Goal: Task Accomplishment & Management: Use online tool/utility

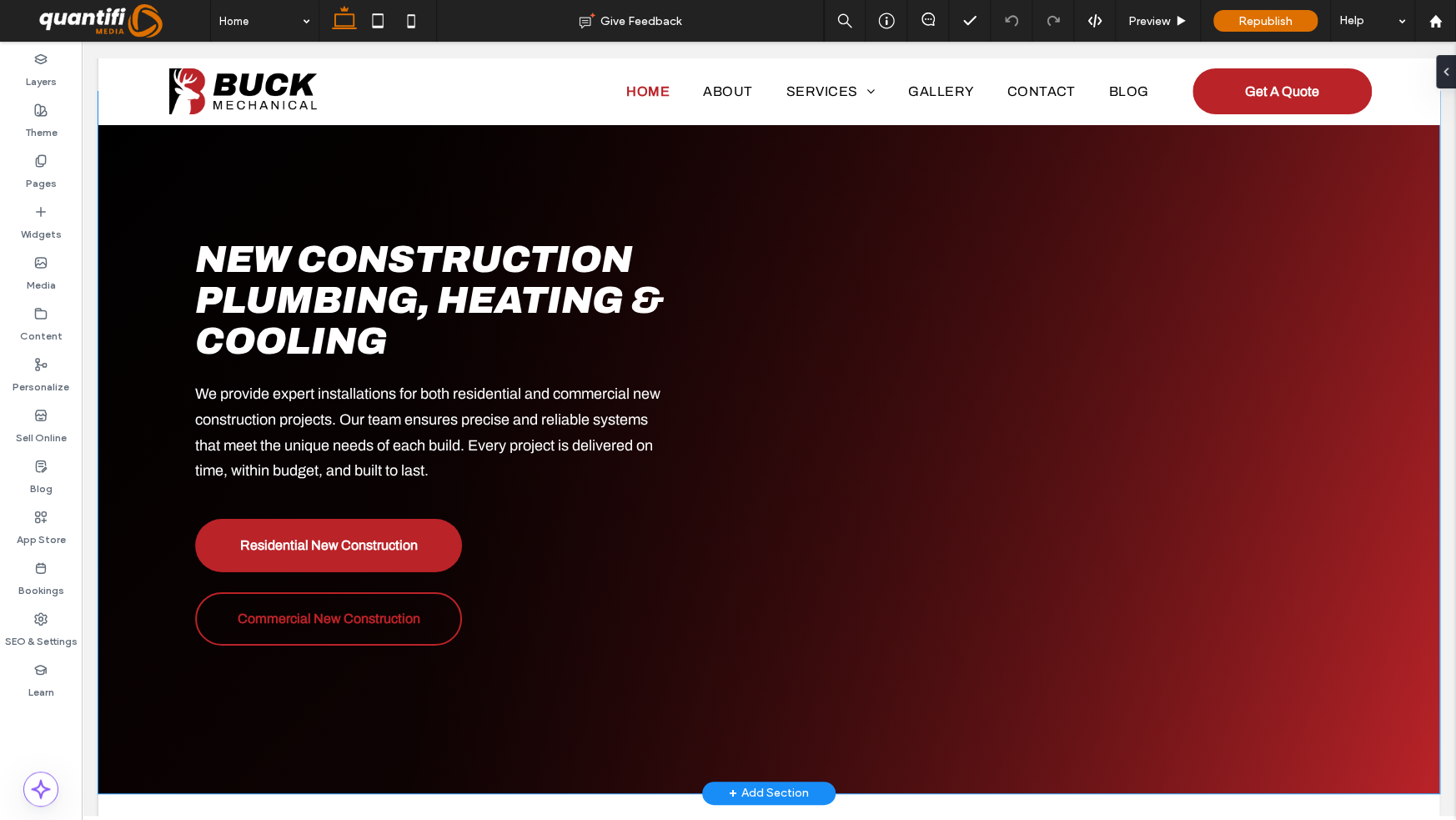
scroll to position [3002, 0]
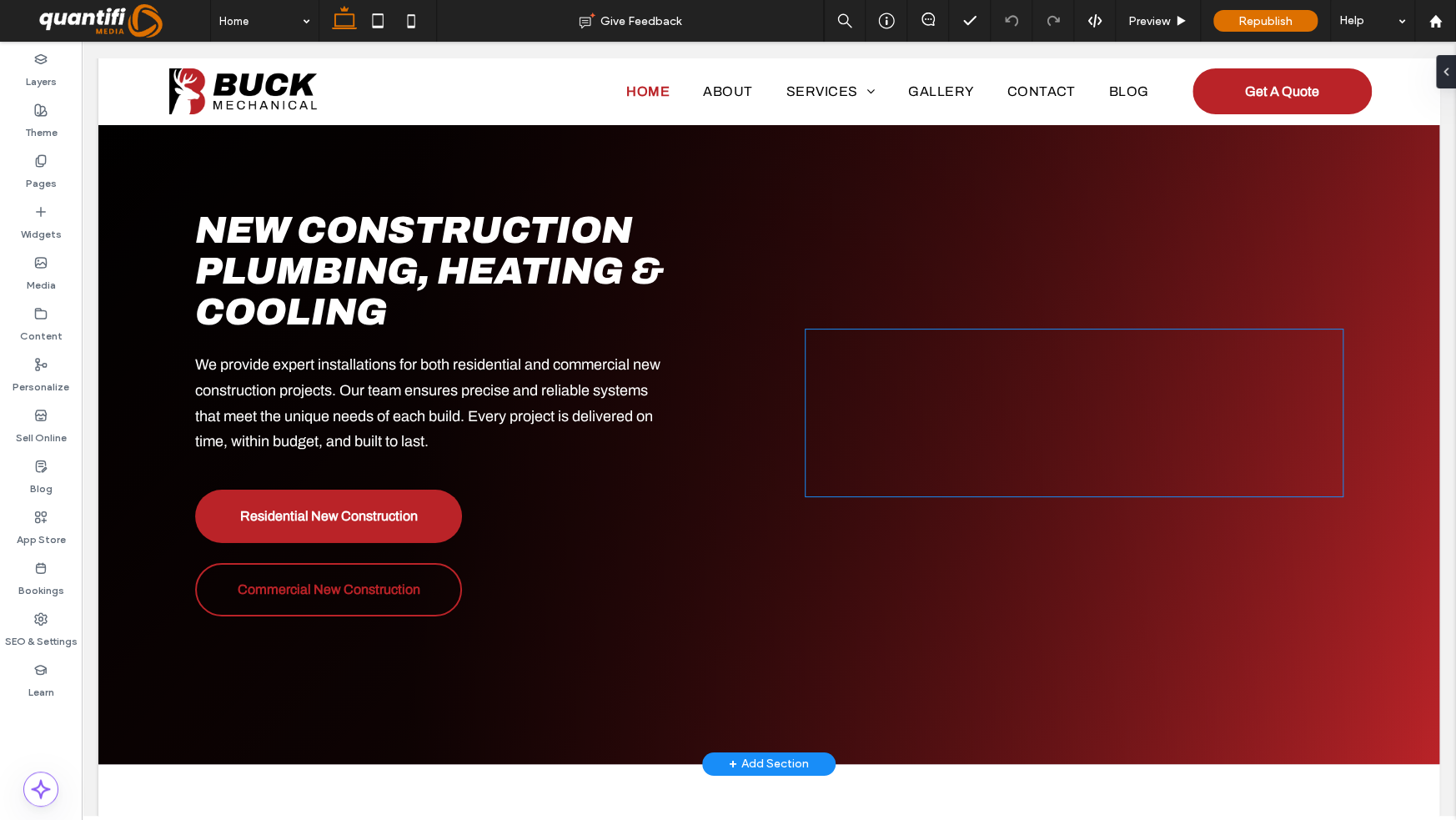
click at [846, 409] on div at bounding box center [1073, 413] width 537 height 167
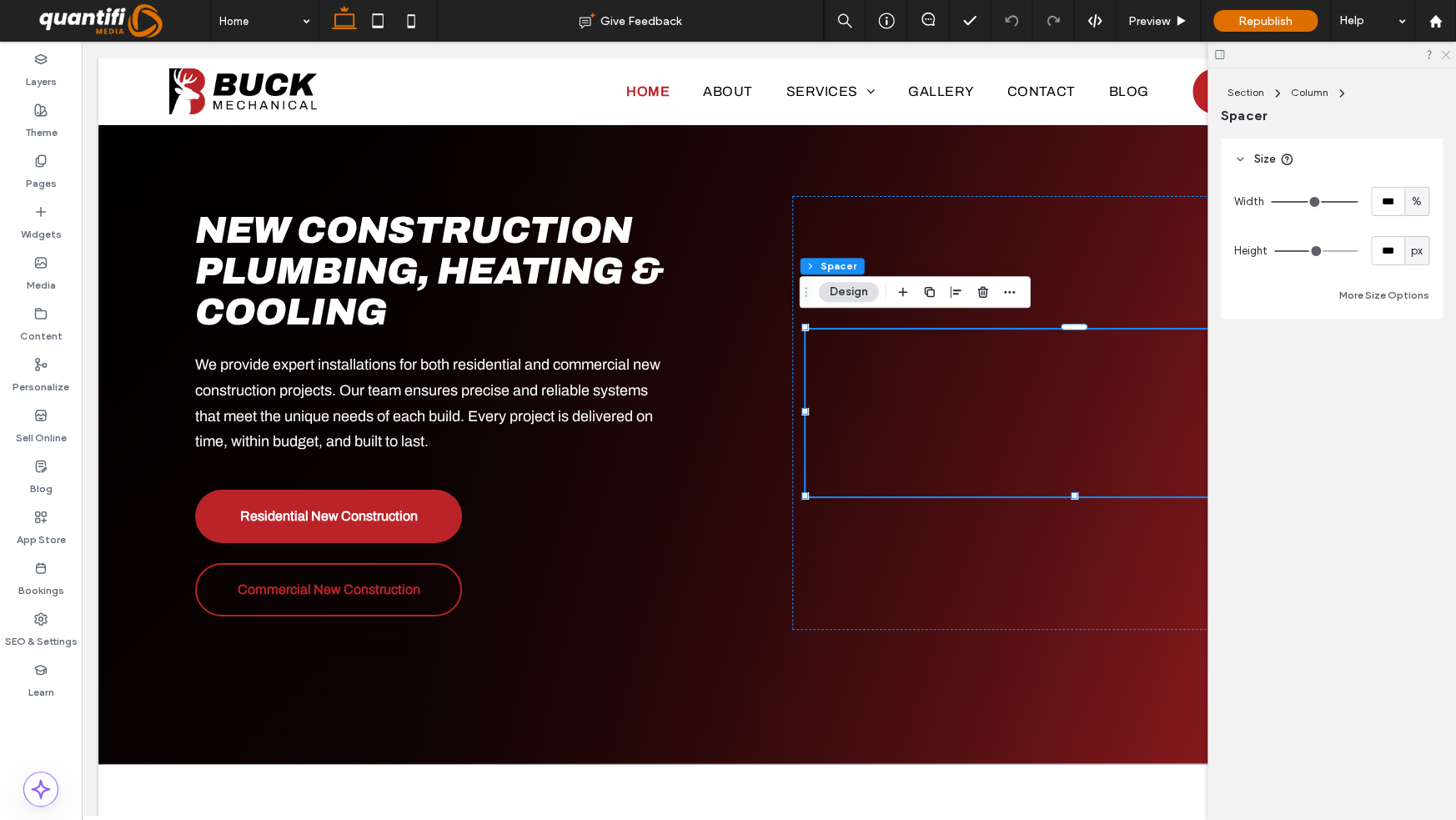
click at [1445, 53] on icon at bounding box center [1445, 53] width 11 height 11
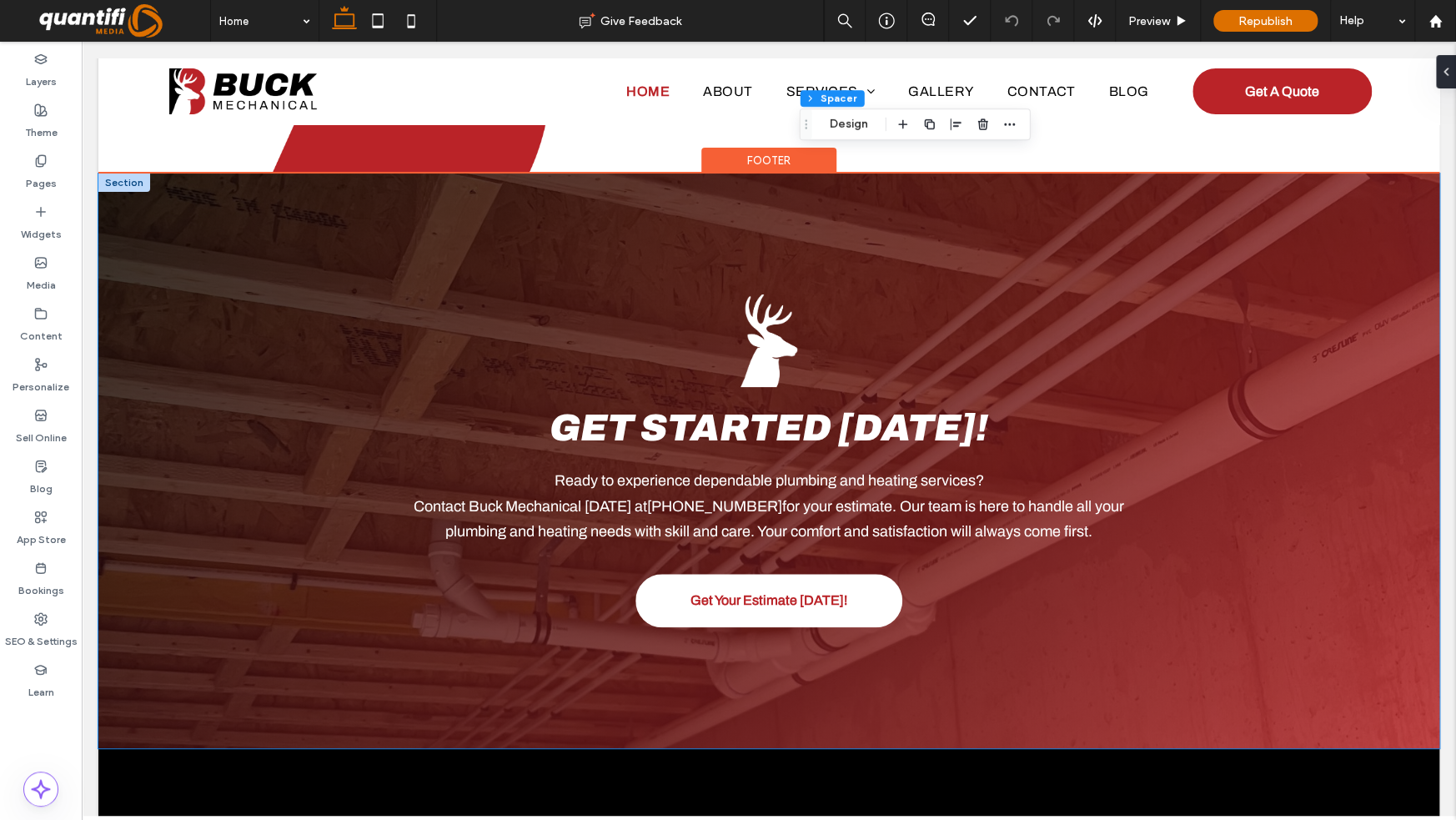
scroll to position [4836, 0]
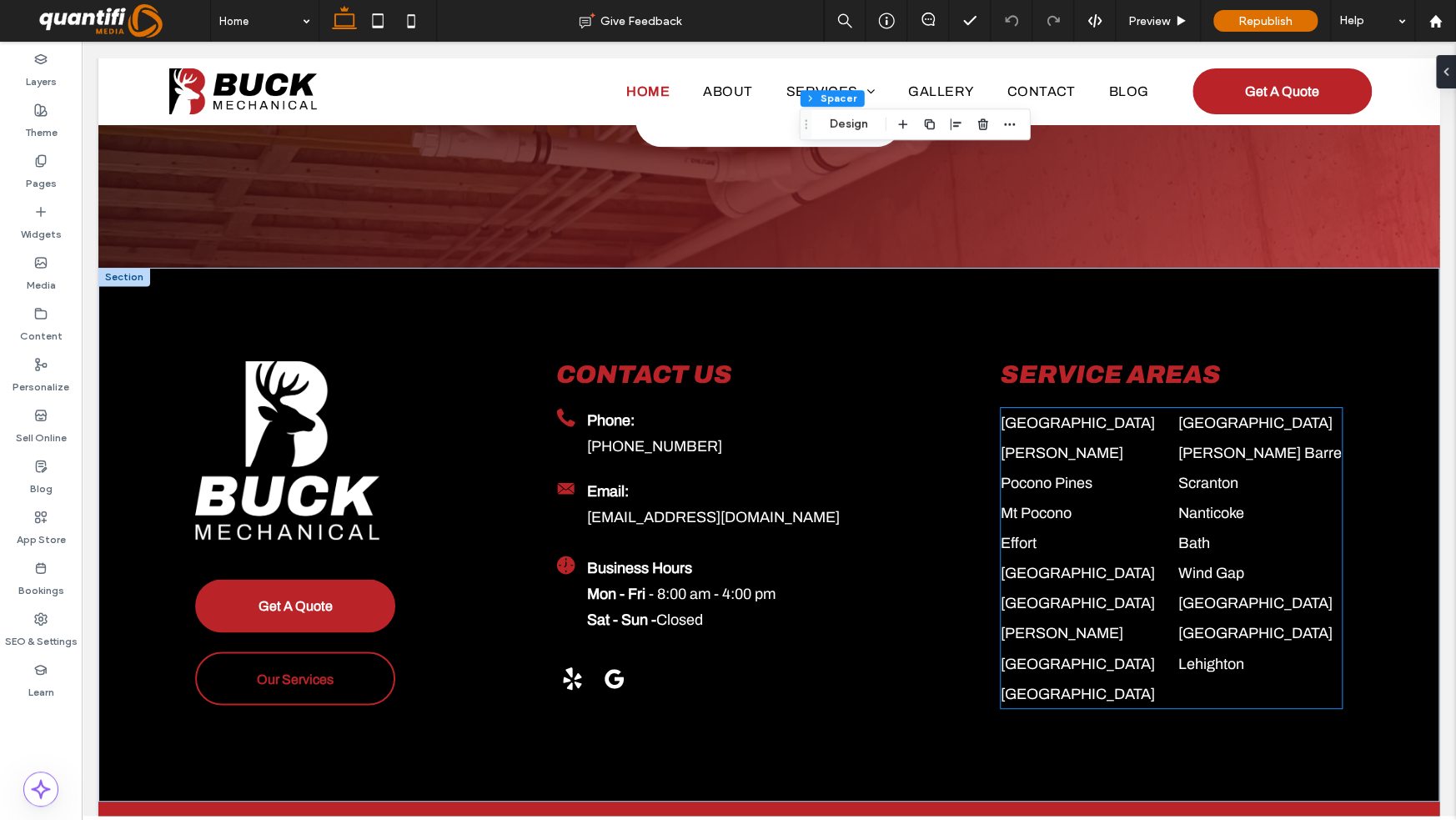
click at [1254, 539] on p "Bath" at bounding box center [1260, 543] width 164 height 30
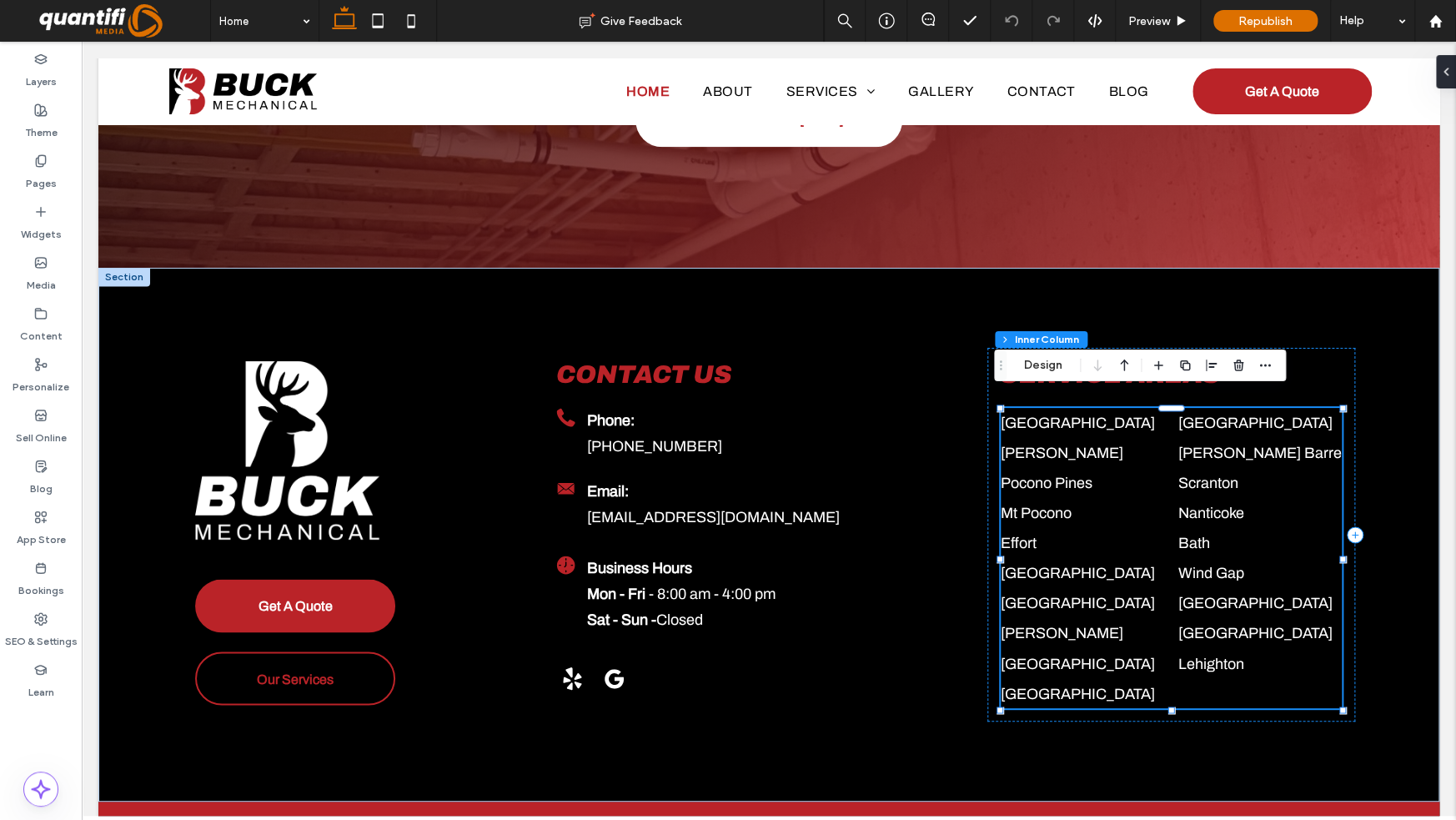
click at [1204, 538] on p "Bath" at bounding box center [1260, 543] width 164 height 30
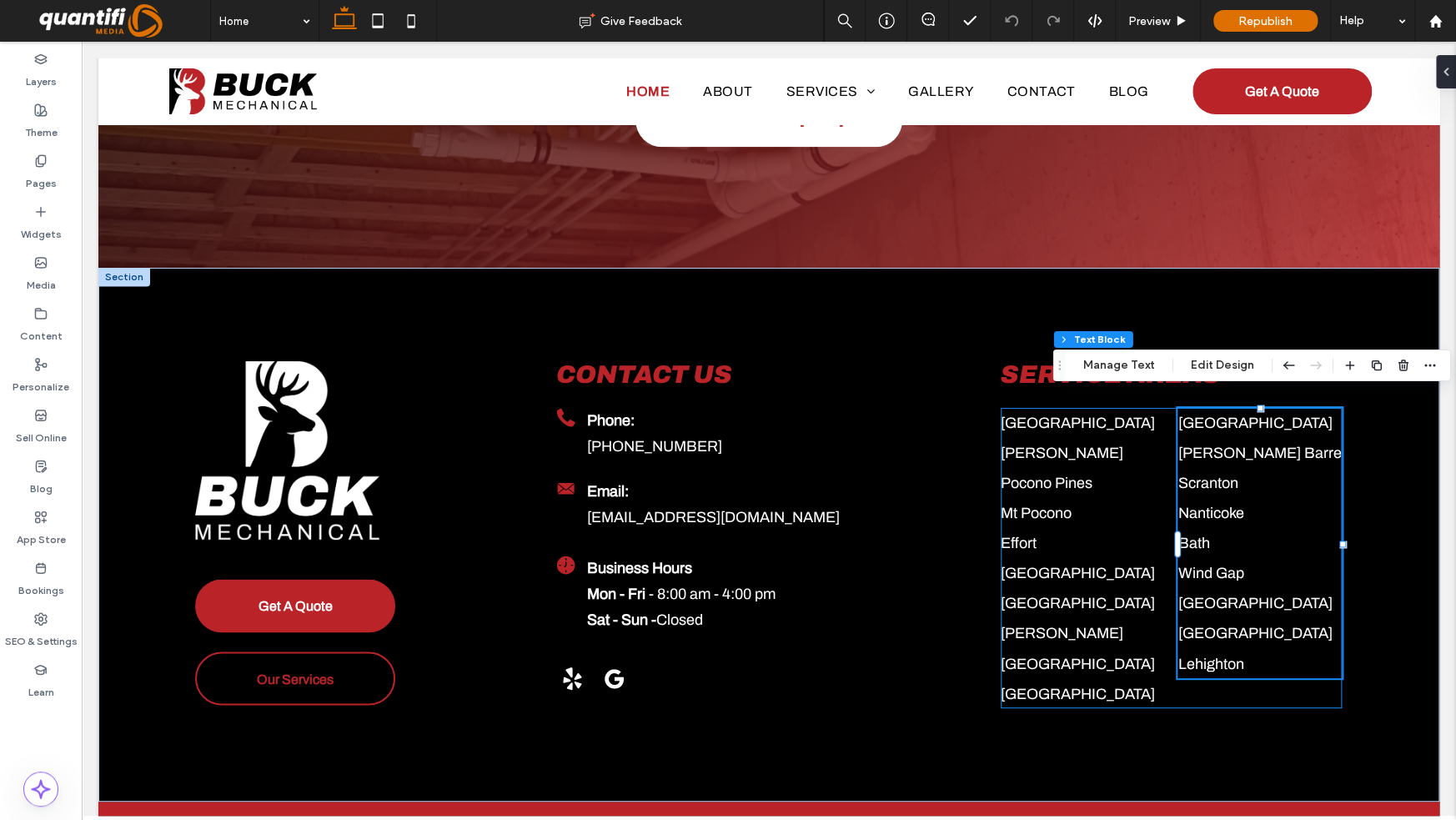
click at [1210, 475] on span "Scranton" at bounding box center [1208, 482] width 60 height 16
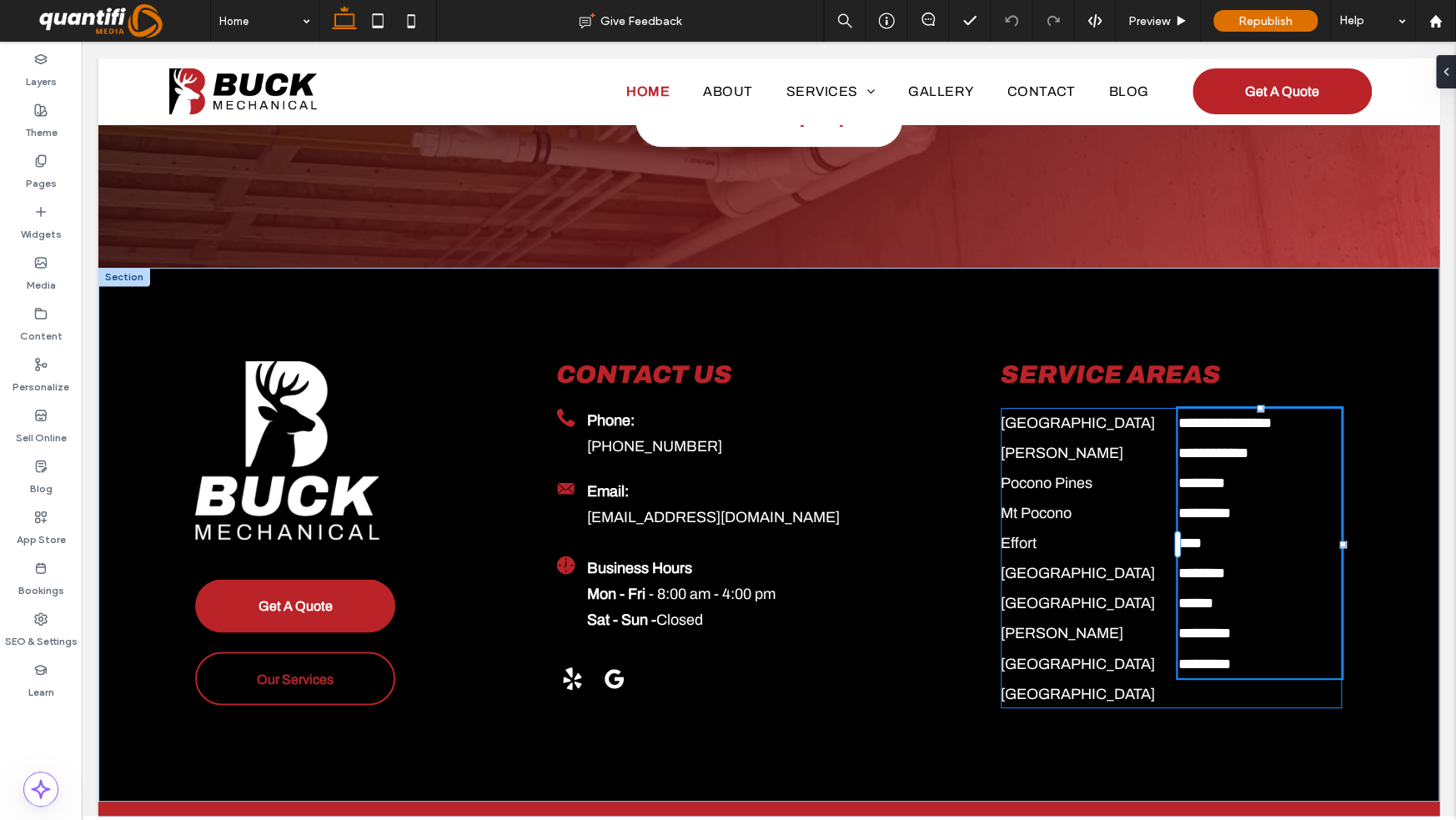
type input "**********"
type input "**"
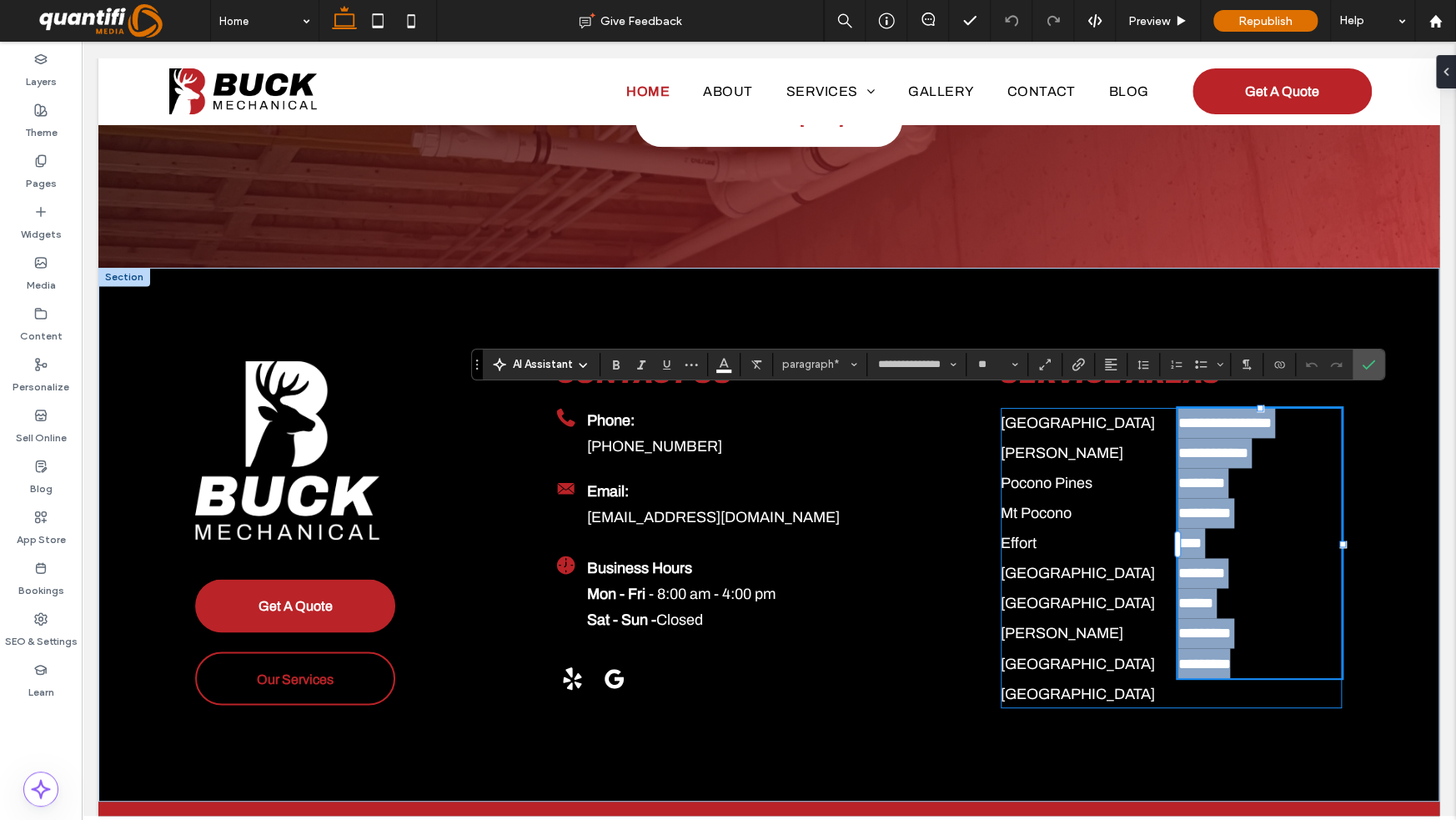
click at [1195, 475] on span "********" at bounding box center [1201, 482] width 47 height 15
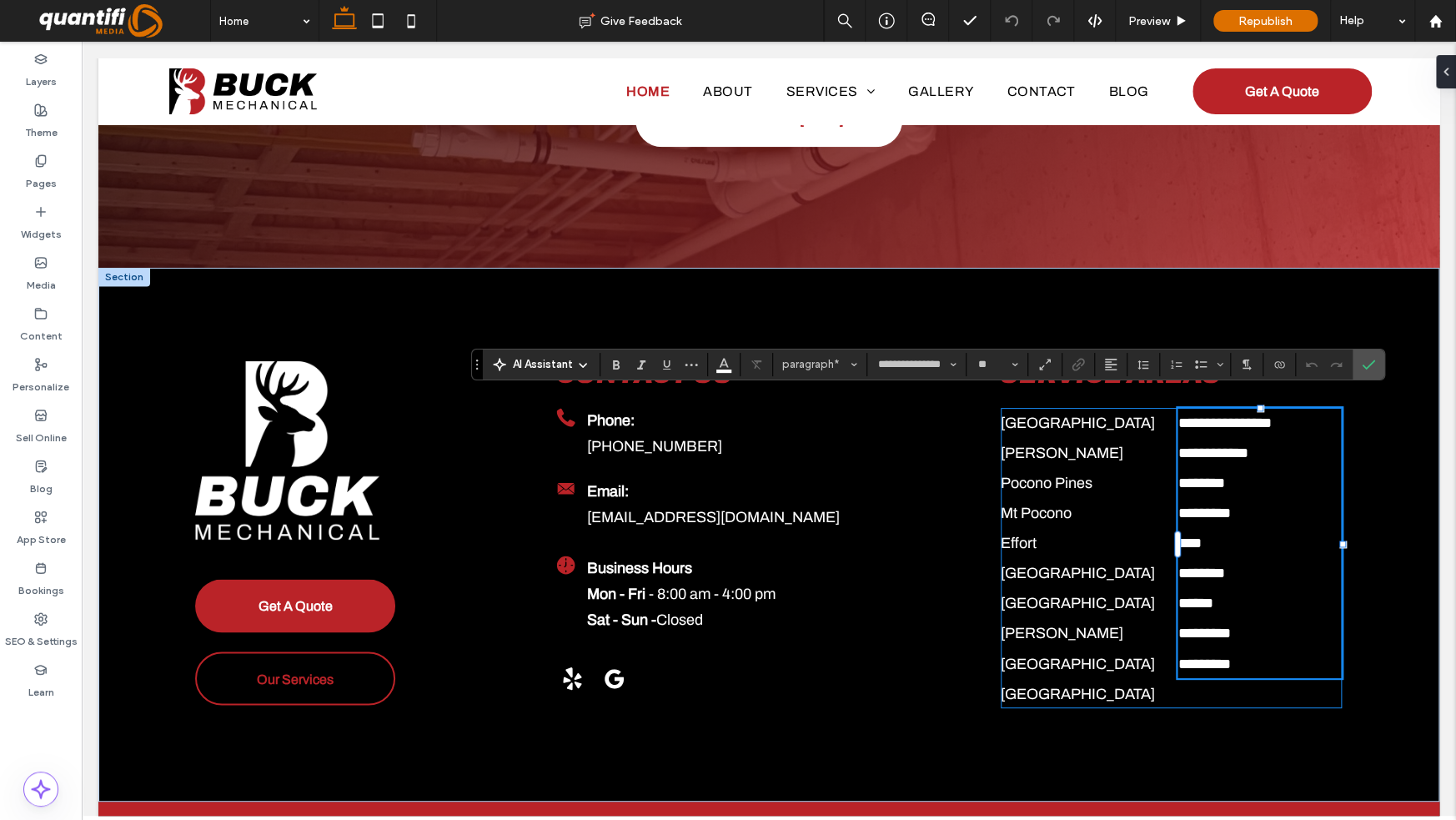
click at [1242, 470] on p "********" at bounding box center [1260, 482] width 164 height 30
click at [1178, 415] on span "**********" at bounding box center [1224, 422] width 93 height 15
click at [1178, 415] on span "**********" at bounding box center [1210, 422] width 65 height 15
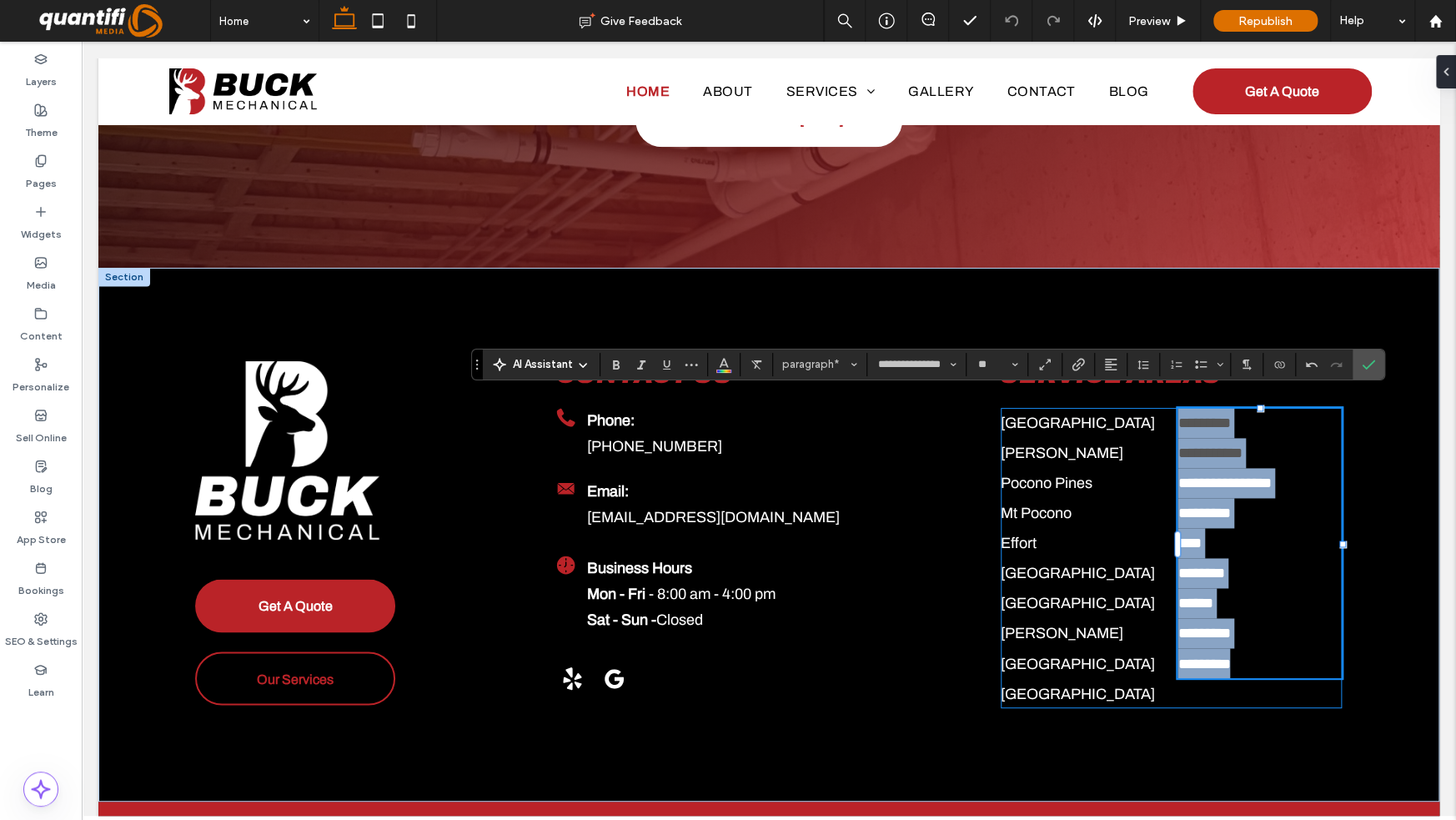
drag, startPoint x: 1243, startPoint y: 645, endPoint x: 1167, endPoint y: 414, distance: 243.2
click at [1167, 414] on div "**********" at bounding box center [1172, 557] width 341 height 301
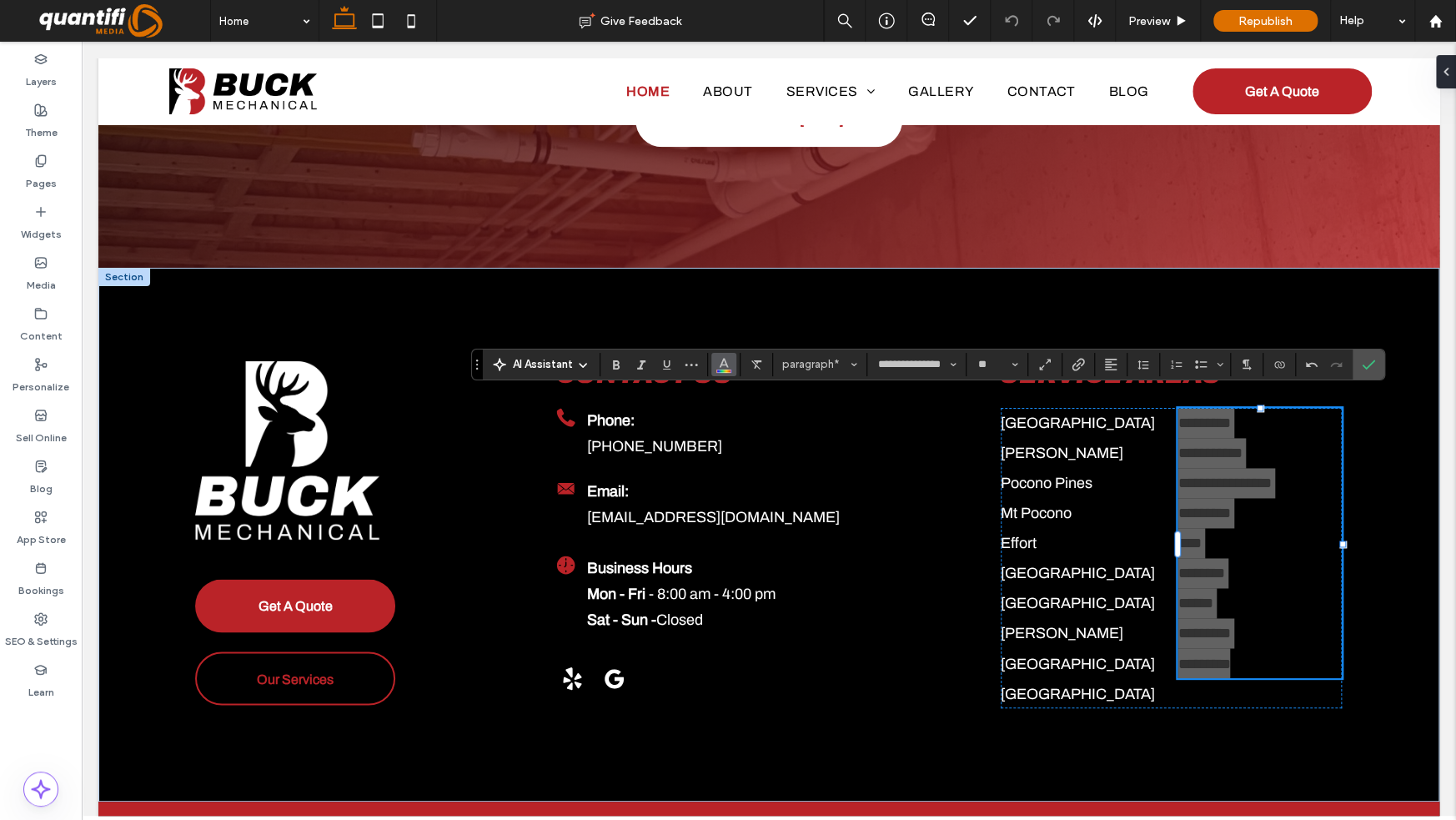
click at [718, 361] on icon "Color" at bounding box center [724, 362] width 13 height 13
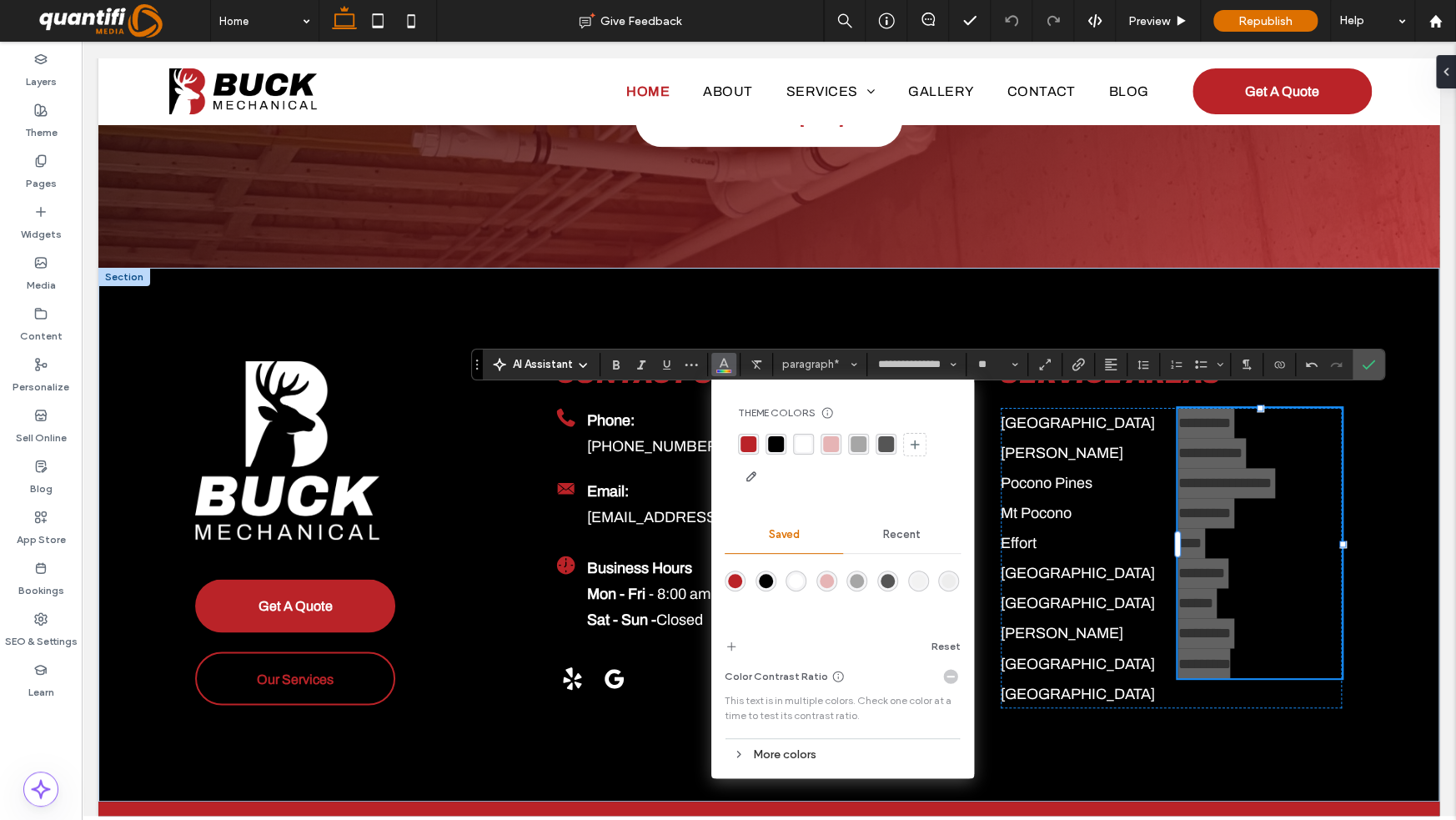
click at [801, 444] on div "rgba(255, 255, 255, 1)" at bounding box center [804, 444] width 16 height 16
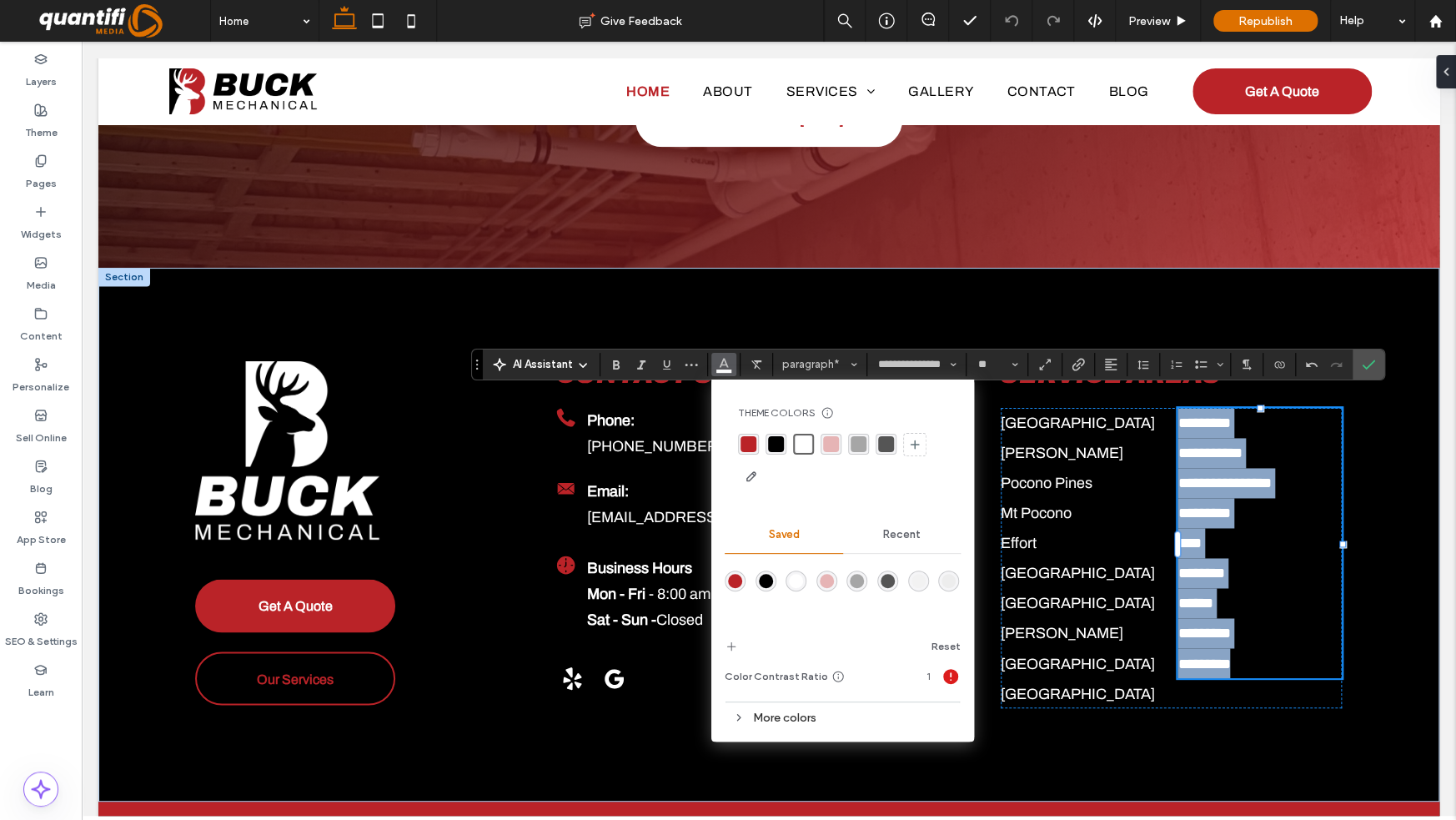
click at [1251, 528] on p "****" at bounding box center [1260, 543] width 164 height 30
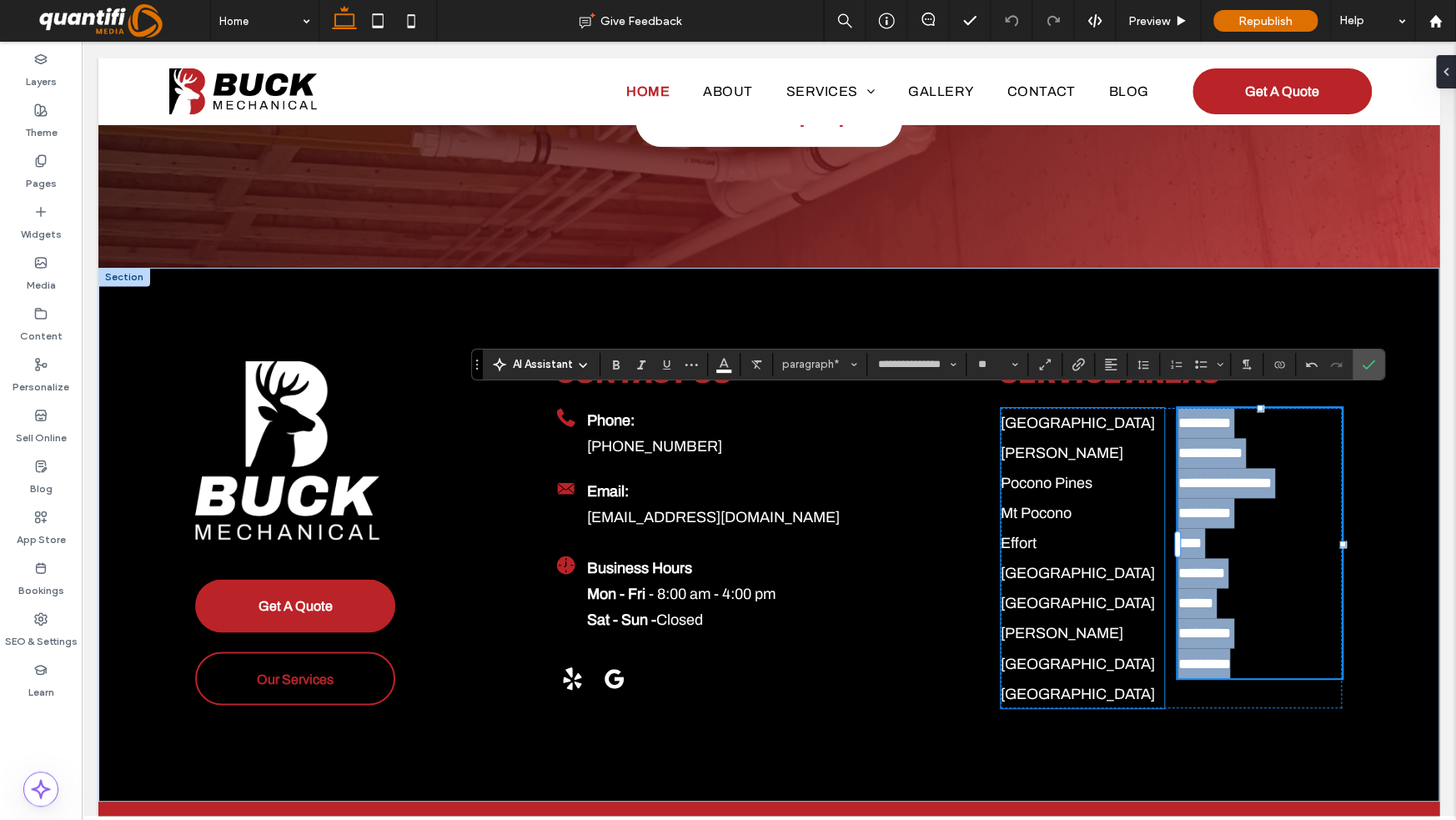
click at [1092, 678] on p "[GEOGRAPHIC_DATA]" at bounding box center [1083, 693] width 164 height 30
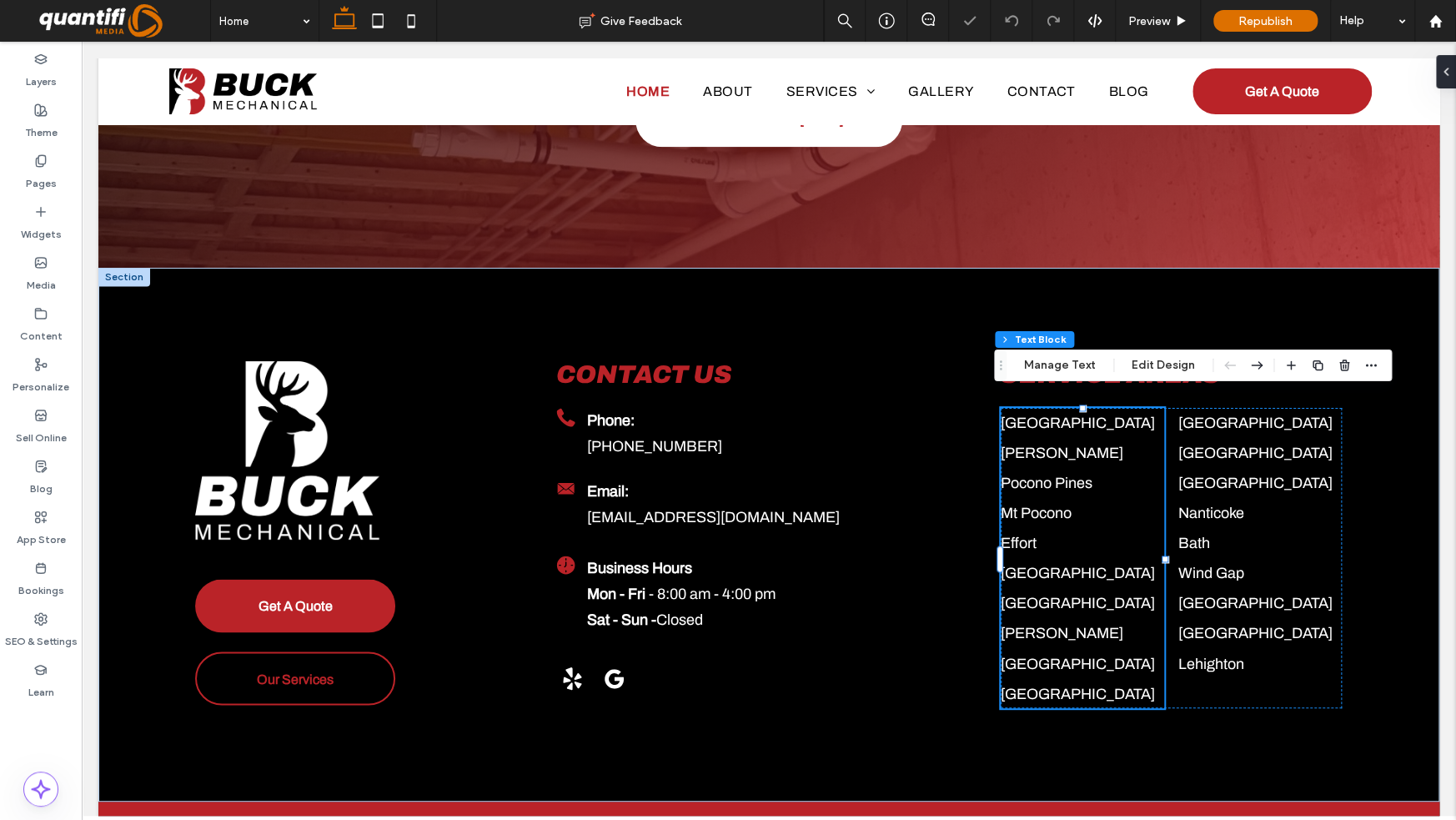
click at [1072, 678] on p "[GEOGRAPHIC_DATA]" at bounding box center [1083, 693] width 164 height 30
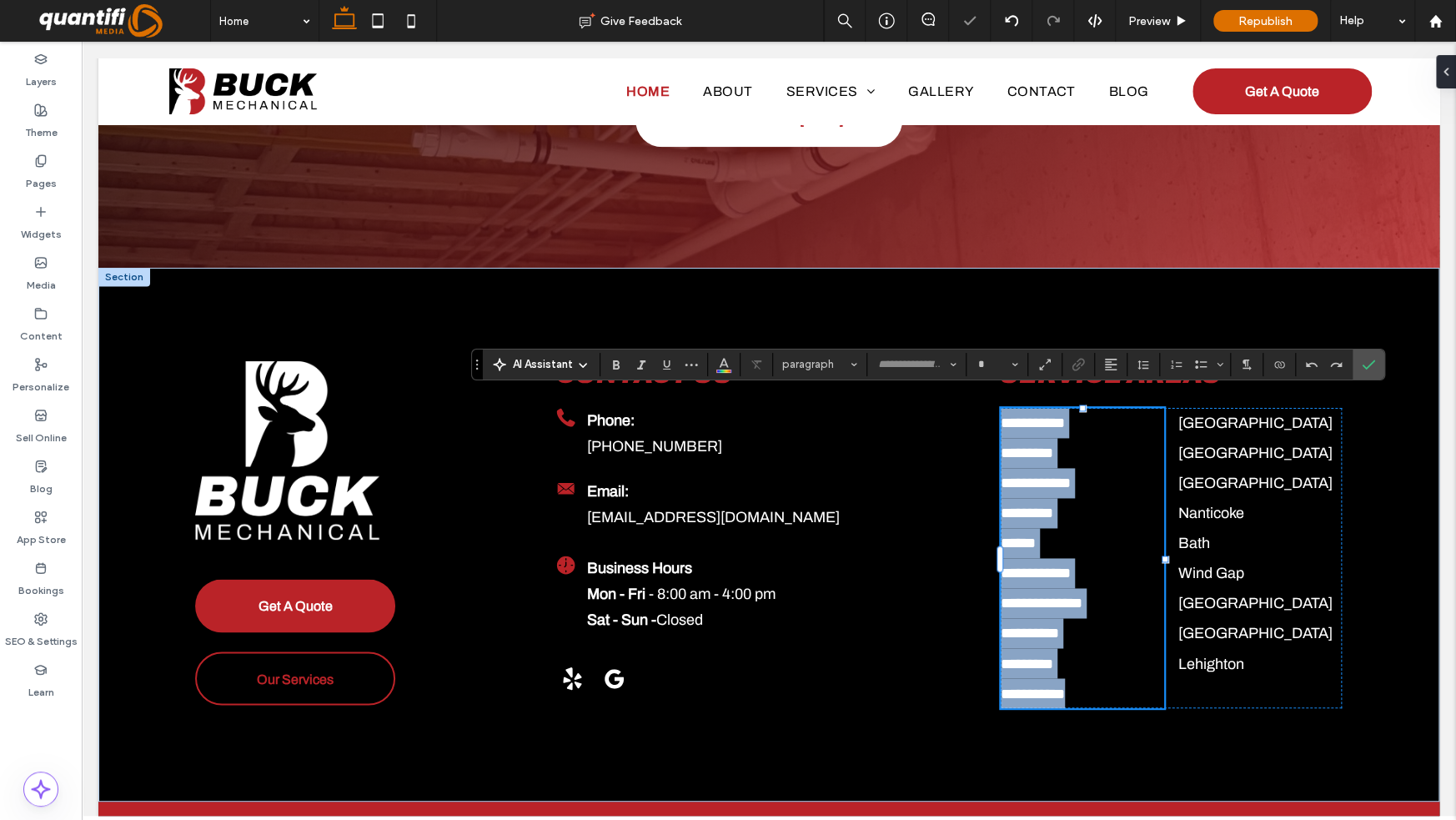
type input "**********"
type input "**"
click at [1081, 678] on p "**********" at bounding box center [1083, 693] width 164 height 30
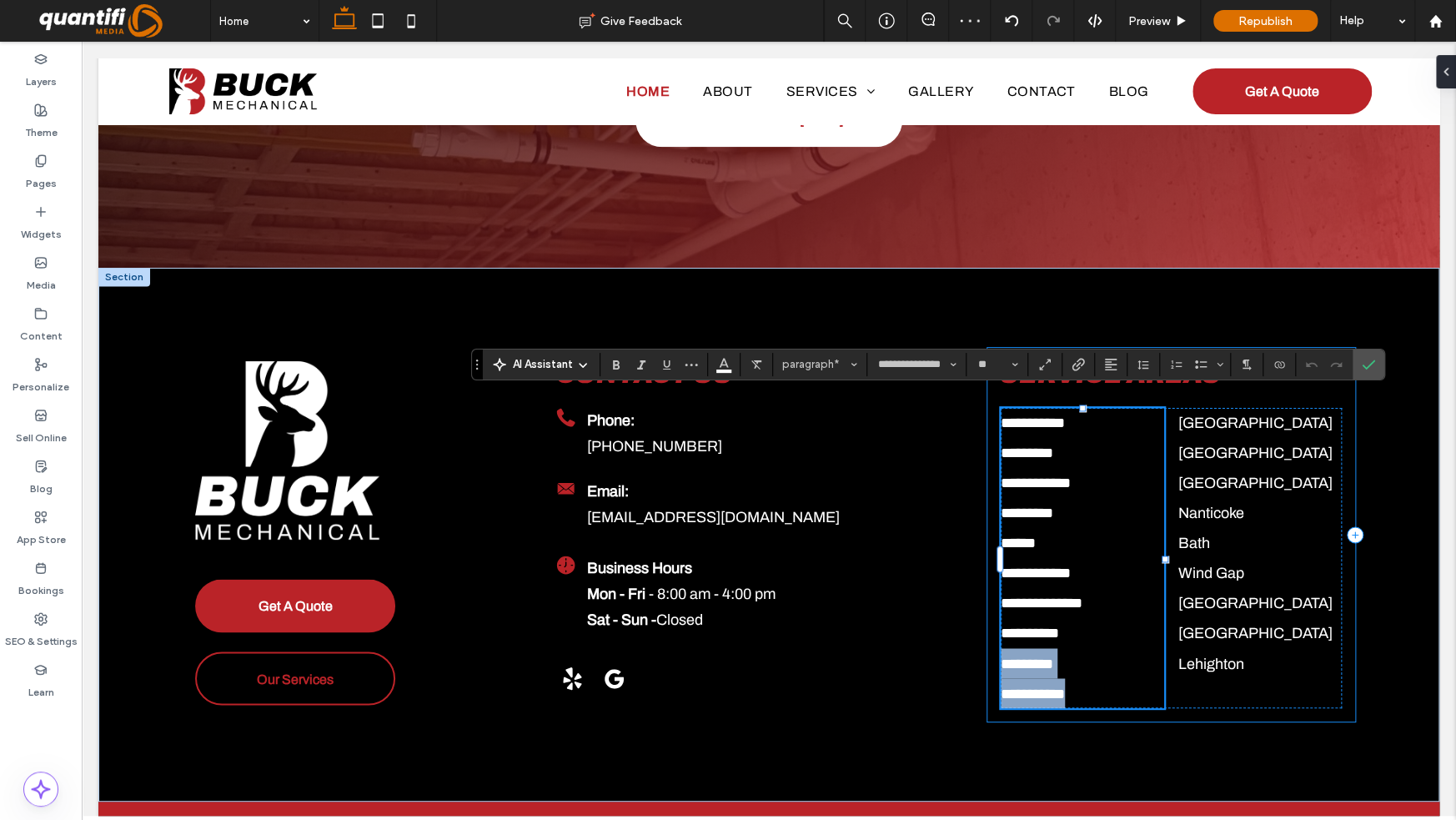
drag, startPoint x: 1083, startPoint y: 675, endPoint x: 988, endPoint y: 651, distance: 98.0
click at [988, 651] on div "**********" at bounding box center [1171, 535] width 368 height 374
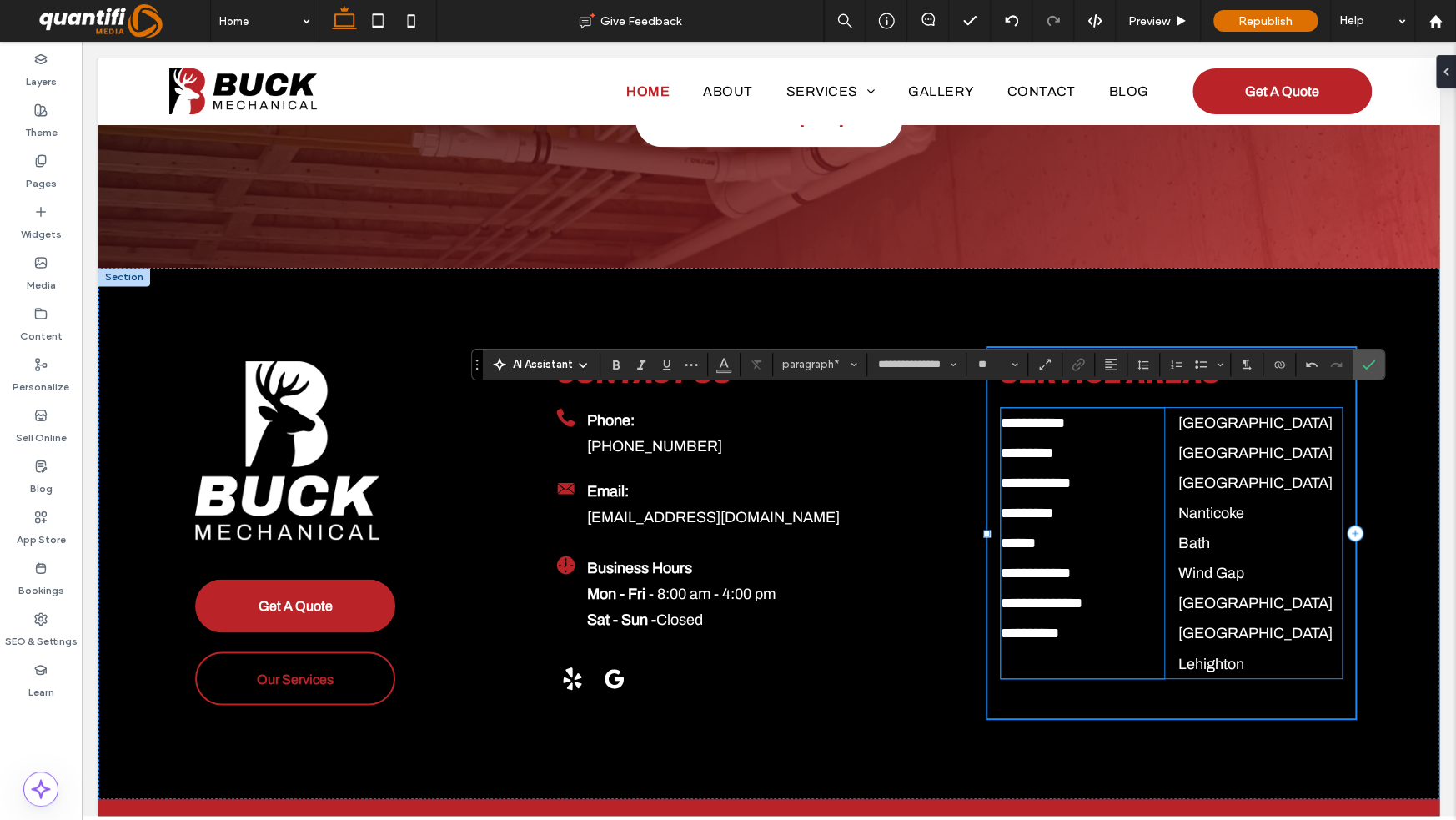
click at [1044, 657] on p "﻿" at bounding box center [1083, 662] width 164 height 30
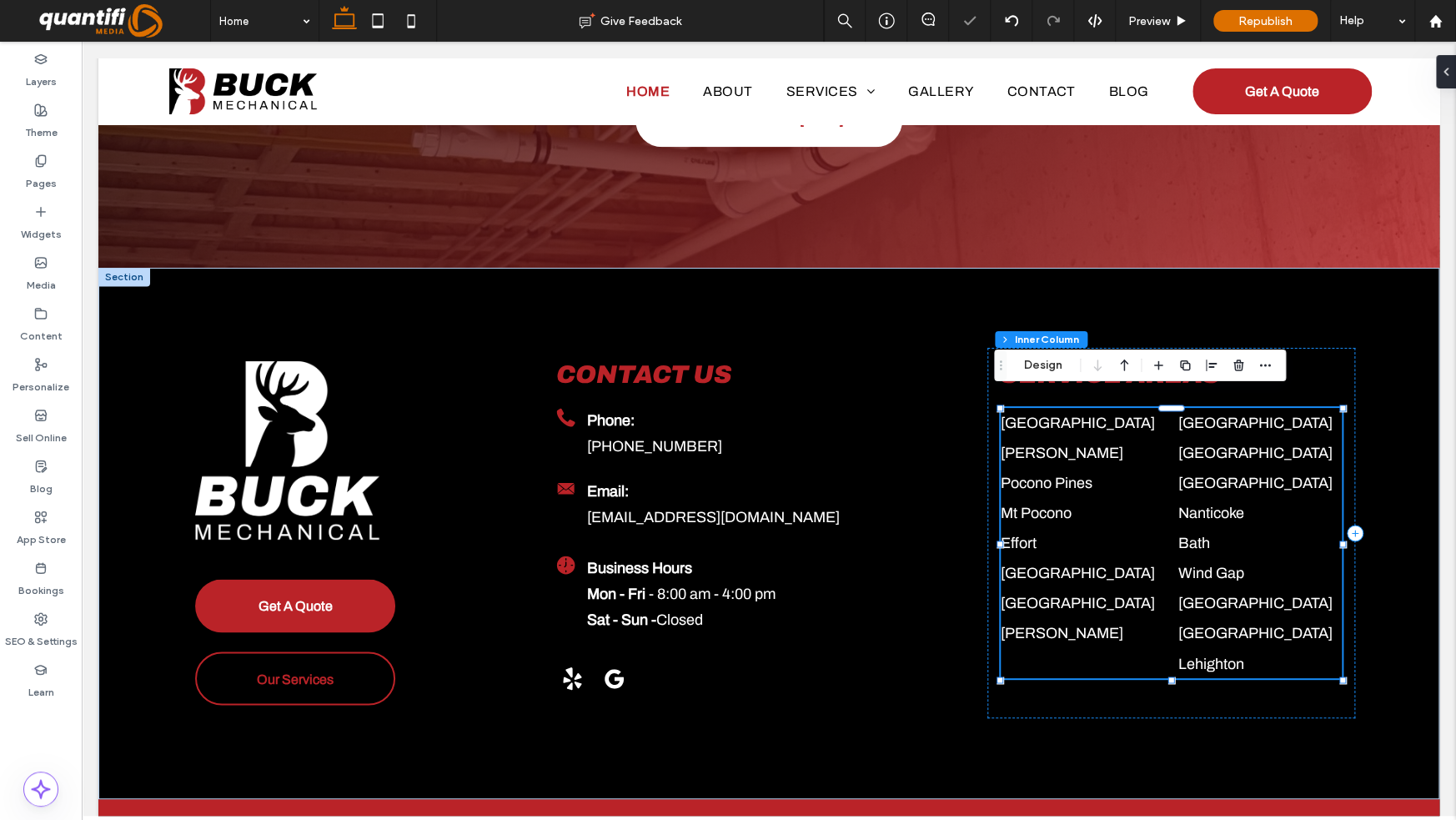
click at [1035, 651] on p "﻿" at bounding box center [1083, 662] width 164 height 30
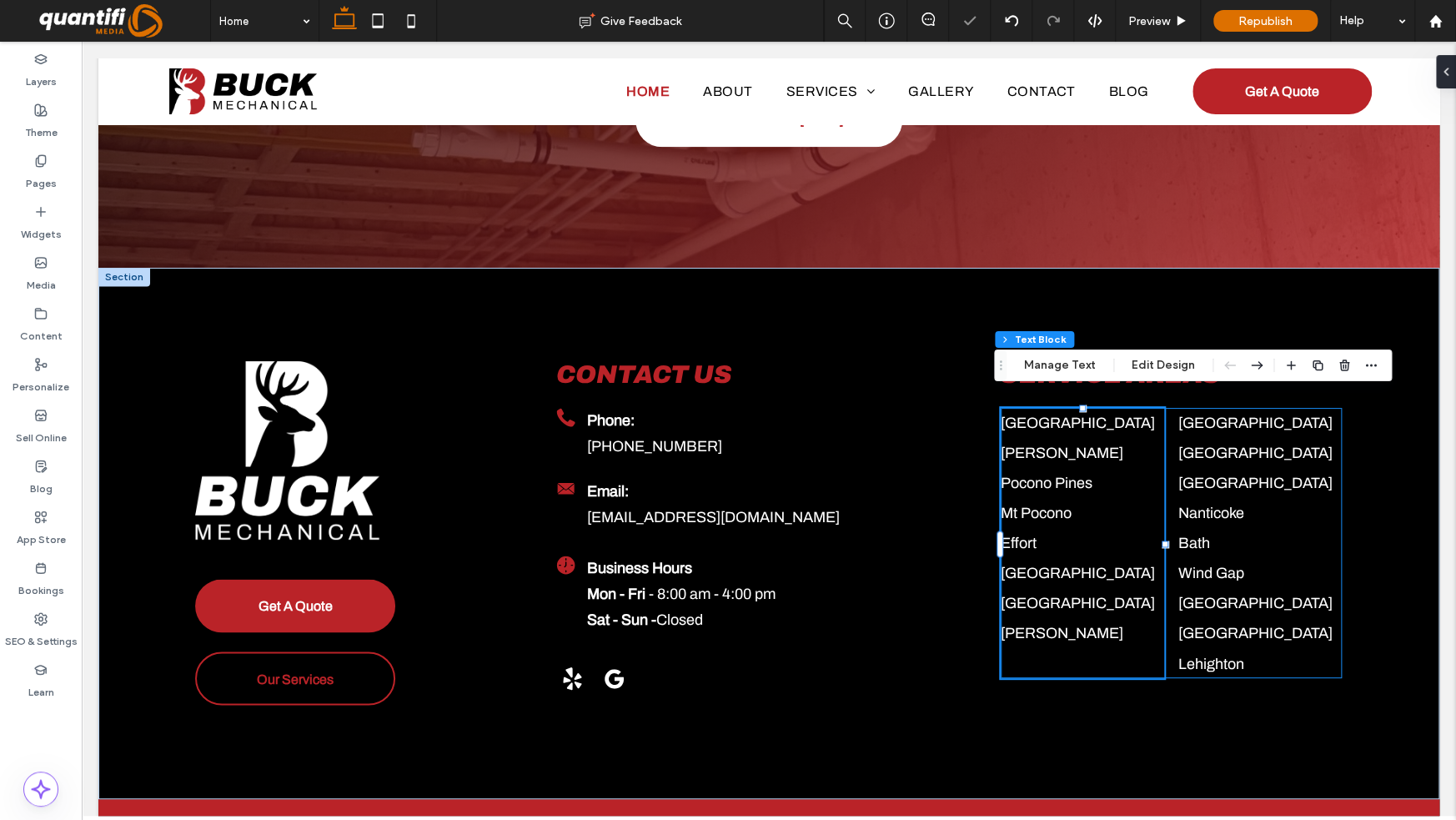
click at [1017, 648] on p "﻿" at bounding box center [1083, 662] width 164 height 30
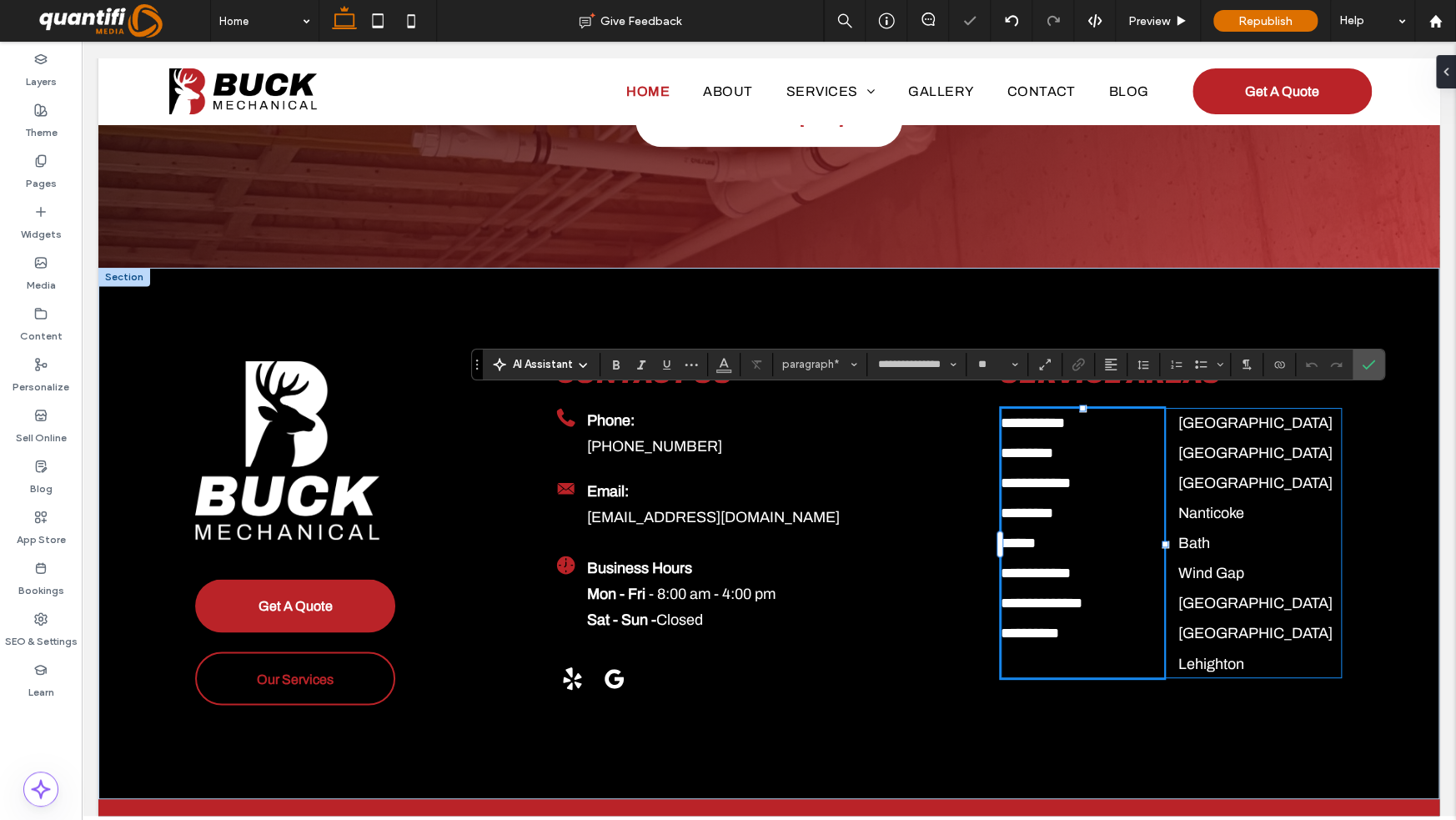
click at [1011, 648] on p "﻿" at bounding box center [1083, 662] width 164 height 30
drag, startPoint x: 1082, startPoint y: 643, endPoint x: 955, endPoint y: 449, distance: 231.9
click at [970, 637] on div "**********" at bounding box center [769, 533] width 1201 height 531
click at [721, 364] on icon "Color" at bounding box center [724, 362] width 13 height 13
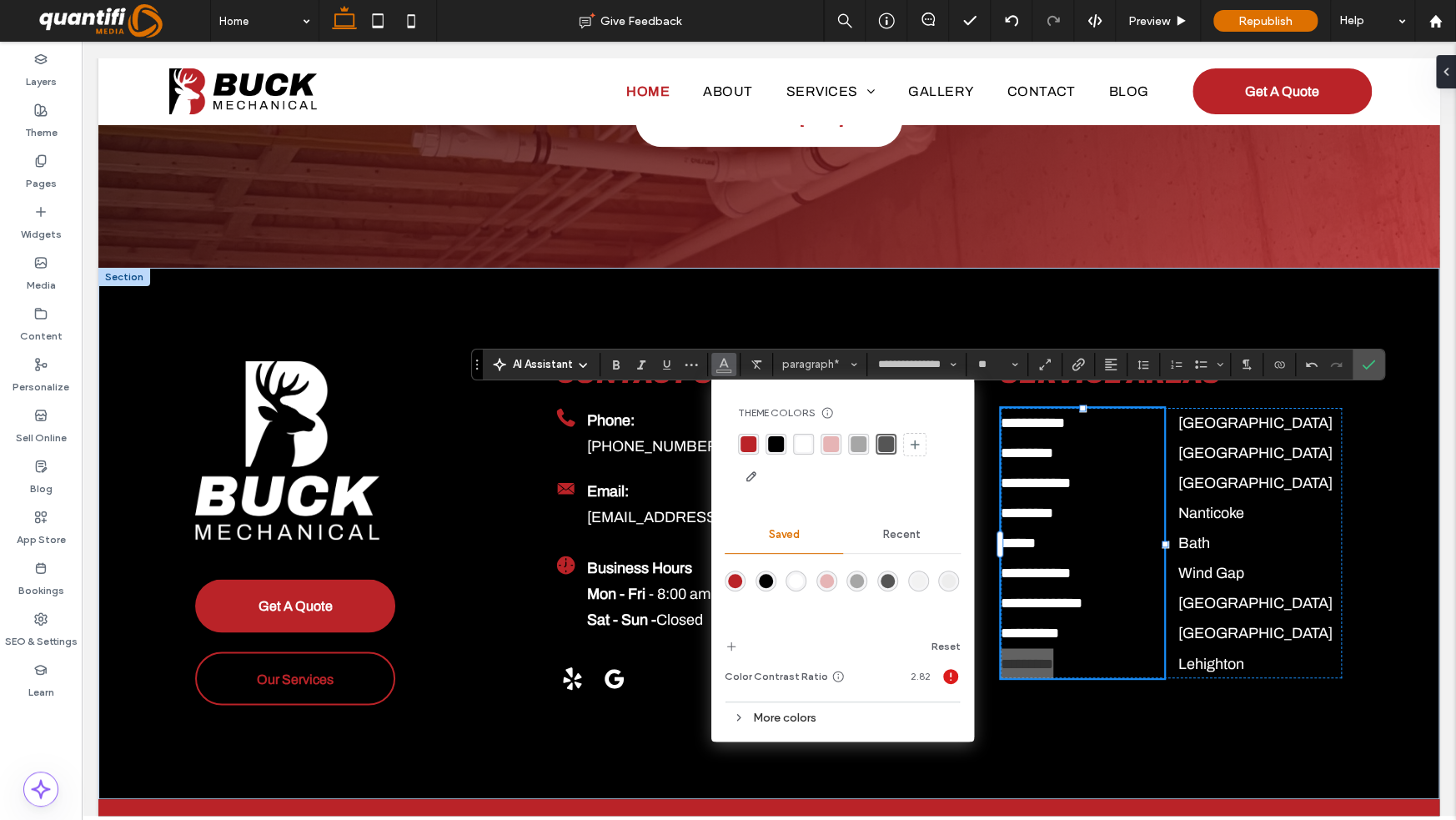
click at [802, 444] on div "rgba(255, 255, 255, 1)" at bounding box center [804, 444] width 16 height 16
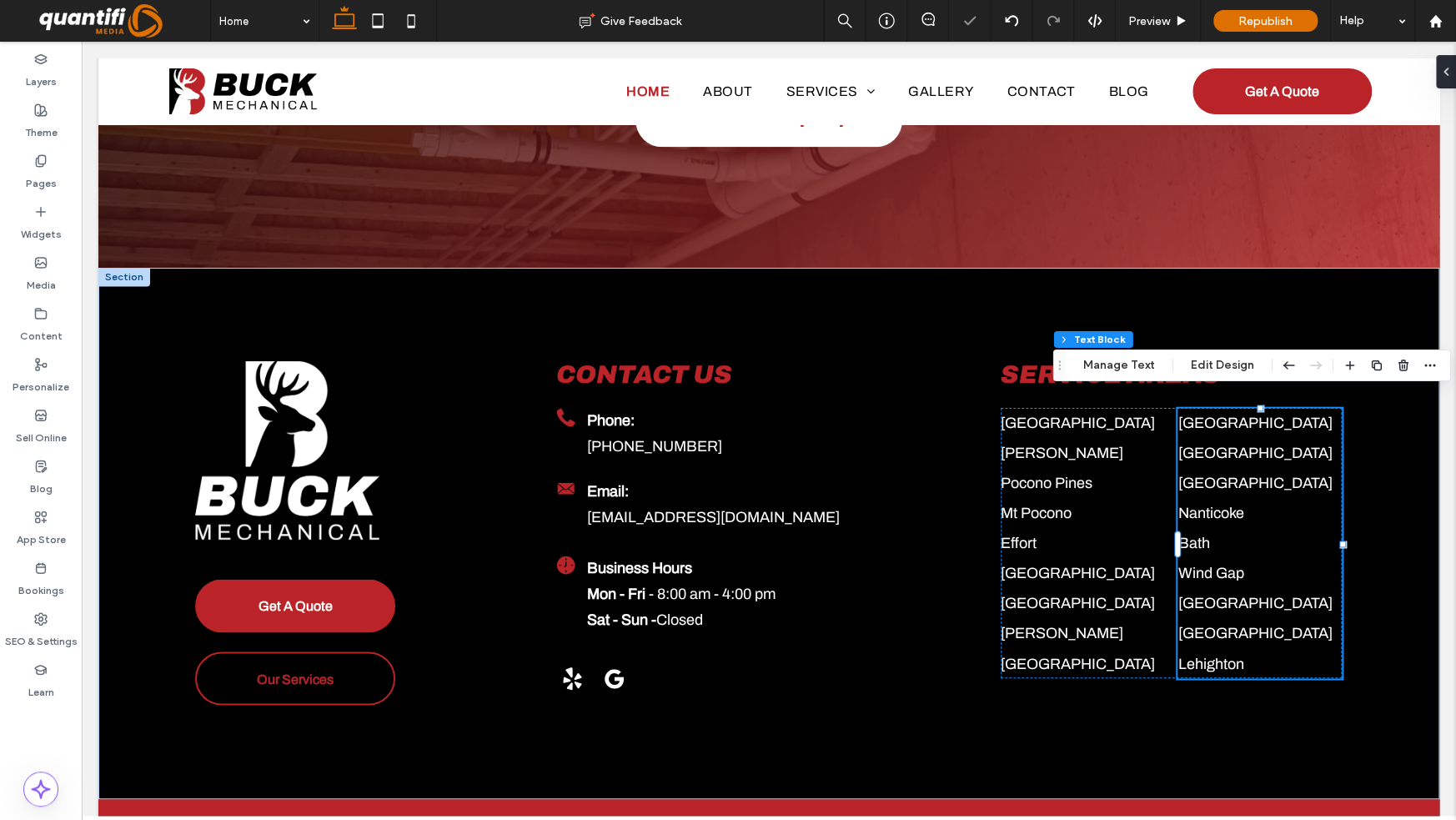
click at [1217, 475] on span "[GEOGRAPHIC_DATA]" at bounding box center [1254, 482] width 154 height 16
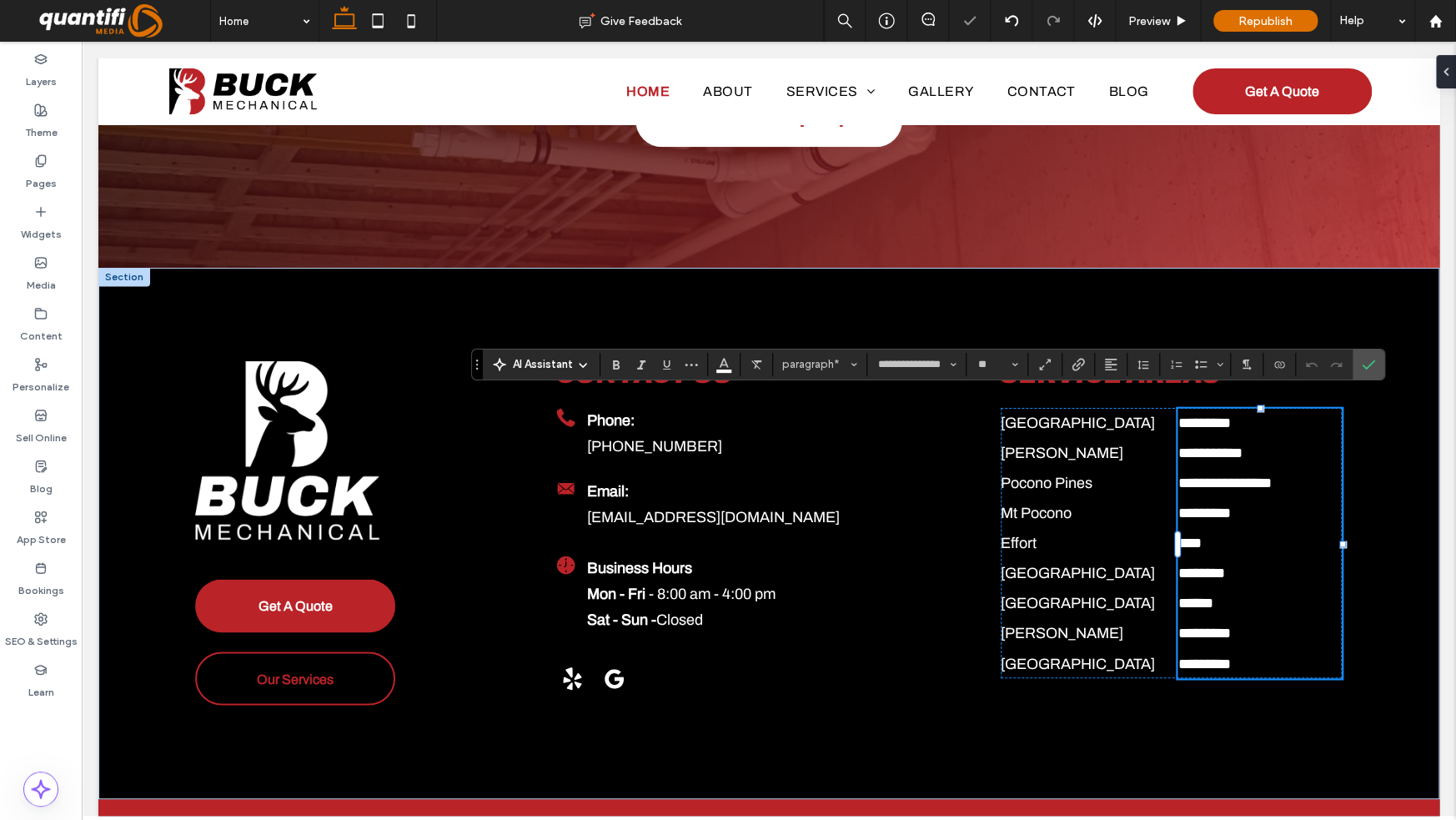
click at [1210, 445] on span "**********" at bounding box center [1210, 452] width 65 height 15
click at [1185, 445] on span "**********" at bounding box center [1210, 452] width 65 height 15
click at [1369, 365] on icon "Confirm" at bounding box center [1368, 363] width 13 height 13
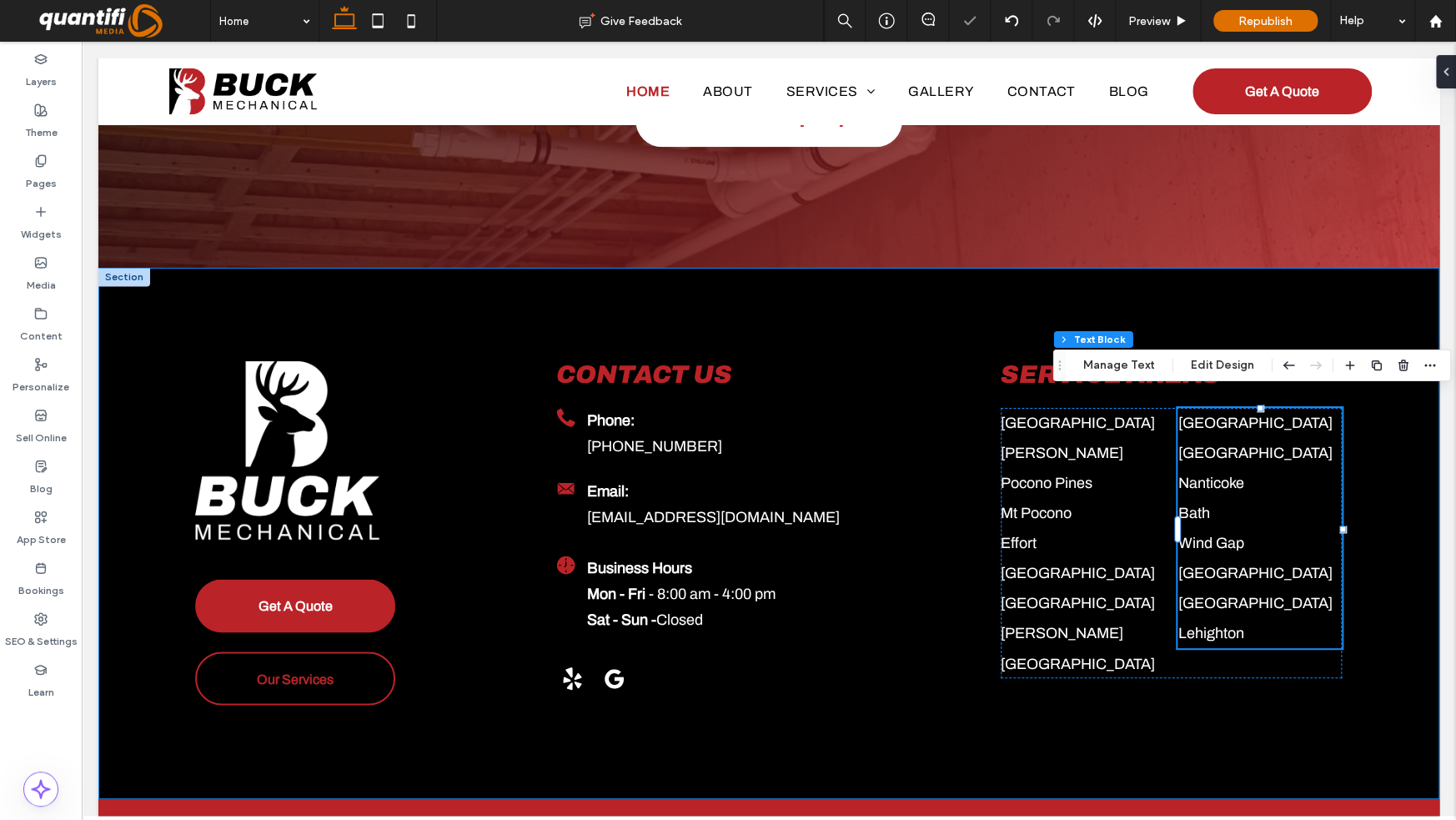
click at [933, 322] on div "Get A Quote Our Services Contact Us Black telephone icon. Phone: ﻿ 570-977-8103…" at bounding box center [769, 533] width 1201 height 531
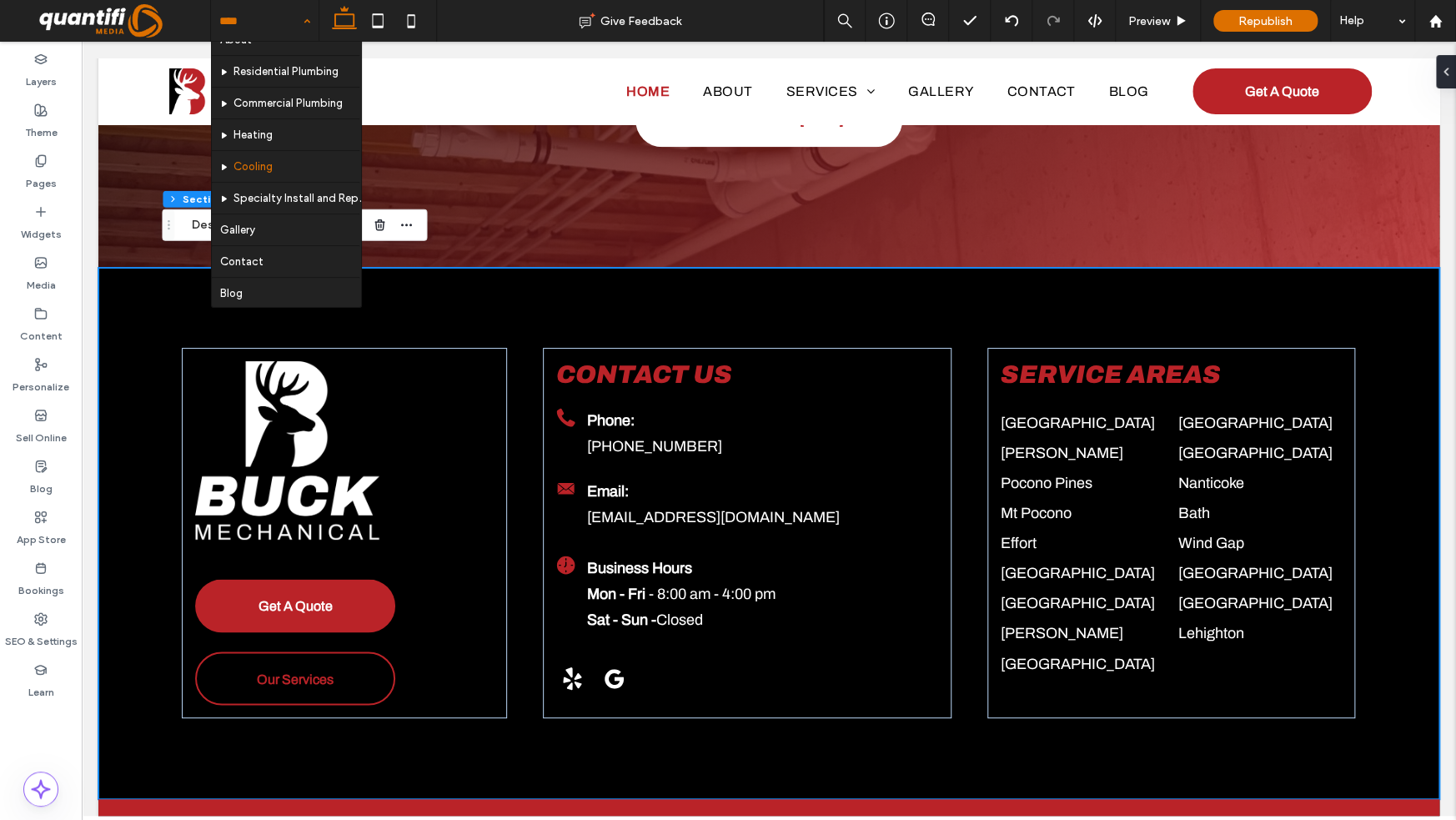
scroll to position [0, 0]
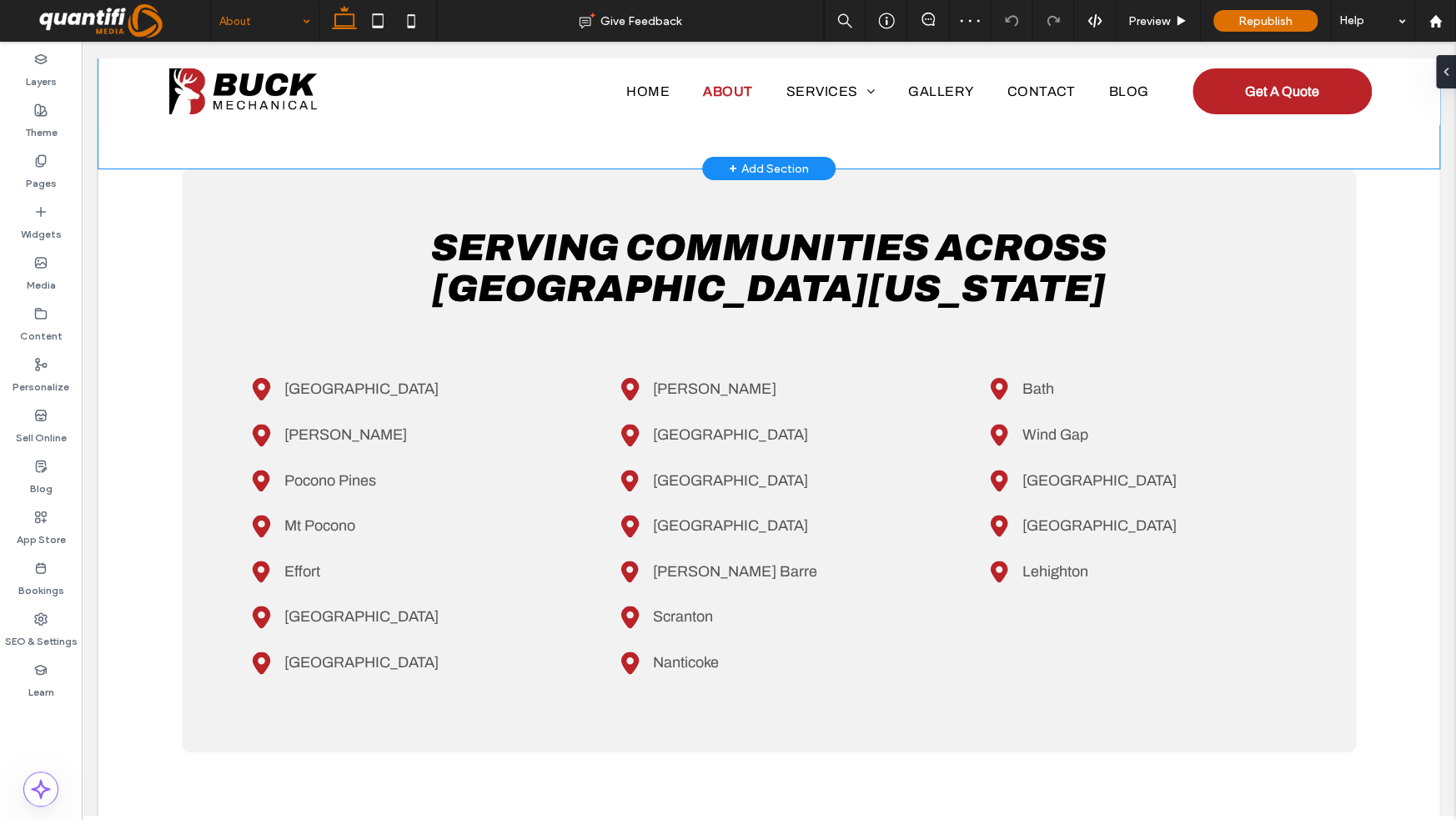
scroll to position [1084, 0]
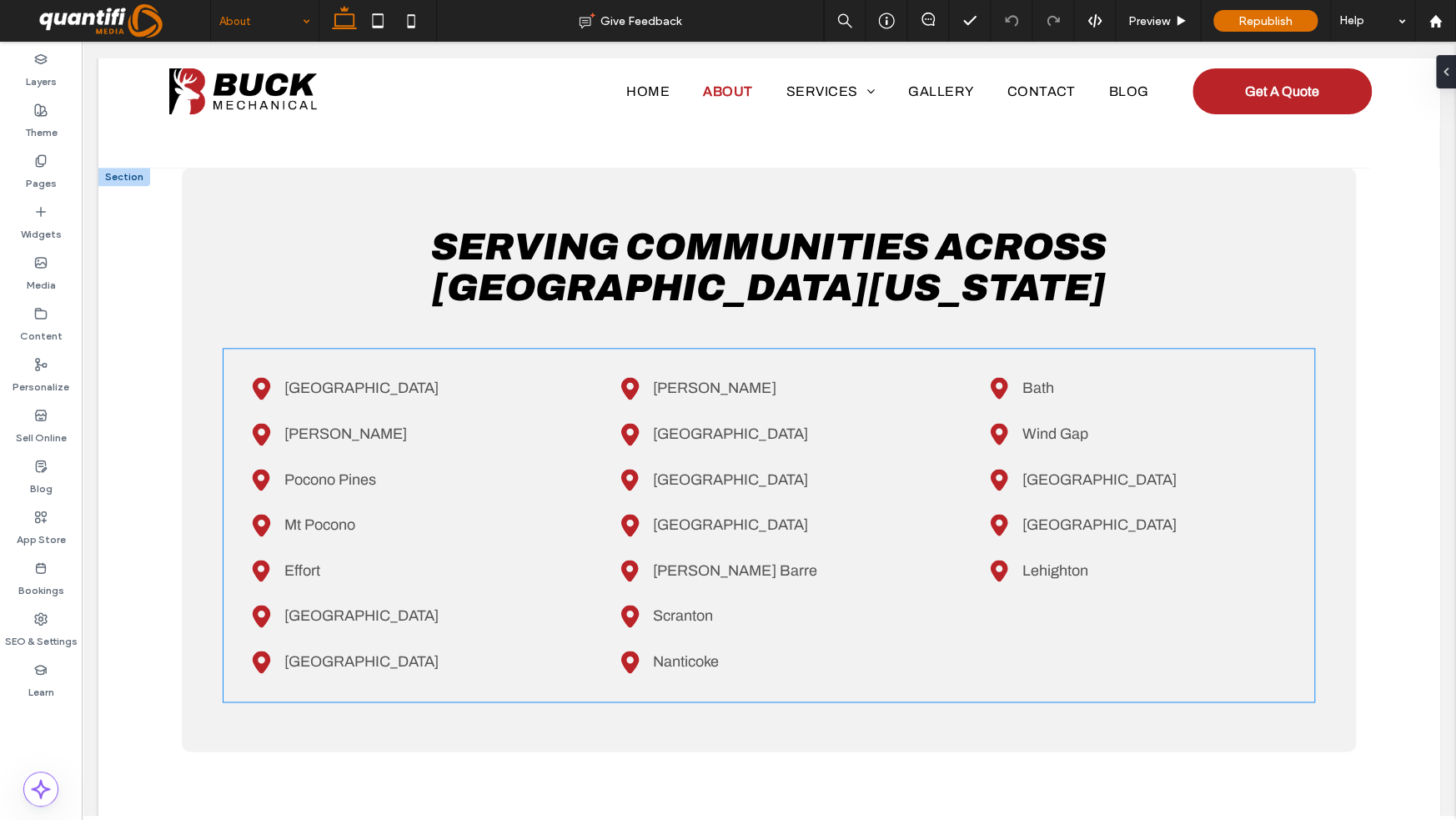
click at [472, 493] on div "Black location marker. Saylorsburg Black location pin icon. Blakeslee Black loc…" at bounding box center [400, 525] width 327 height 326
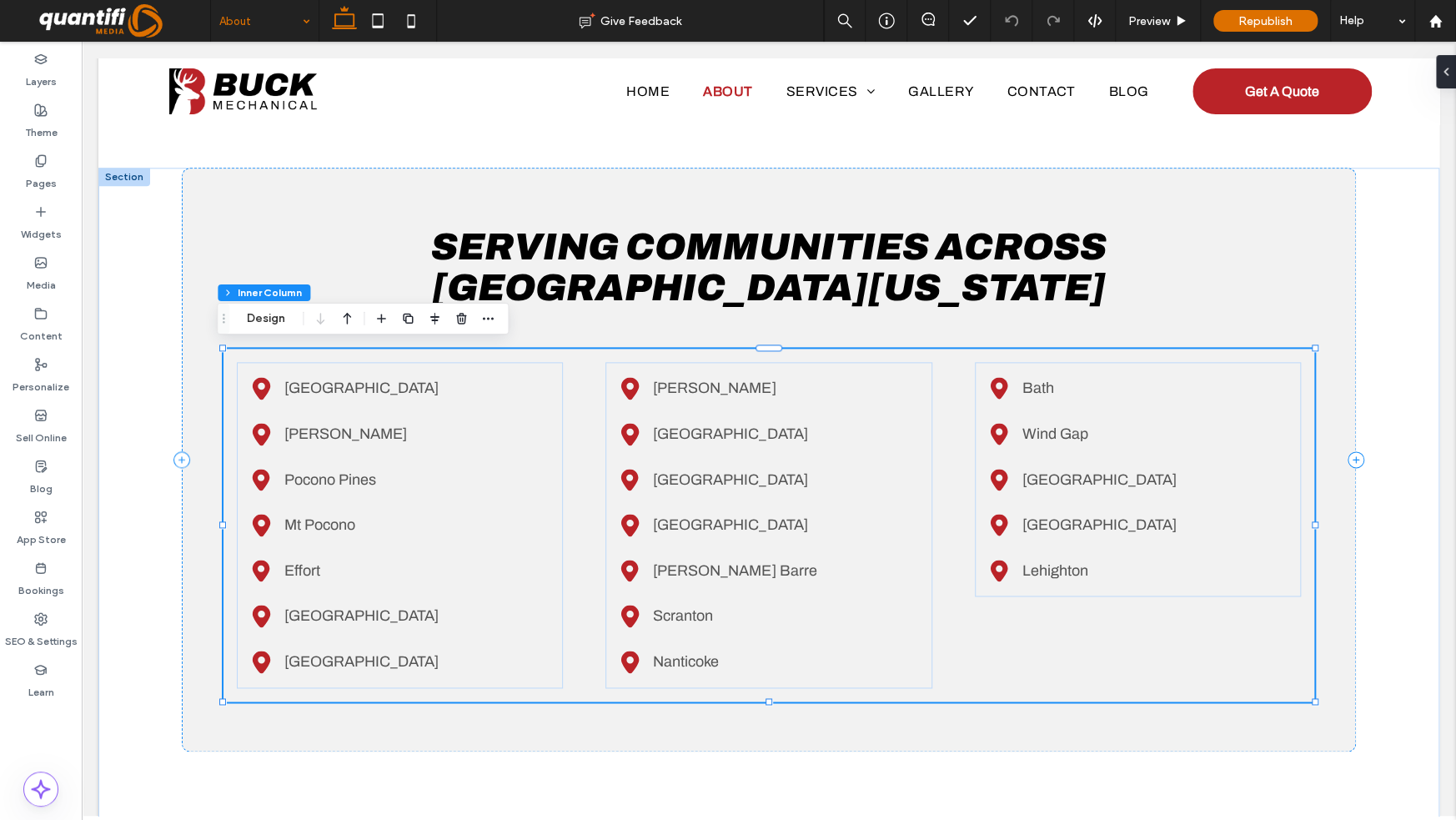
click at [466, 494] on div "Black location marker. Saylorsburg Black location pin icon. Blakeslee Black loc…" at bounding box center [400, 525] width 327 height 326
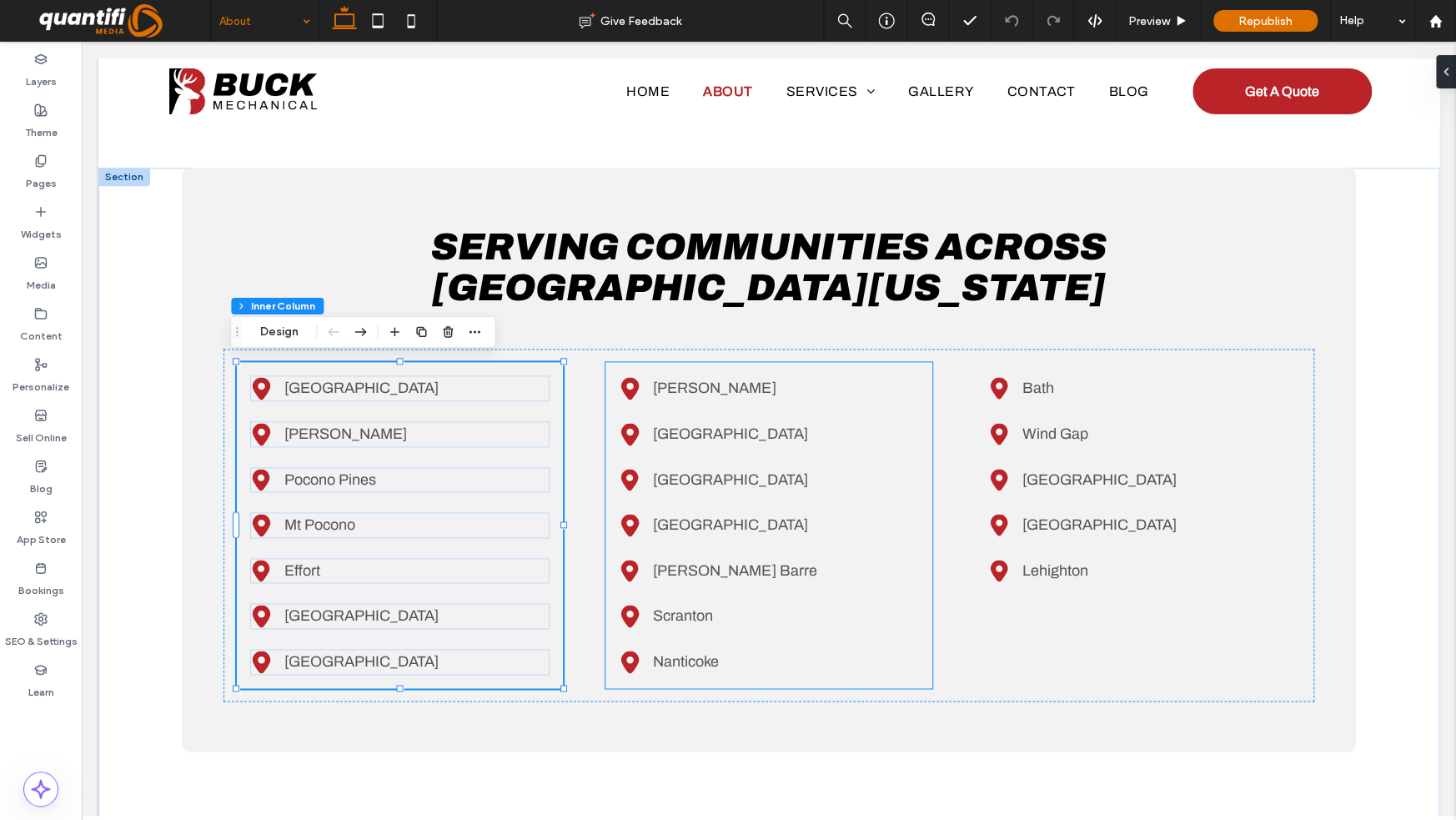
click at [697, 491] on div "Black location pin icon. Jim Thorpe Black location pin. Allentown Black locatio…" at bounding box center [768, 525] width 327 height 326
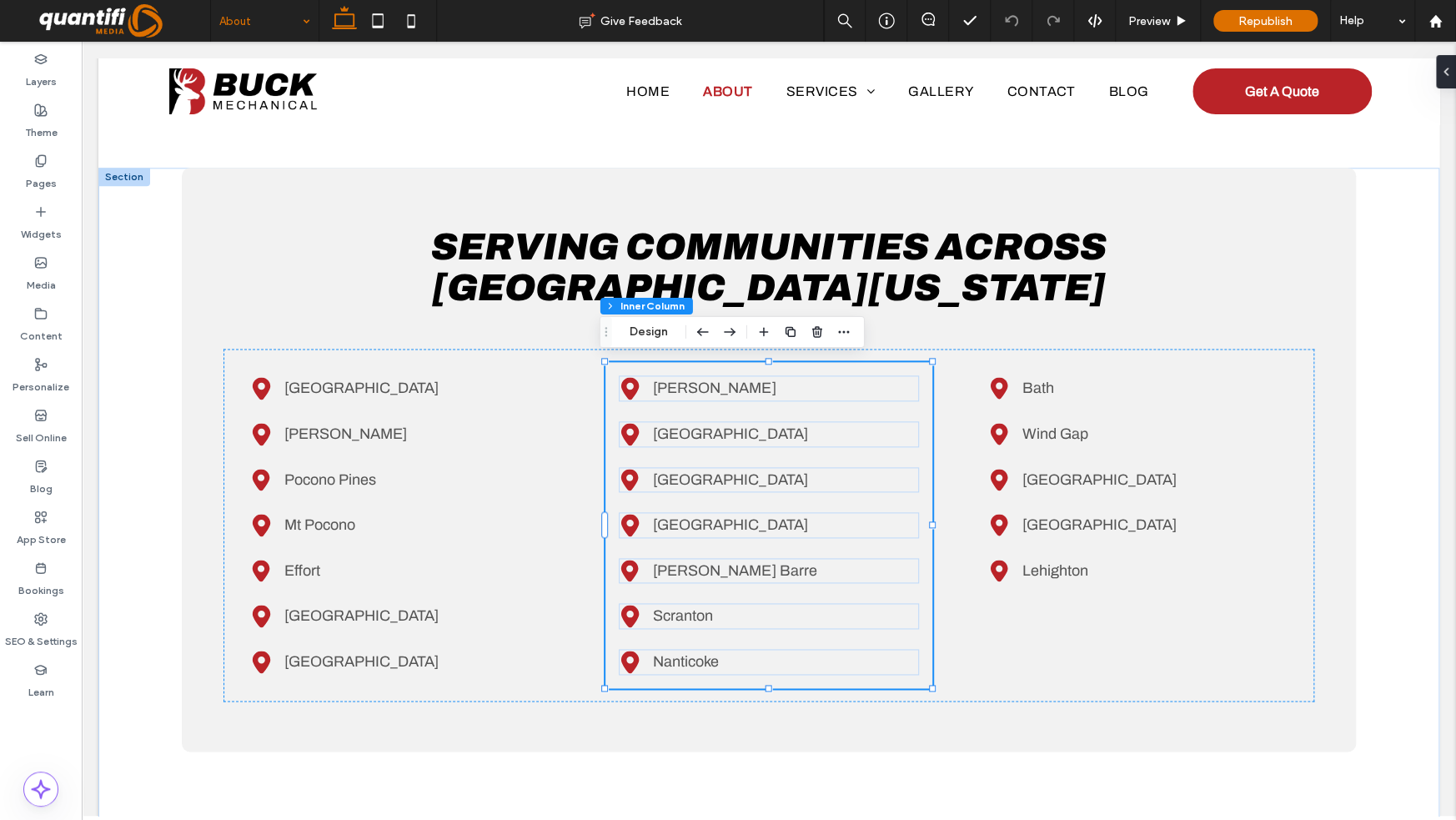
click at [670, 498] on div "Black location pin icon. Jim Thorpe Black location pin. Allentown Black locatio…" at bounding box center [768, 525] width 327 height 326
click at [686, 562] on span "Wilkes Barre" at bounding box center [735, 570] width 164 height 16
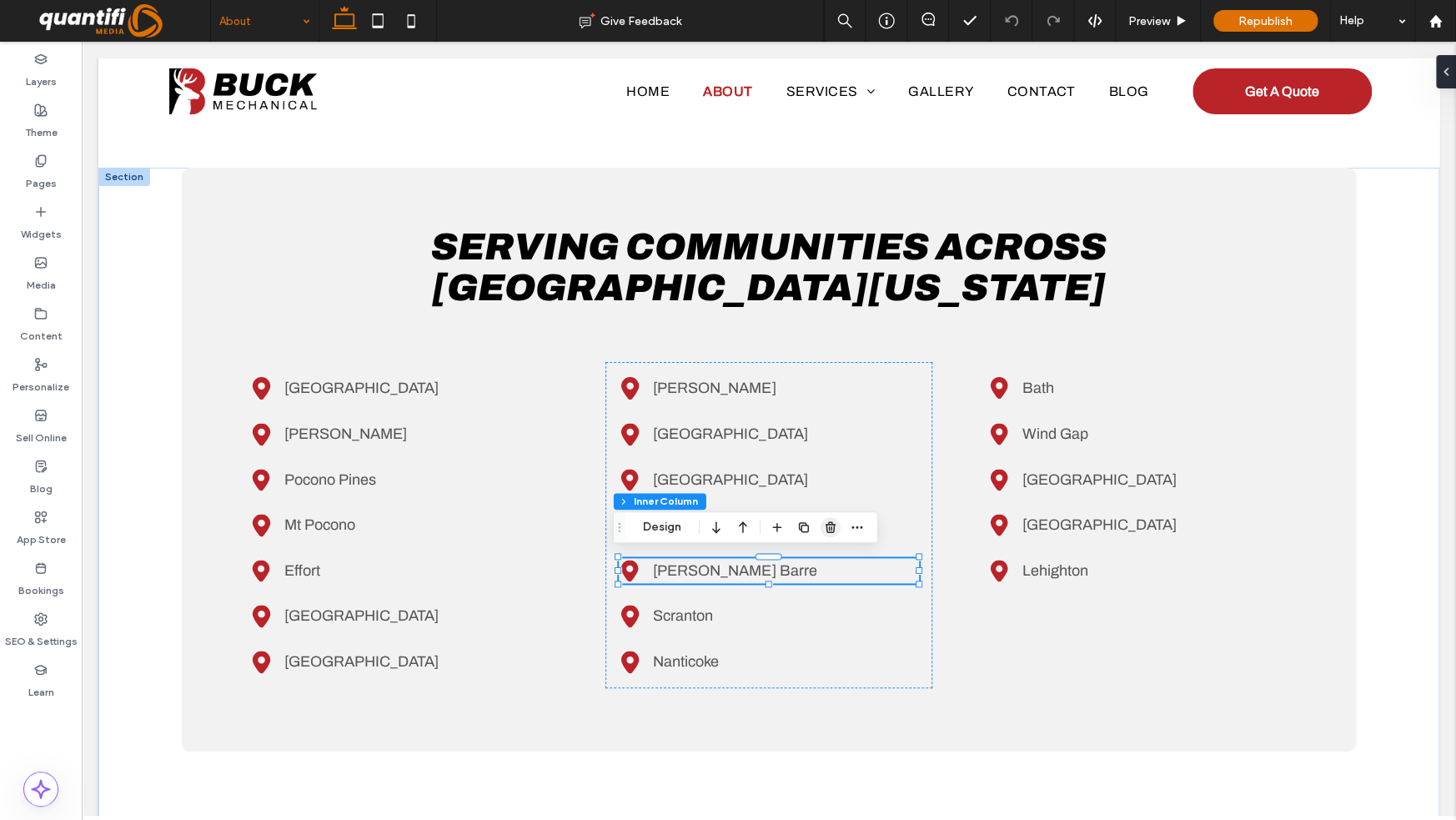
click at [835, 530] on icon "button" at bounding box center [830, 526] width 13 height 13
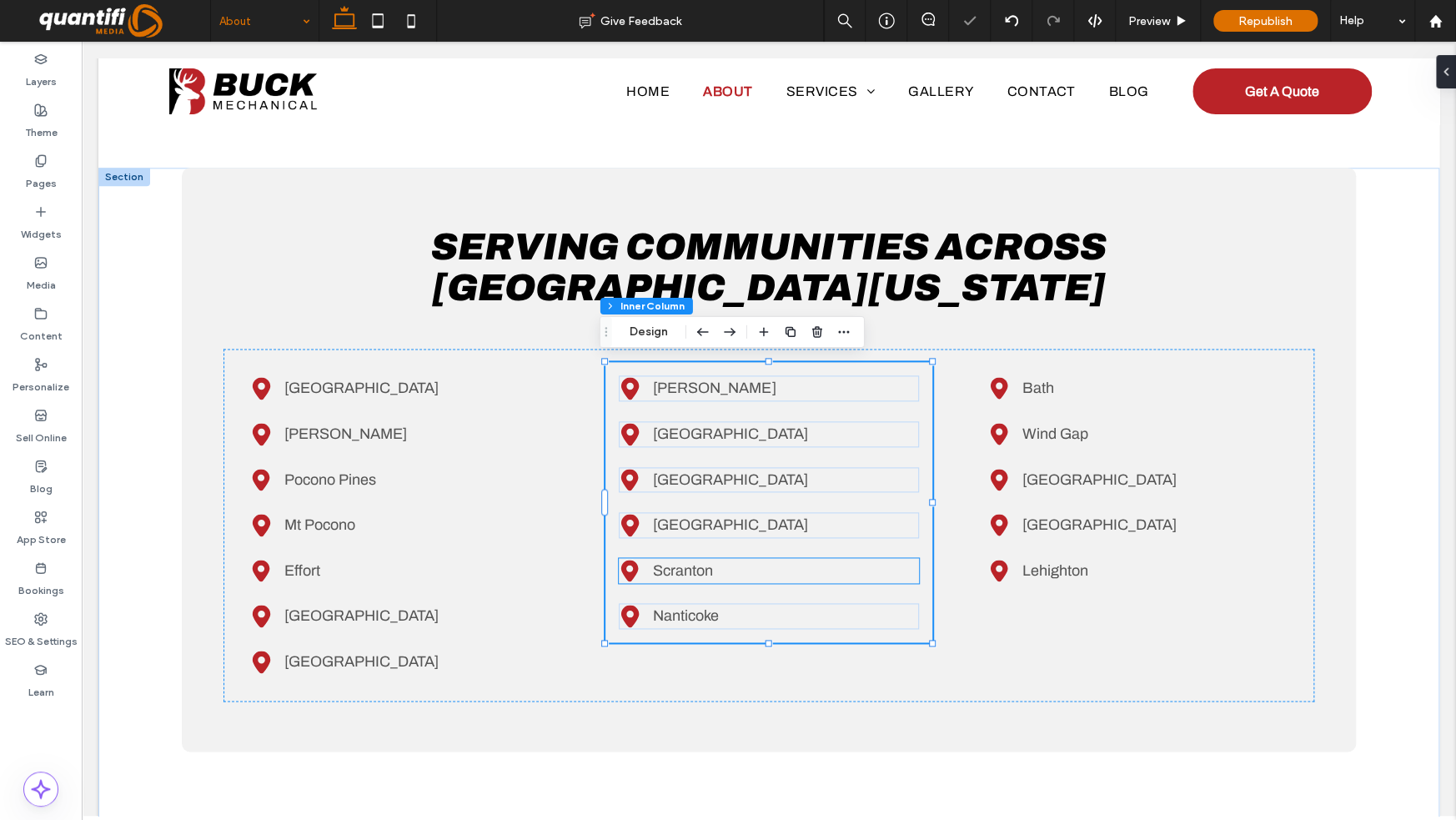
click at [670, 568] on span "Scranton" at bounding box center [683, 570] width 60 height 16
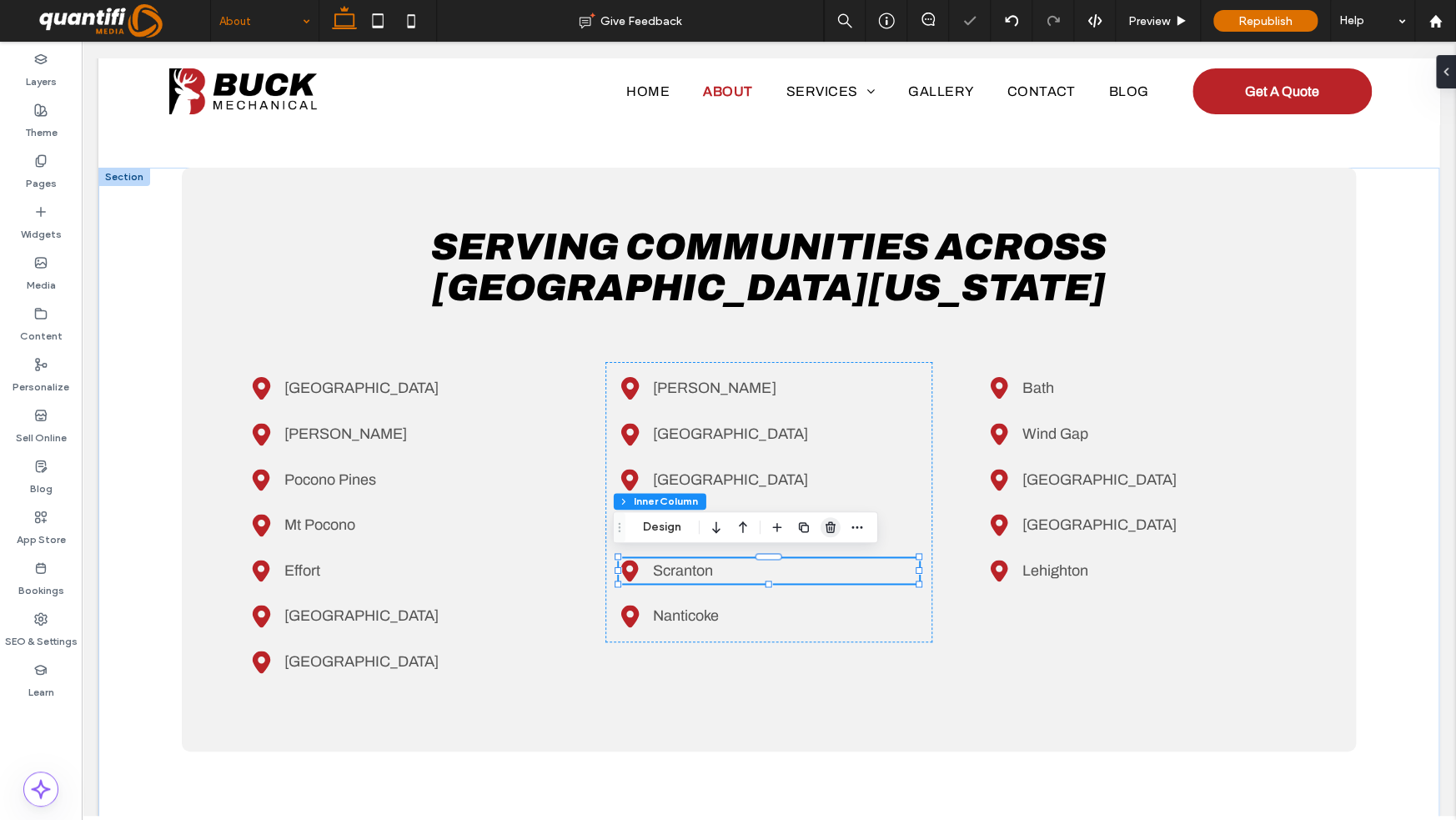
click at [833, 525] on icon "button" at bounding box center [830, 526] width 13 height 13
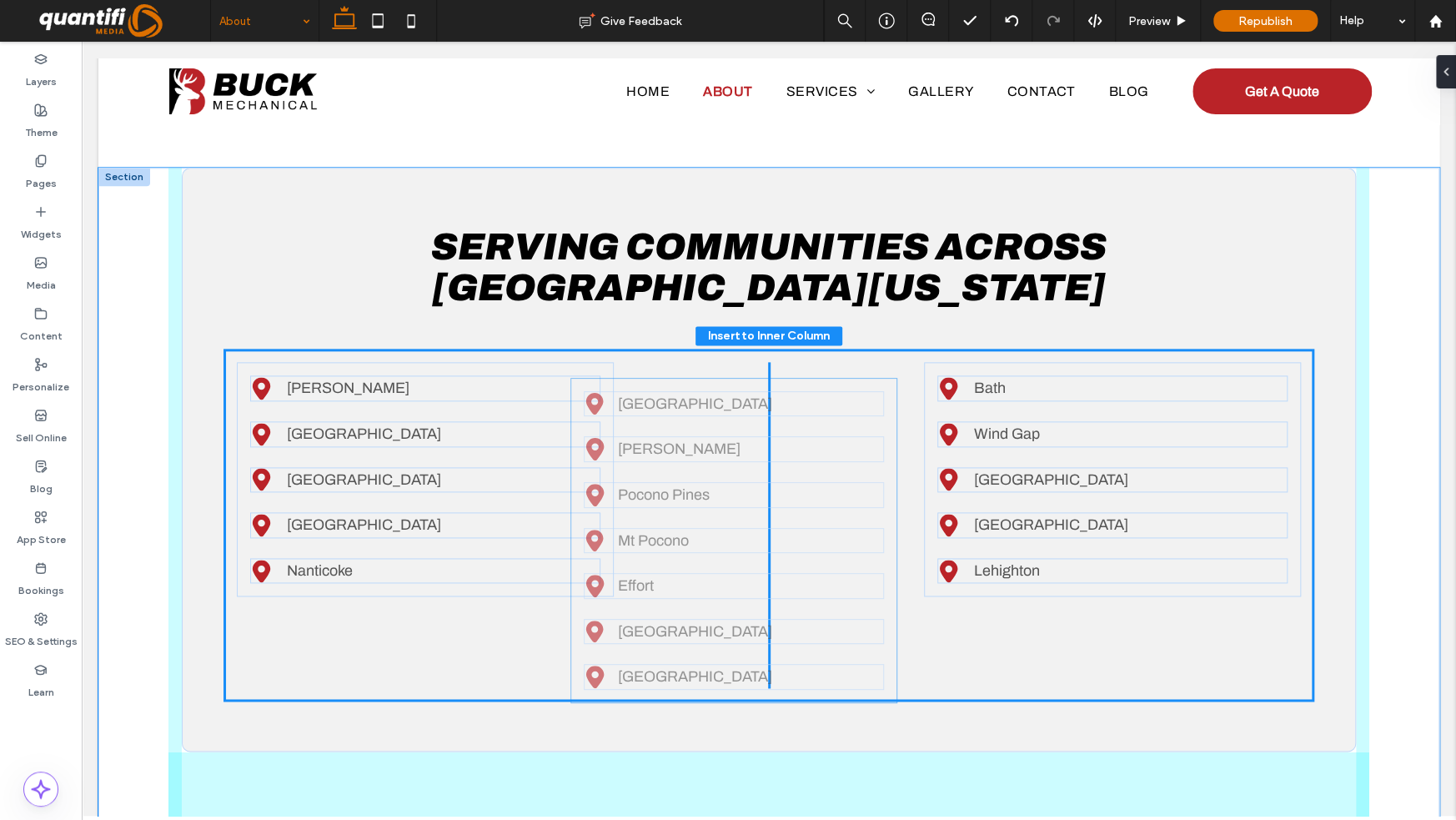
scroll to position [24, 0]
drag, startPoint x: 427, startPoint y: 500, endPoint x: 803, endPoint y: 515, distance: 376.3
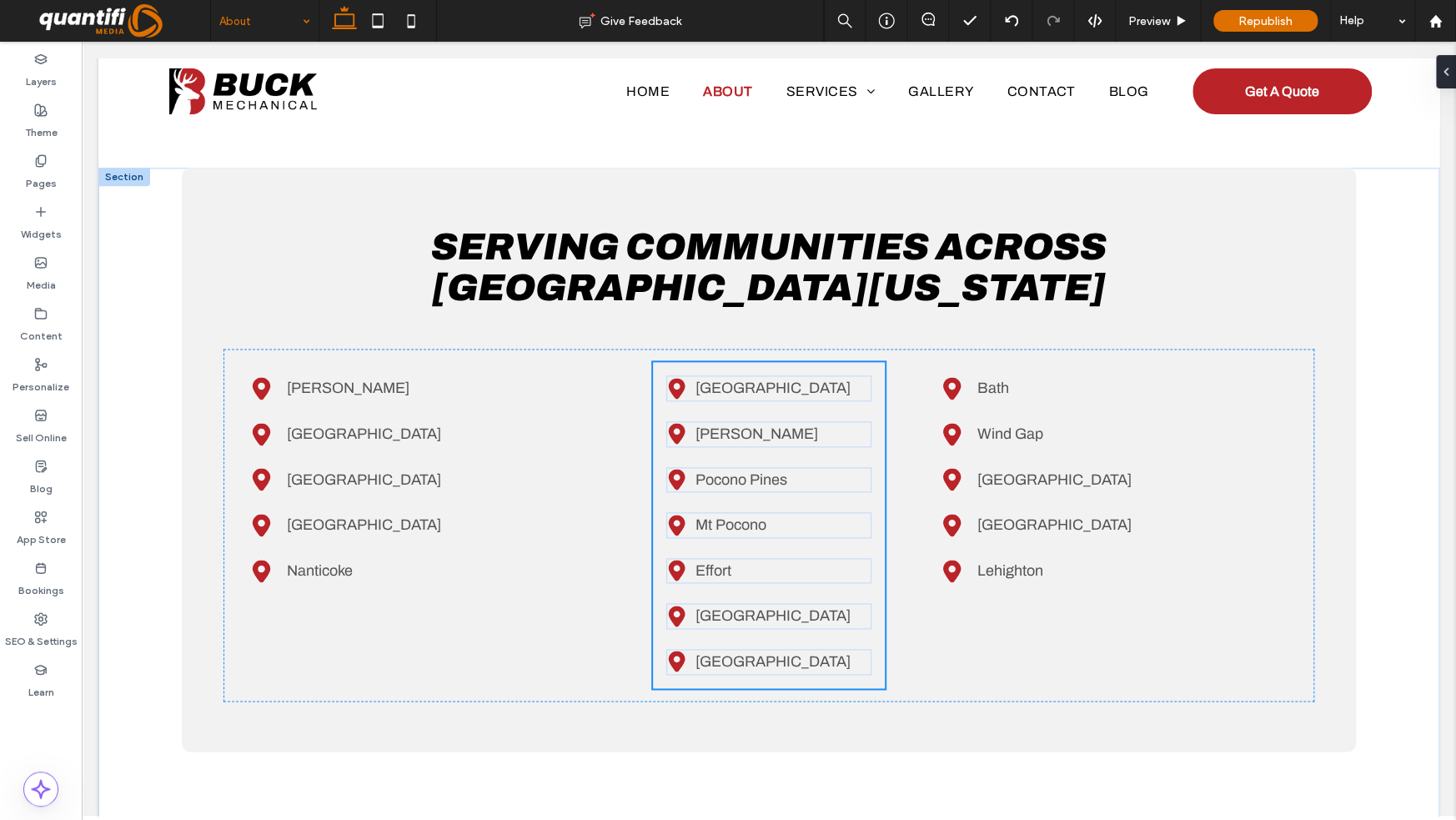
type input "**"
type input "****"
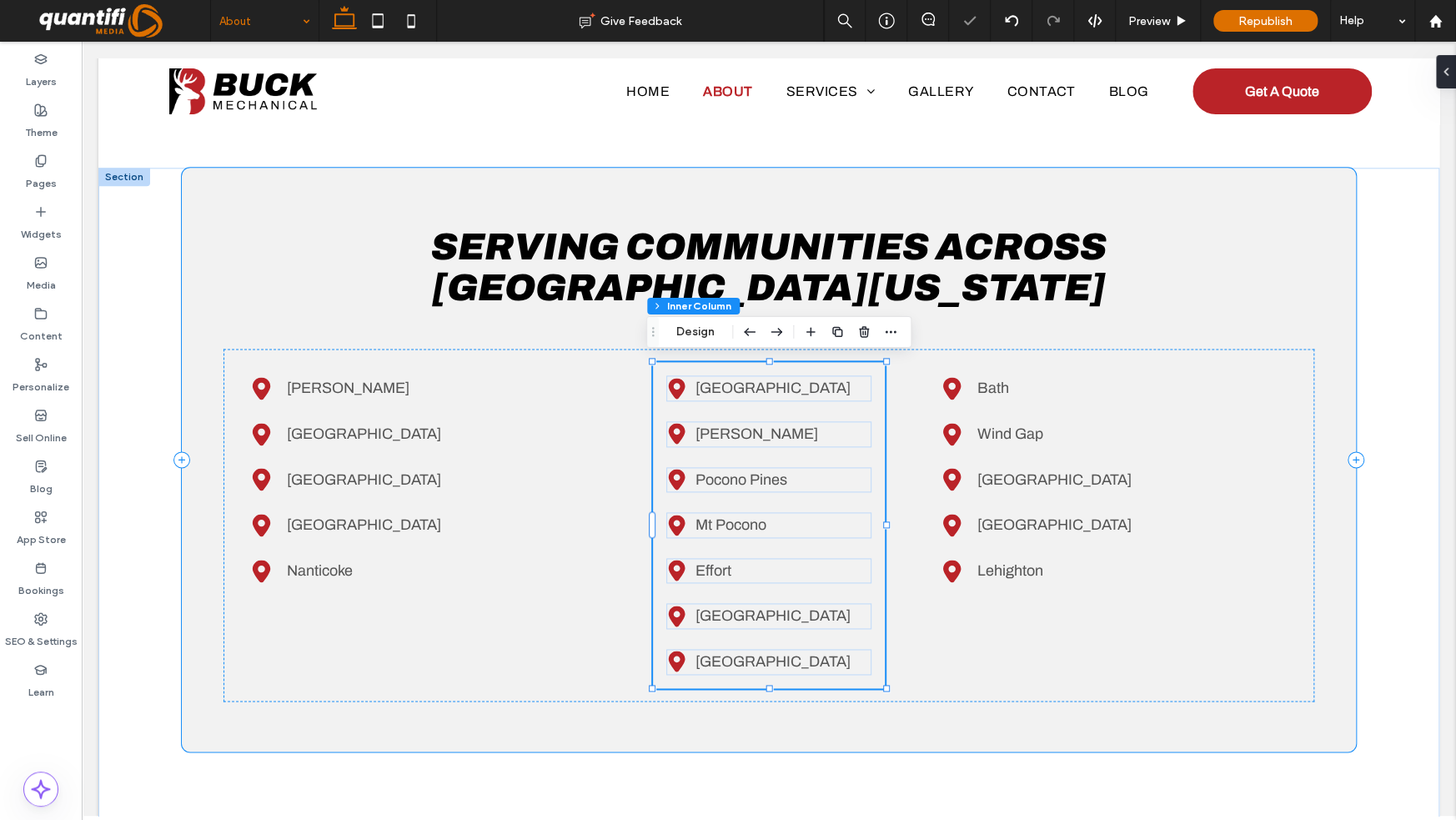
click at [194, 562] on div "Serving Communities Across Northeast Pennsylvania Black location pin icon. Jim …" at bounding box center [768, 459] width 1174 height 583
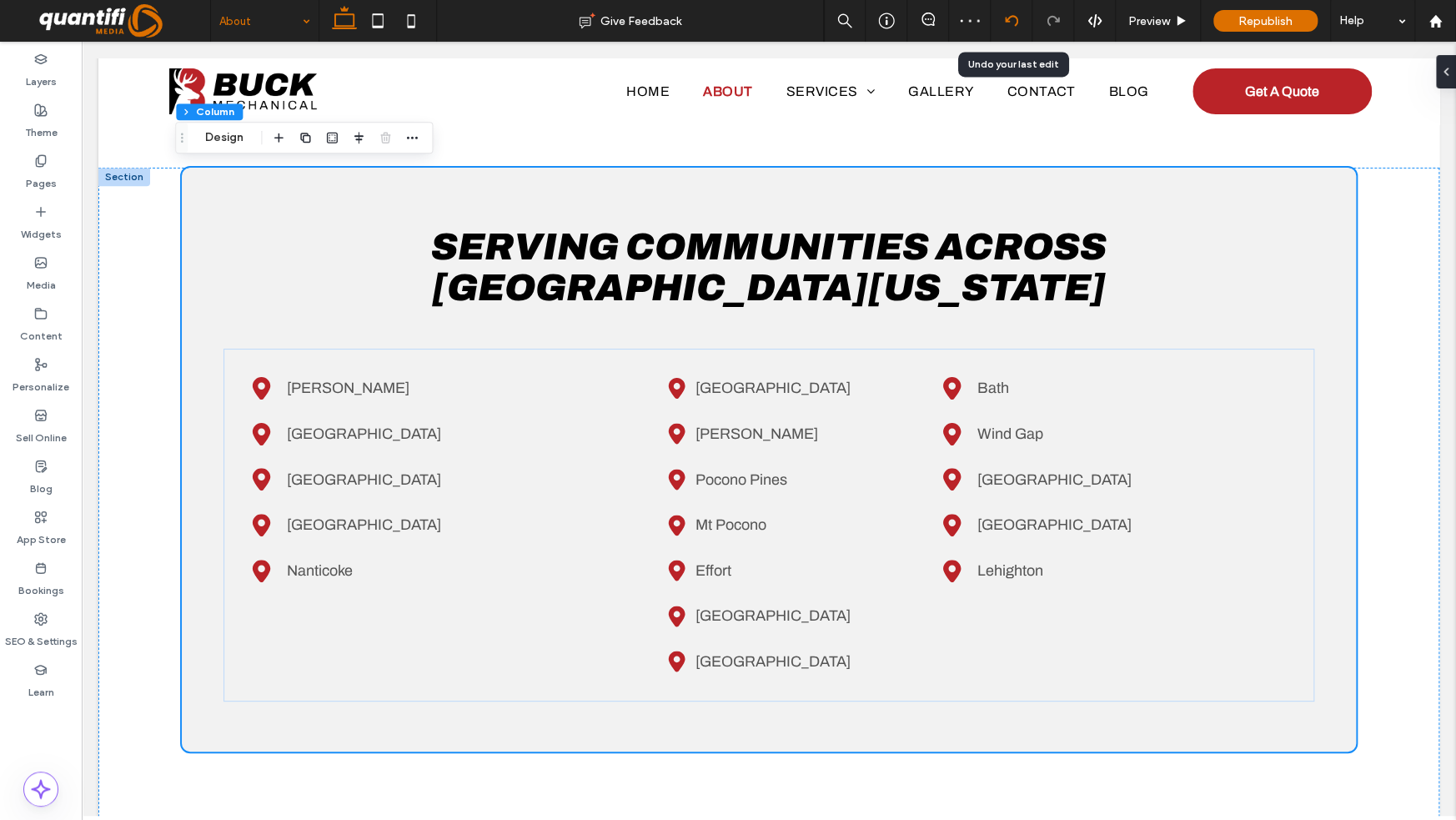
click at [1013, 26] on icon at bounding box center [1011, 20] width 13 height 13
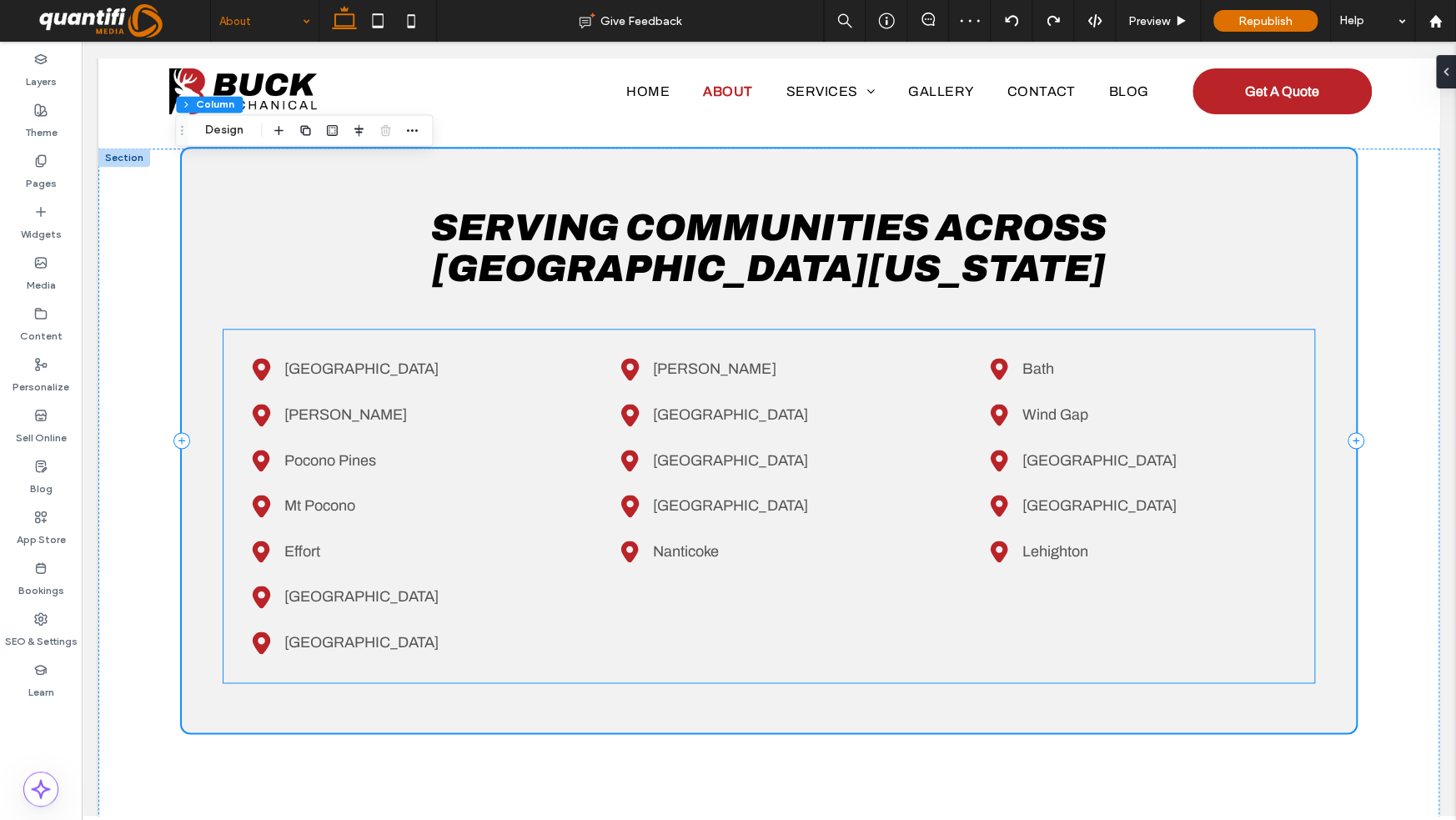
scroll to position [1111, 0]
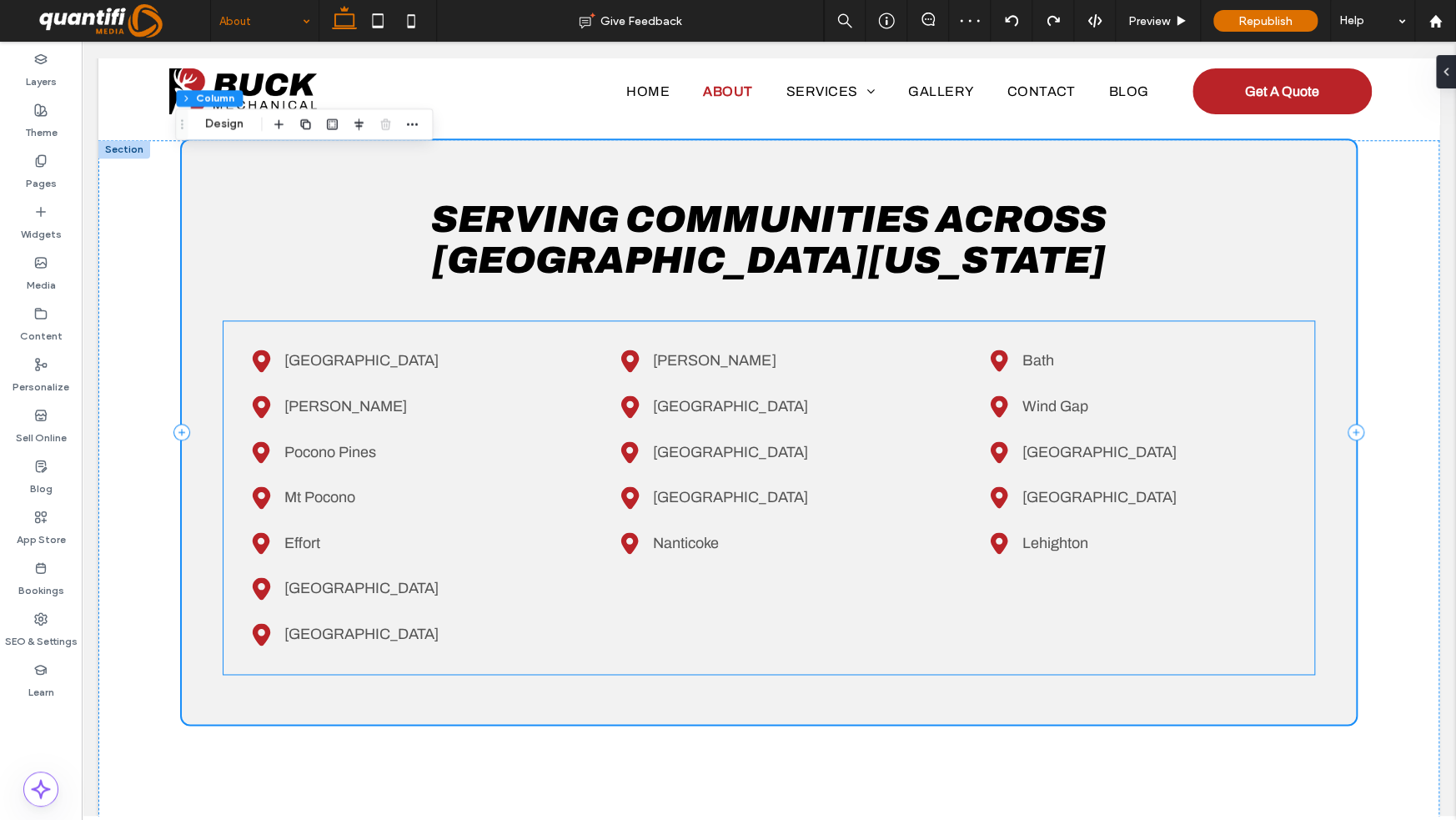
click at [1037, 540] on span "Lehighton" at bounding box center [1055, 543] width 65 height 16
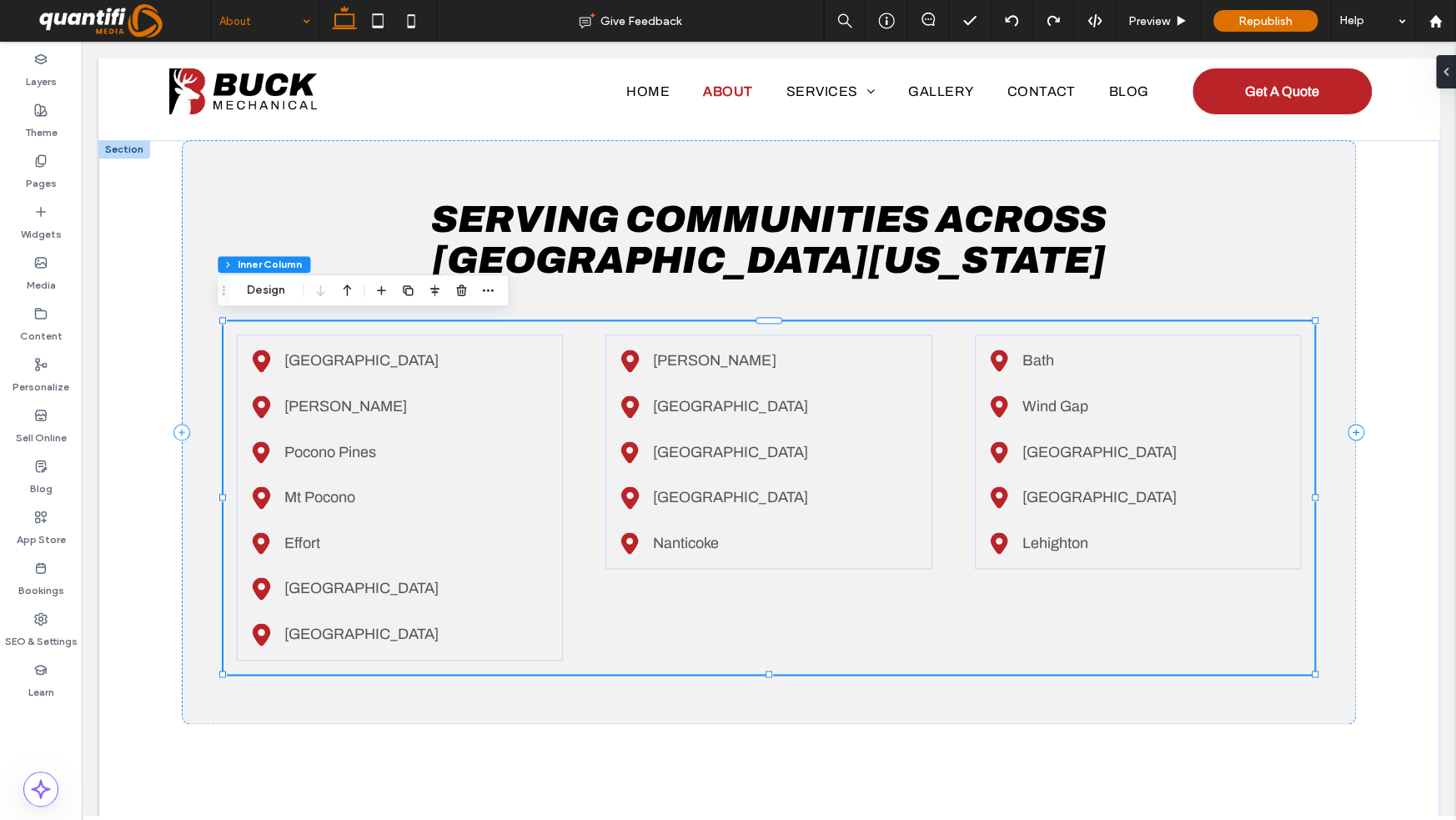
click at [1031, 540] on span "Lehighton" at bounding box center [1055, 543] width 65 height 16
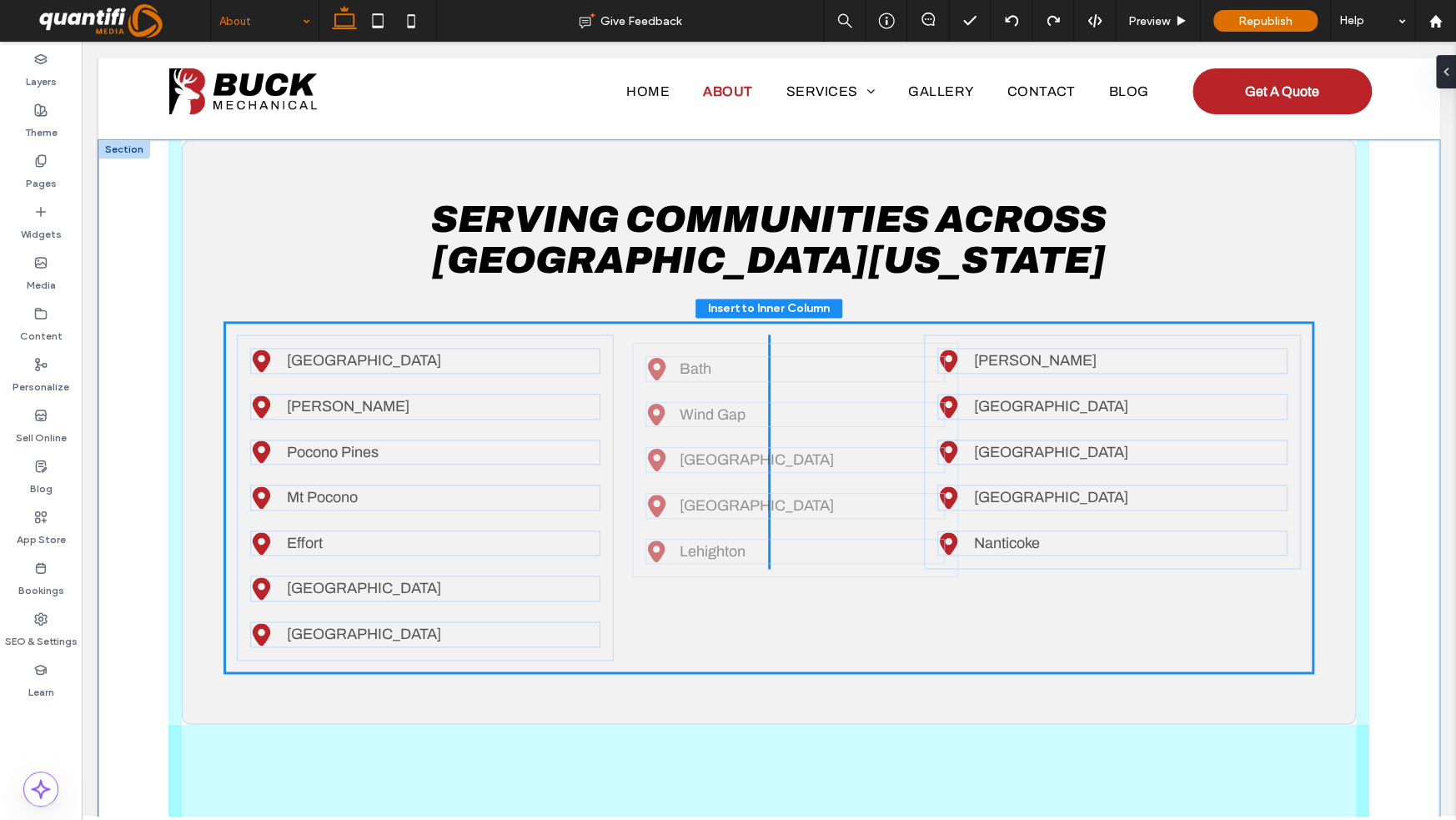
scroll to position [24, 0]
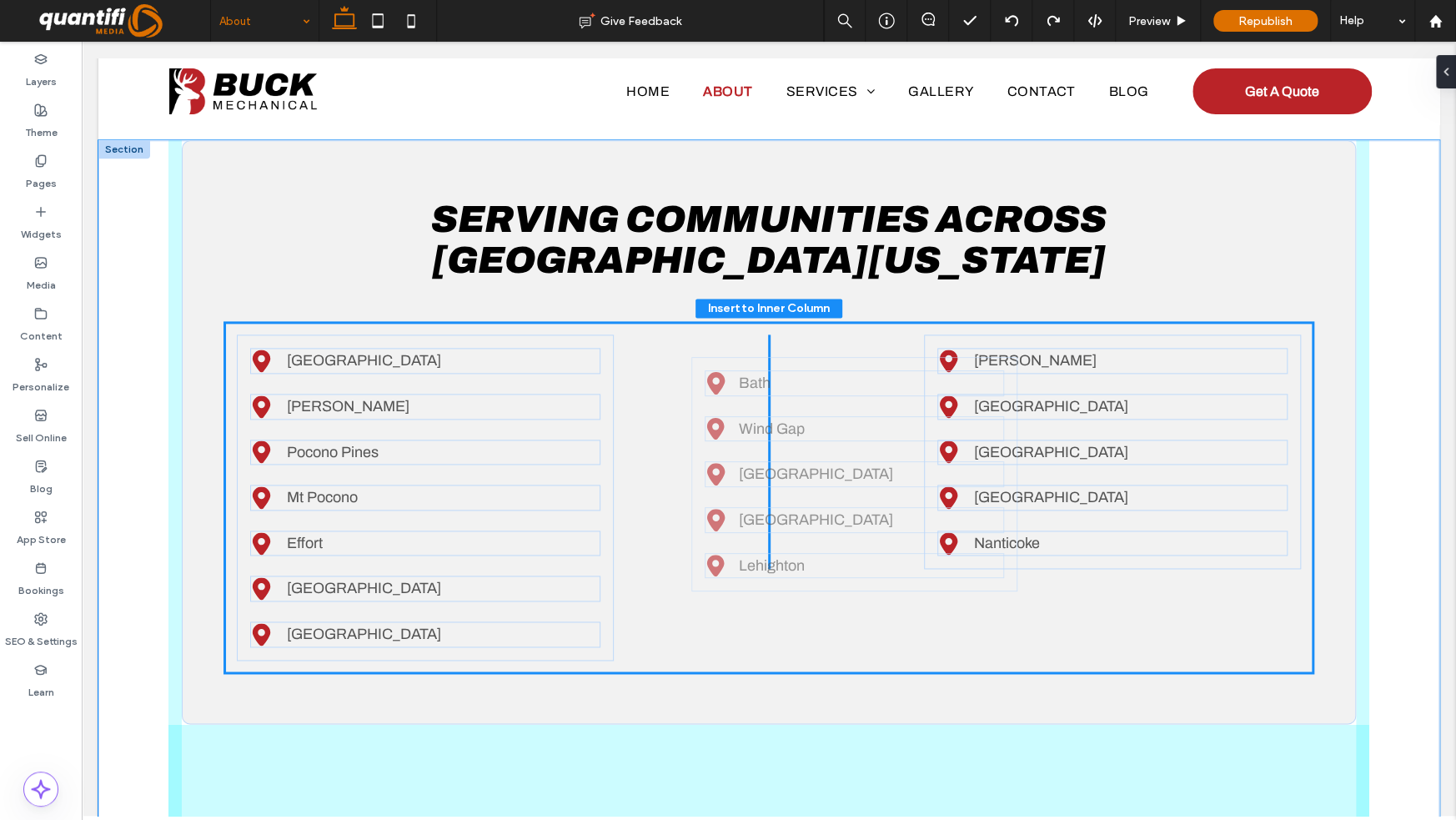
drag, startPoint x: 1030, startPoint y: 539, endPoint x: 753, endPoint y: 565, distance: 278.2
type input "**"
type input "****"
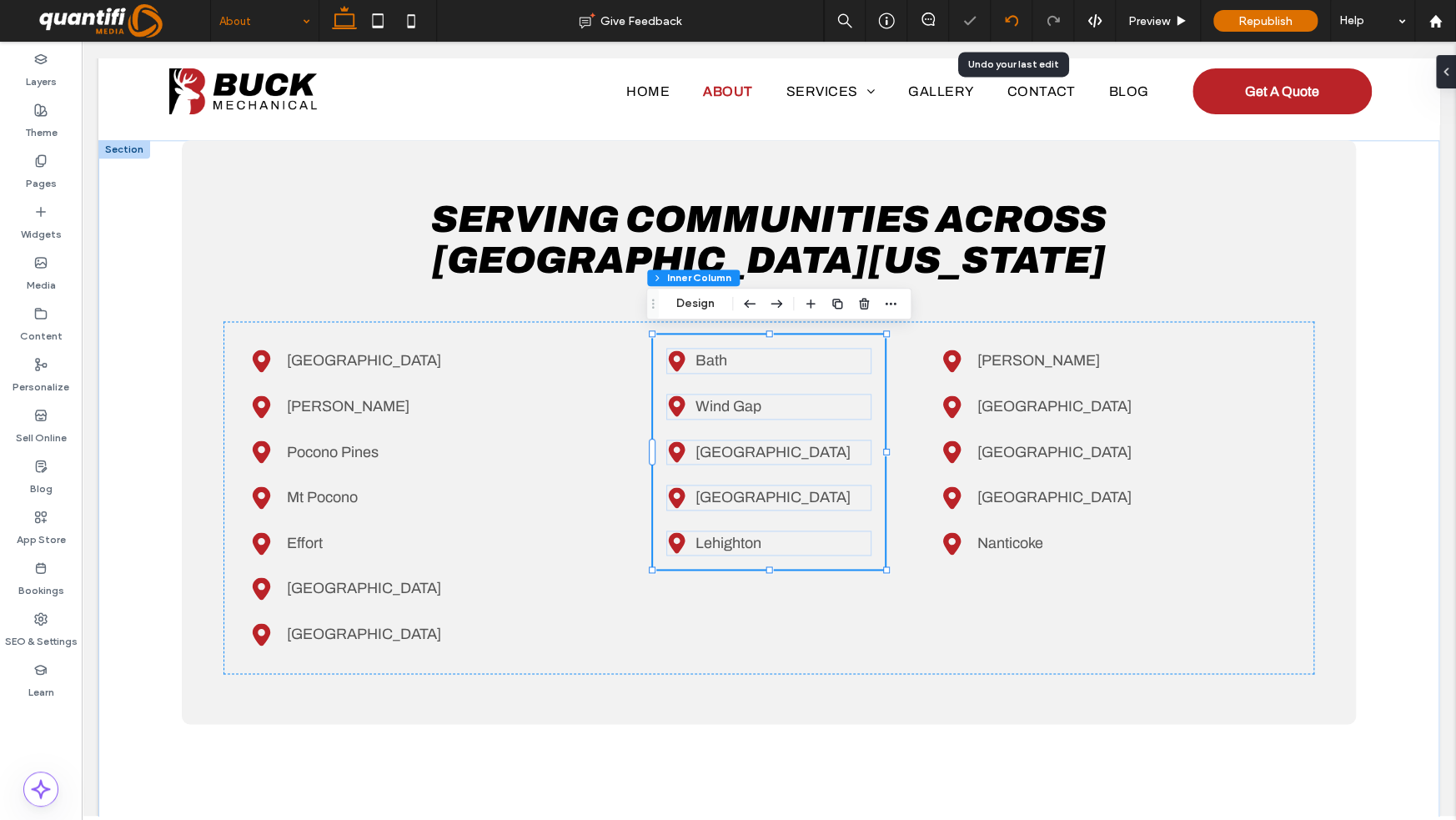
click at [1010, 18] on icon at bounding box center [1011, 20] width 13 height 13
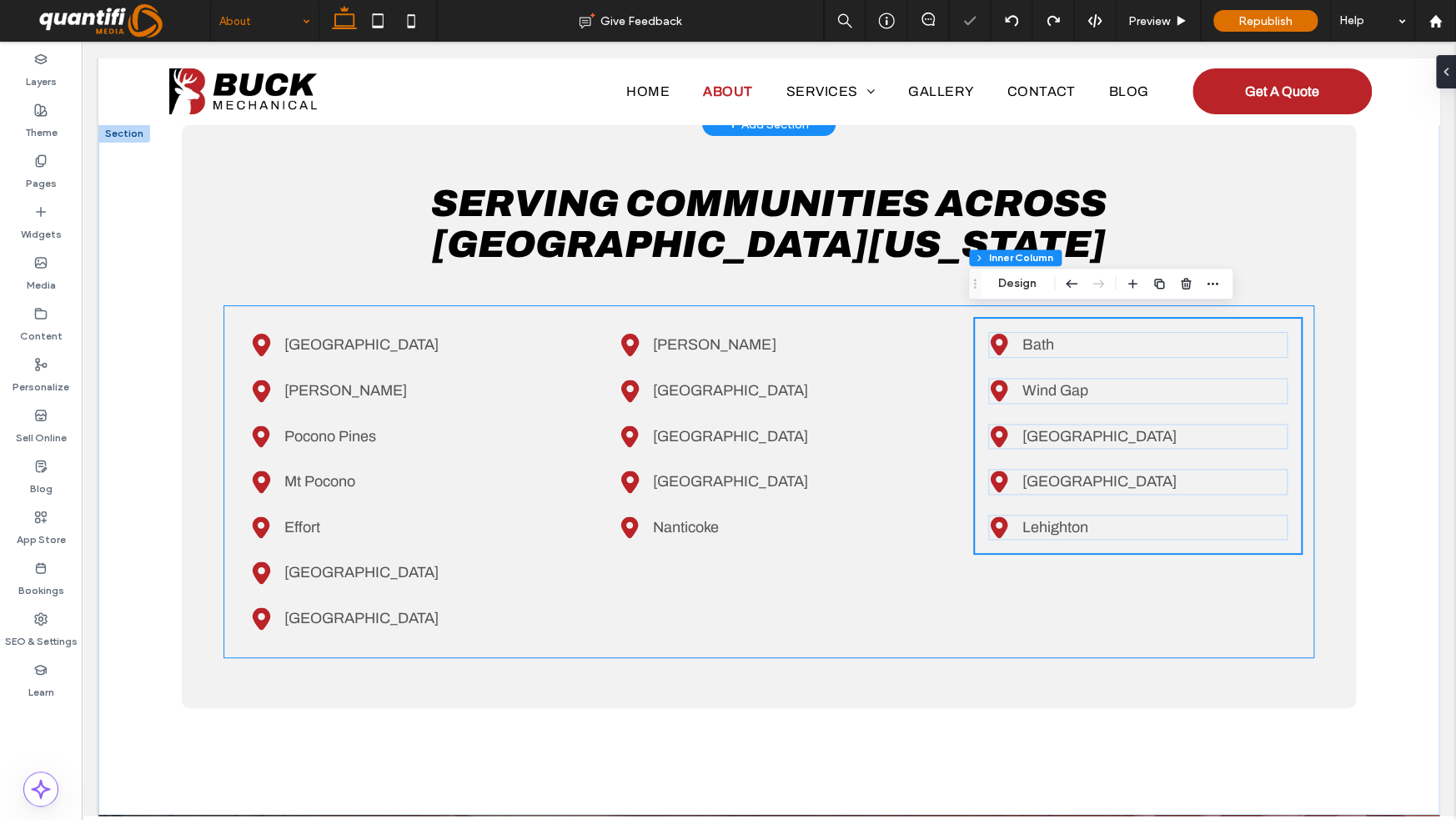
scroll to position [1132, 0]
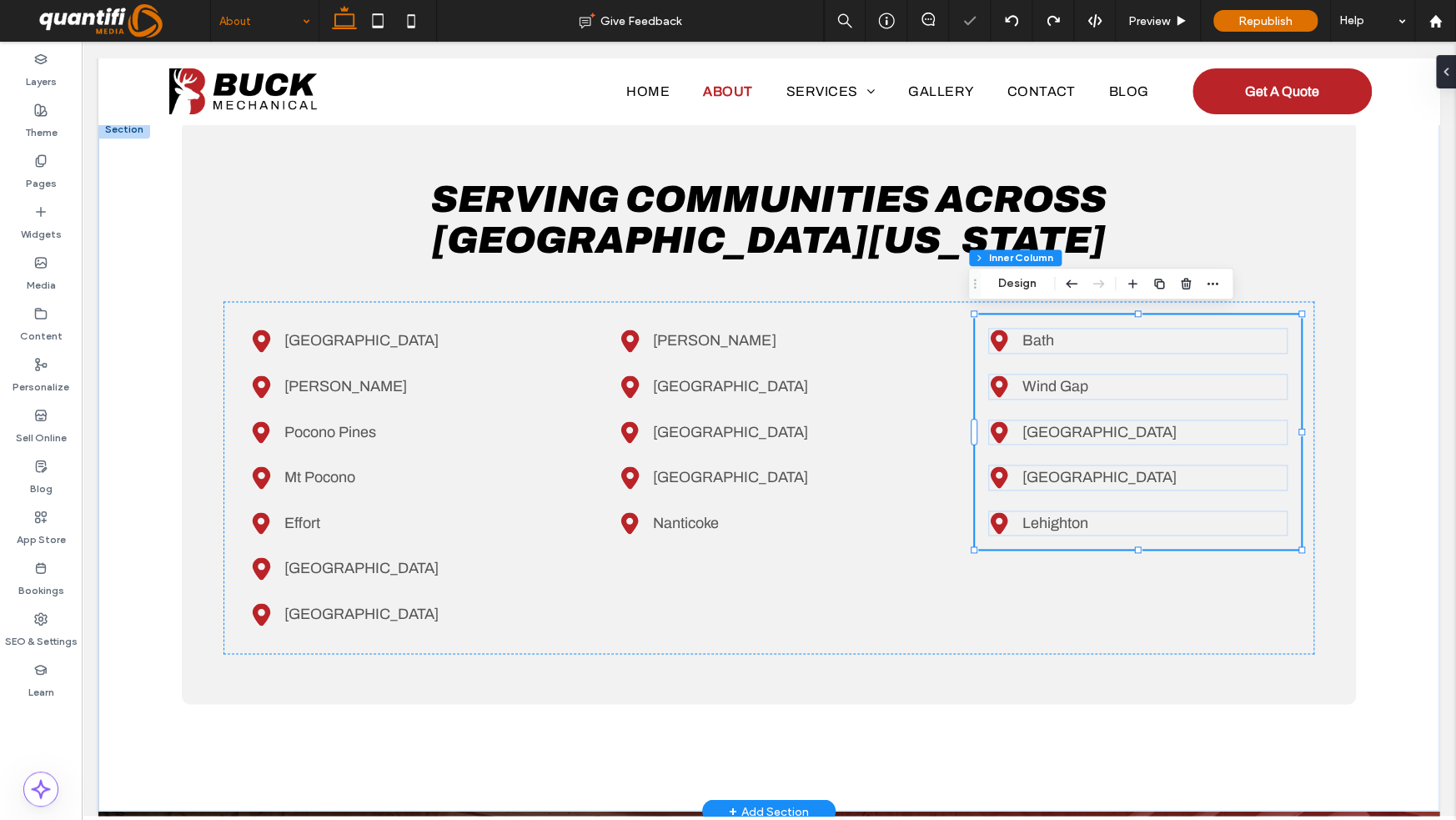
click at [1032, 399] on div "Black location pin icon. Bath Black location pin with white circle in center. W…" at bounding box center [1138, 432] width 327 height 234
click at [1048, 336] on p "Bath" at bounding box center [1155, 340] width 265 height 26
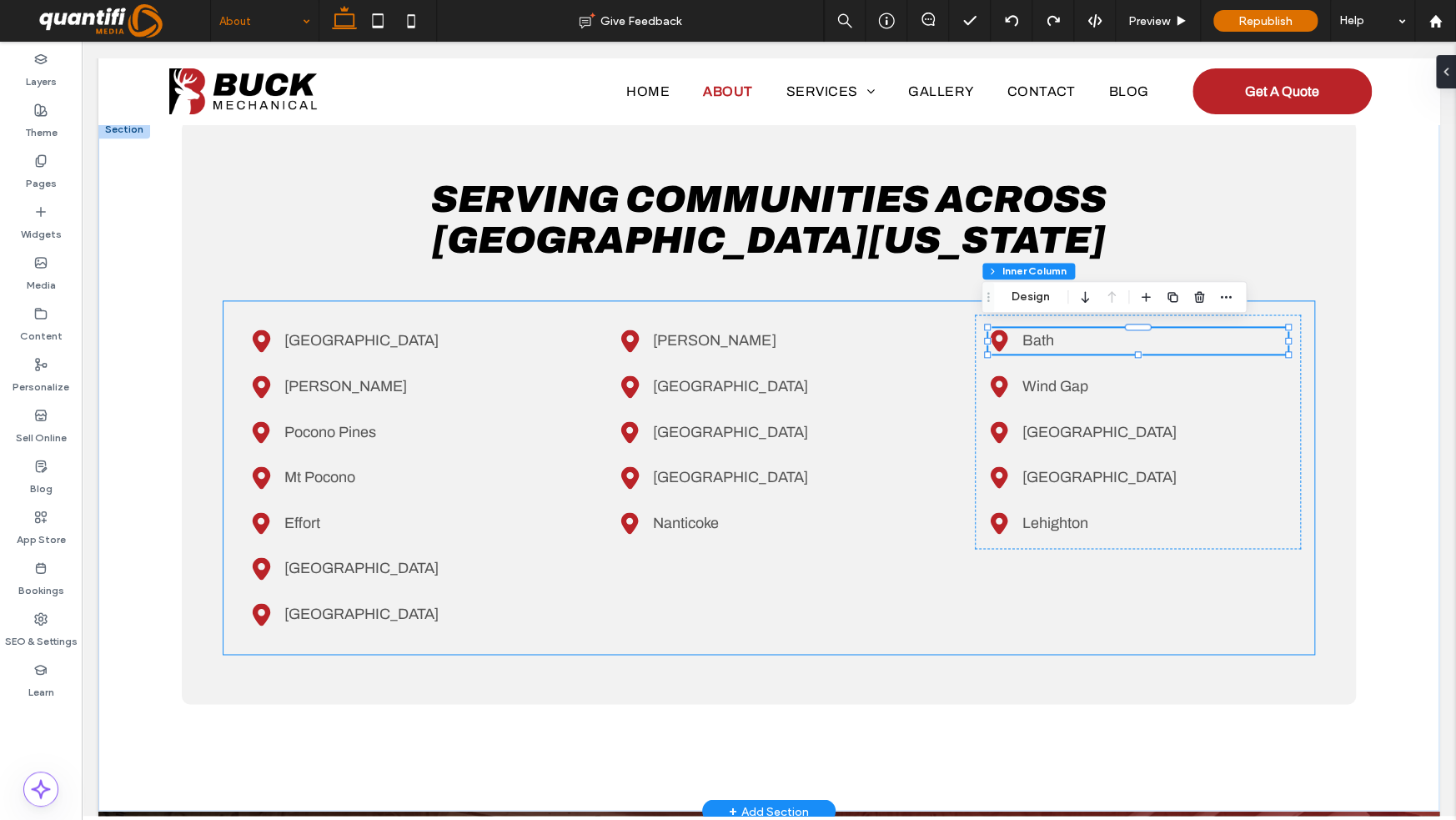
click at [955, 365] on div "Black location marker. Saylorsburg Black location pin icon. Blakeslee Black loc…" at bounding box center [768, 476] width 1091 height 352
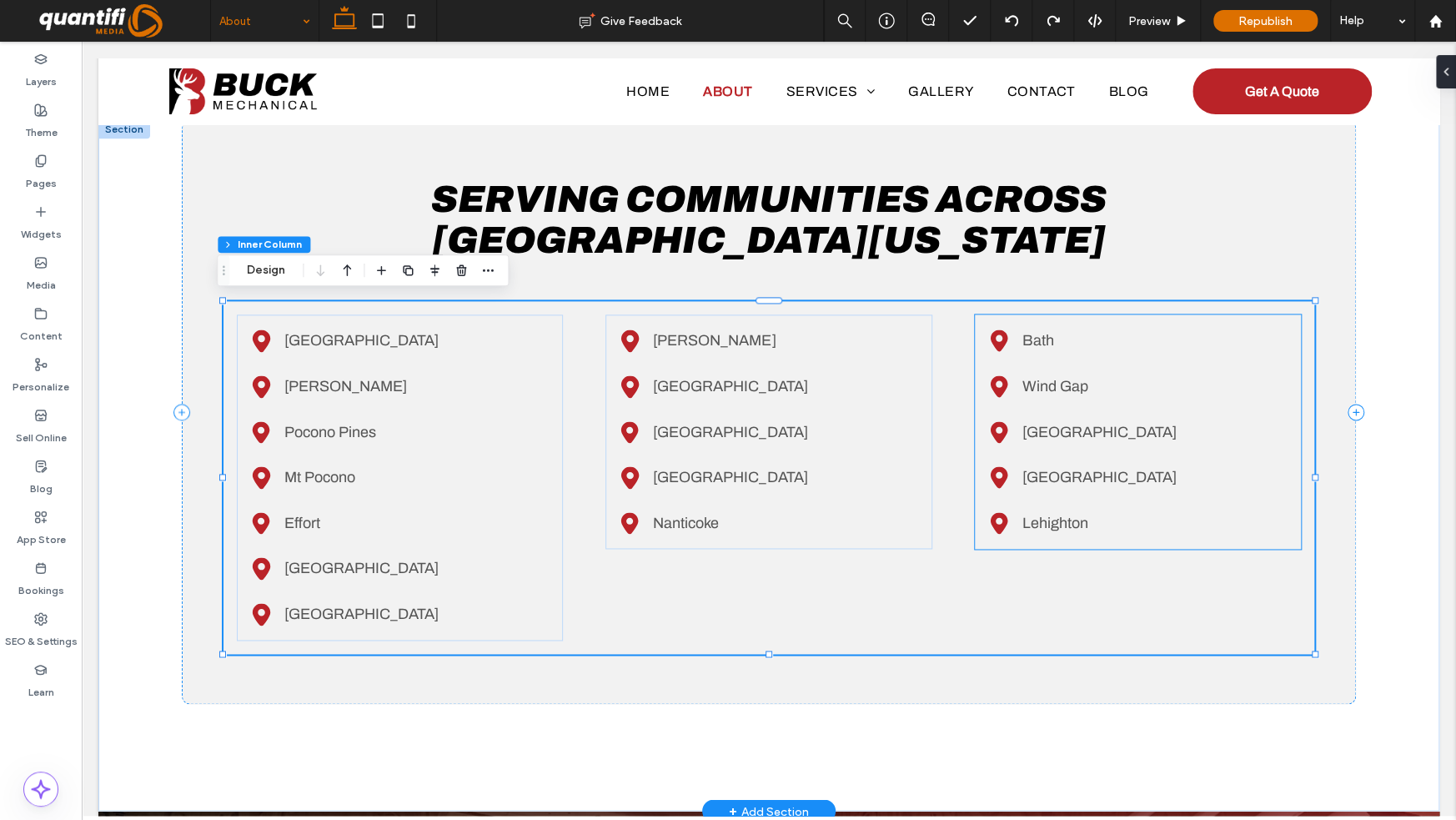
click at [1001, 345] on icon "Black location pin icon." at bounding box center [999, 340] width 22 height 22
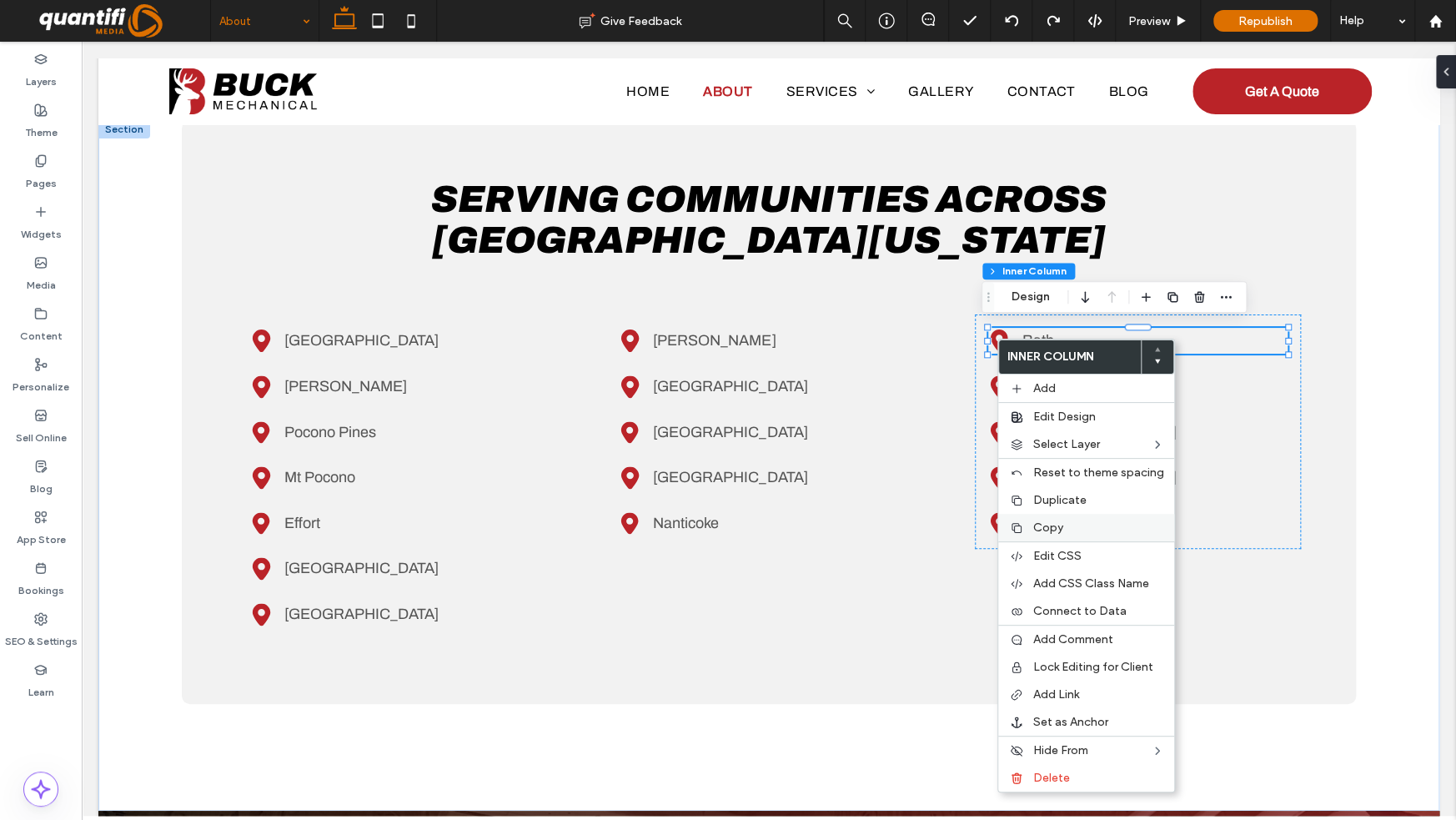
click at [1055, 517] on div "Copy" at bounding box center [1086, 527] width 176 height 28
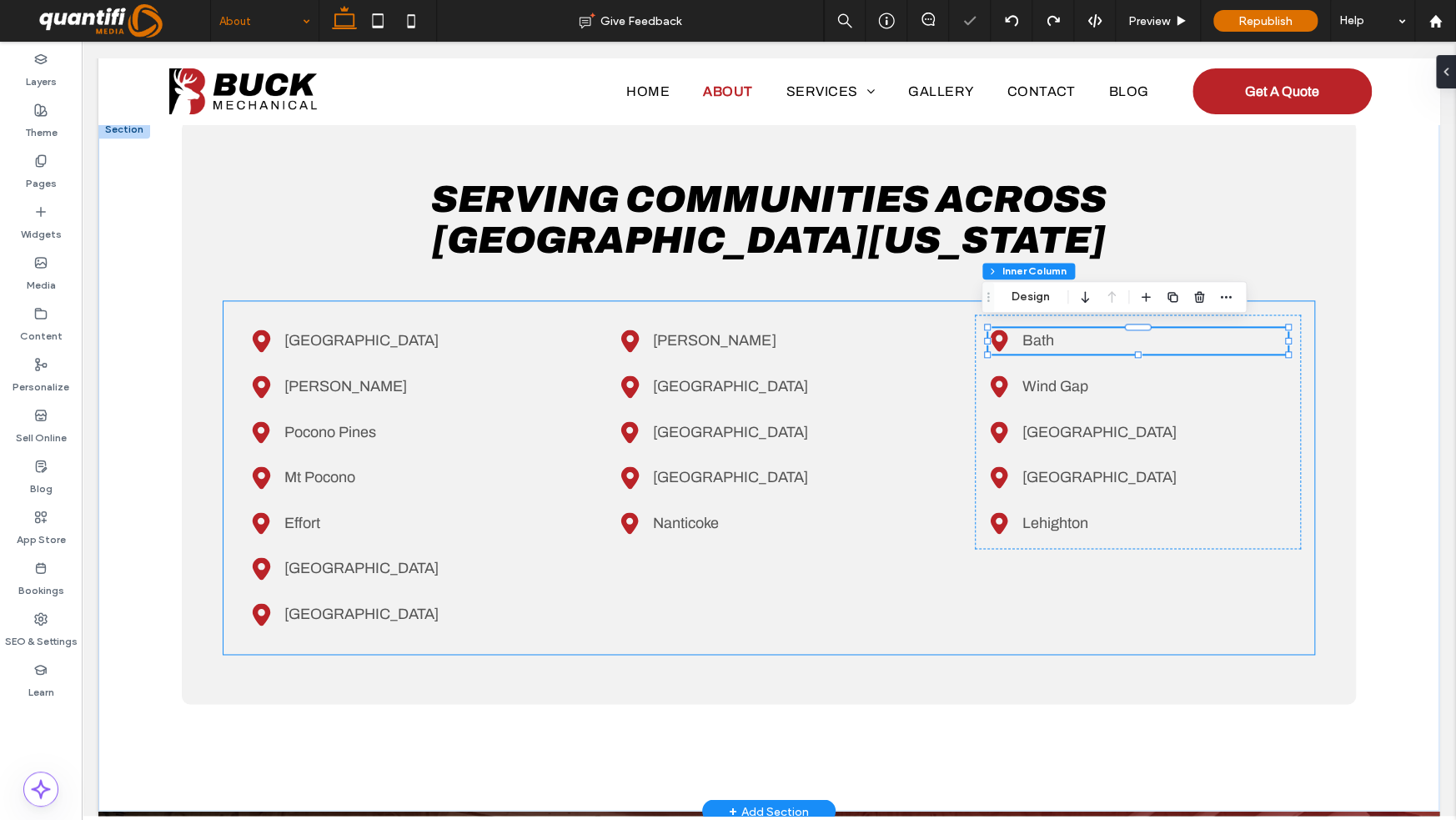
click at [675, 575] on div "Black location marker. Saylorsburg Black location pin icon. Blakeslee Black loc…" at bounding box center [768, 476] width 1091 height 352
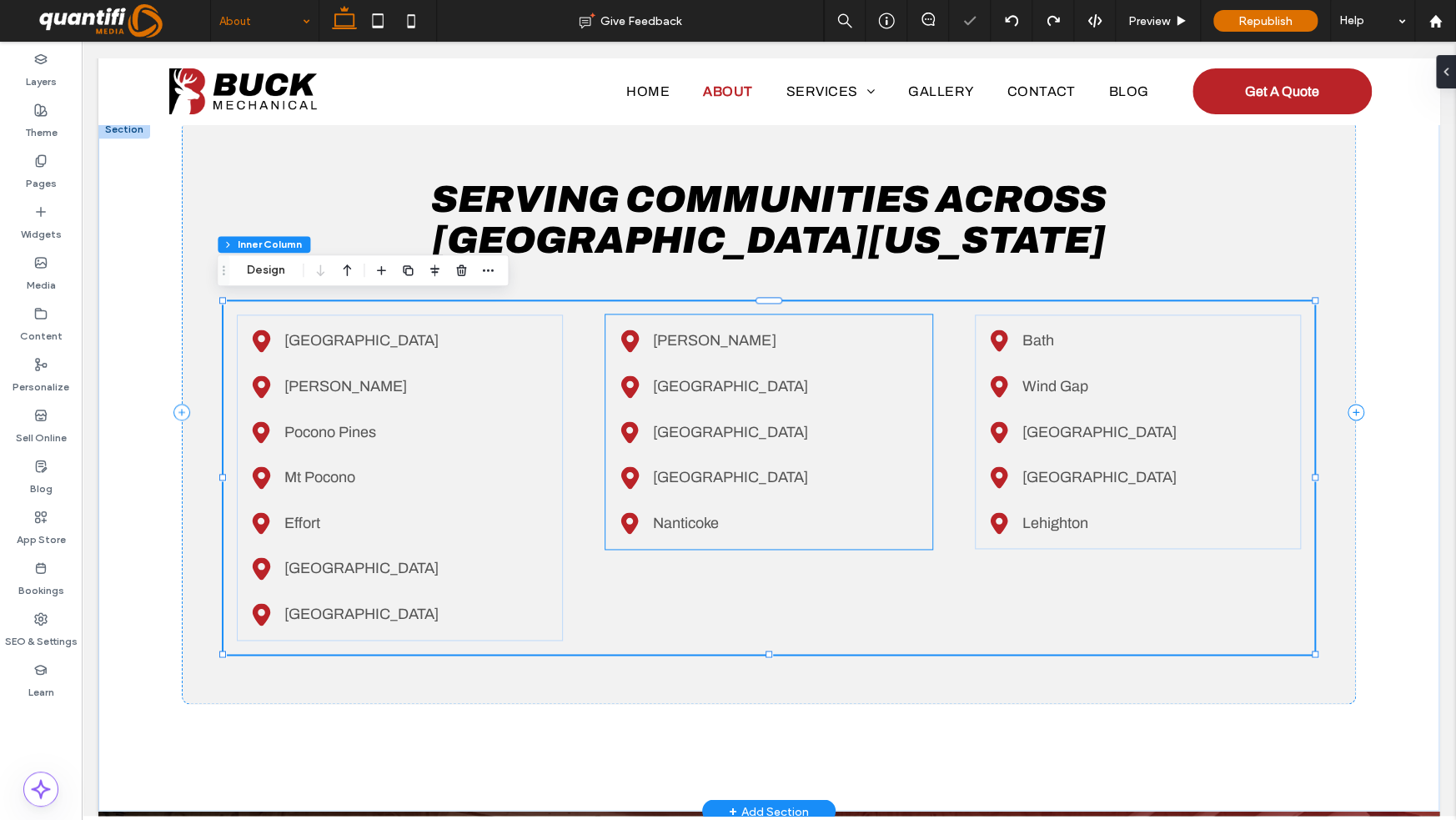
click at [679, 536] on div "Black location pin icon. Jim Thorpe Black location pin. Allentown Black locatio…" at bounding box center [768, 432] width 327 height 234
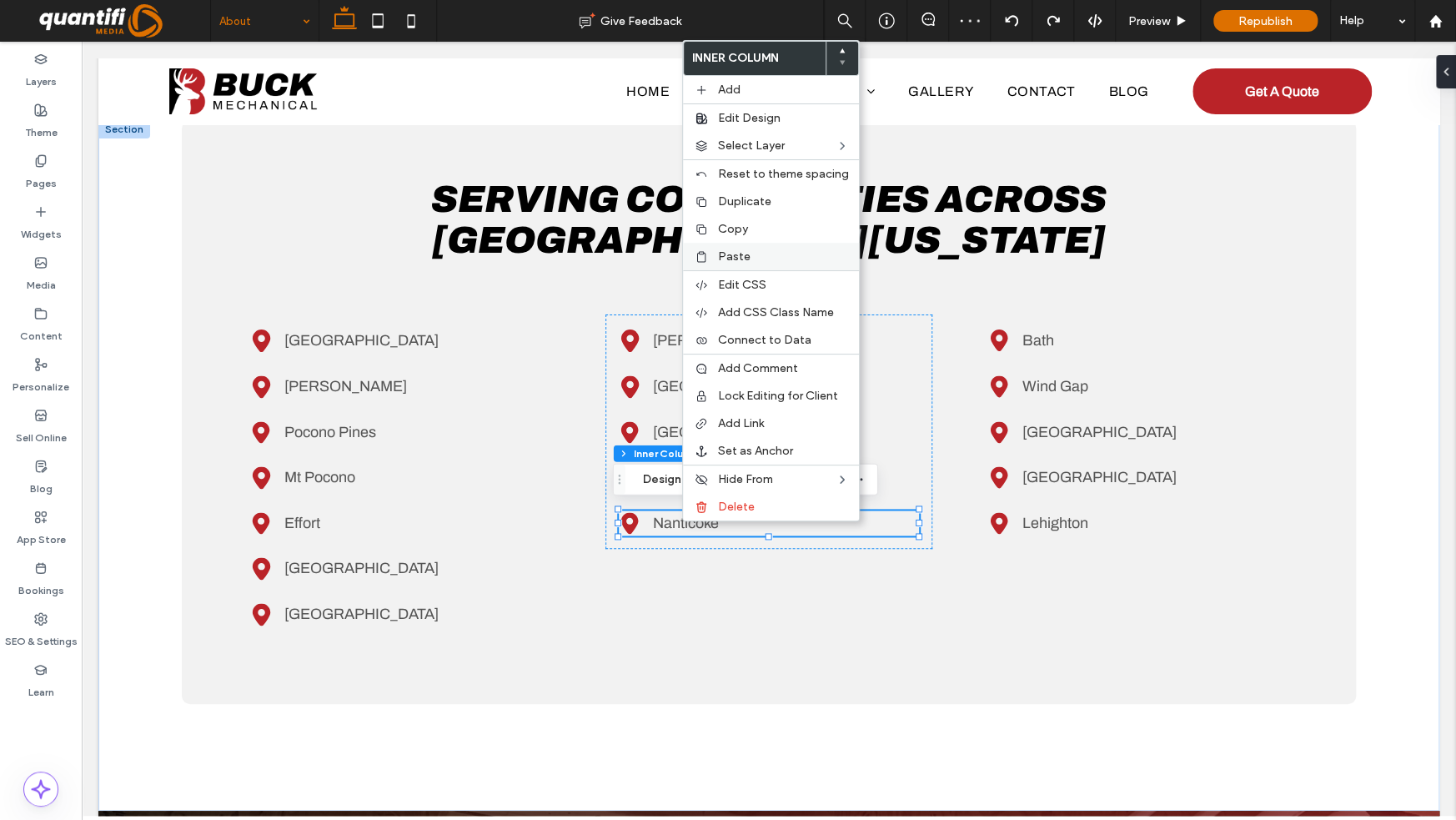
click at [739, 258] on span "Paste" at bounding box center [735, 256] width 33 height 14
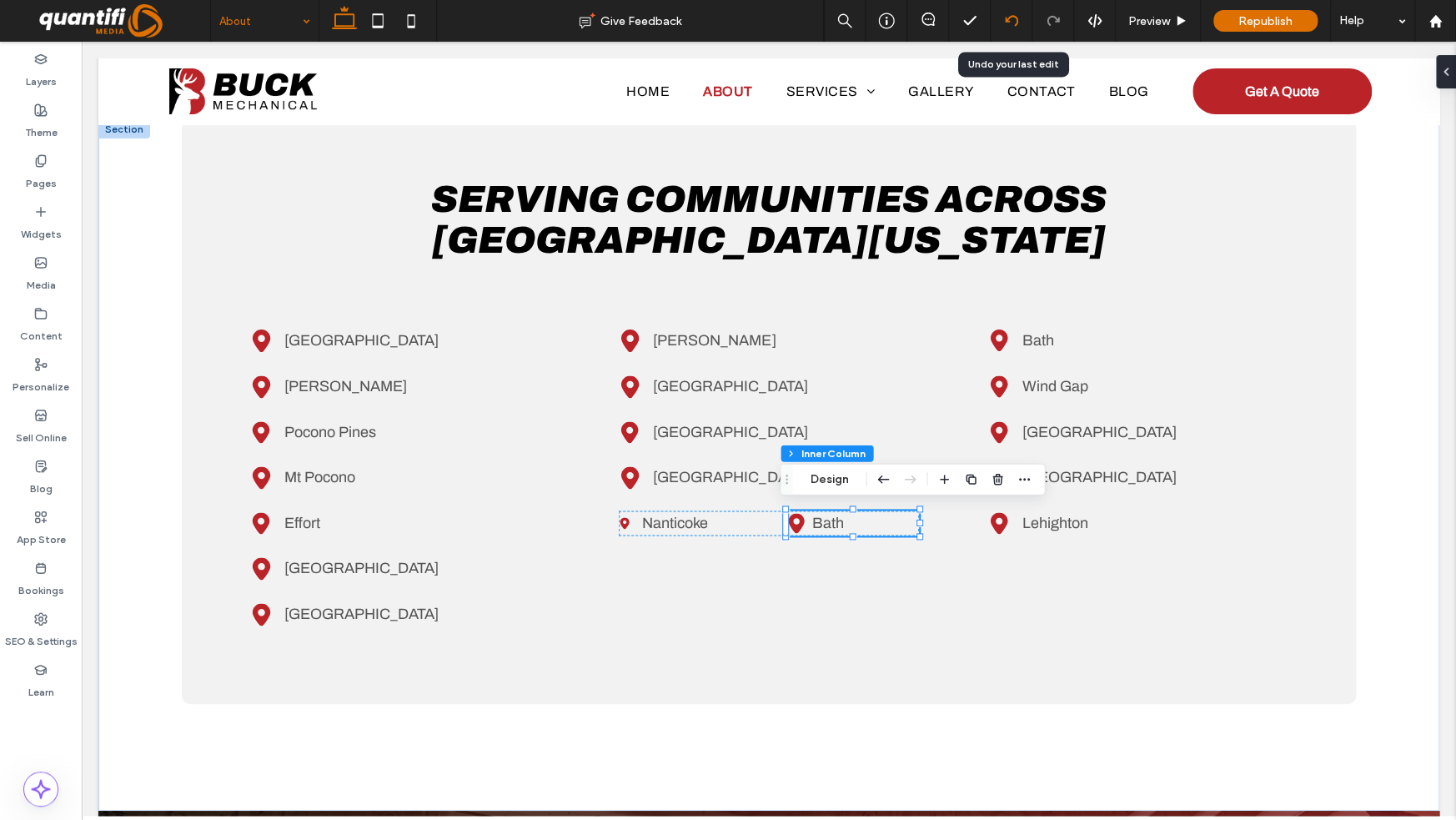
click at [1010, 19] on icon at bounding box center [1011, 20] width 13 height 13
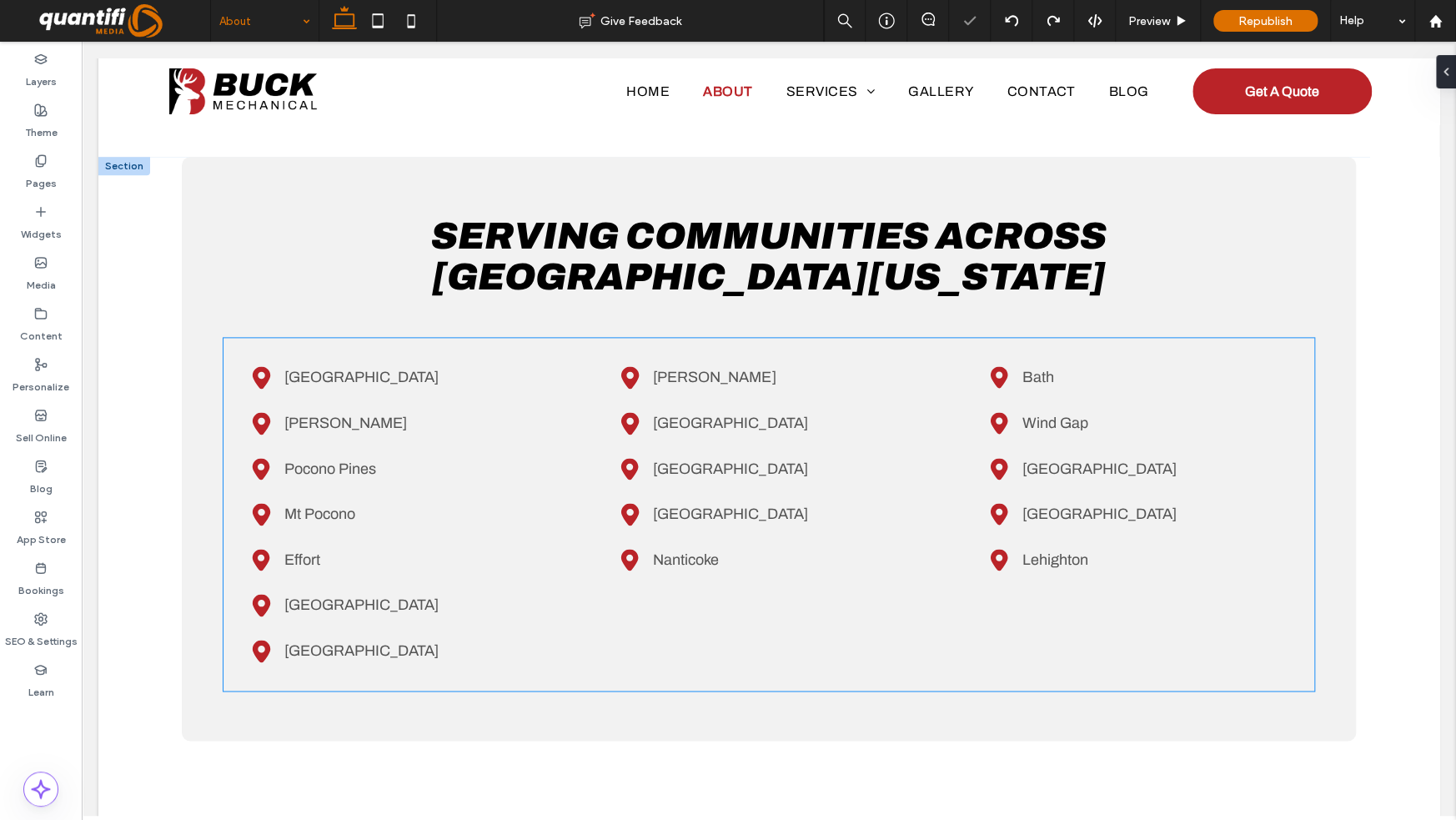
scroll to position [1167, 0]
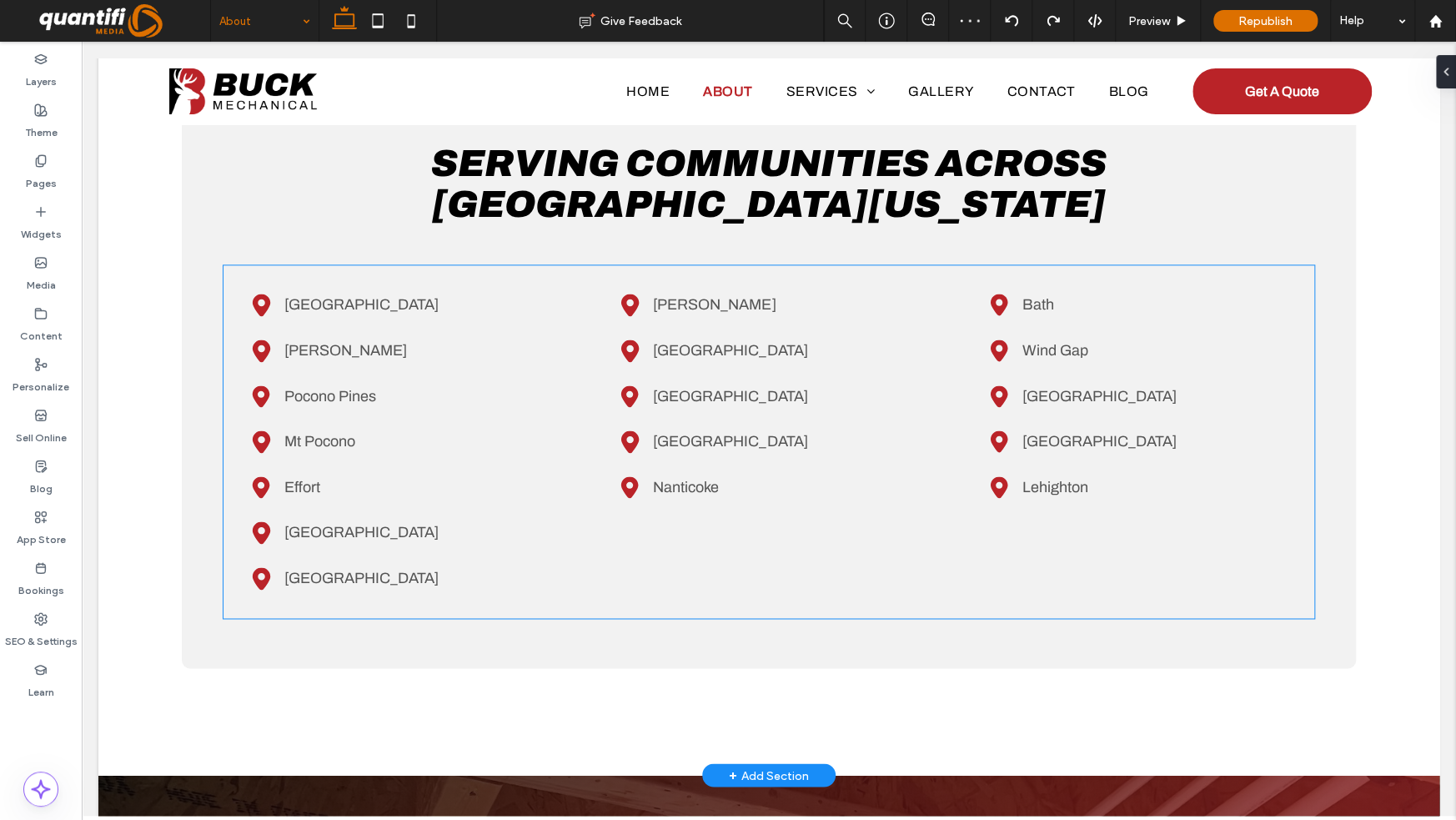
click at [1050, 349] on span "Wind Gap" at bounding box center [1055, 350] width 65 height 16
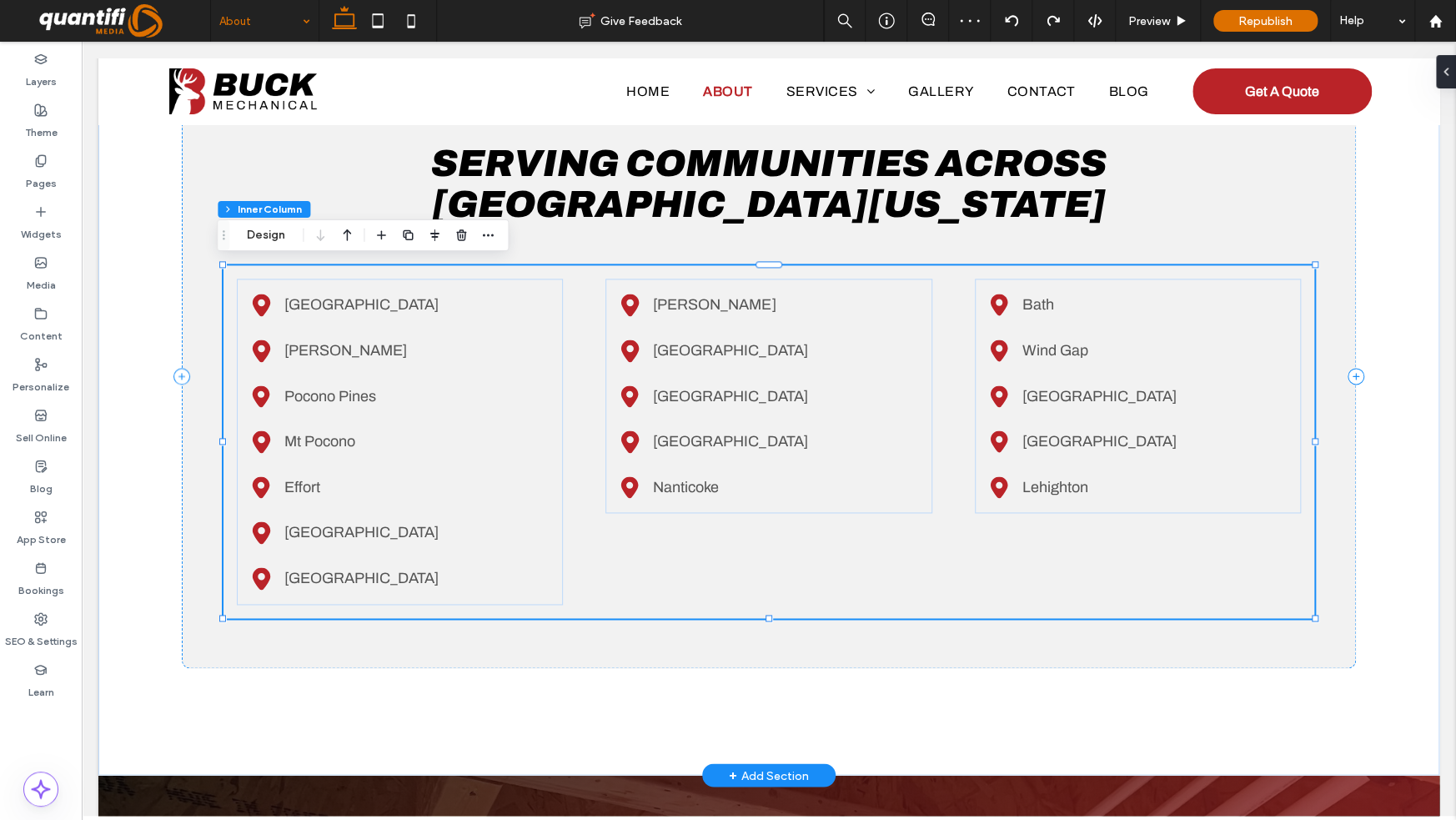
click at [1034, 356] on p "Wind Gap" at bounding box center [1155, 351] width 265 height 26
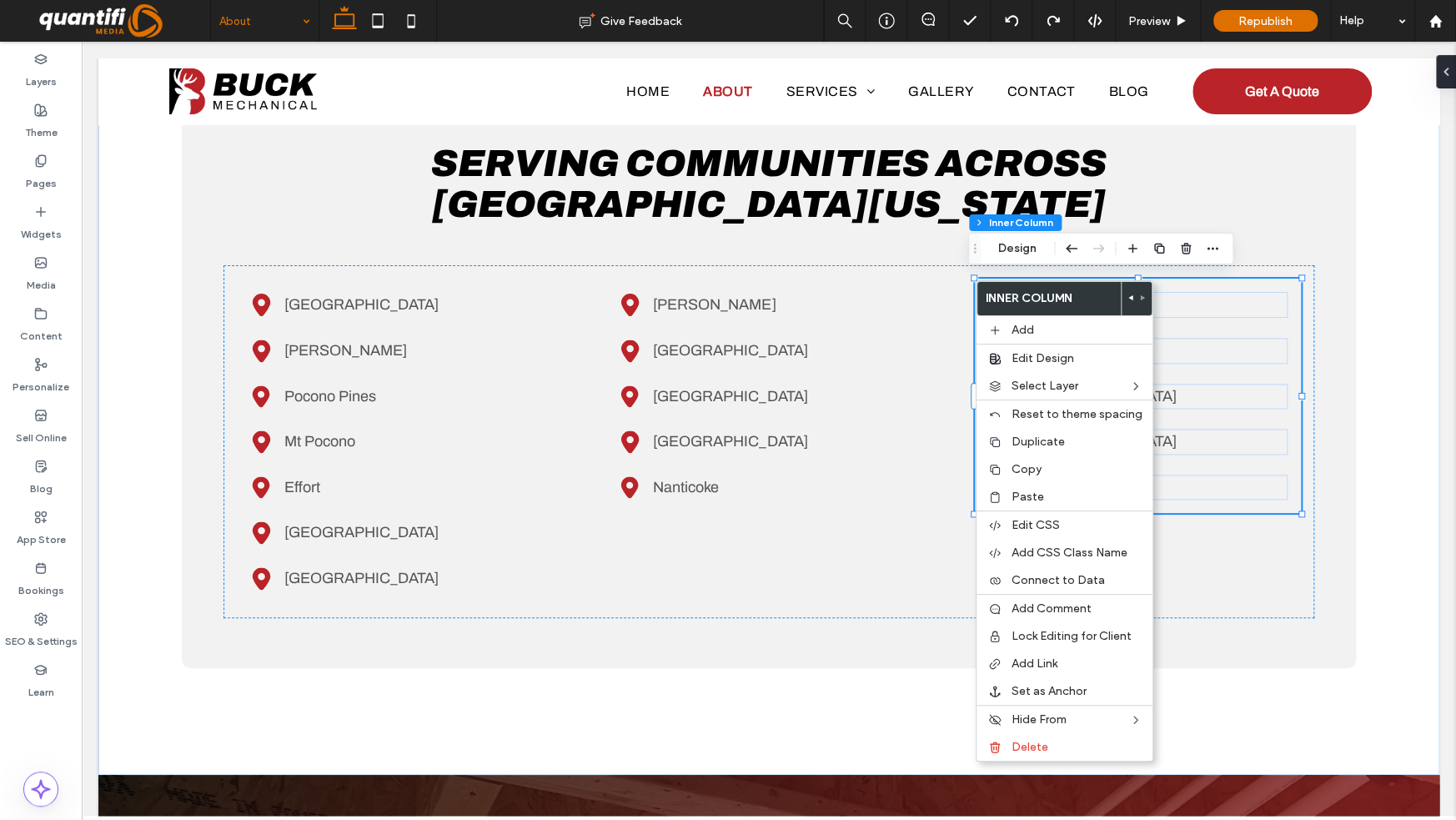
click at [1033, 466] on span "Copy" at bounding box center [1026, 469] width 30 height 14
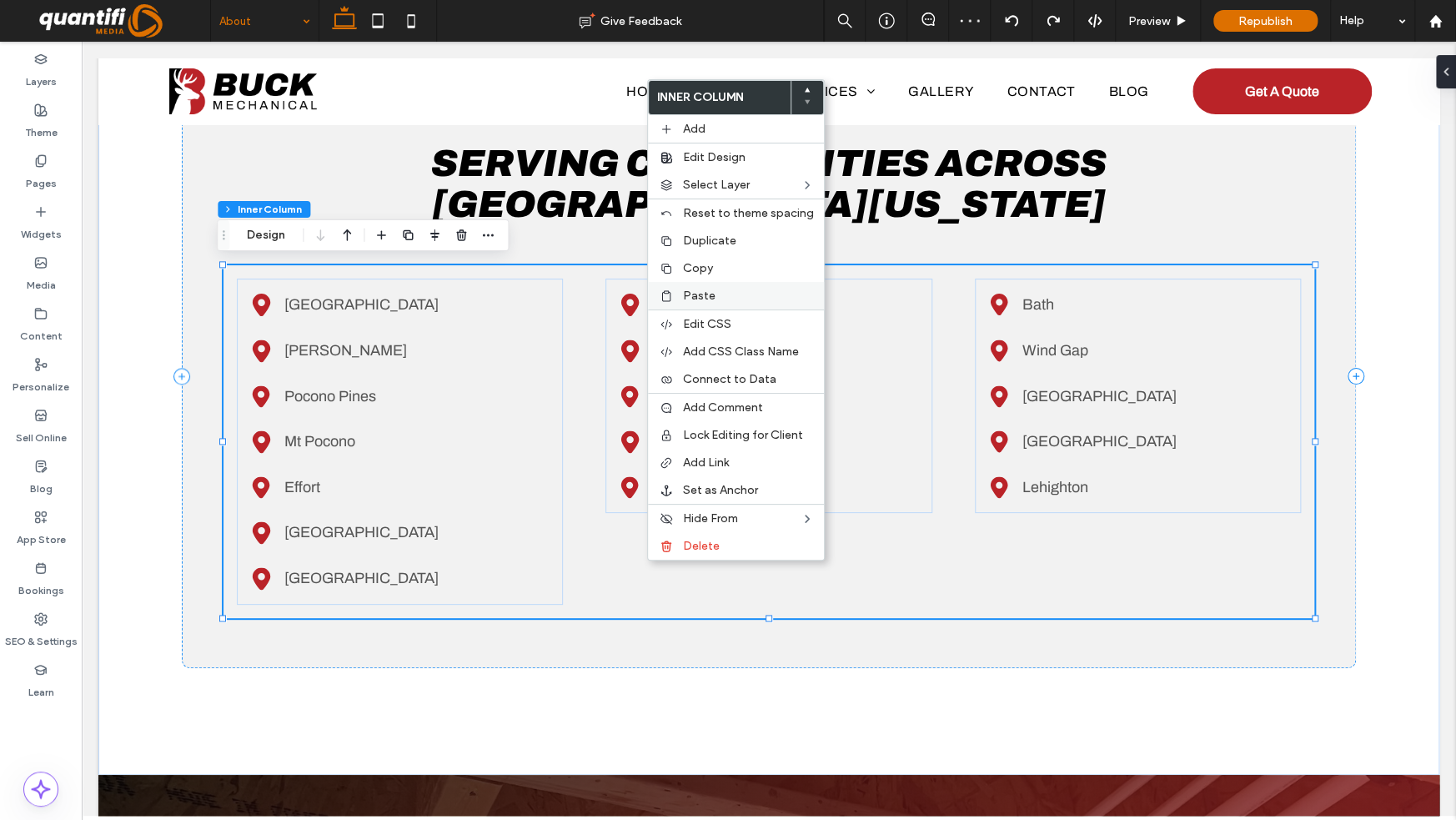
click at [709, 297] on span "Paste" at bounding box center [700, 295] width 33 height 14
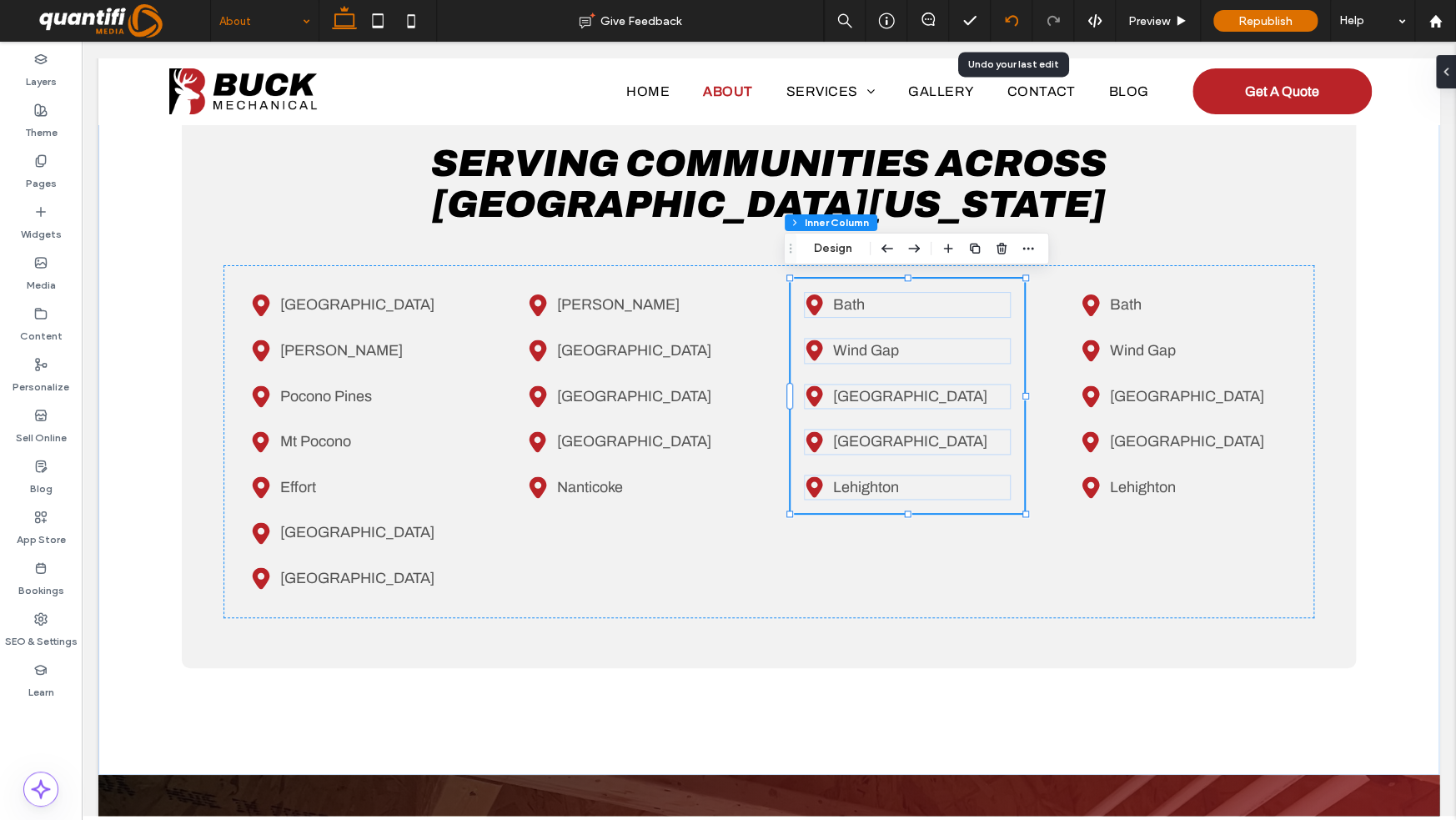
click at [1017, 22] on use at bounding box center [1011, 20] width 13 height 11
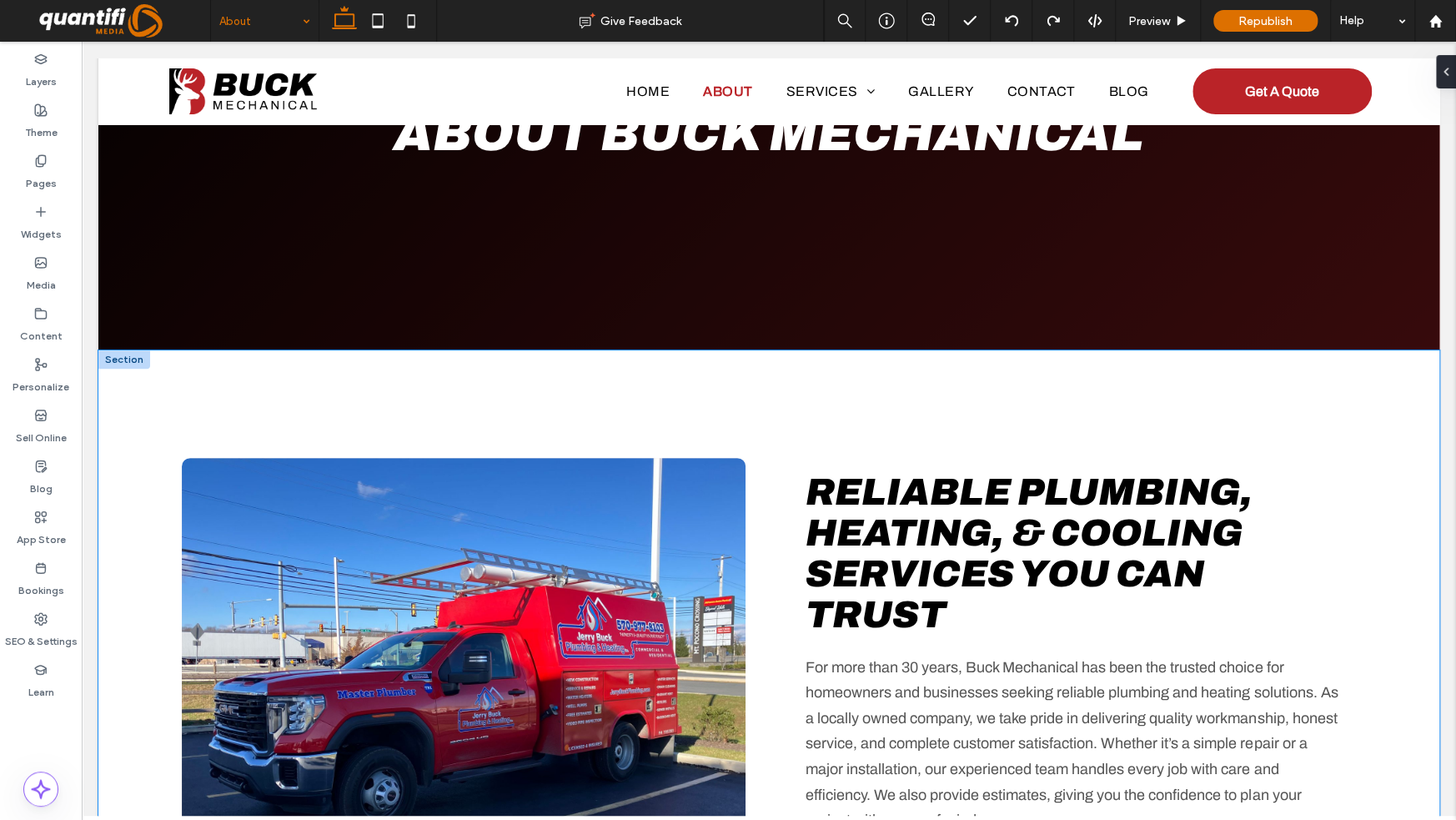
scroll to position [0, 0]
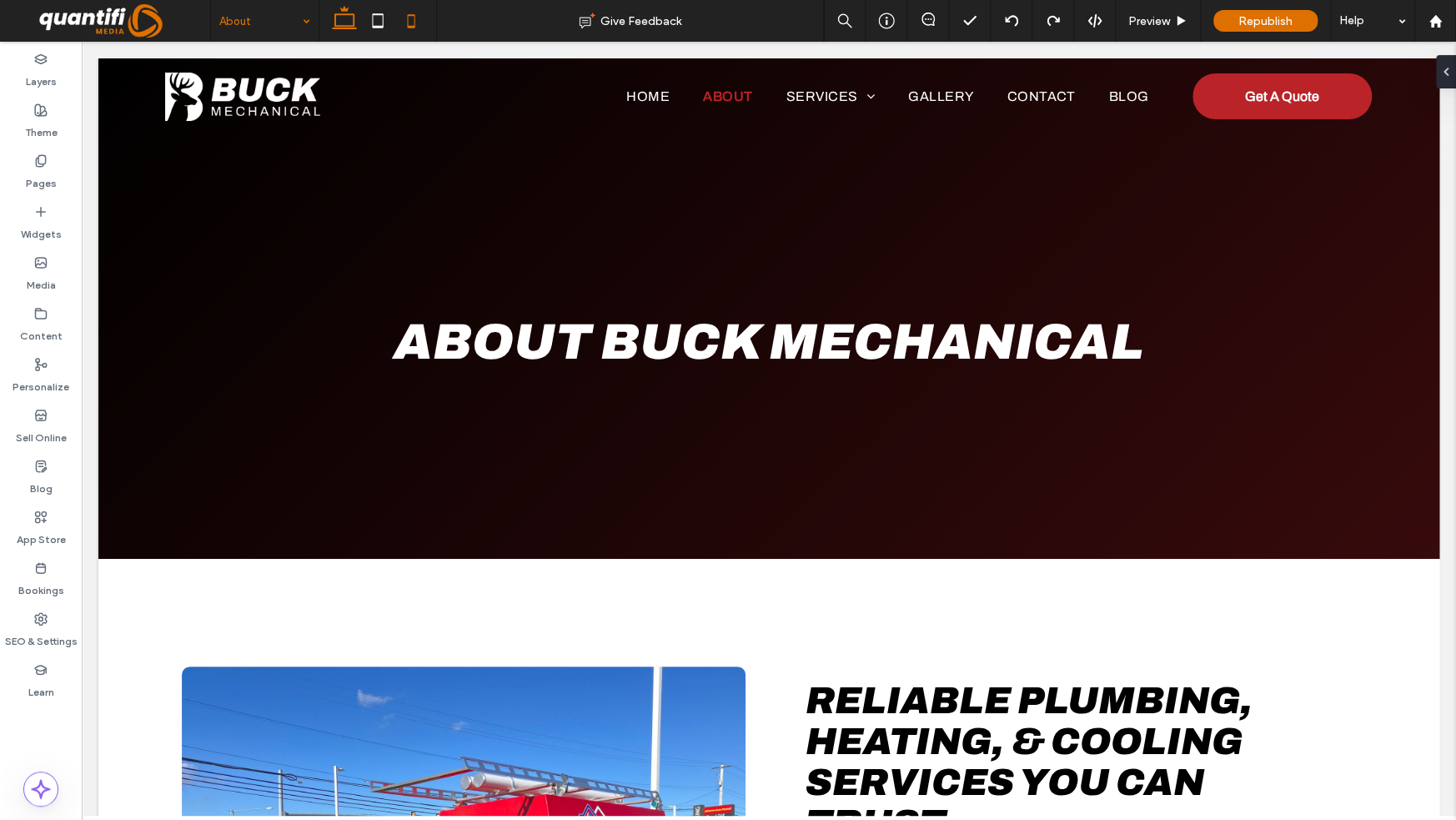
click at [411, 13] on icon at bounding box center [411, 21] width 34 height 34
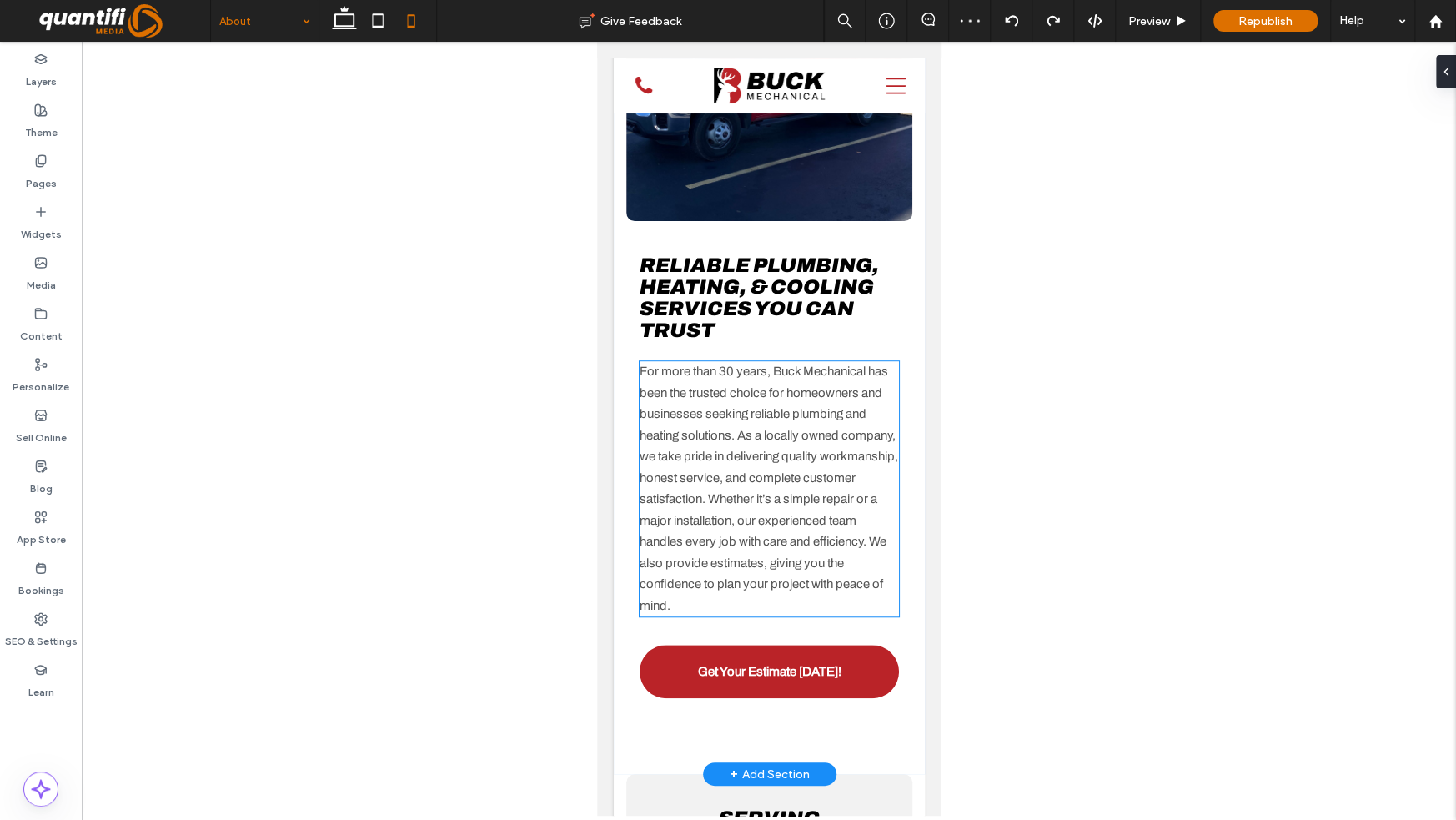
scroll to position [417, 0]
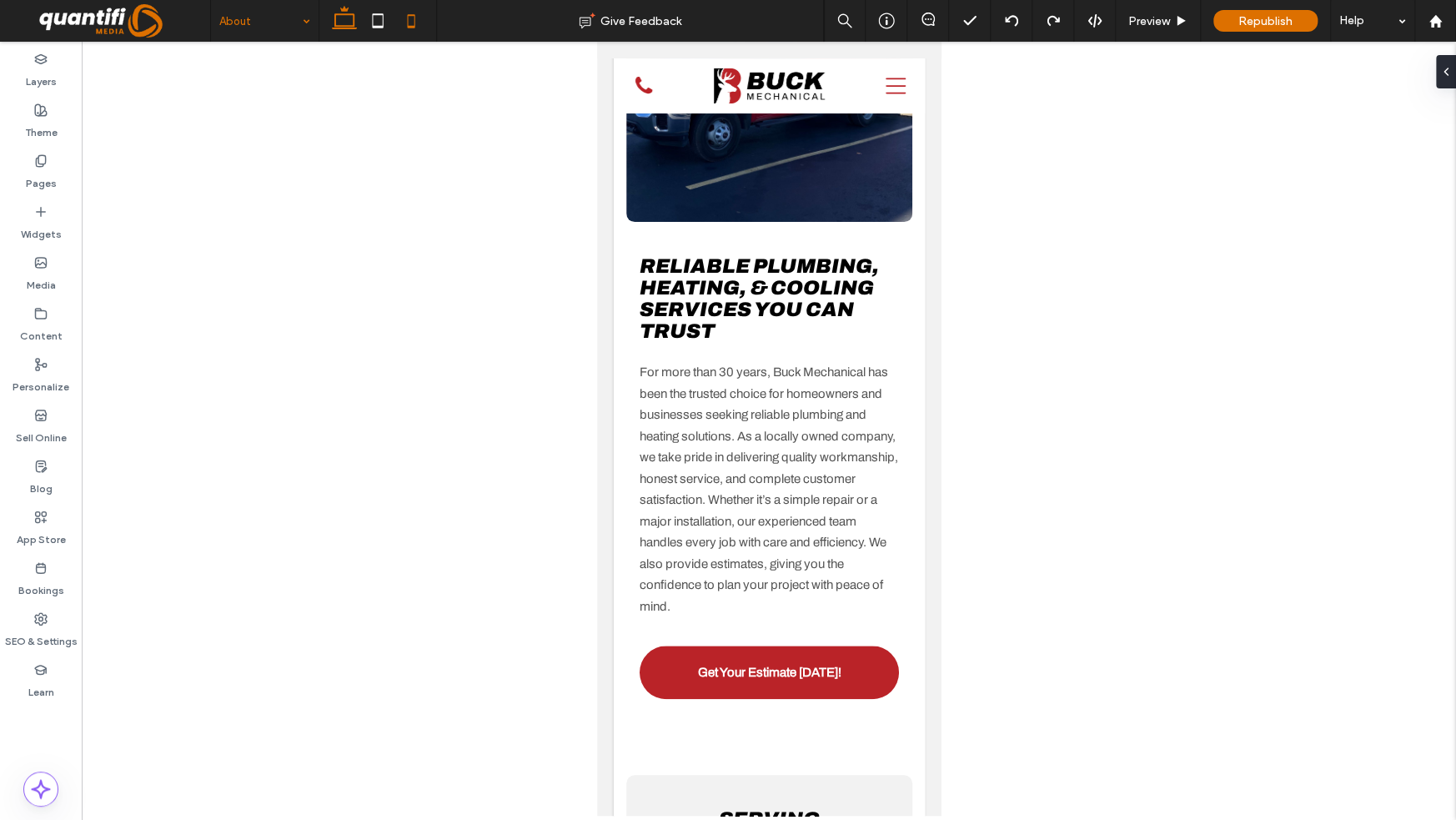
click at [352, 29] on icon at bounding box center [344, 21] width 34 height 34
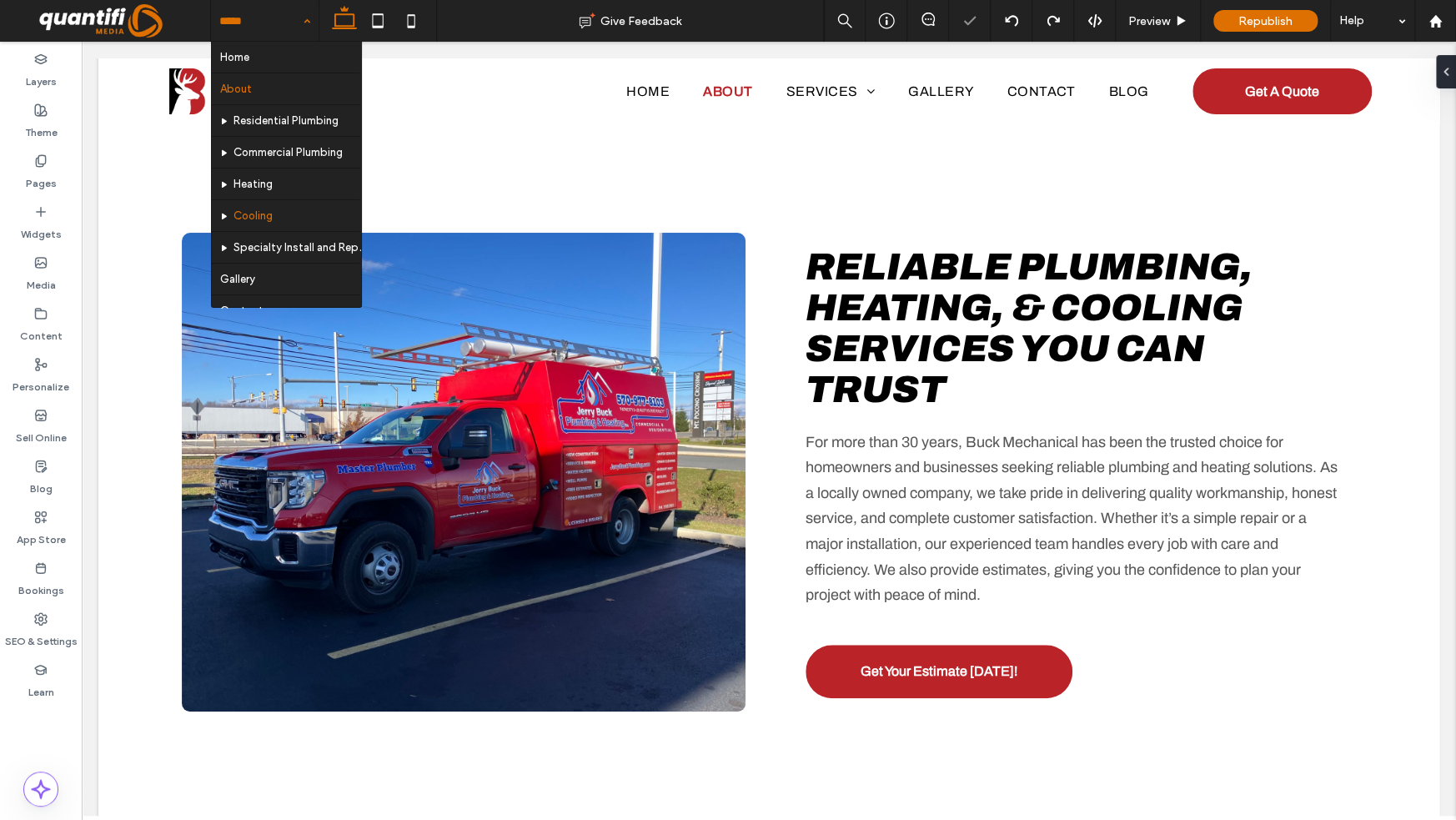
scroll to position [56, 0]
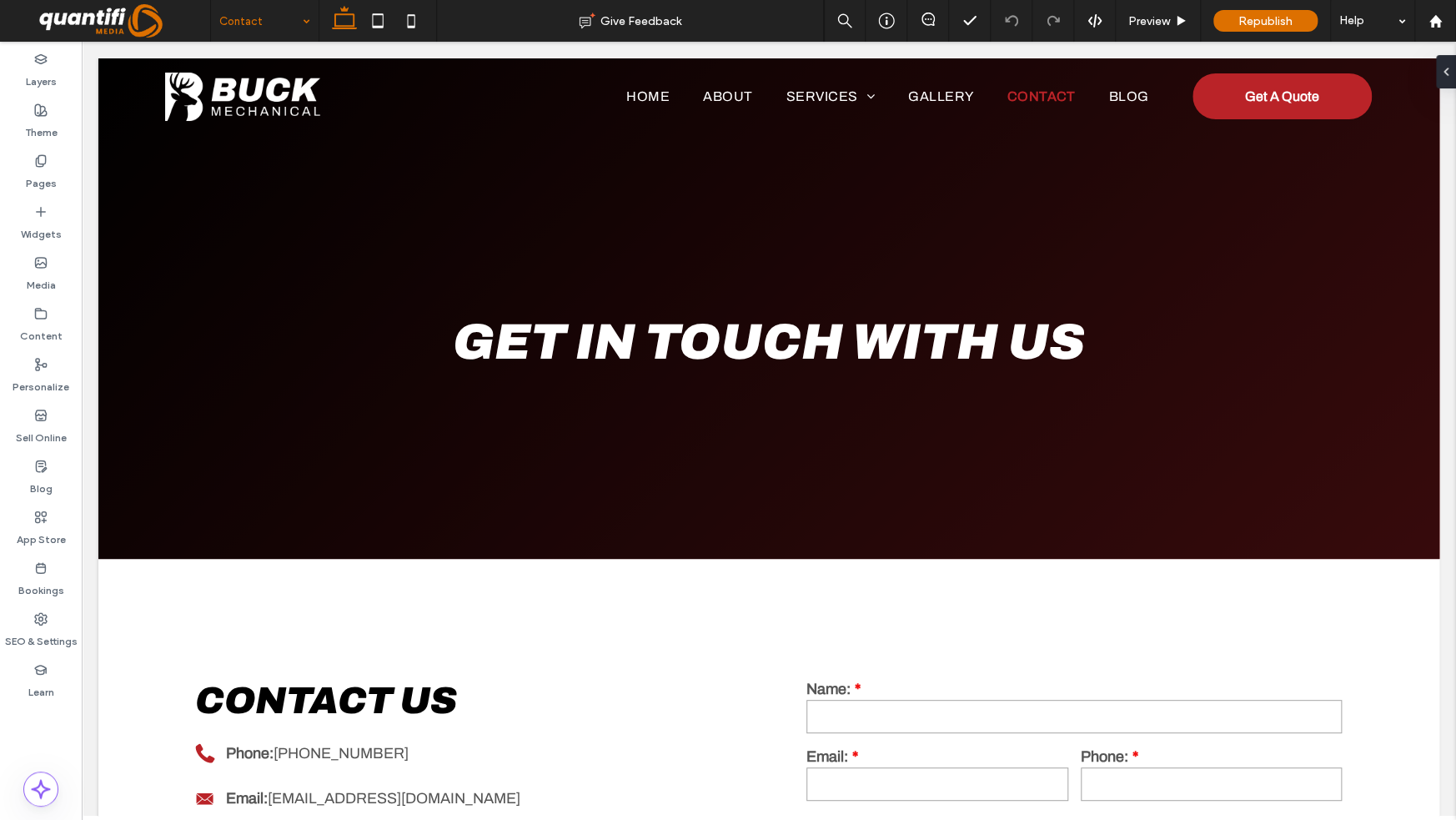
click at [268, 37] on input at bounding box center [261, 21] width 83 height 41
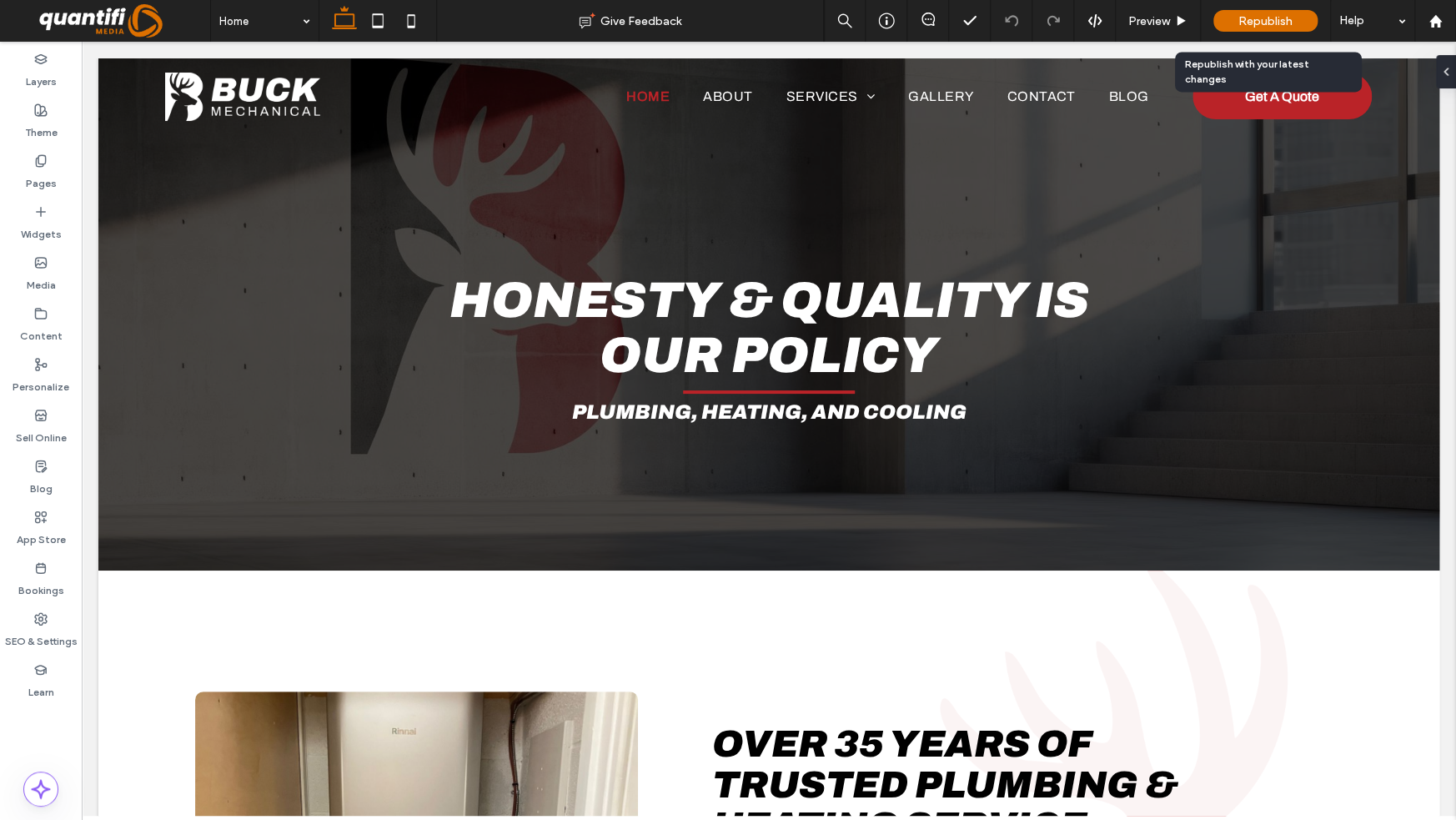
click at [1241, 19] on span "Republish" at bounding box center [1266, 21] width 54 height 14
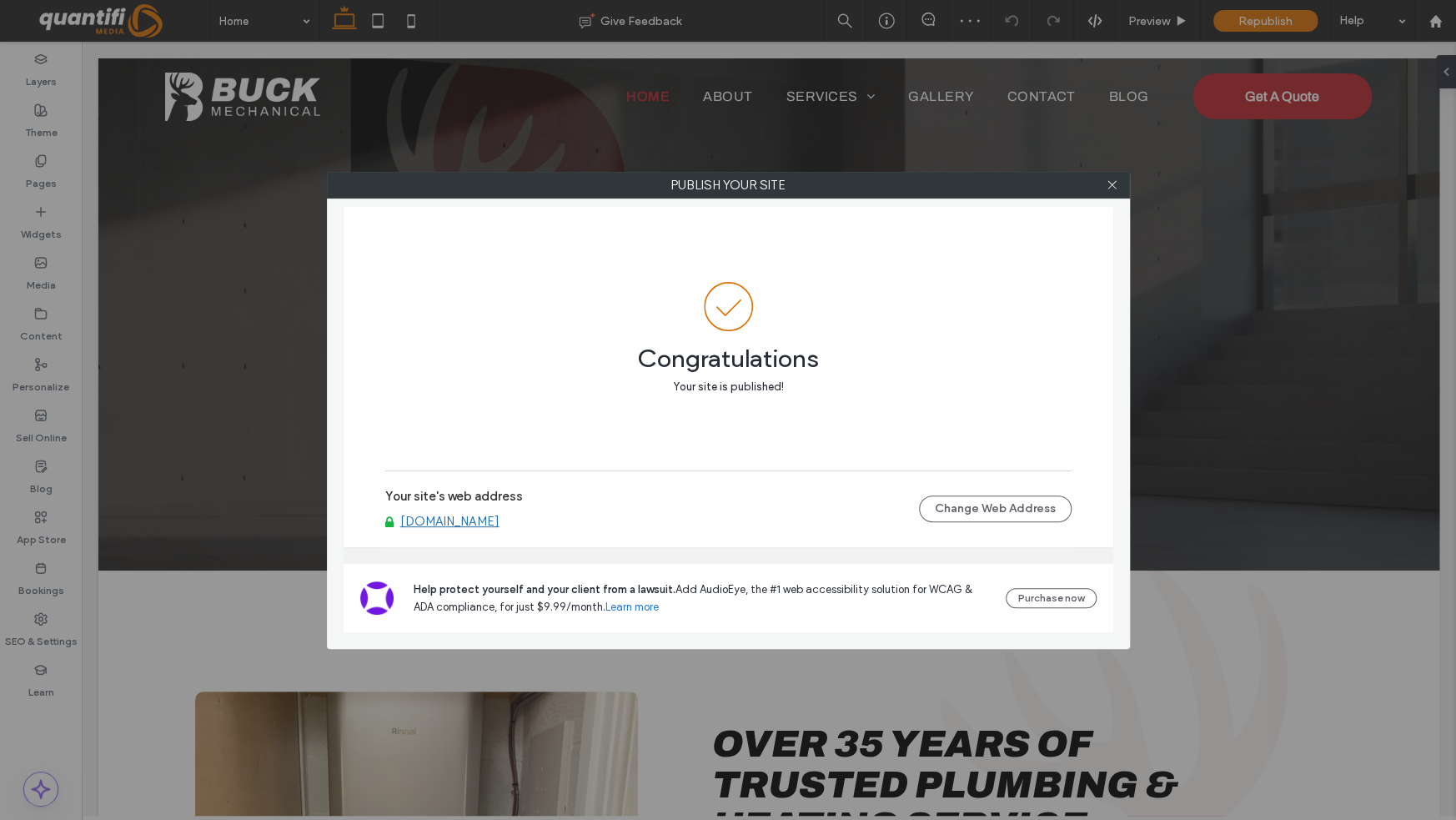
click at [500, 522] on link "www.buckmechanical.com" at bounding box center [450, 520] width 99 height 15
click at [1111, 192] on span at bounding box center [1112, 184] width 13 height 25
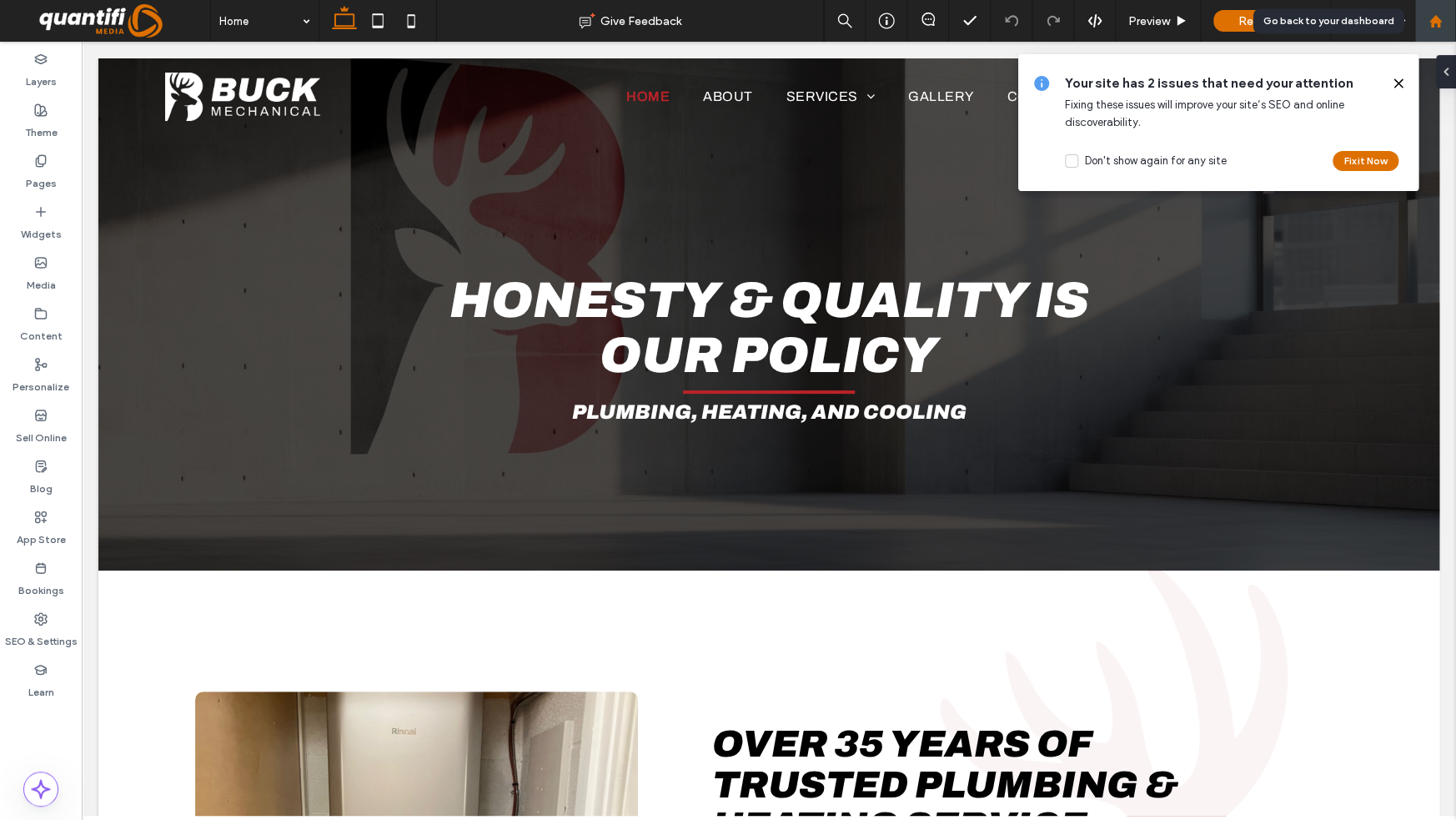
click at [1428, 19] on icon at bounding box center [1435, 21] width 14 height 14
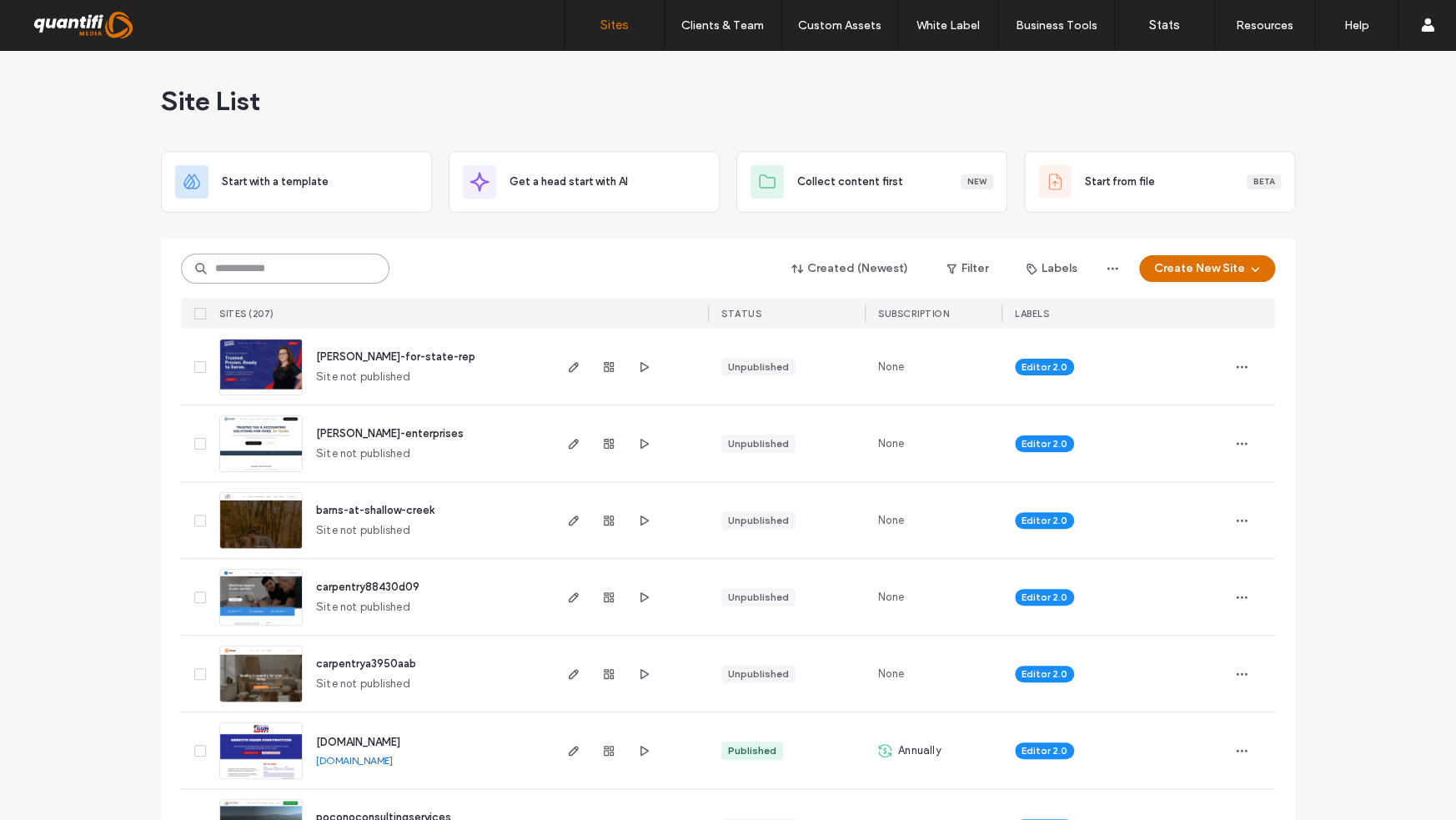
click at [333, 279] on input at bounding box center [285, 268] width 208 height 30
click at [333, 276] on input at bounding box center [285, 268] width 208 height 30
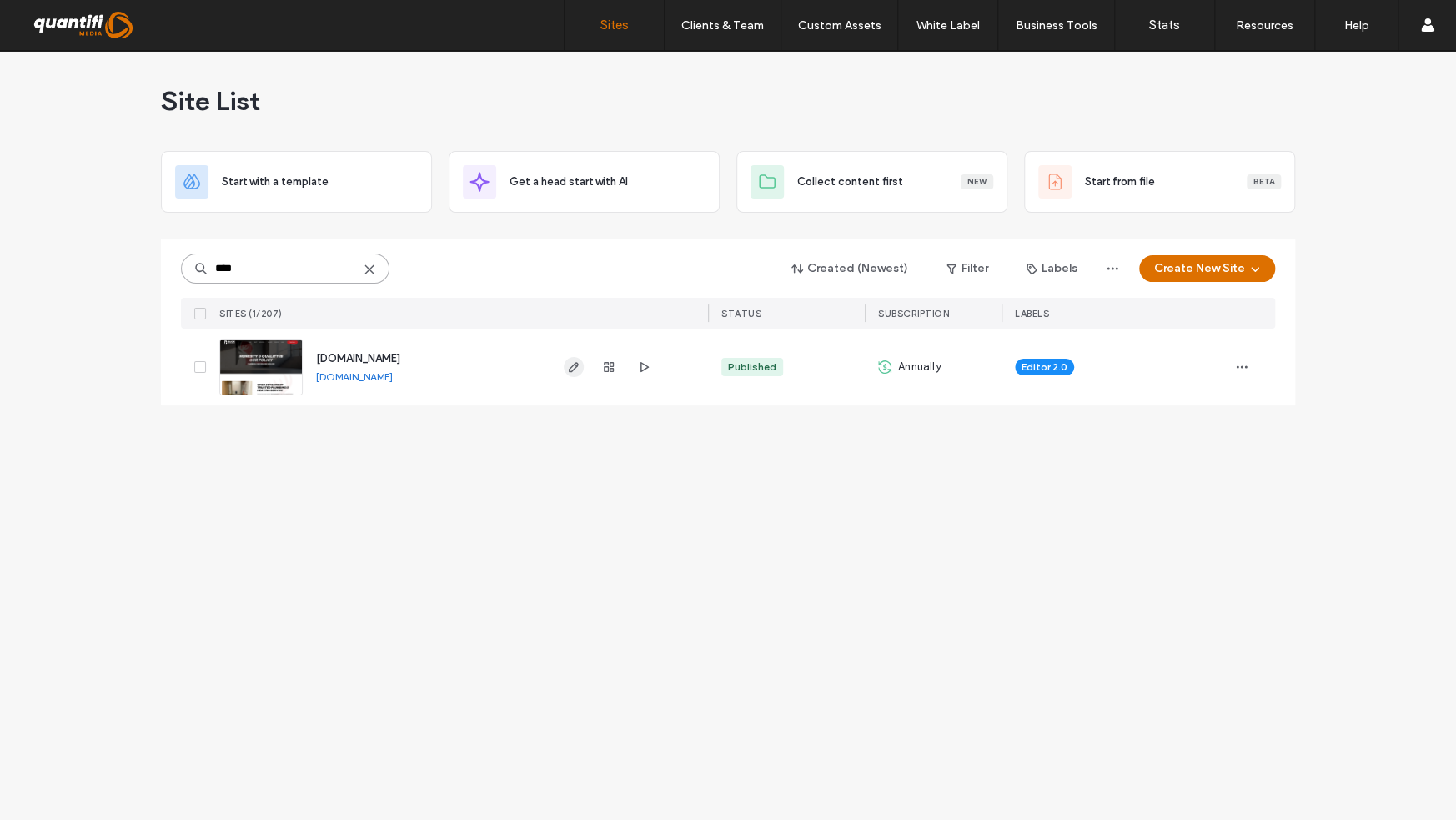
type input "****"
click at [567, 366] on icon "button" at bounding box center [573, 366] width 13 height 13
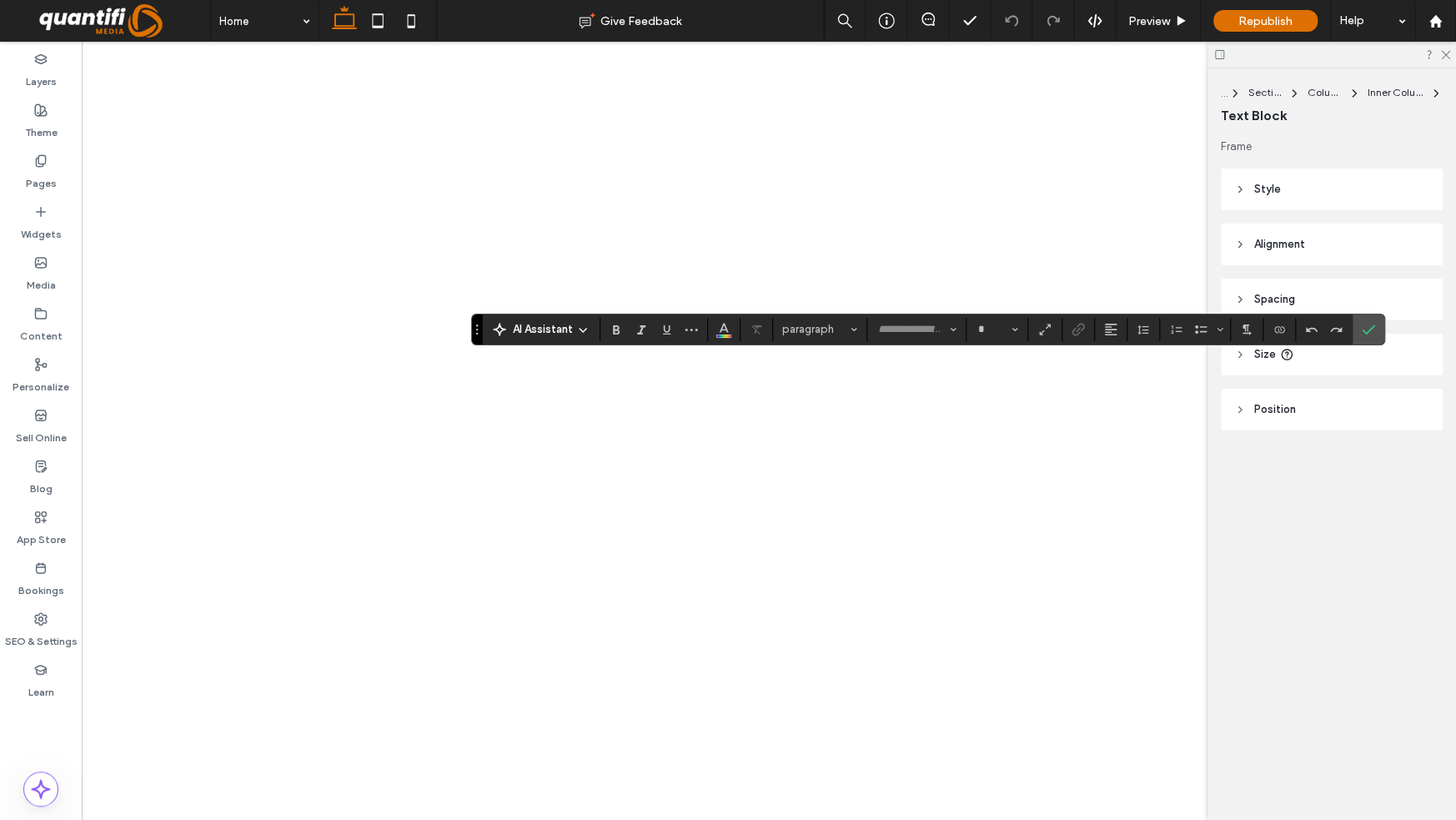
type input "**********"
type input "**"
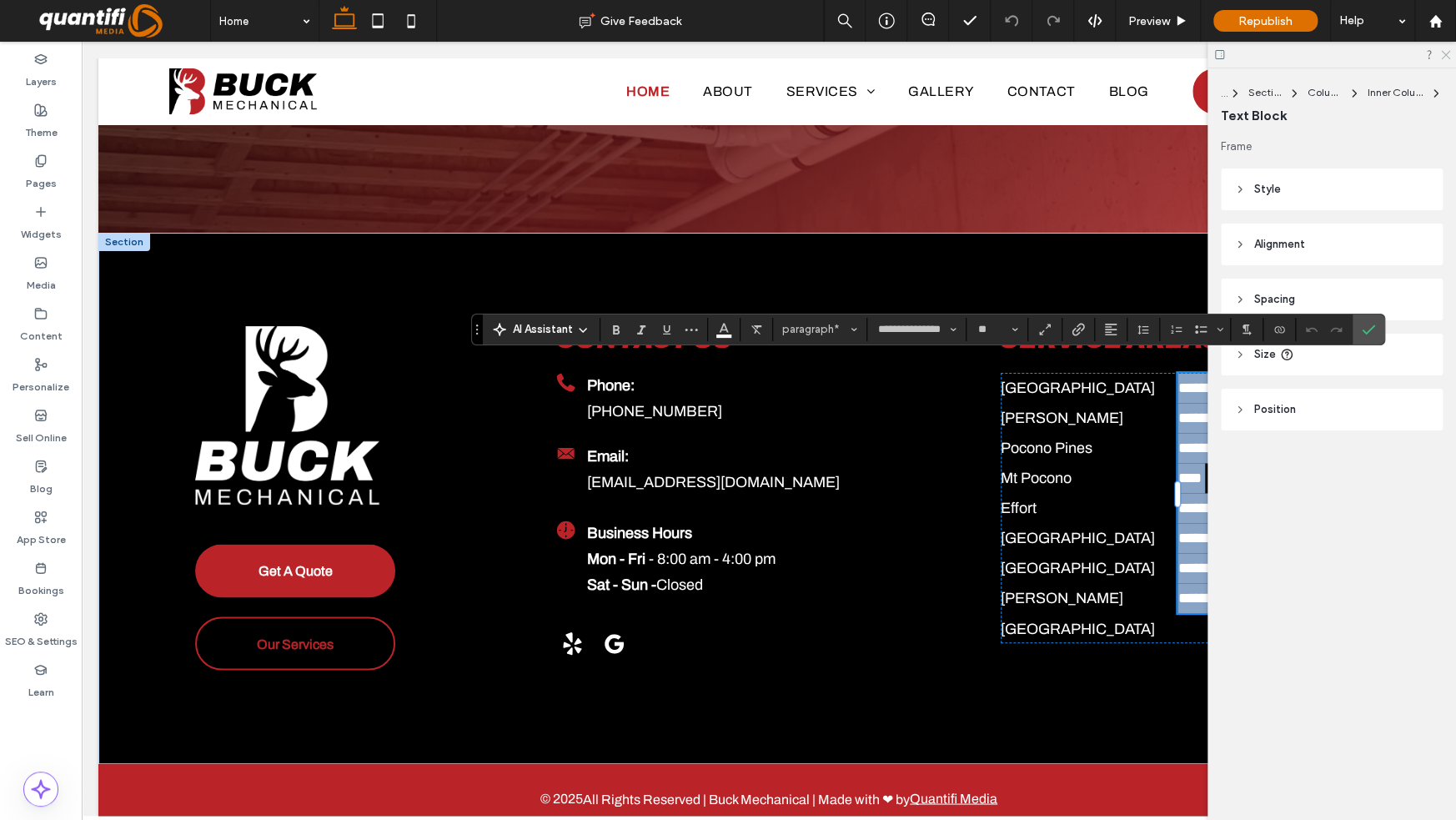
scroll to position [4872, 0]
click at [1440, 50] on icon at bounding box center [1445, 53] width 11 height 11
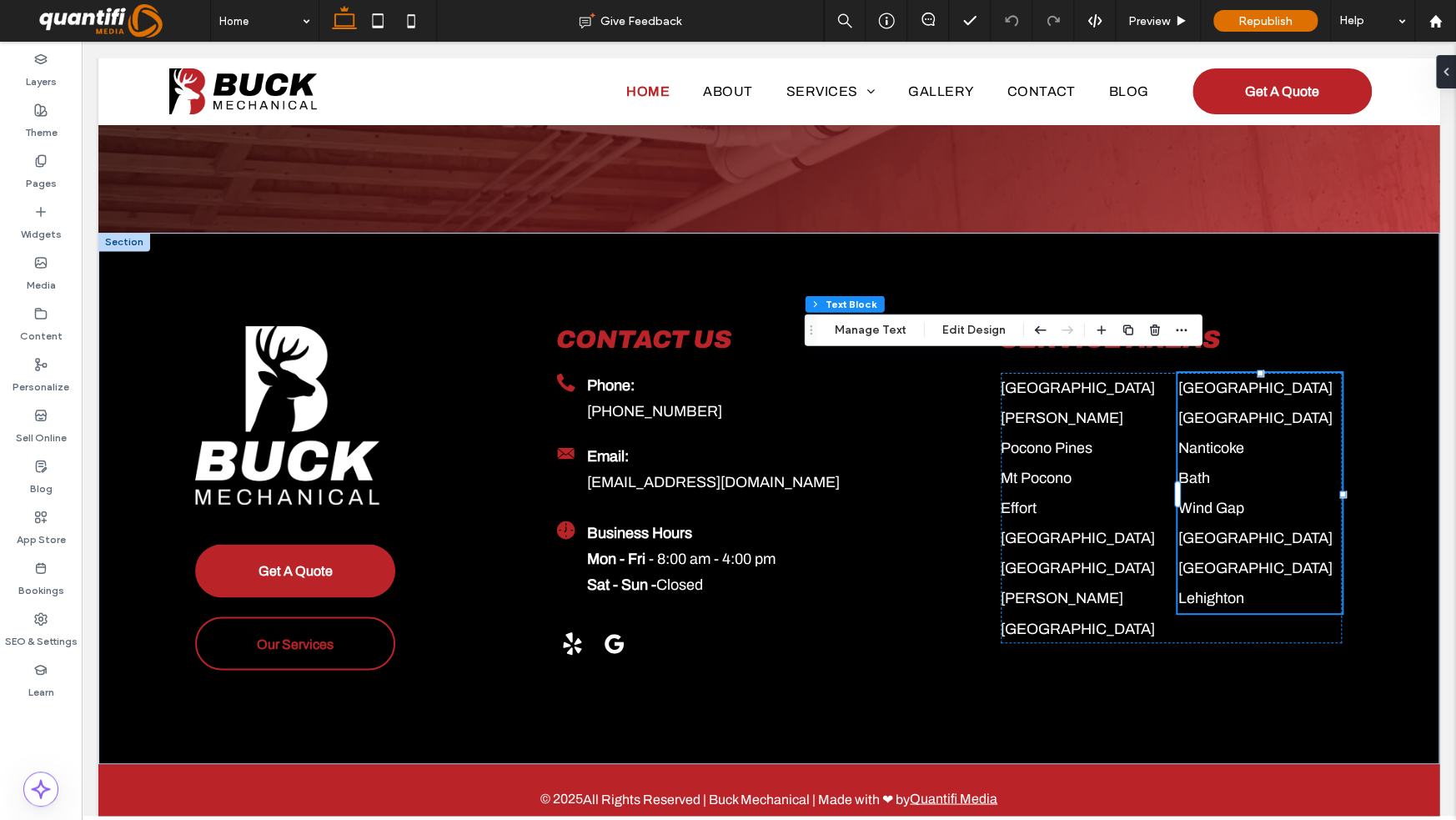
click at [1231, 439] on span "Nanticoke" at bounding box center [1210, 447] width 65 height 16
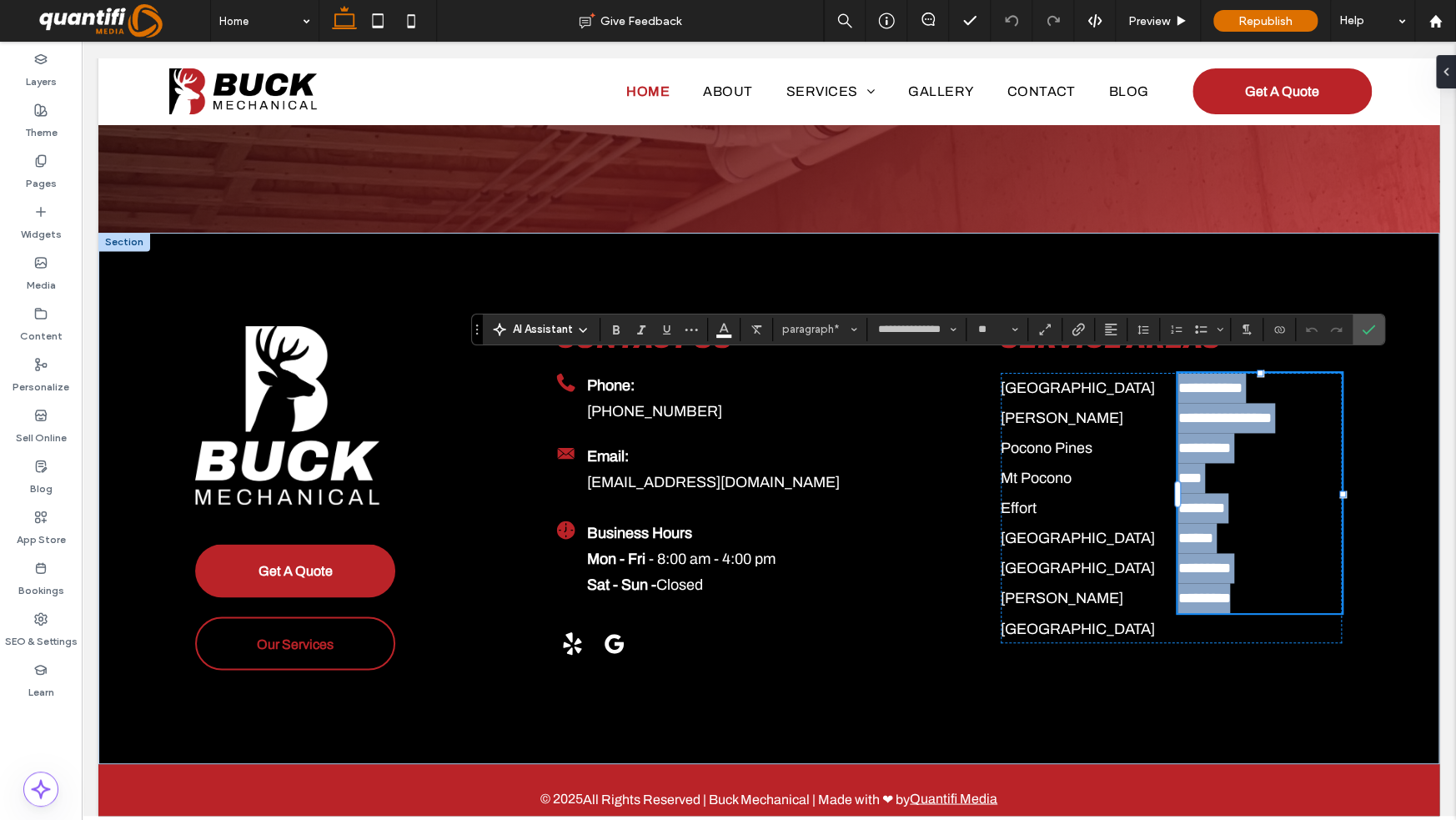
click at [1210, 446] on p "*********" at bounding box center [1260, 447] width 164 height 30
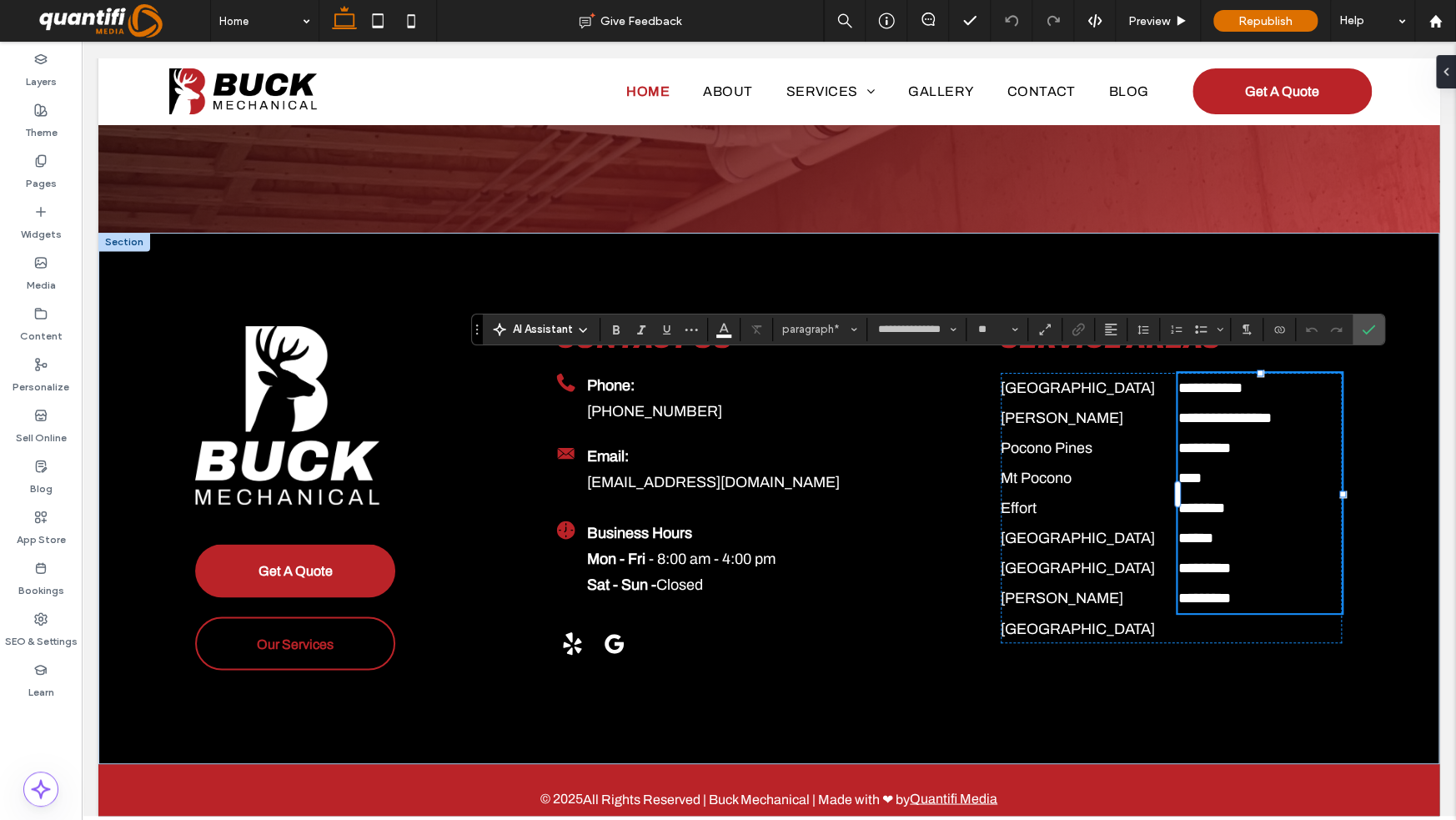
click at [1254, 432] on p "*********" at bounding box center [1260, 447] width 164 height 30
click at [1208, 410] on span "**********" at bounding box center [1224, 417] width 93 height 15
click at [1178, 380] on span "**********" at bounding box center [1210, 387] width 65 height 15
drag, startPoint x: 1238, startPoint y: 372, endPoint x: 1161, endPoint y: 366, distance: 77.2
click at [1161, 373] on div "**********" at bounding box center [1172, 508] width 341 height 270
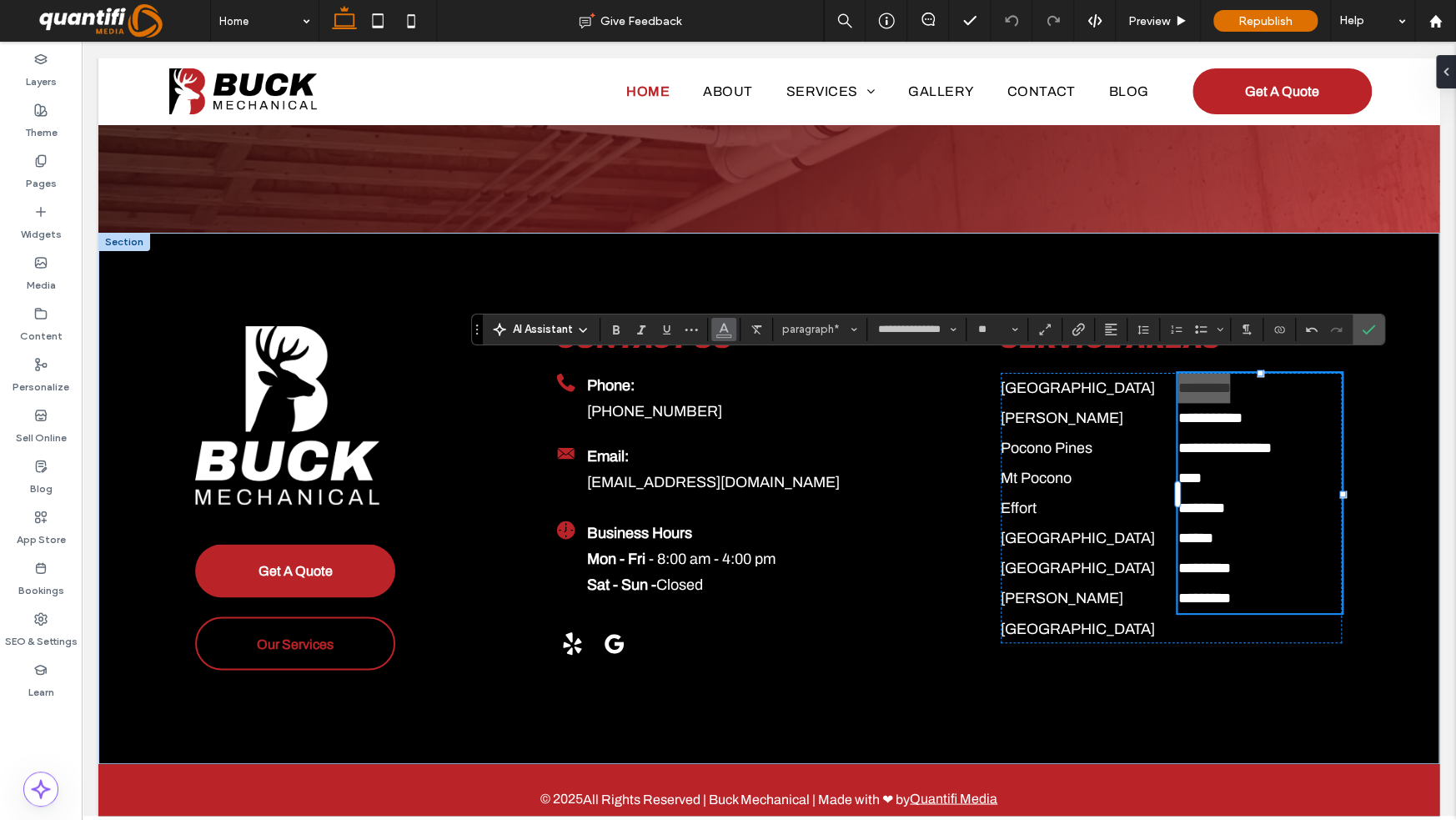
click at [728, 322] on icon "Color" at bounding box center [724, 327] width 13 height 13
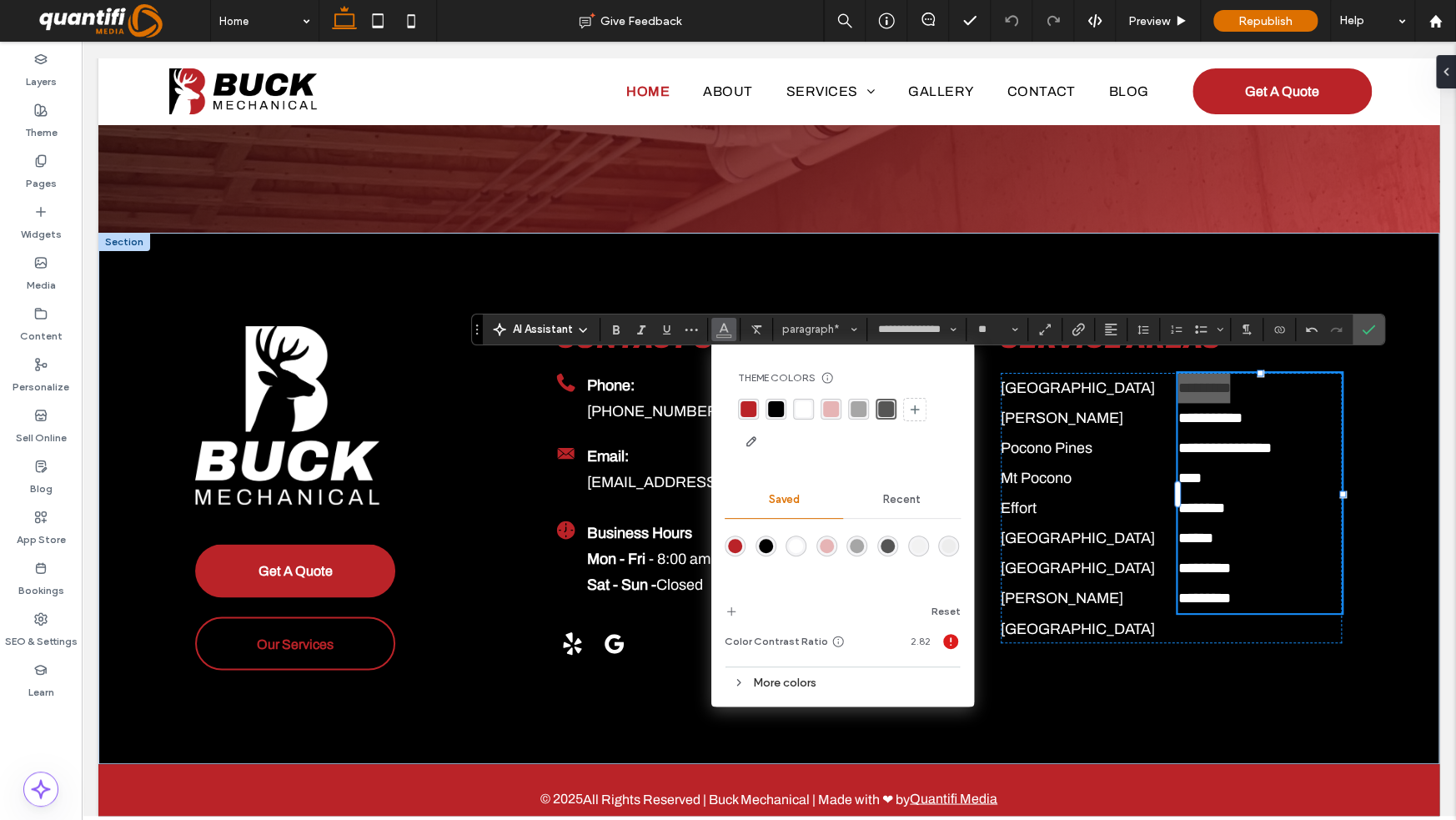
click at [798, 409] on div "rgba(255, 255, 255, 1)" at bounding box center [804, 409] width 16 height 16
click at [1209, 416] on div "**********" at bounding box center [1260, 493] width 164 height 240
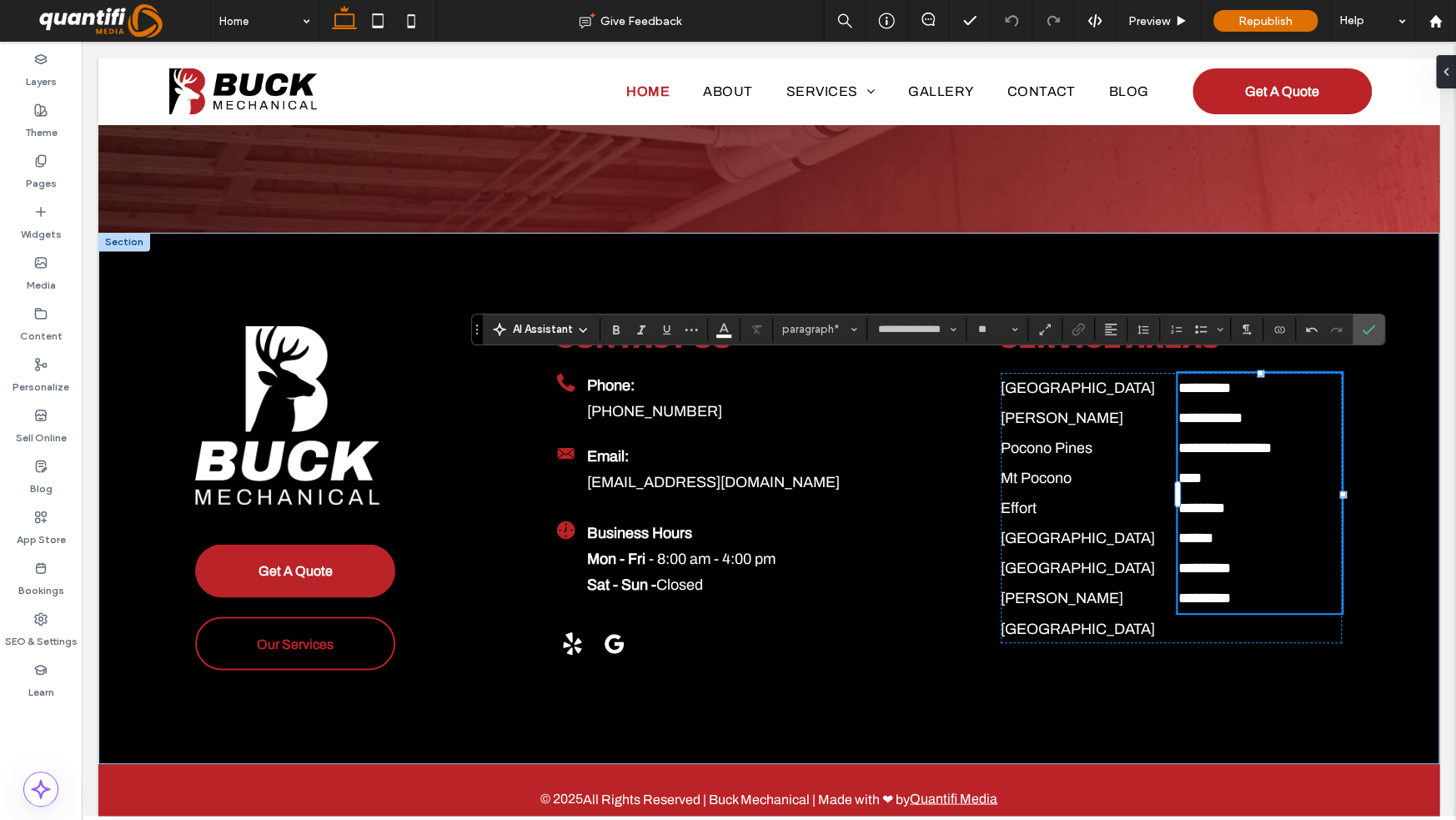
click at [1266, 373] on p "*********" at bounding box center [1260, 388] width 164 height 30
click at [1378, 332] on label "Confirm" at bounding box center [1368, 329] width 25 height 30
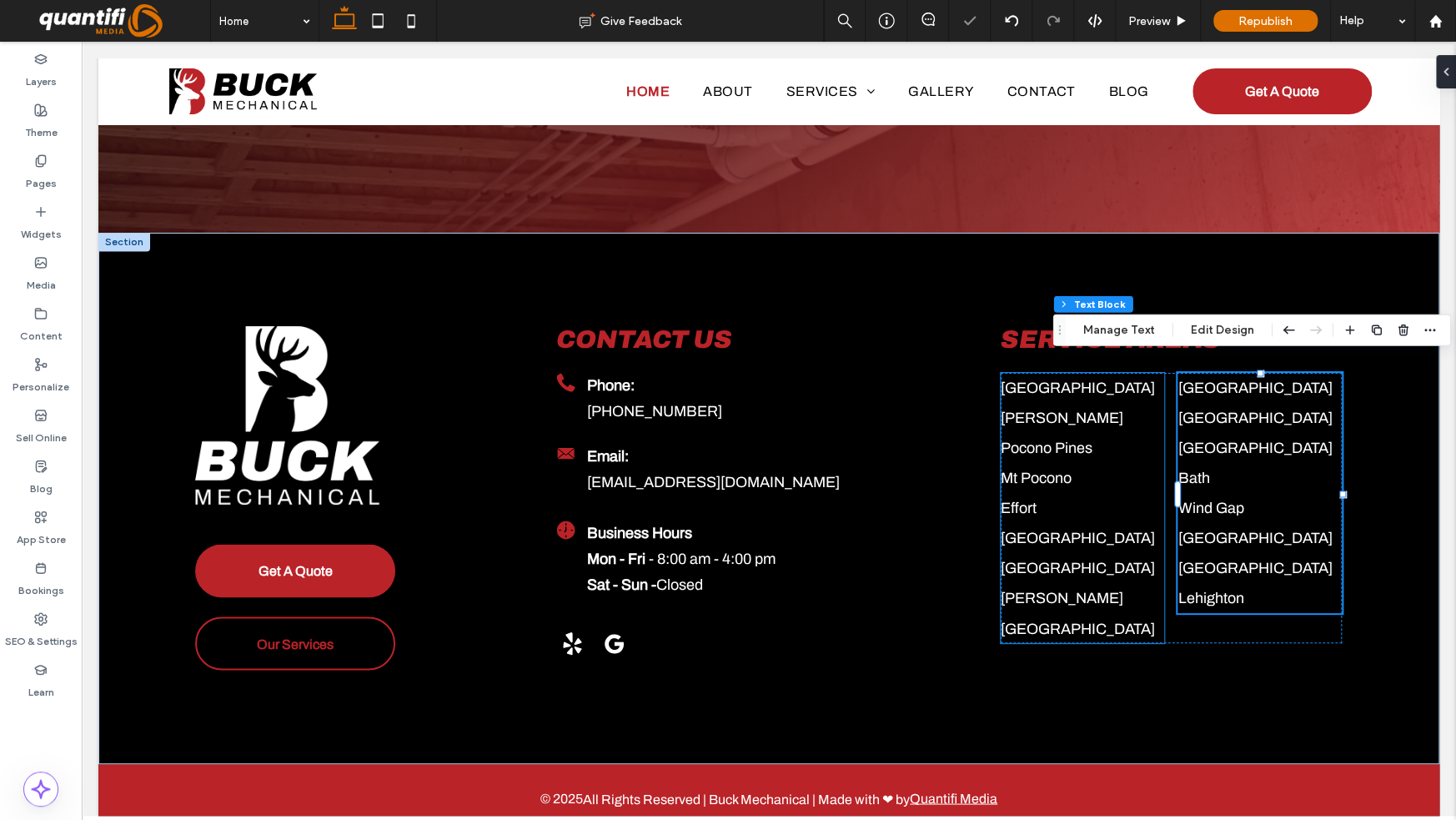
click at [1092, 560] on p "Albrightsville" at bounding box center [1083, 568] width 164 height 30
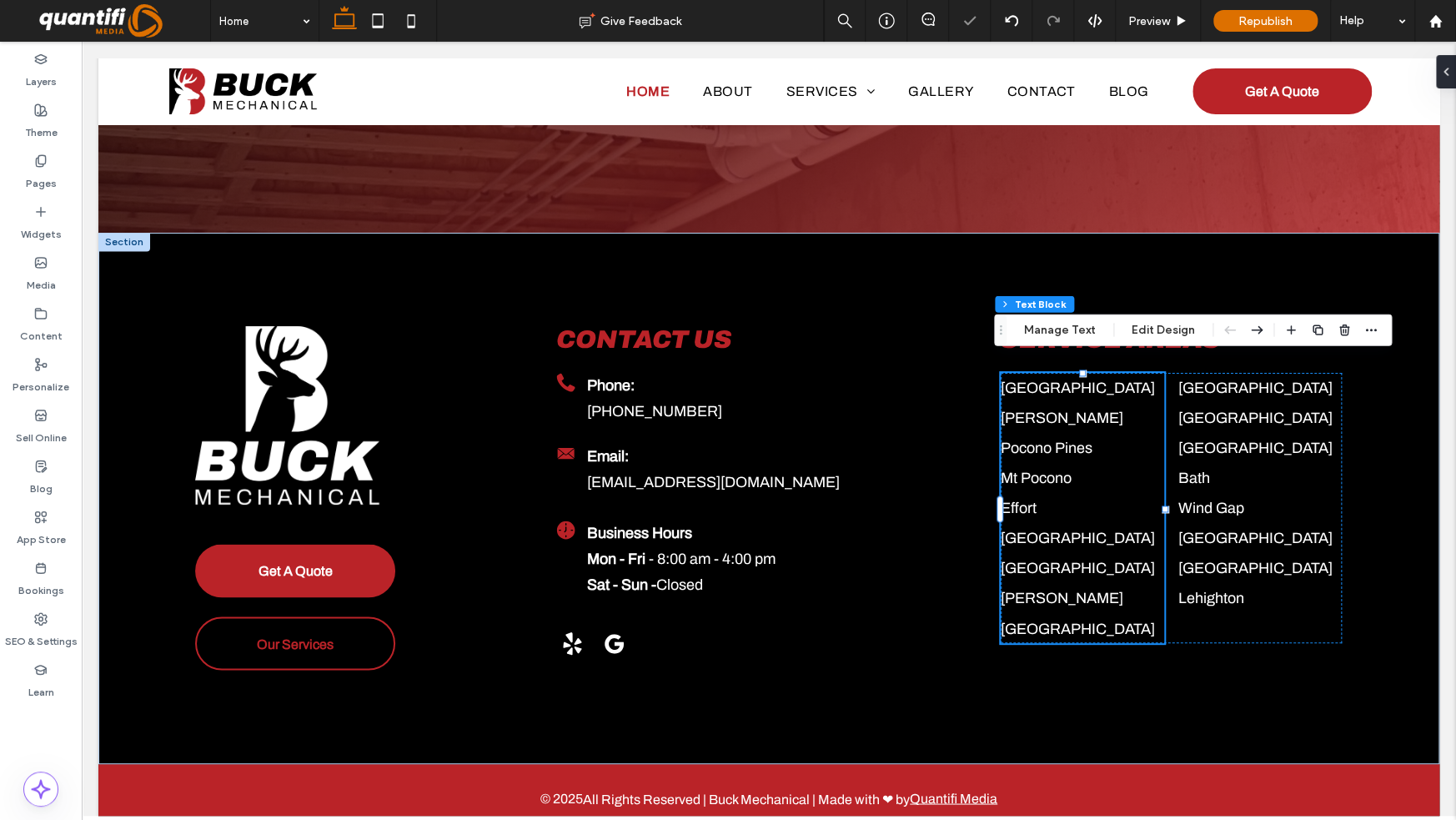
click at [1061, 613] on p "Allentown" at bounding box center [1083, 628] width 164 height 30
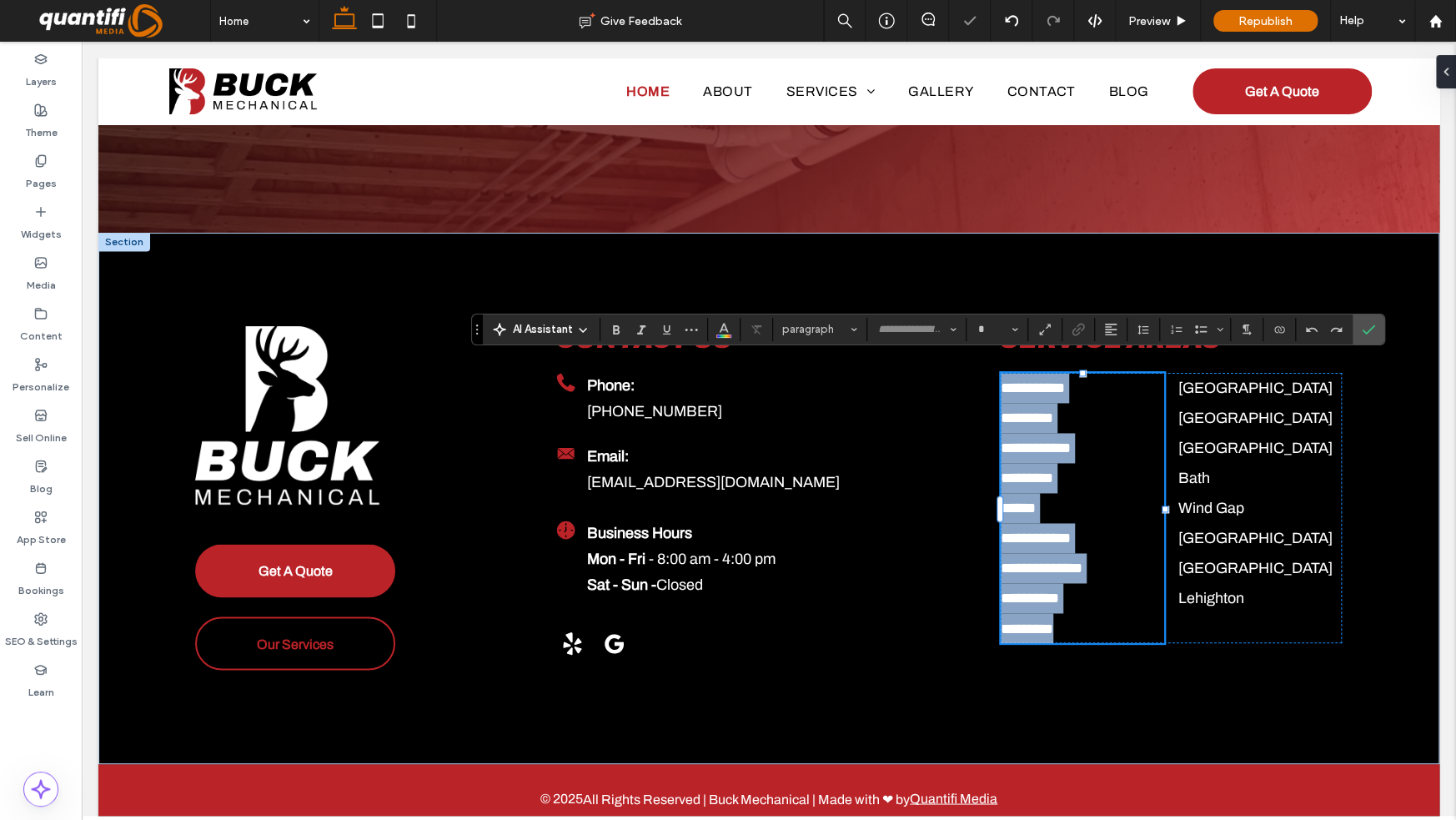
type input "**********"
type input "**"
click at [1067, 613] on p "*********" at bounding box center [1083, 628] width 164 height 30
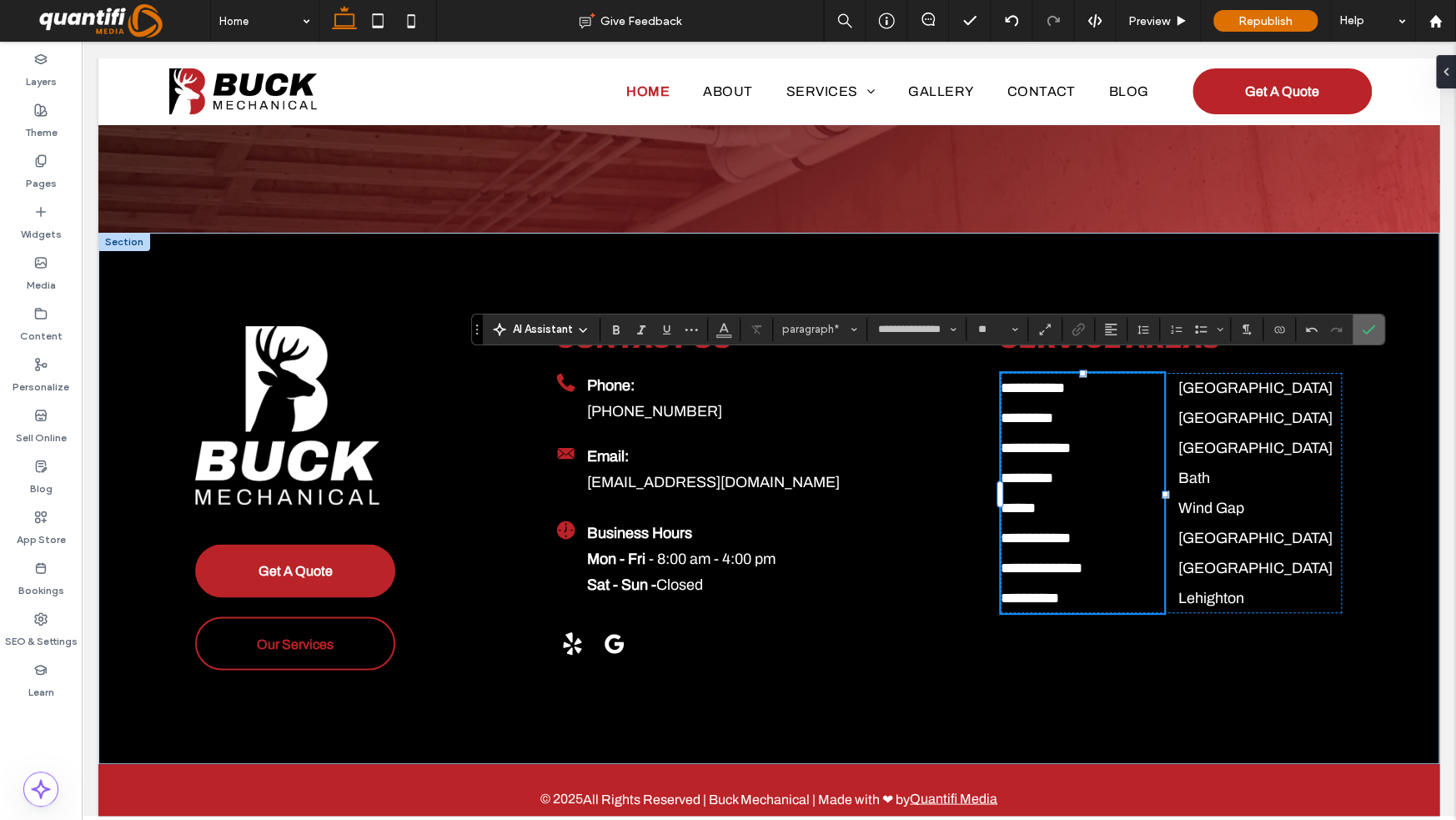
click at [1373, 326] on label "Confirm" at bounding box center [1368, 329] width 25 height 30
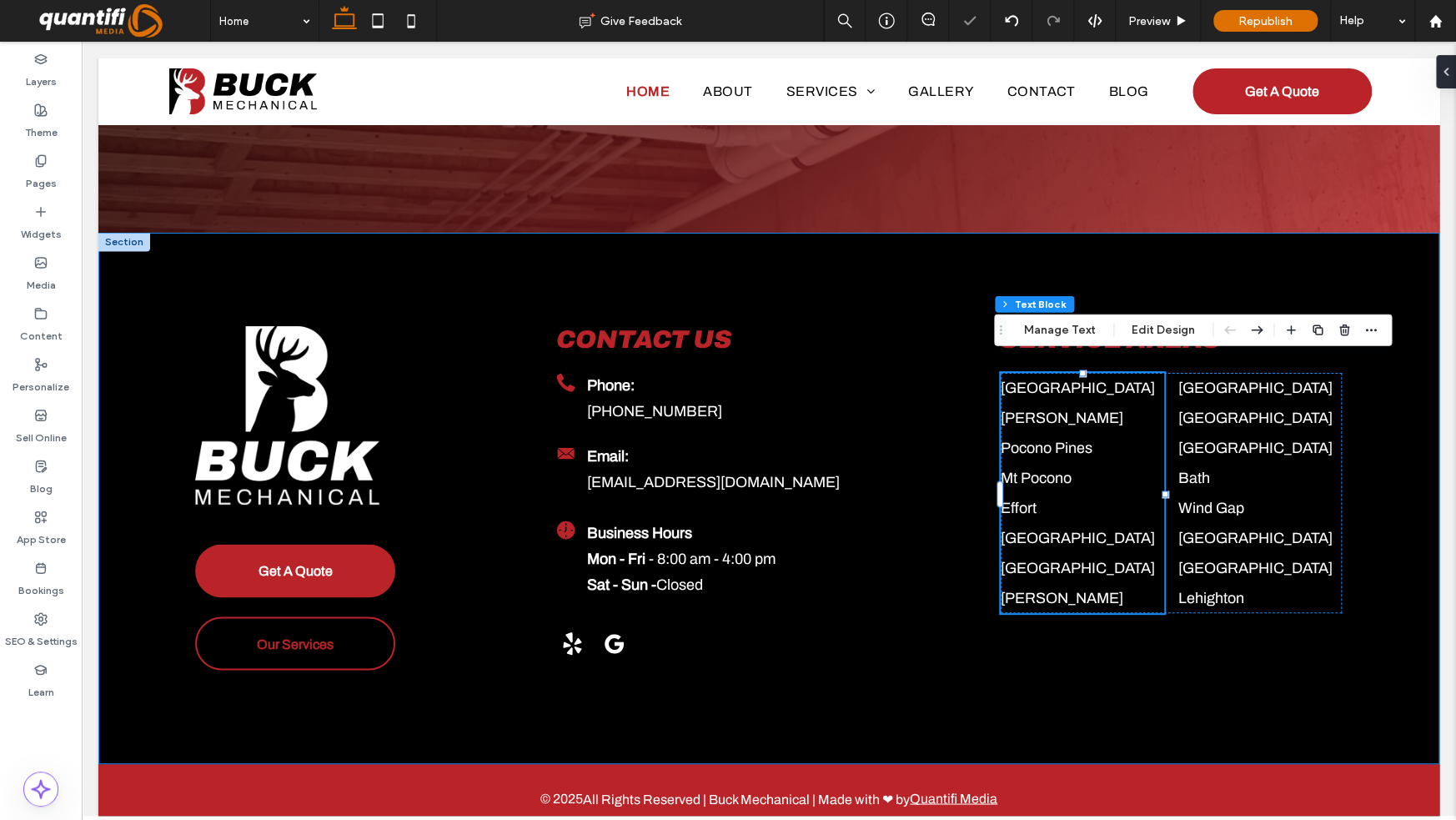
click at [905, 265] on div "Get A Quote Our Services Contact Us Black telephone icon. Phone: ﻿ 570-977-8103…" at bounding box center [769, 498] width 1201 height 531
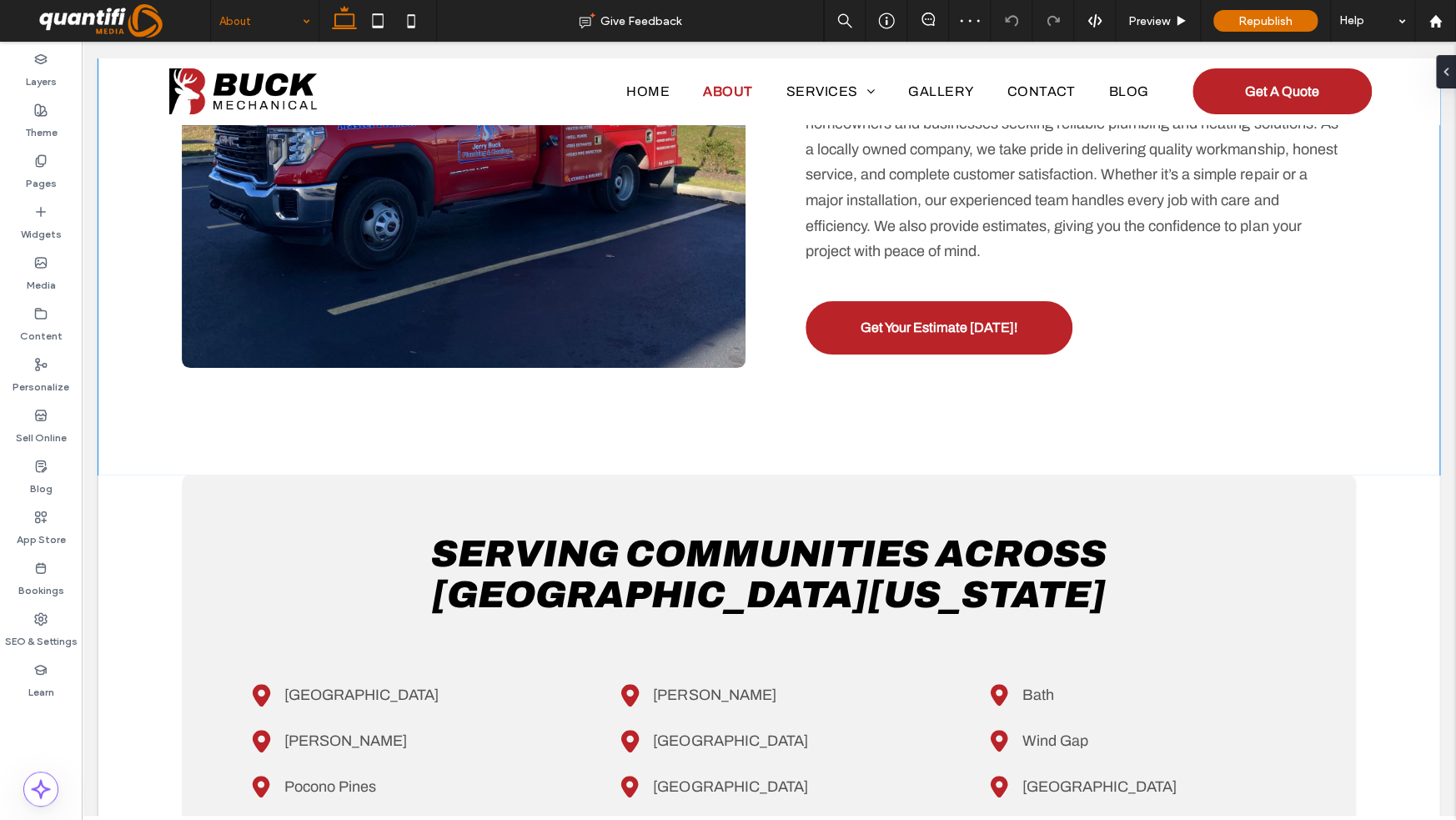
scroll to position [1001, 0]
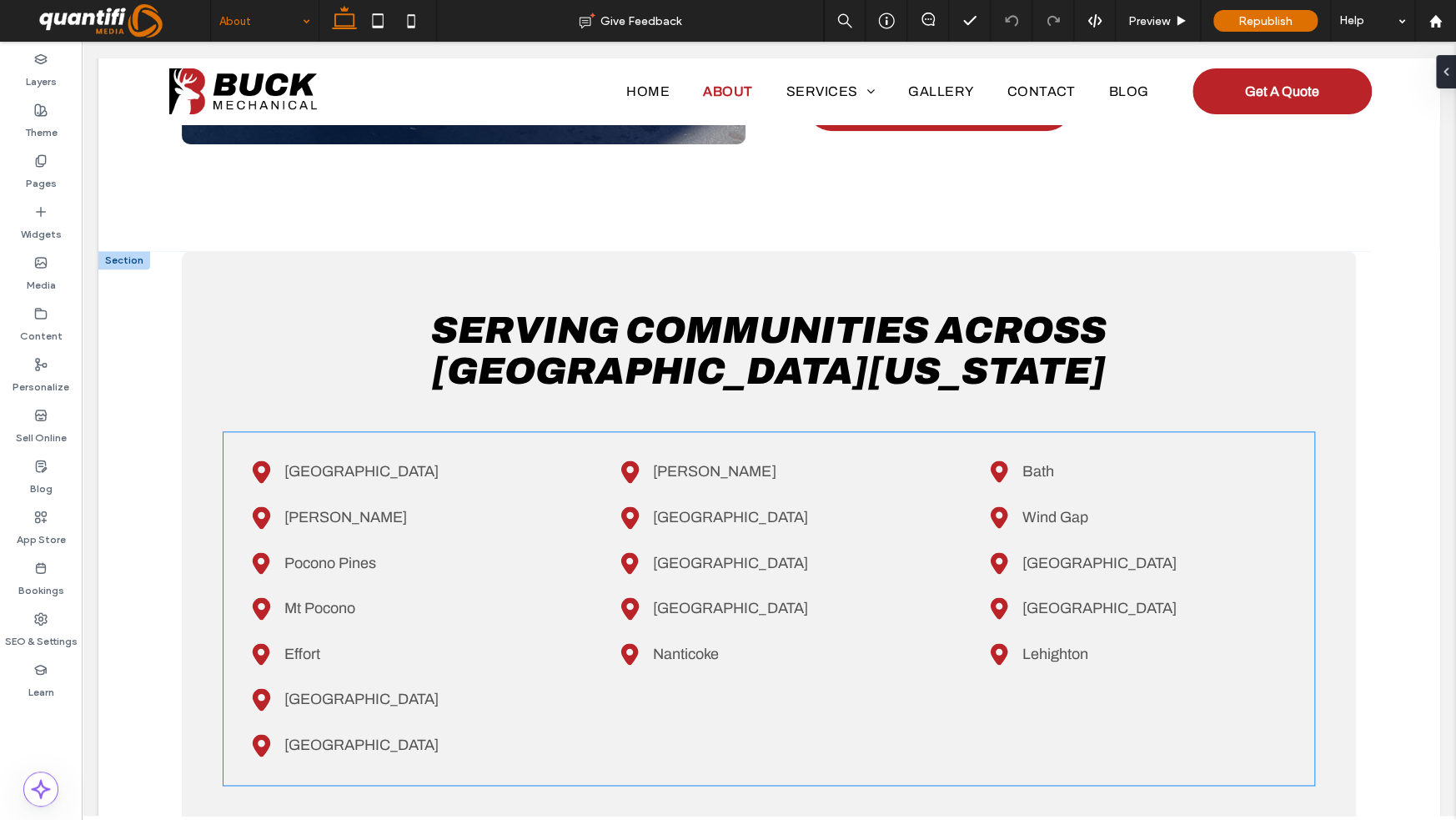
click at [674, 627] on div "Black location pin icon. Jim Thorpe Black location pin. Allentown Black locatio…" at bounding box center [768, 562] width 327 height 234
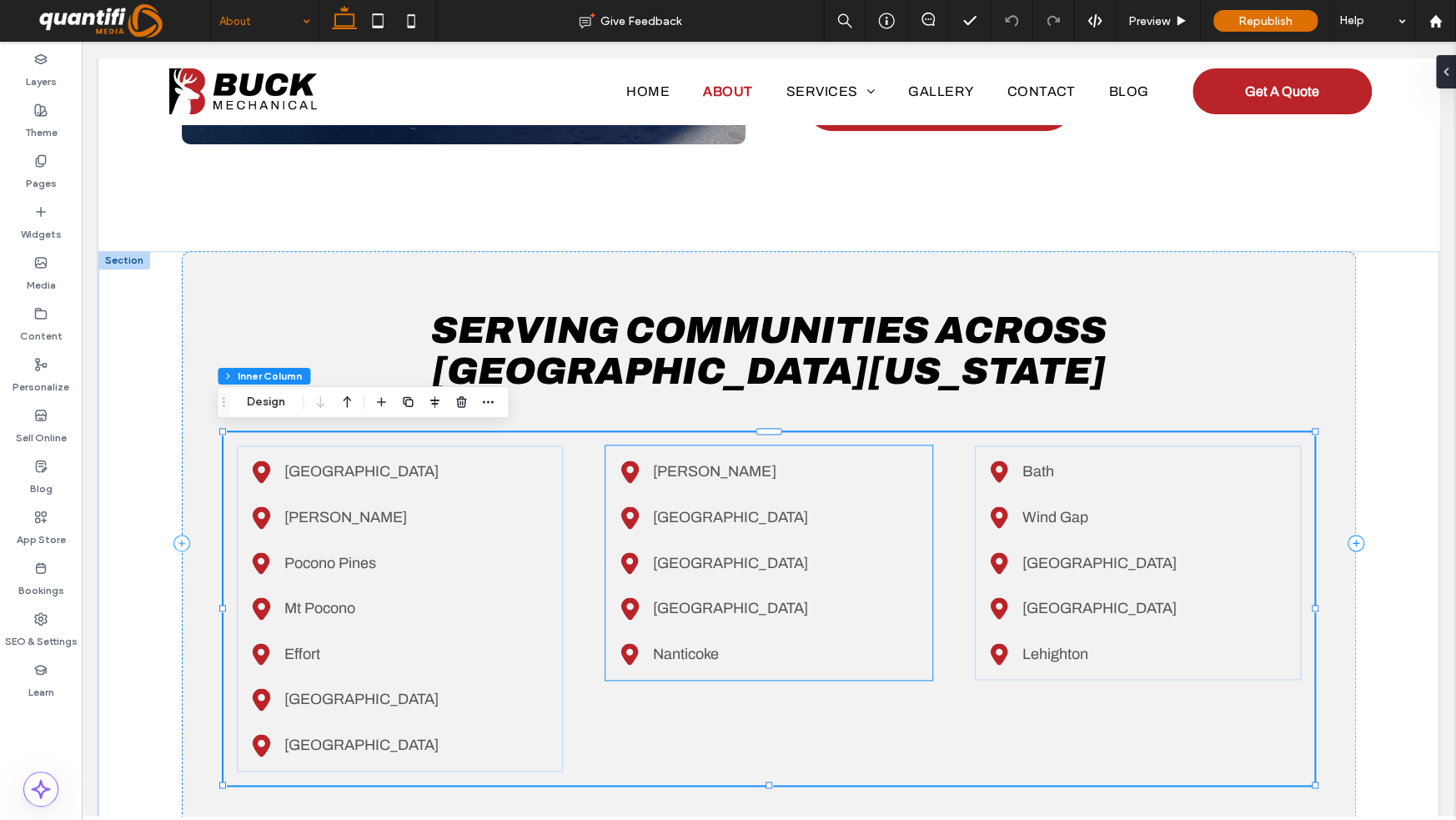
click at [663, 658] on span "Nanticoke" at bounding box center [686, 653] width 65 height 16
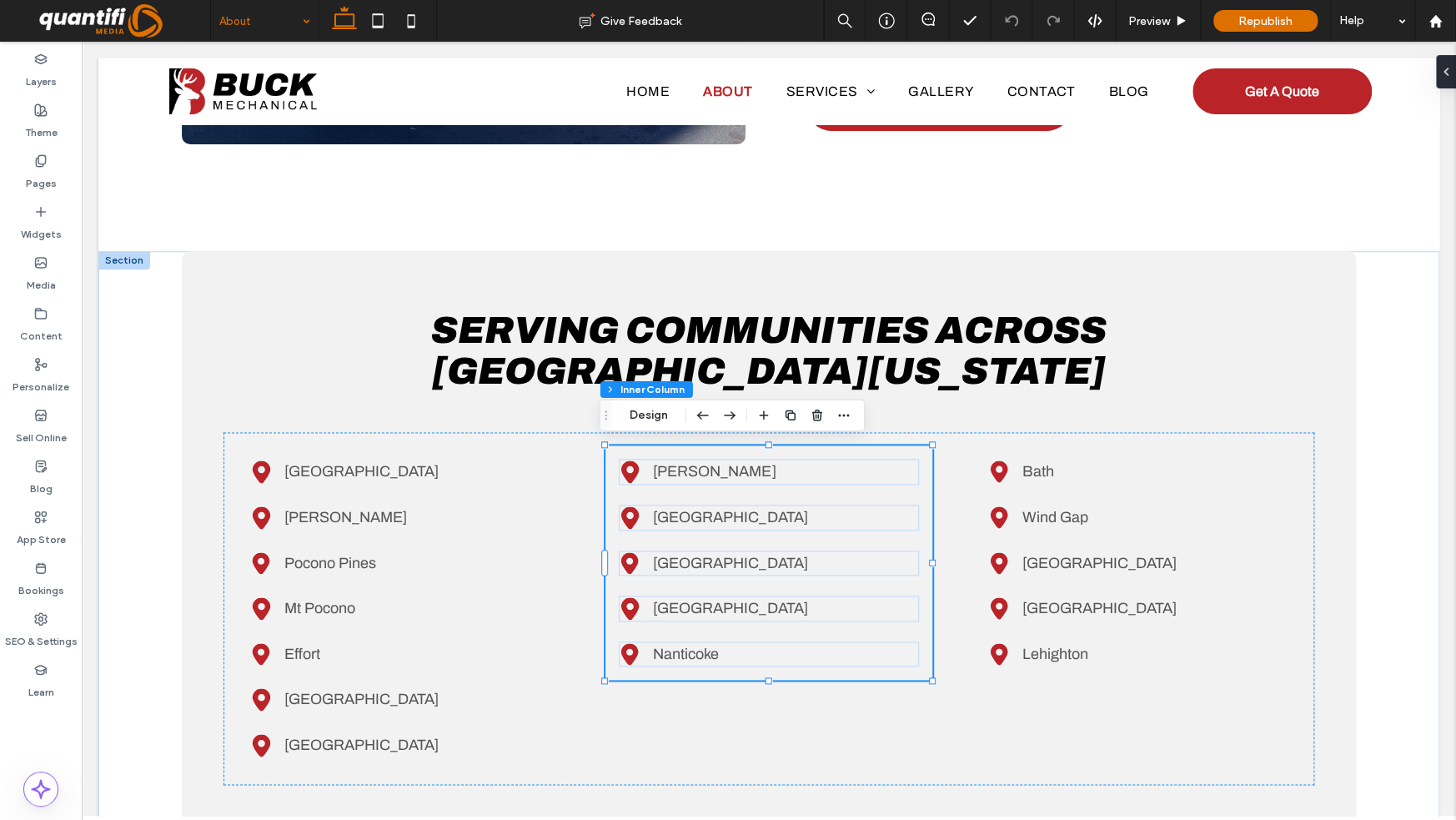
click at [654, 655] on span "Nanticoke" at bounding box center [686, 653] width 65 height 16
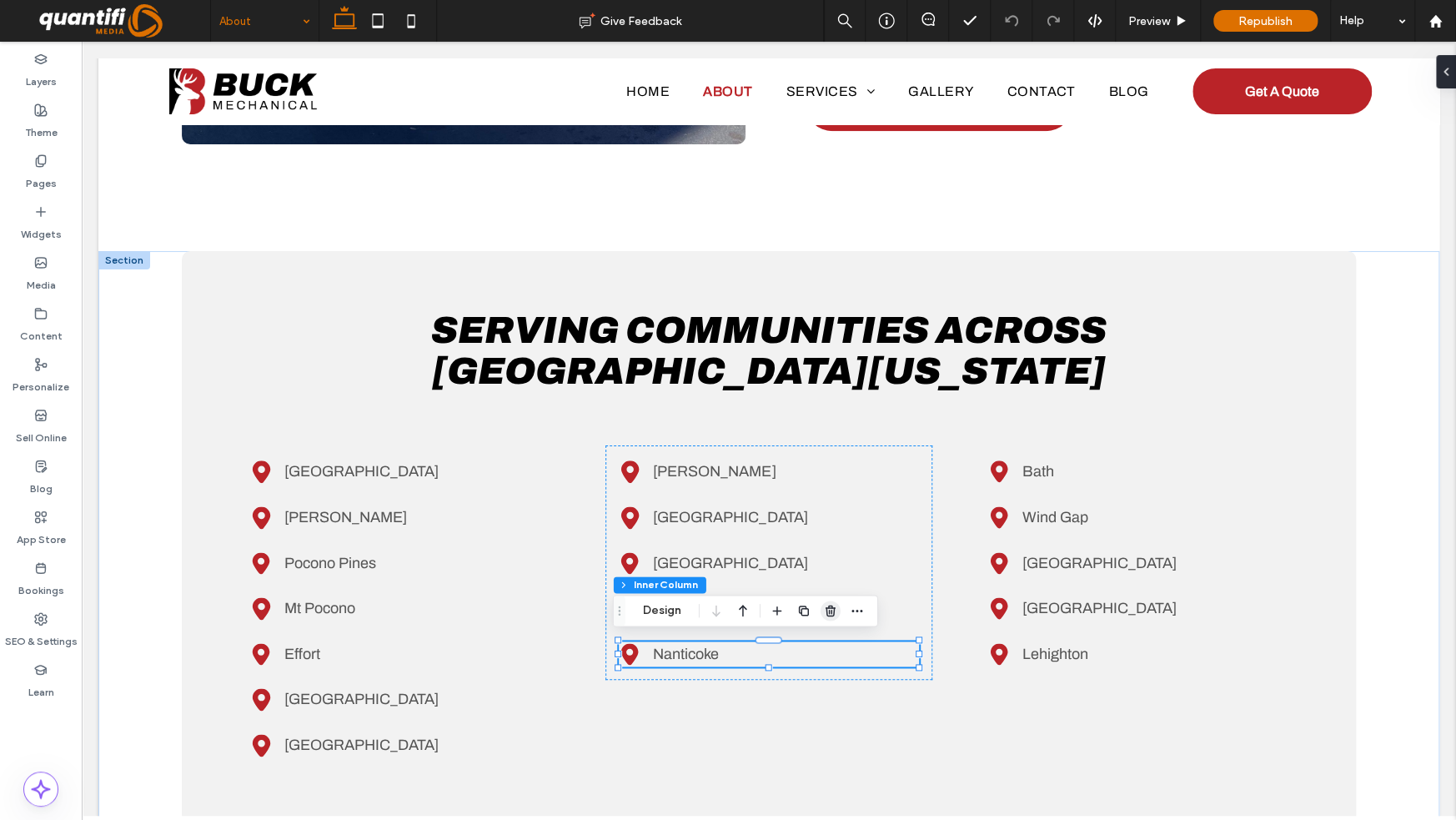
drag, startPoint x: 748, startPoint y: 564, endPoint x: 830, endPoint y: 607, distance: 92.6
click at [830, 607] on use "button" at bounding box center [831, 610] width 10 height 11
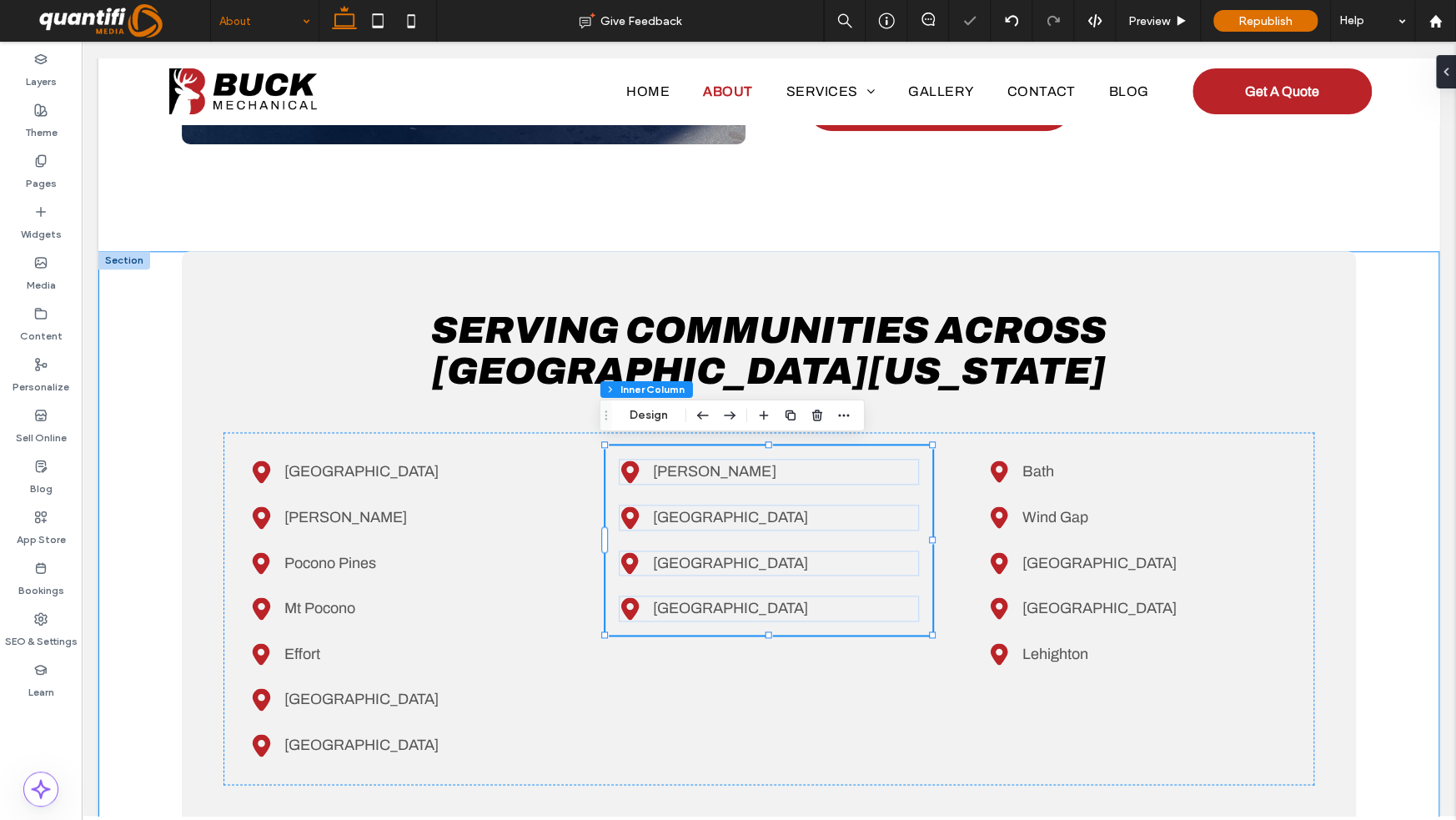
click at [1388, 357] on div "Serving Communities Across Northeast Pennsylvania Black location marker. Saylor…" at bounding box center [768, 596] width 1341 height 691
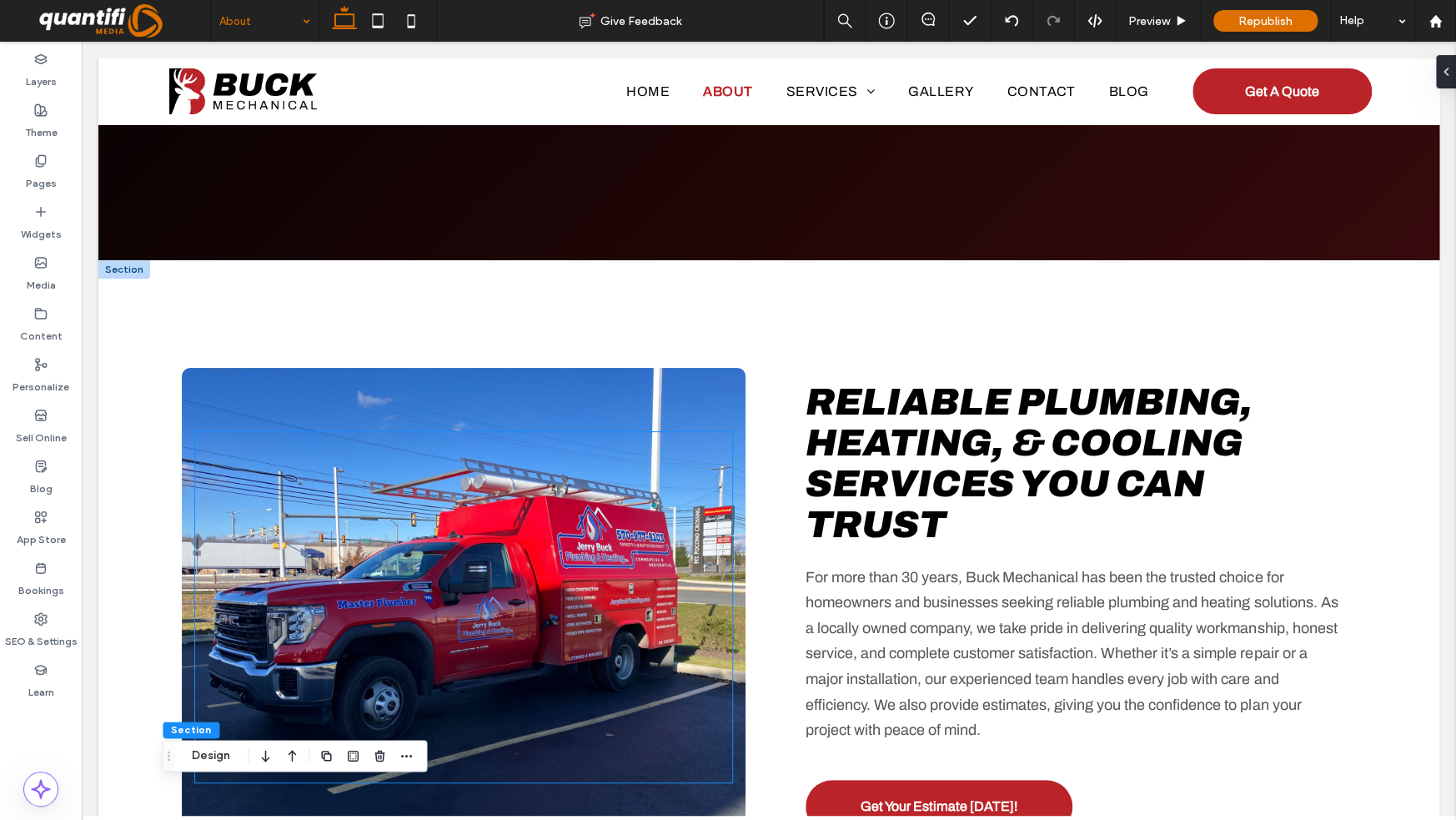
scroll to position [0, 0]
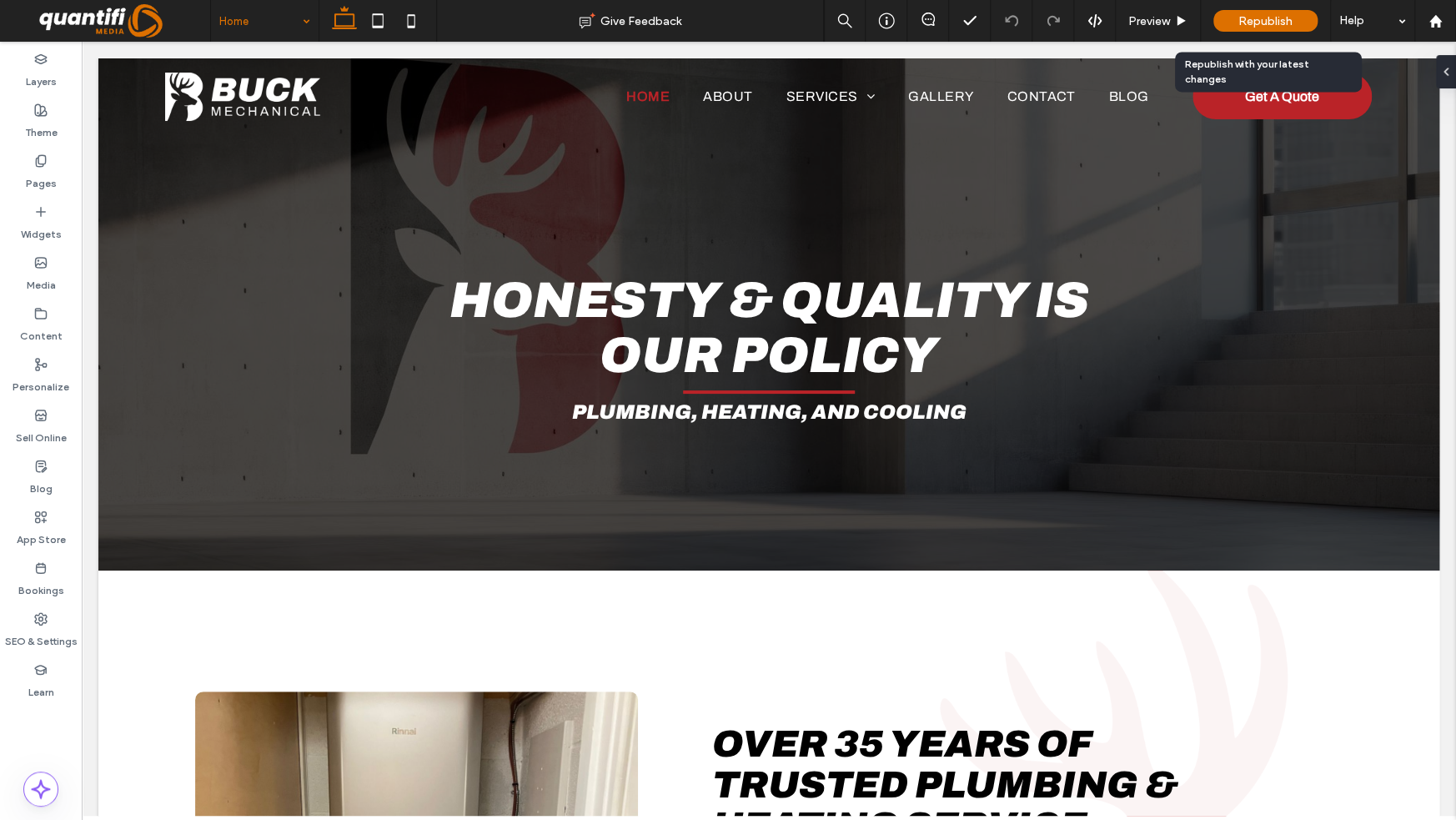
click at [1266, 18] on span "Republish" at bounding box center [1266, 21] width 54 height 14
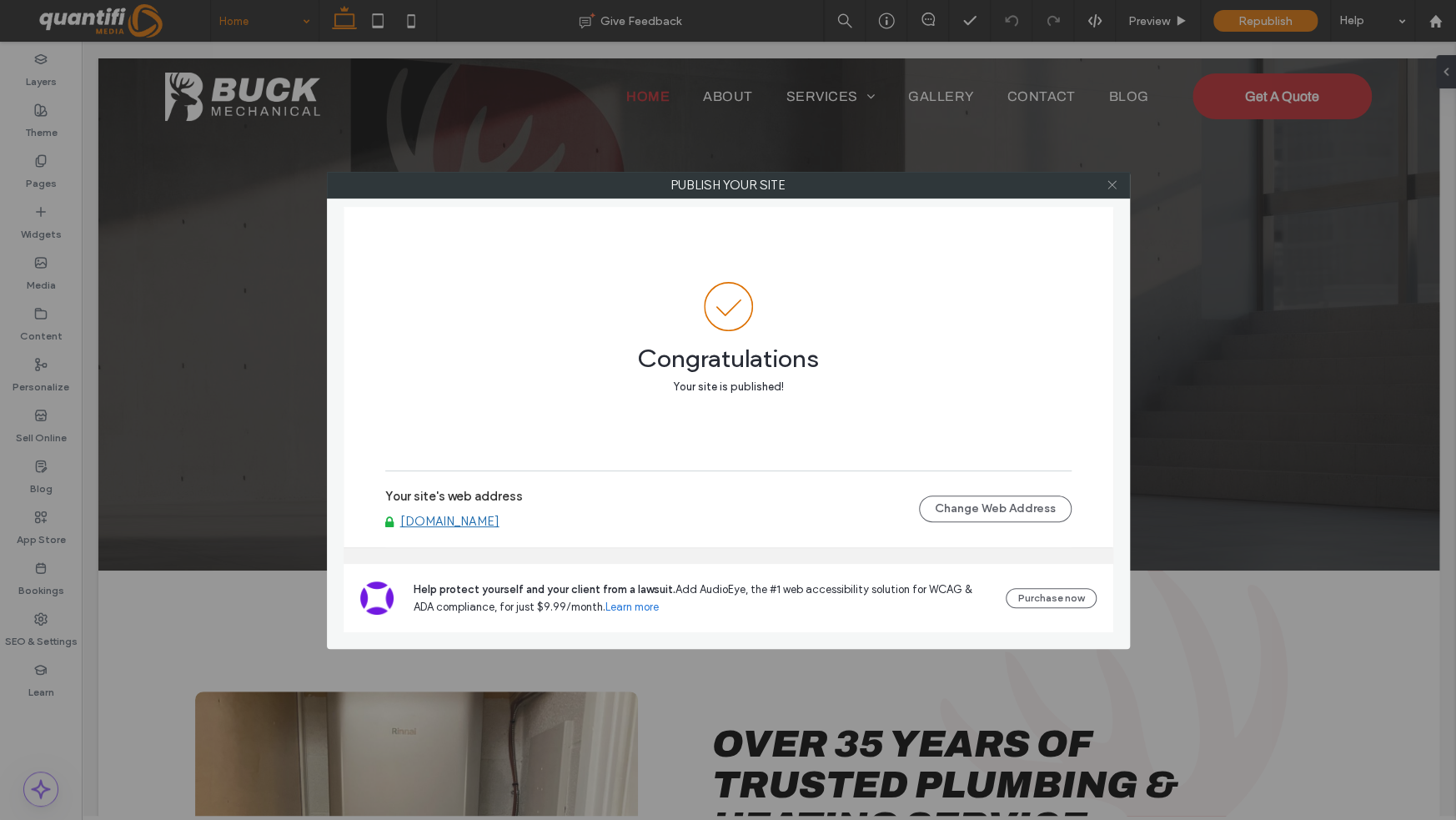
click at [1106, 183] on icon at bounding box center [1112, 184] width 13 height 13
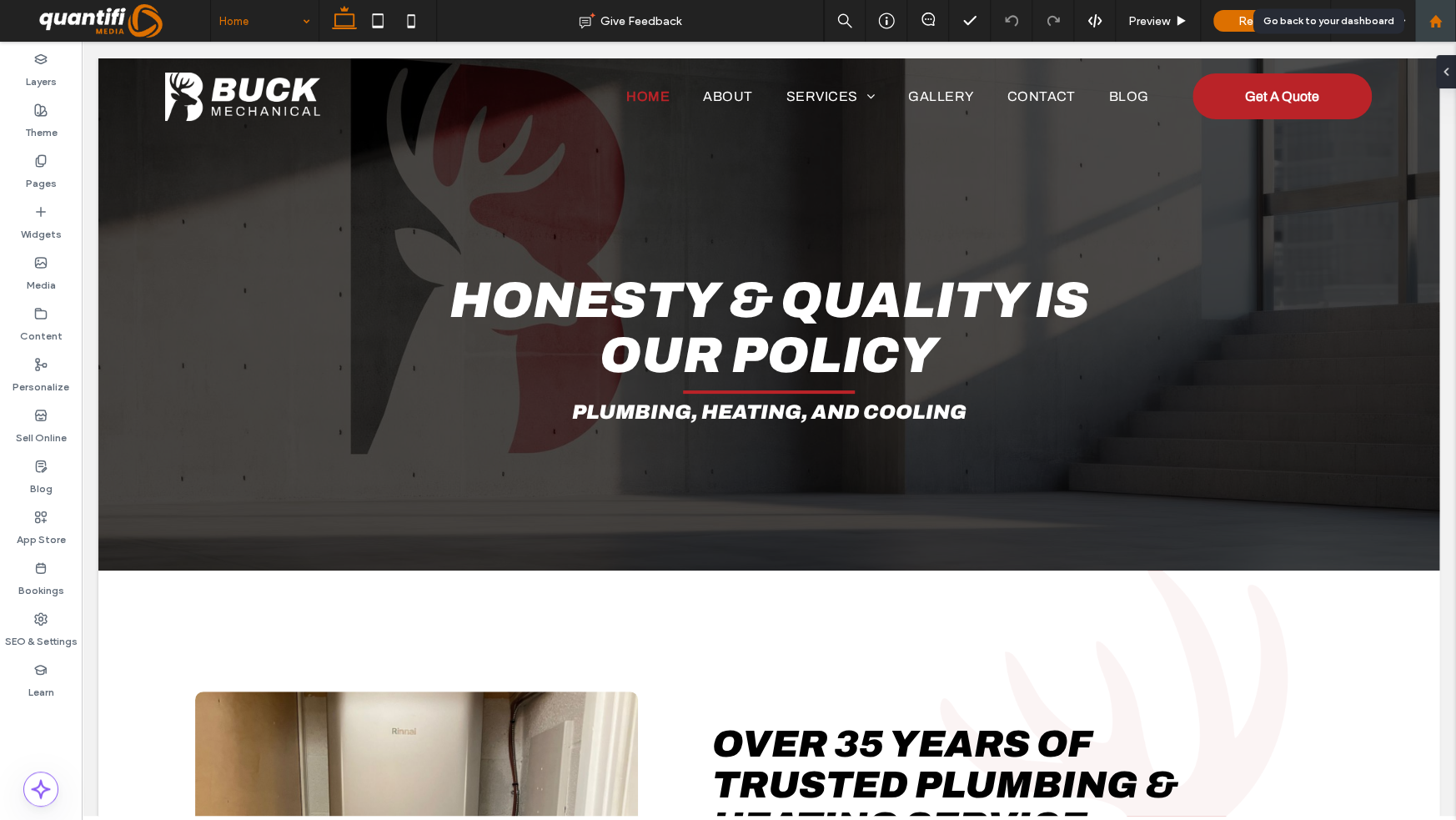
drag, startPoint x: 1447, startPoint y: 26, endPoint x: 1422, endPoint y: 19, distance: 26.0
click at [1447, 26] on div at bounding box center [1435, 21] width 40 height 14
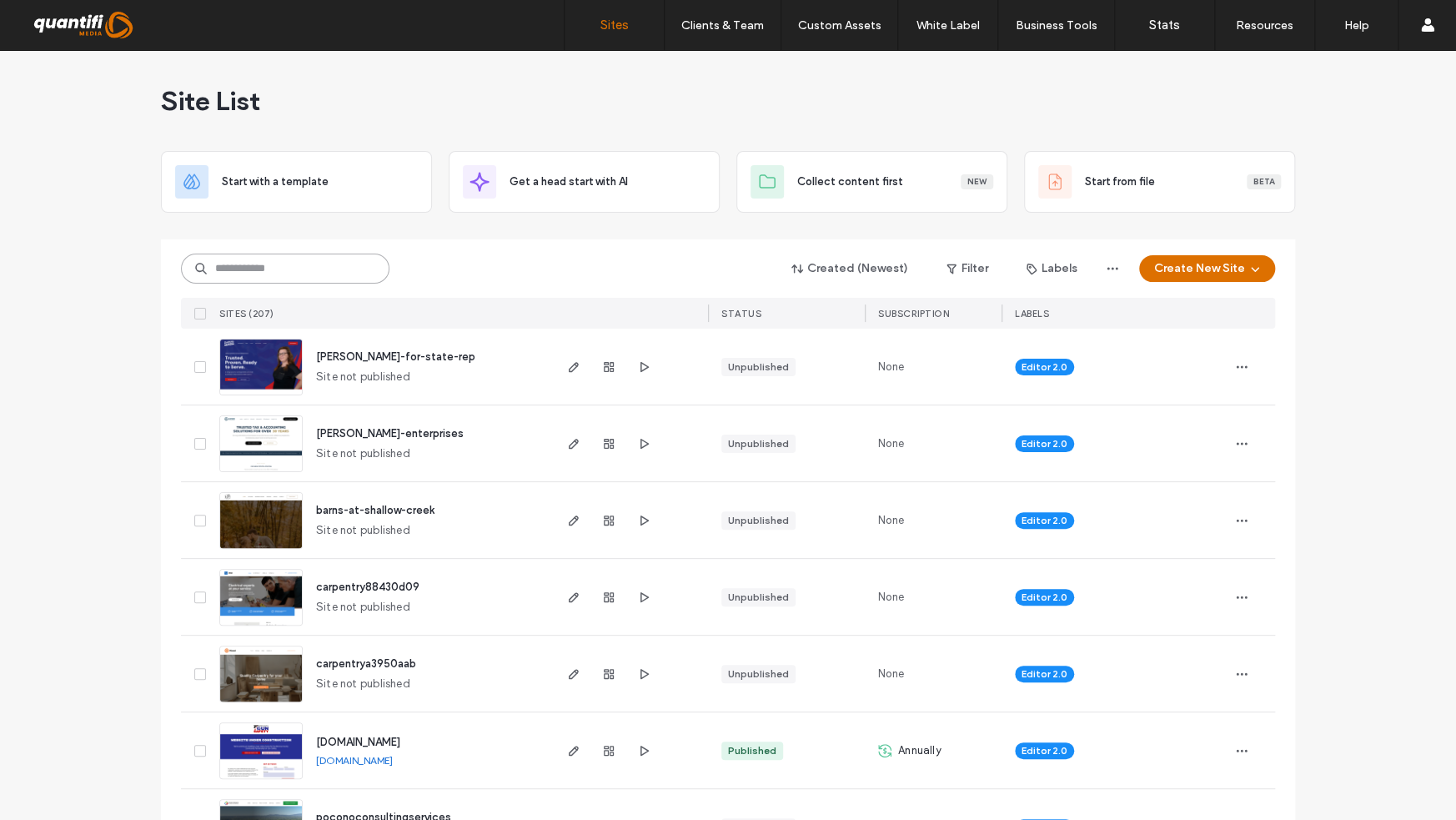
click at [275, 256] on input at bounding box center [285, 268] width 208 height 30
type input "*"
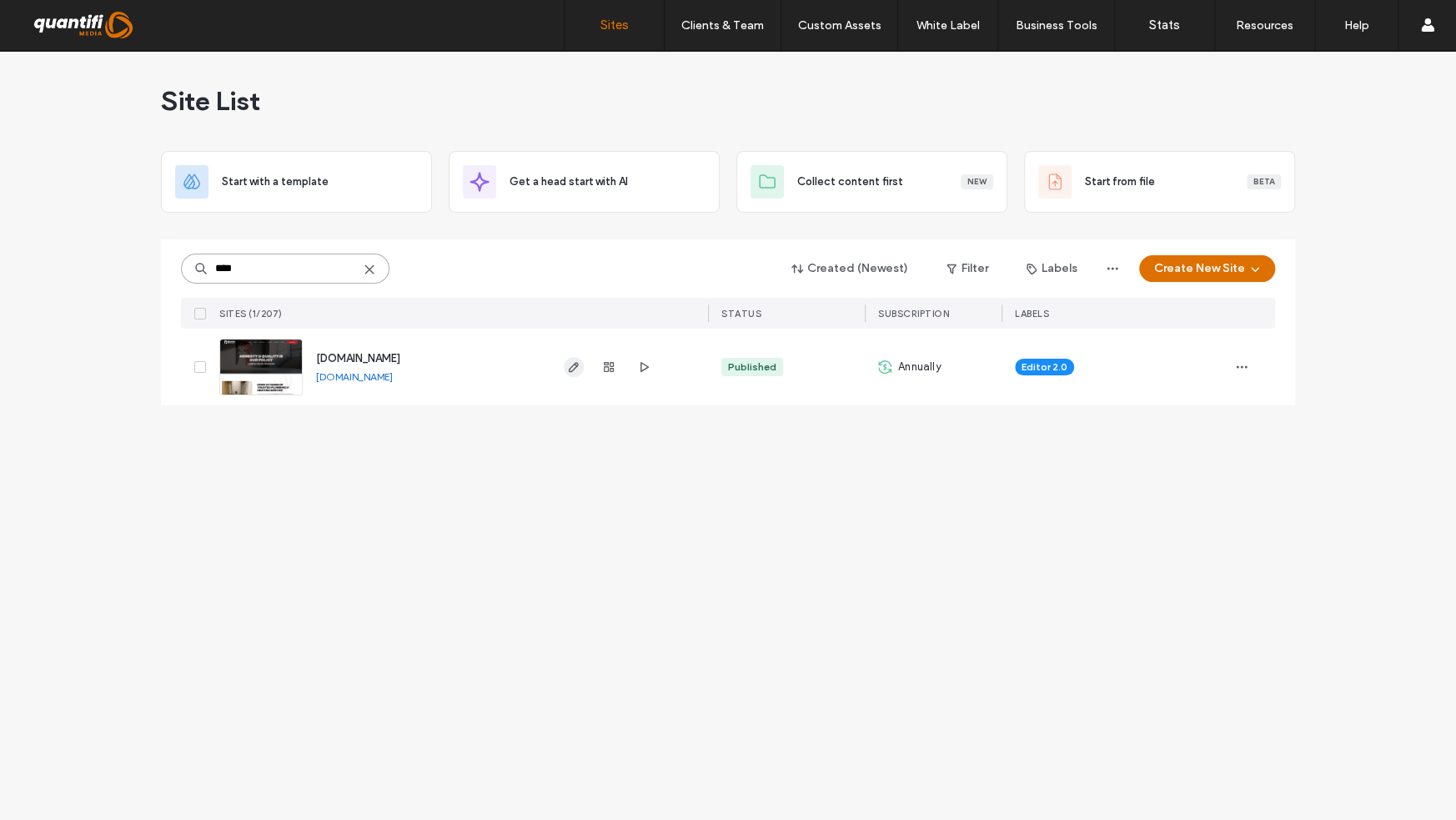
type input "****"
click at [573, 369] on use "button" at bounding box center [574, 367] width 10 height 10
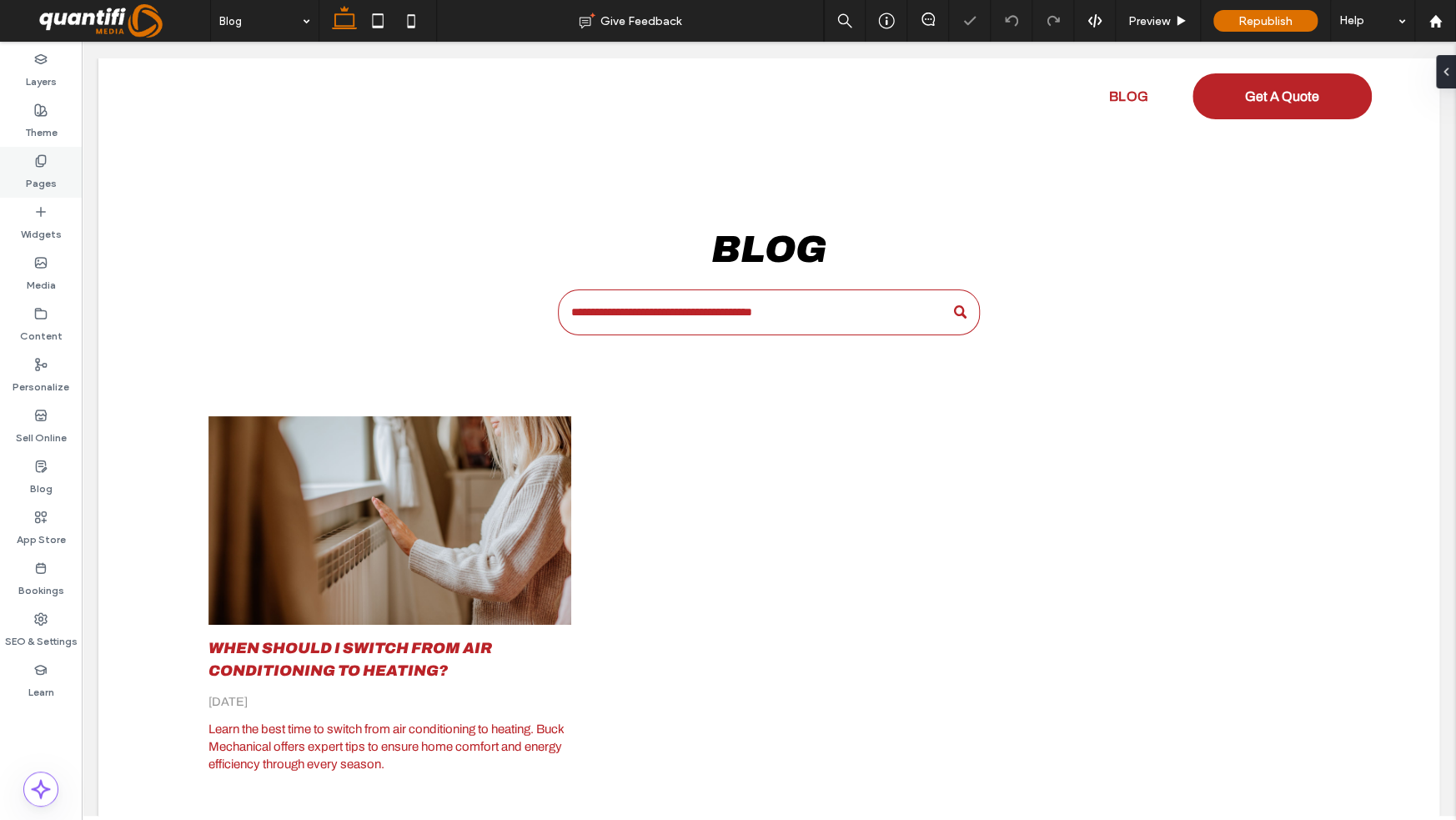
click at [37, 169] on label "Pages" at bounding box center [41, 179] width 31 height 23
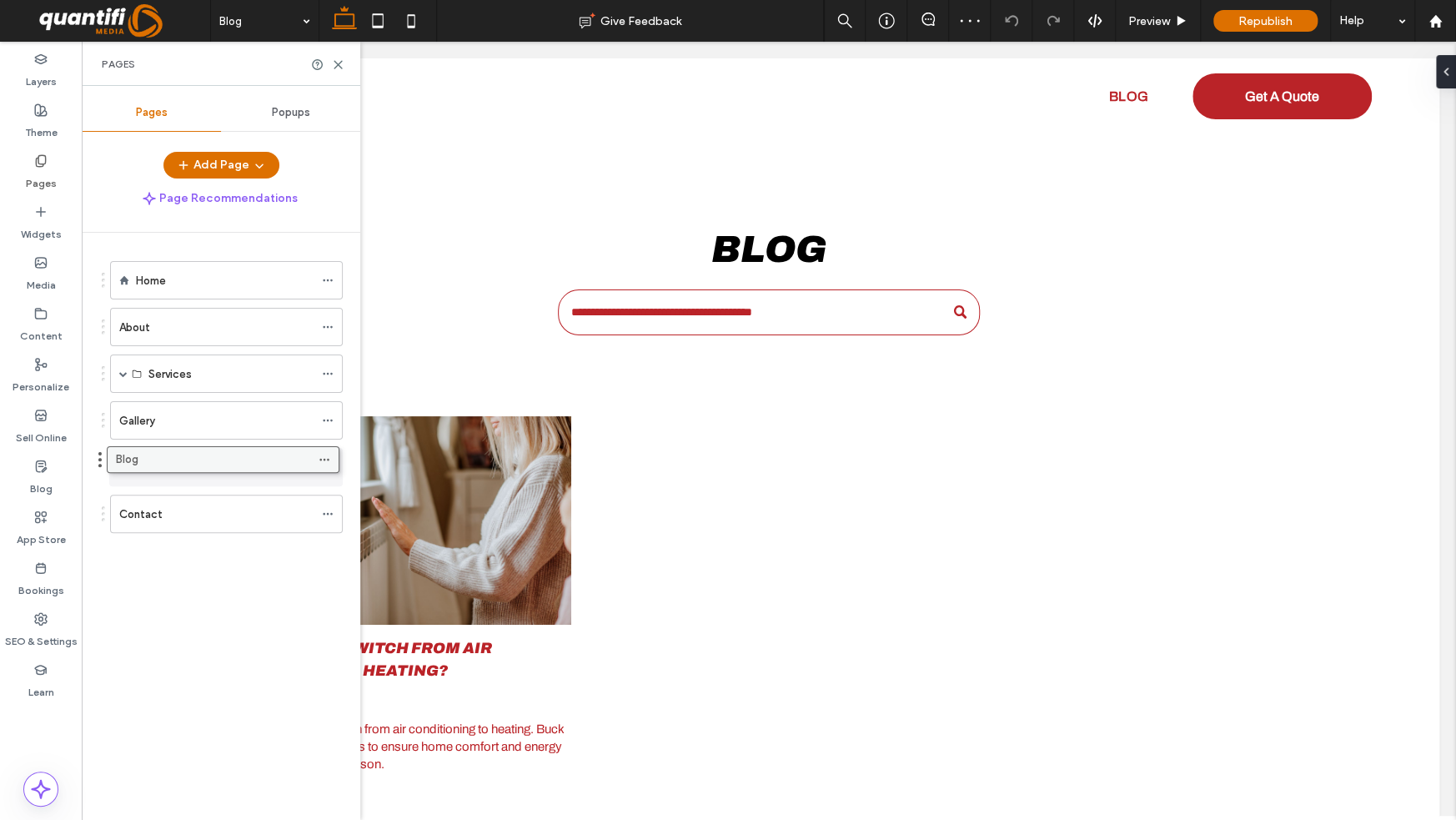
drag, startPoint x: 330, startPoint y: 510, endPoint x: 327, endPoint y: 463, distance: 47.1
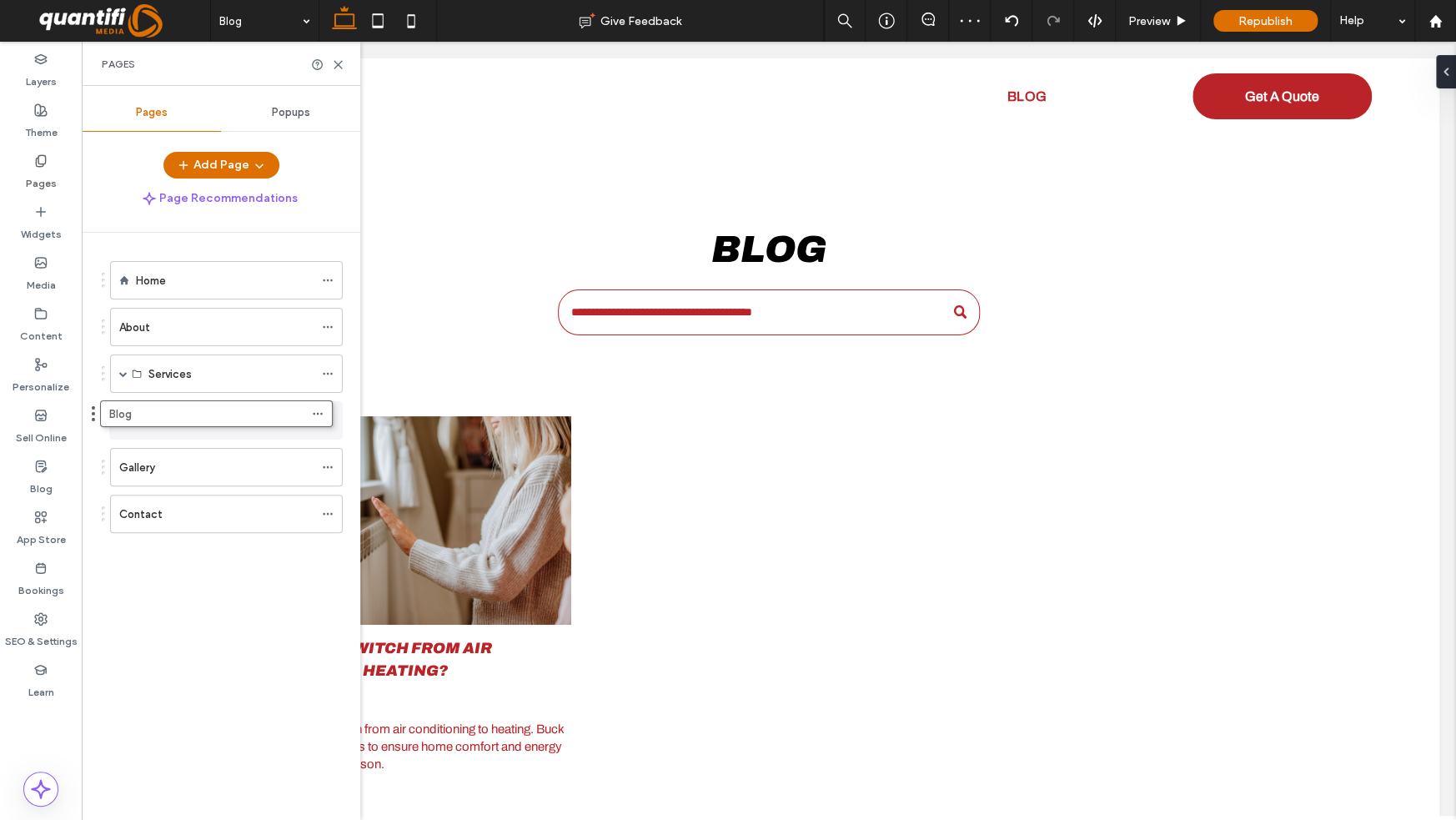
drag, startPoint x: 327, startPoint y: 466, endPoint x: 317, endPoint y: 420, distance: 47.1
click at [338, 65] on icon at bounding box center [338, 65] width 13 height 13
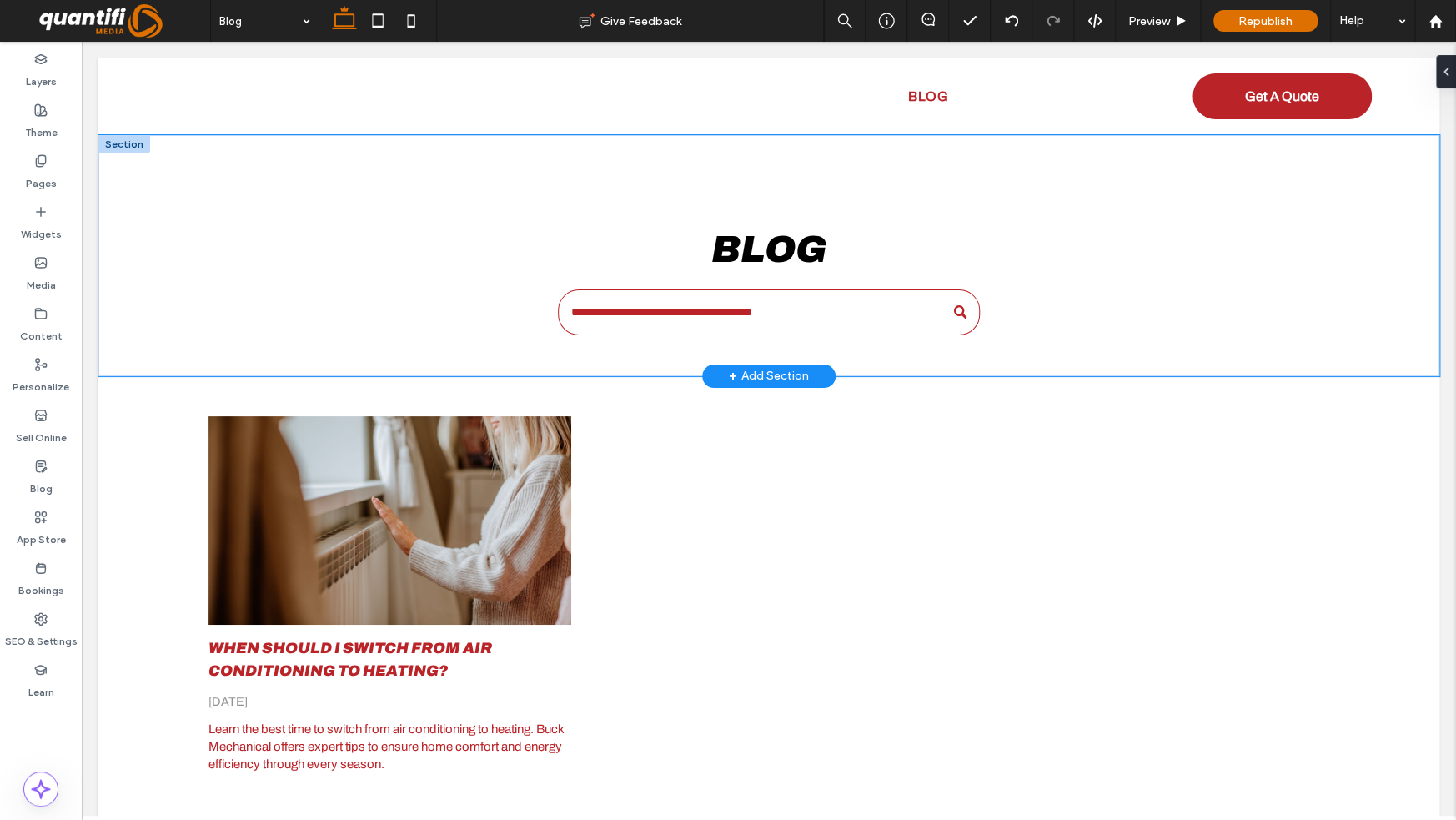
click at [140, 249] on div "Blog" at bounding box center [768, 256] width 1341 height 241
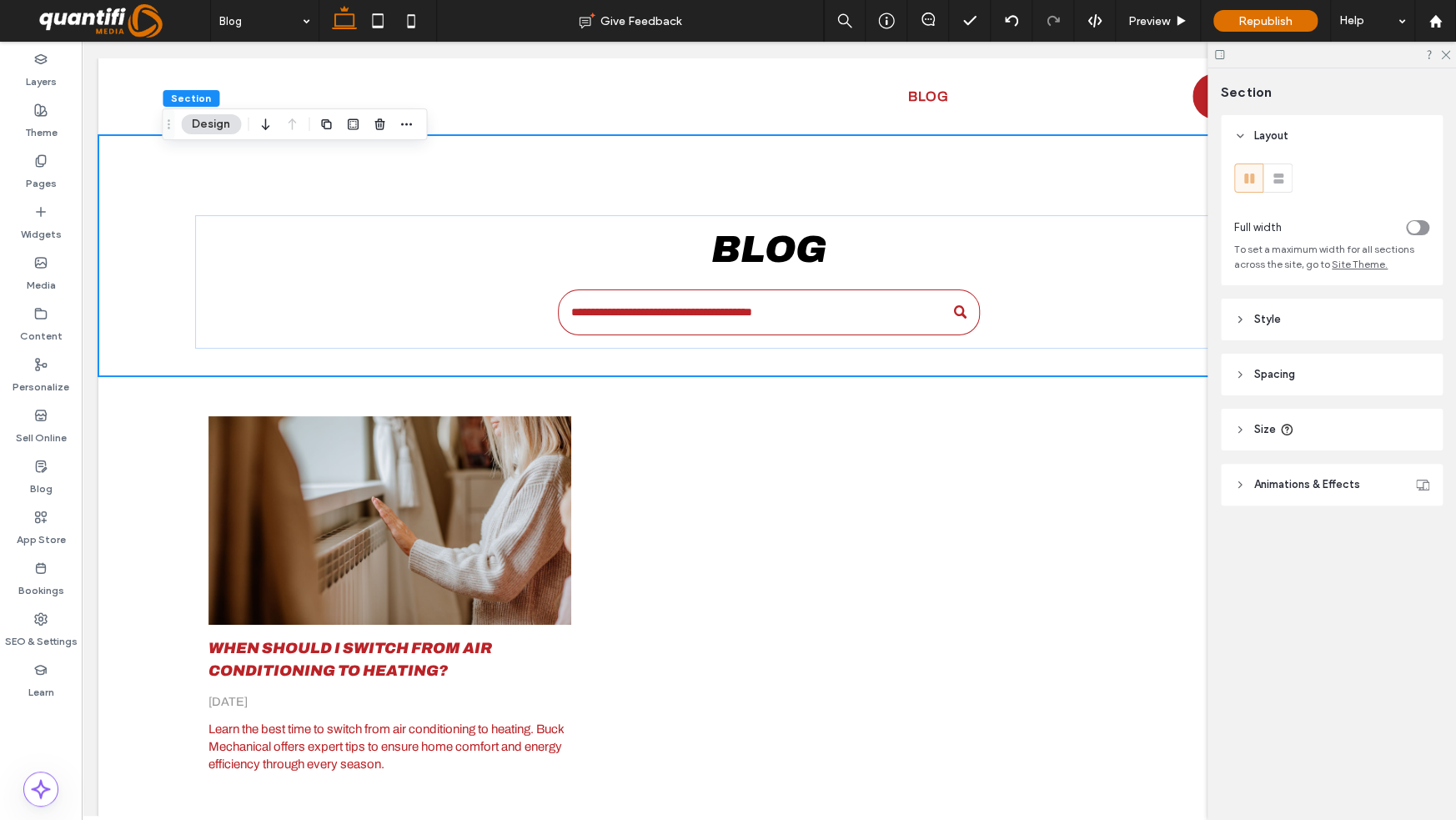
click at [1452, 53] on div at bounding box center [1332, 54] width 248 height 26
click at [1448, 53] on icon at bounding box center [1445, 53] width 11 height 11
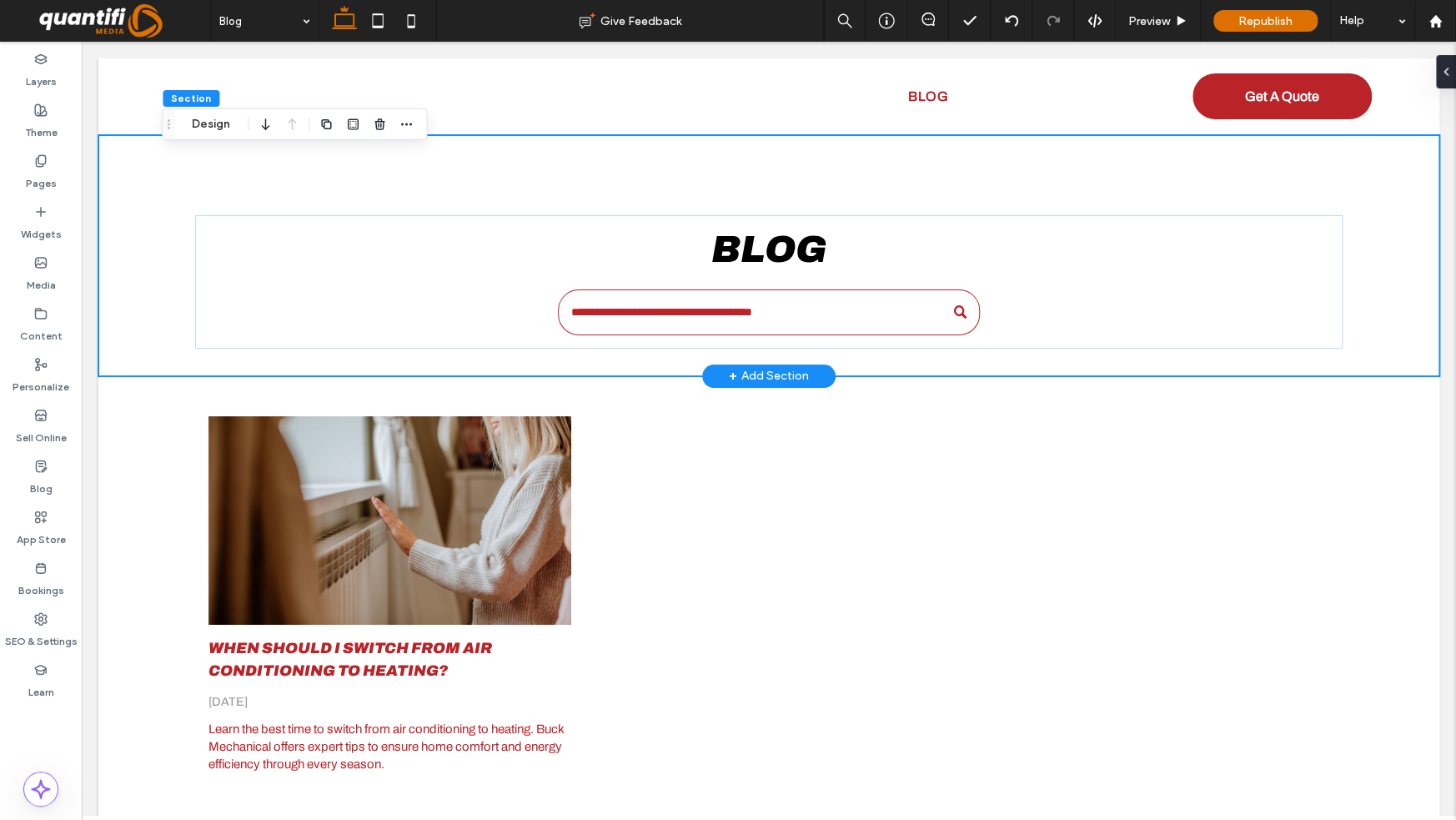
click at [109, 195] on div "Blog" at bounding box center [768, 256] width 1341 height 241
click at [188, 116] on button "Design" at bounding box center [211, 124] width 60 height 20
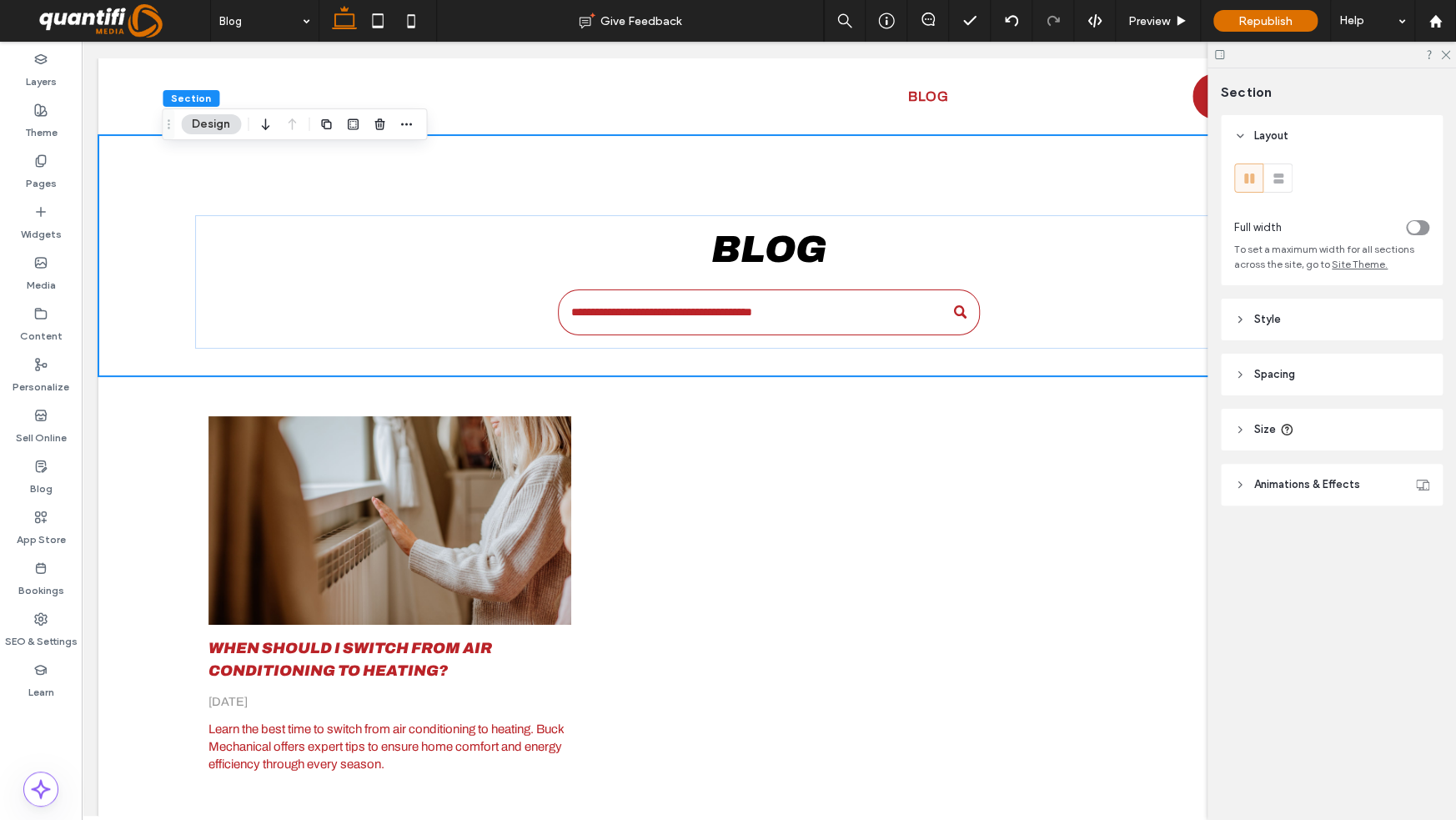
click at [1277, 327] on span "Style" at bounding box center [1267, 319] width 27 height 16
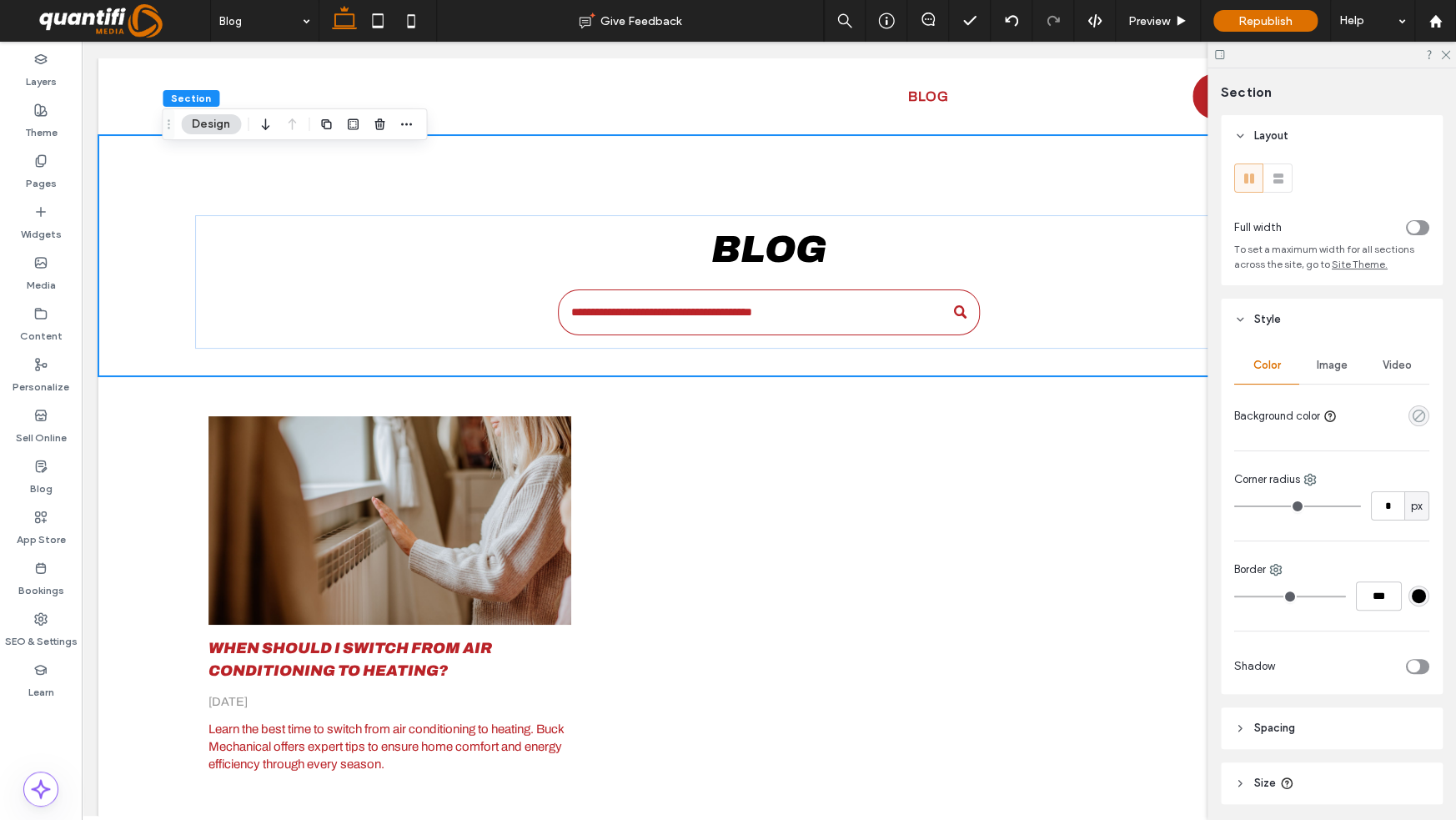
click at [1413, 410] on use "rgba(0, 0, 0, 0)" at bounding box center [1419, 415] width 13 height 13
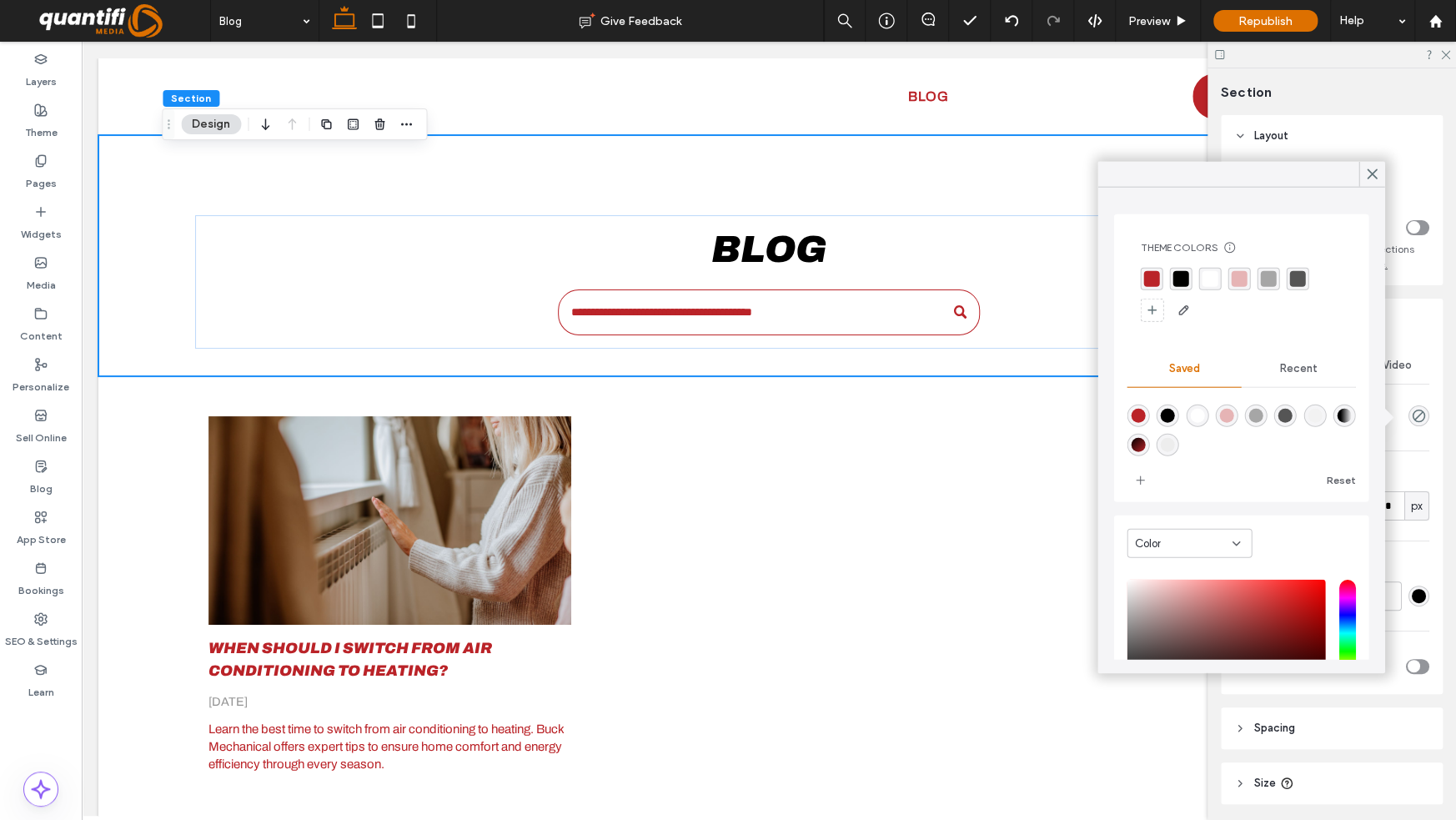
click at [1145, 444] on div "linear-gradient(135deg,rgba(0,0,0,1) 0%,rgba(186,35,40,1) 100%)" at bounding box center [1138, 444] width 14 height 14
type input "***"
type input "****"
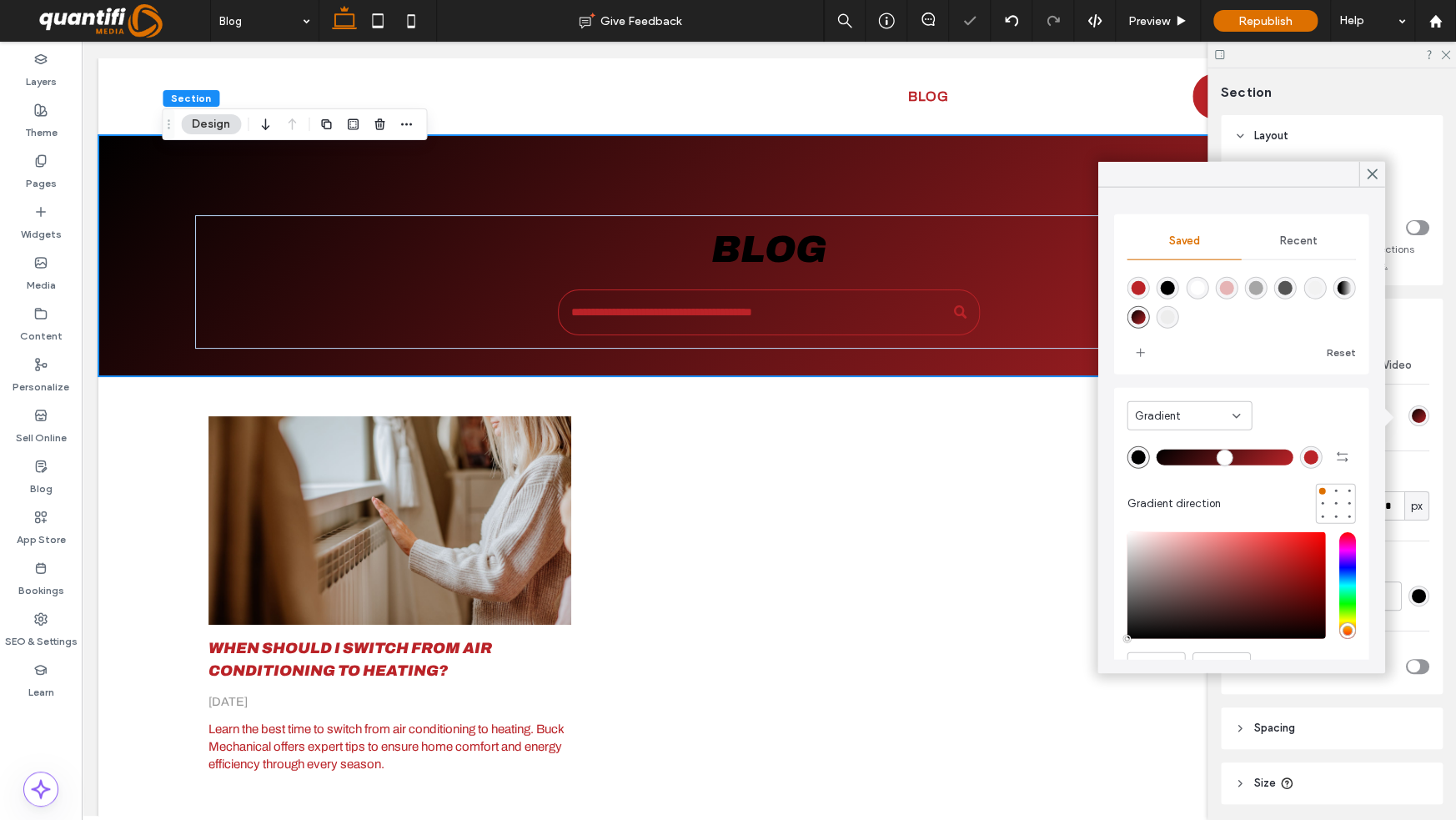
click at [1137, 291] on div "rgba(186,35,40,1)" at bounding box center [1138, 288] width 14 height 14
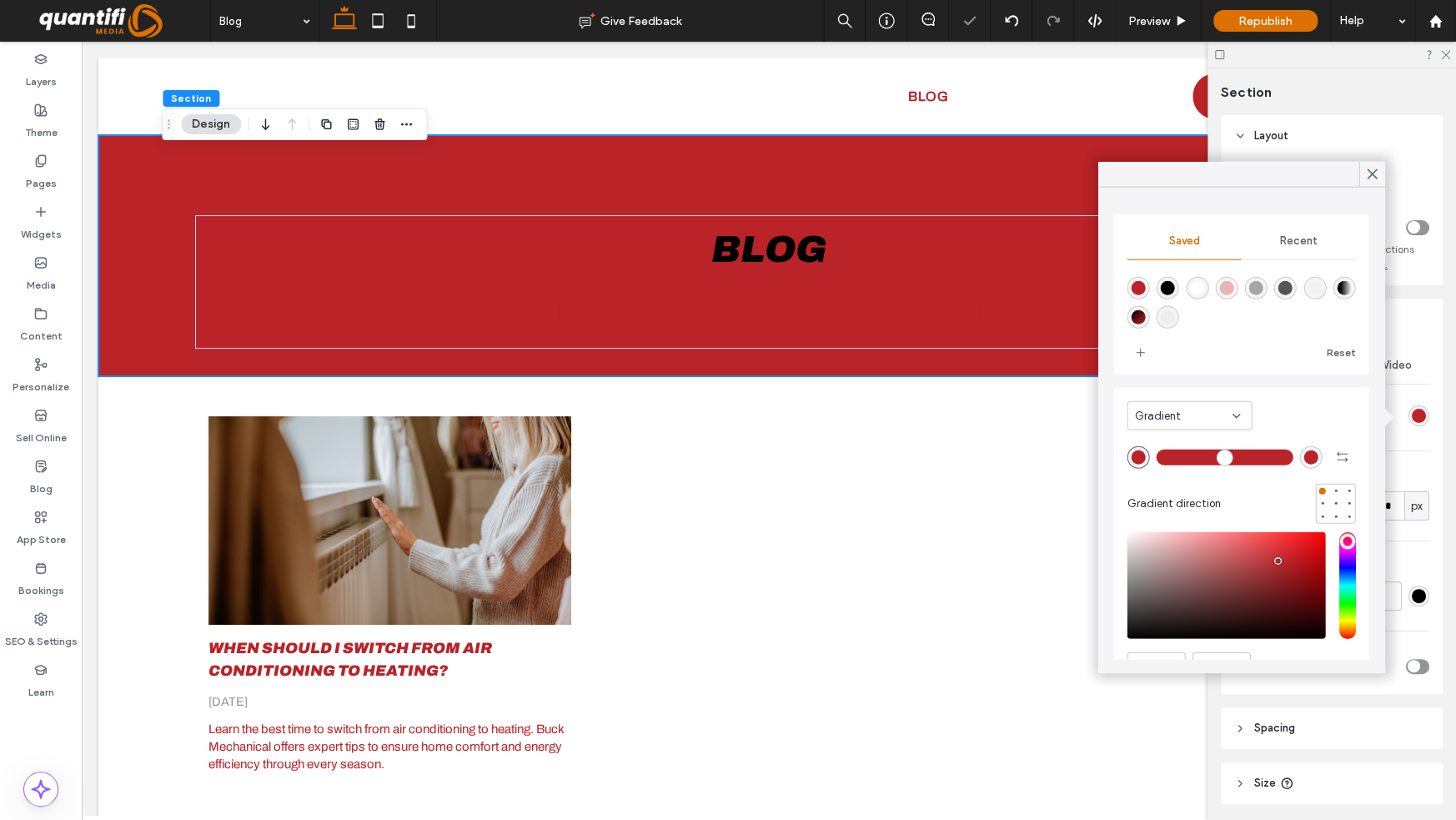
click at [1337, 295] on div "linear-gradient(90deg,rgba(0,0,0,1) 23%,rgba(0,0,0,0) 100%)" at bounding box center [1344, 288] width 14 height 14
type input "*******"
type input "**"
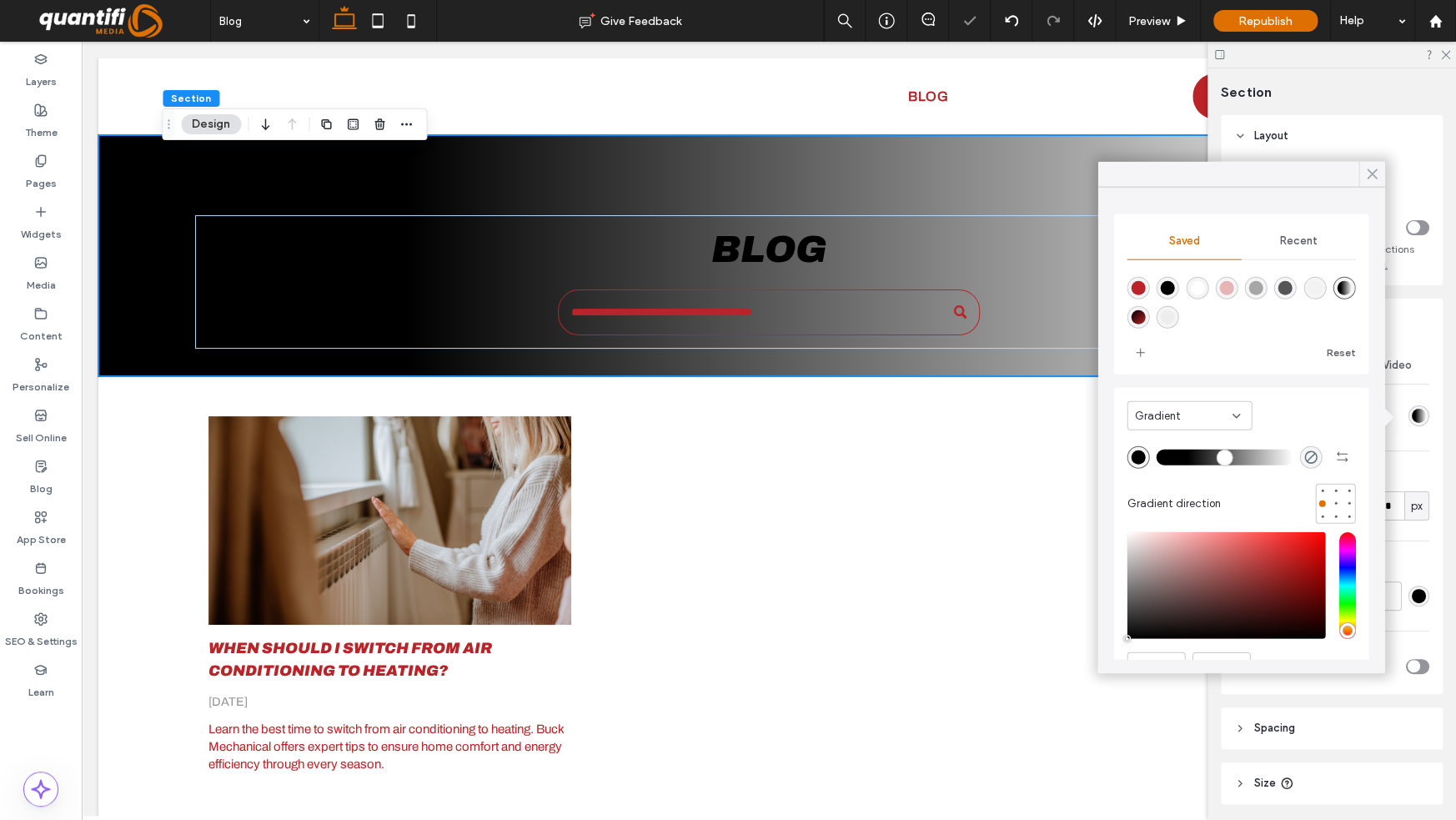
click at [1373, 171] on icon at bounding box center [1372, 174] width 15 height 15
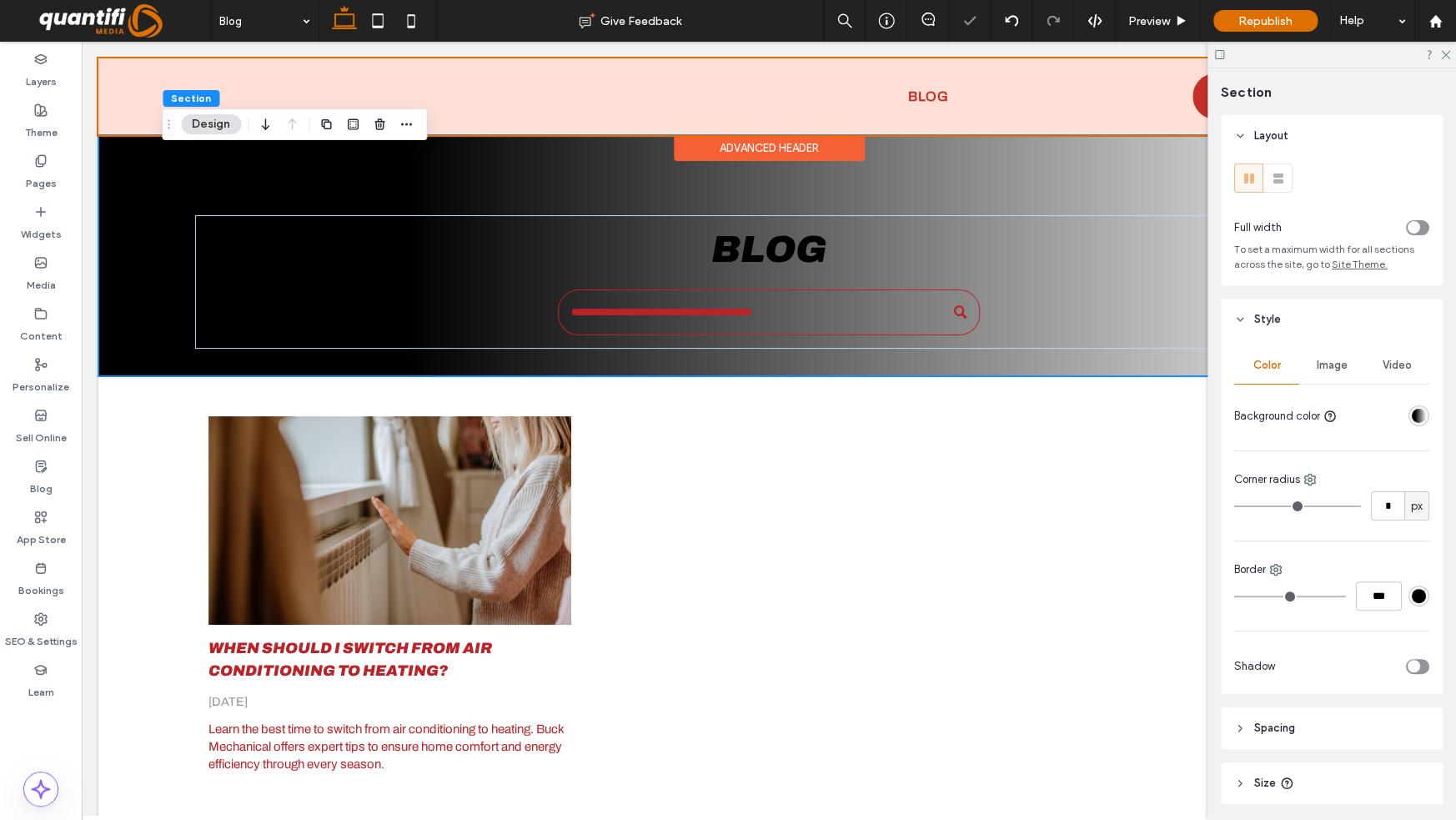
click at [118, 90] on div at bounding box center [768, 96] width 1341 height 77
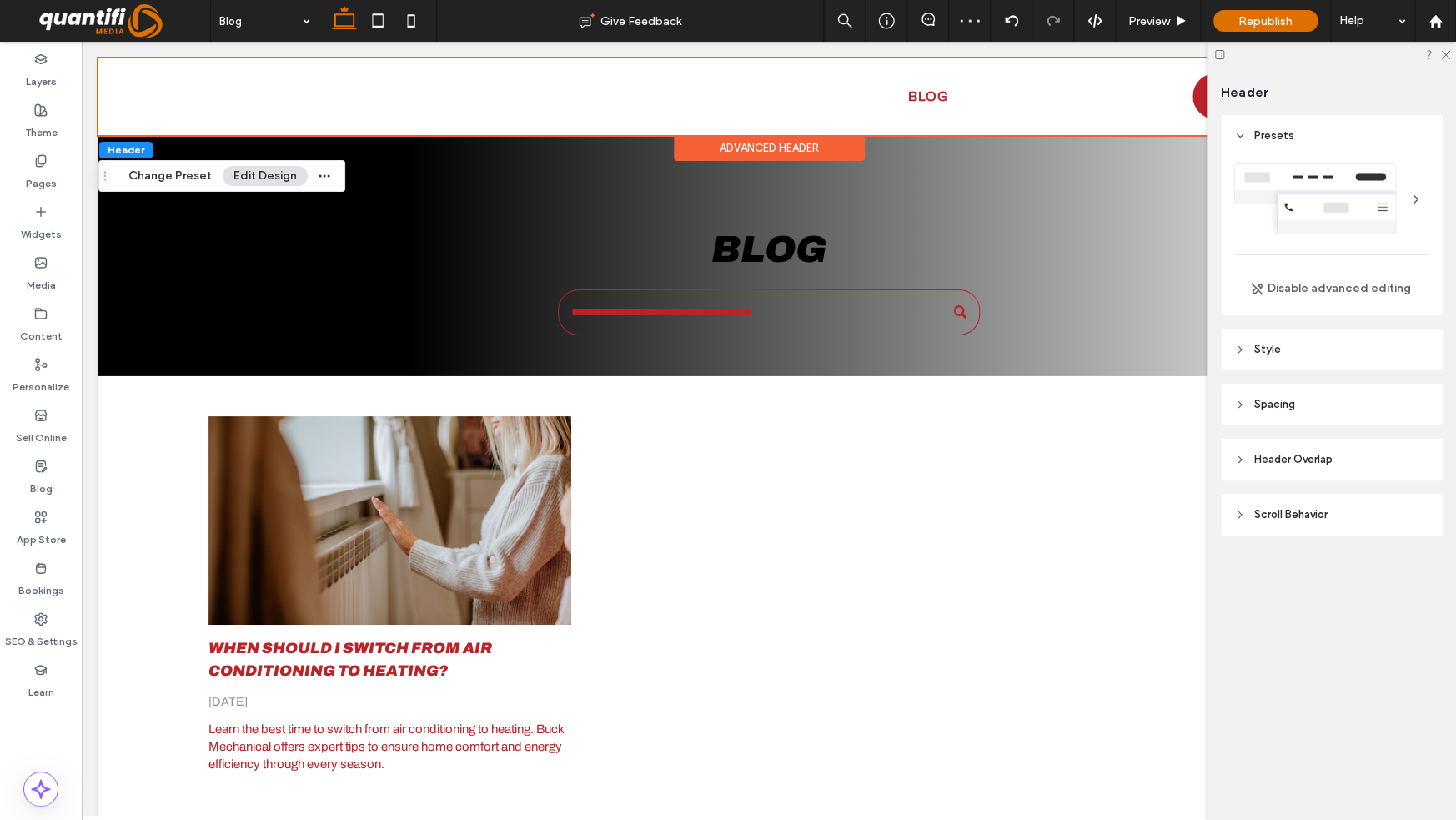
click at [1274, 359] on header "Style" at bounding box center [1332, 349] width 222 height 41
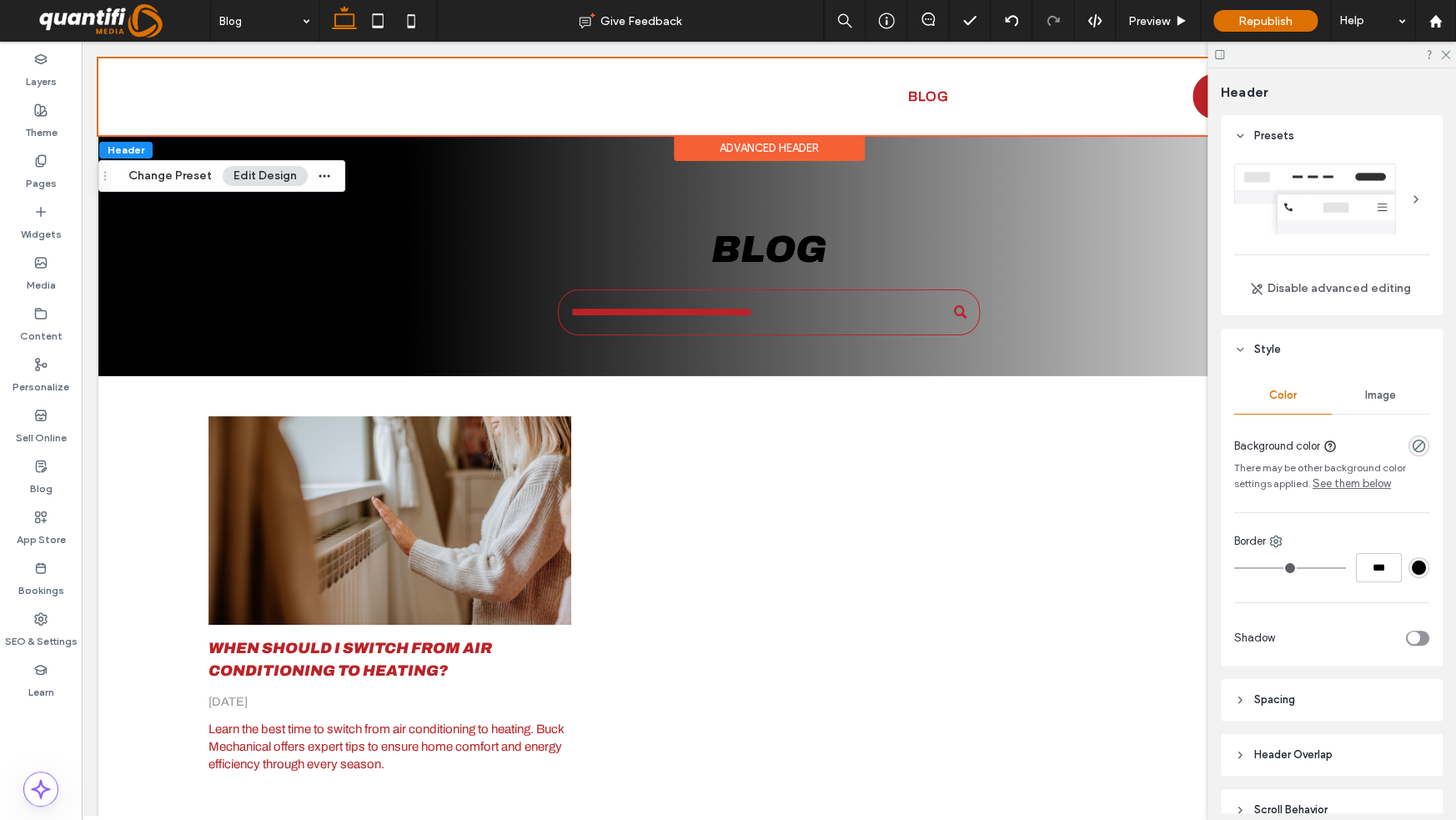
click at [1409, 436] on div "rgba(0, 0, 0, 0)" at bounding box center [1419, 445] width 21 height 21
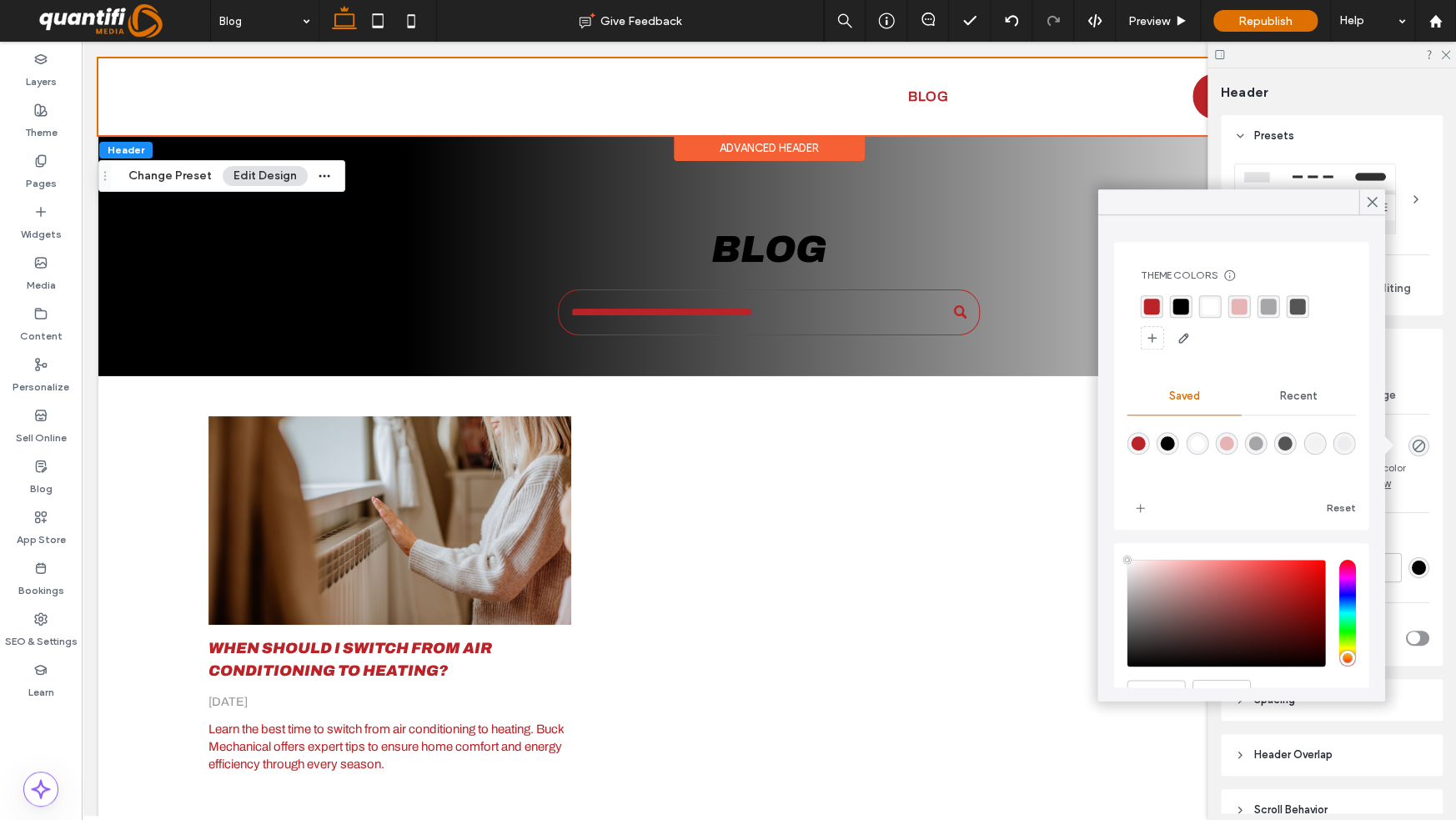
type input "**"
click at [1152, 302] on div "rgba(186, 35, 40, 1)" at bounding box center [1151, 307] width 16 height 16
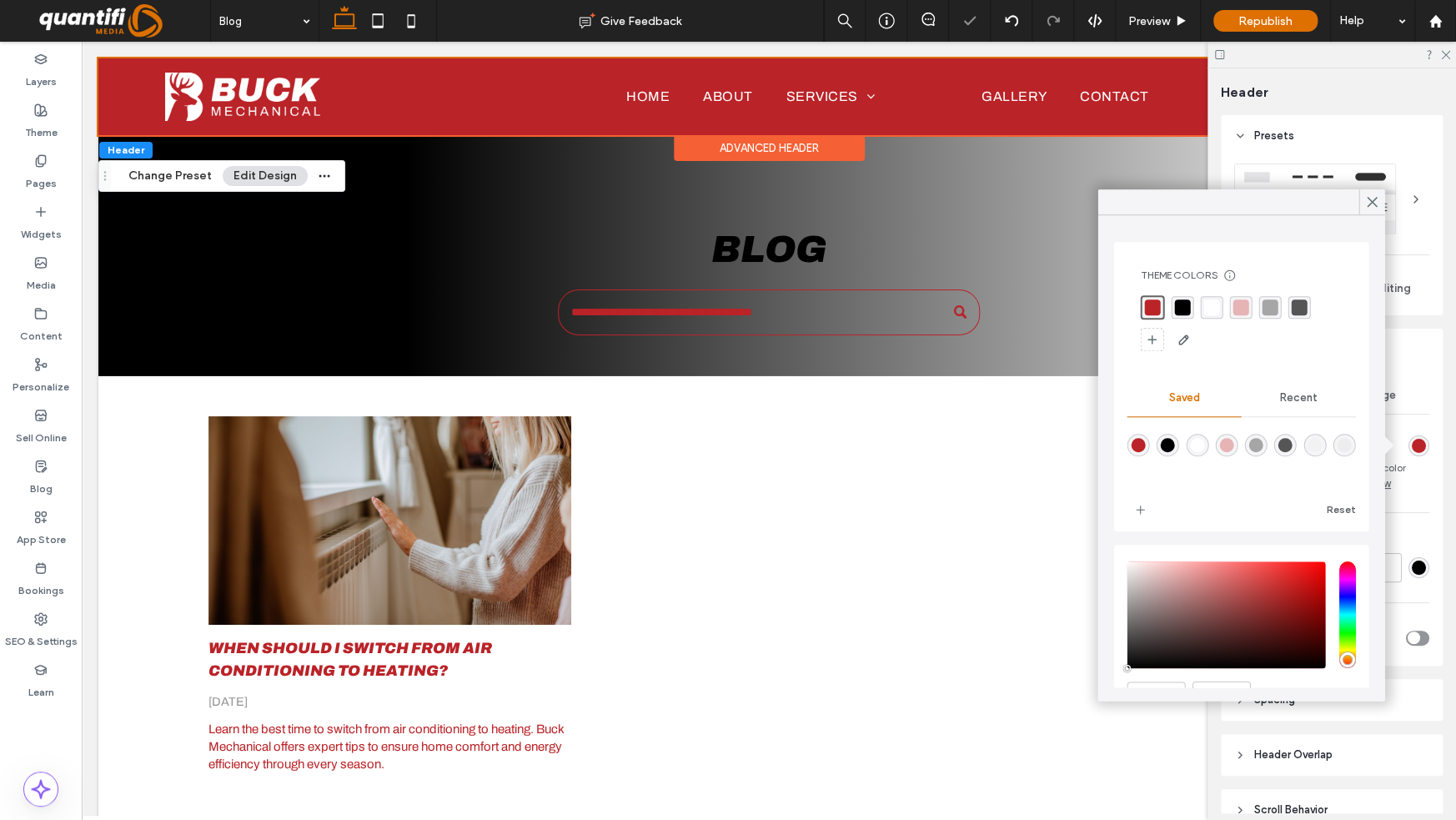
click at [1179, 308] on div "rgba(0, 0, 0, 1)" at bounding box center [1182, 308] width 16 height 16
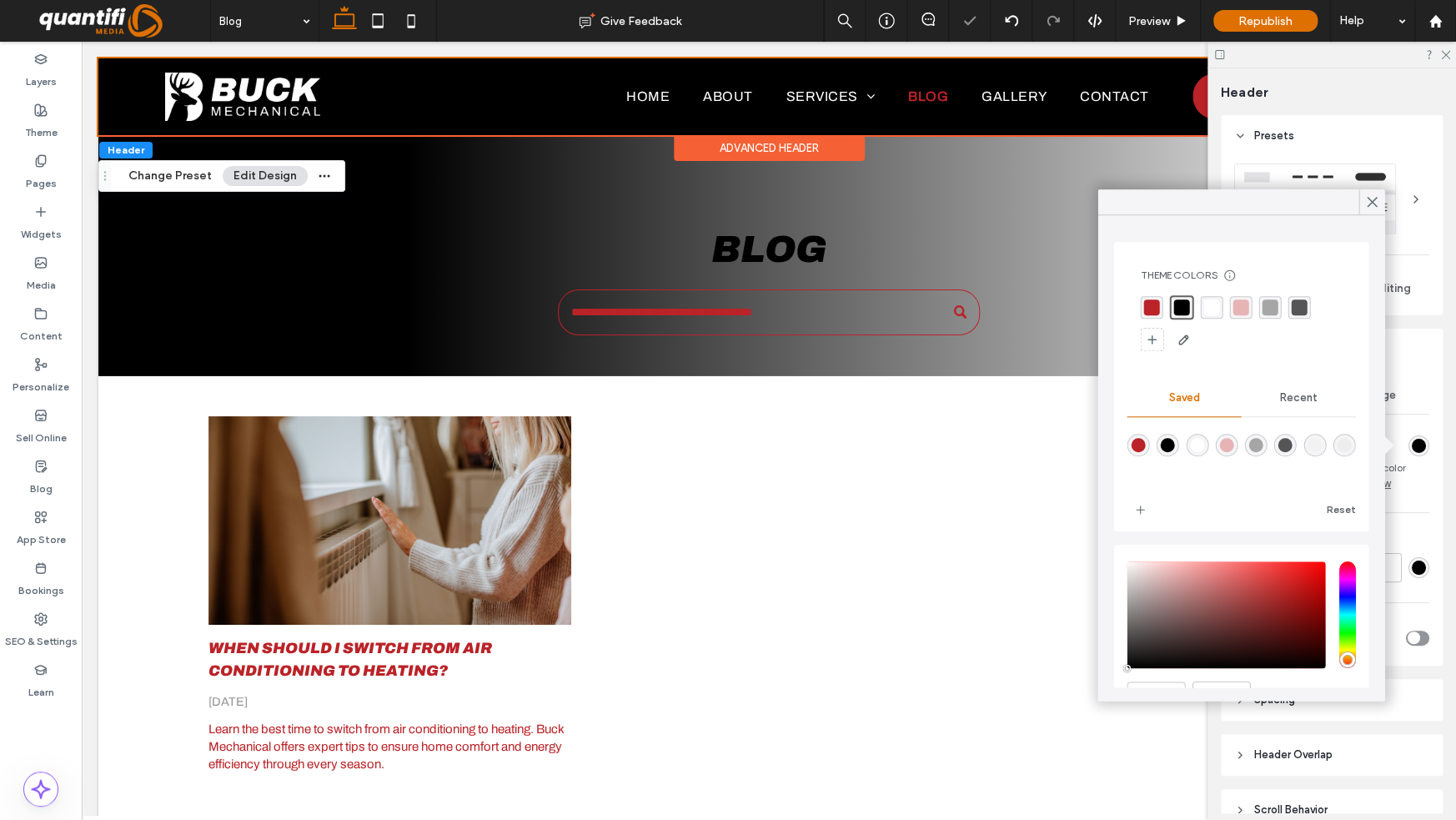
drag, startPoint x: 1373, startPoint y: 200, endPoint x: 1422, endPoint y: 126, distance: 88.8
click at [1374, 199] on icon at bounding box center [1372, 202] width 15 height 15
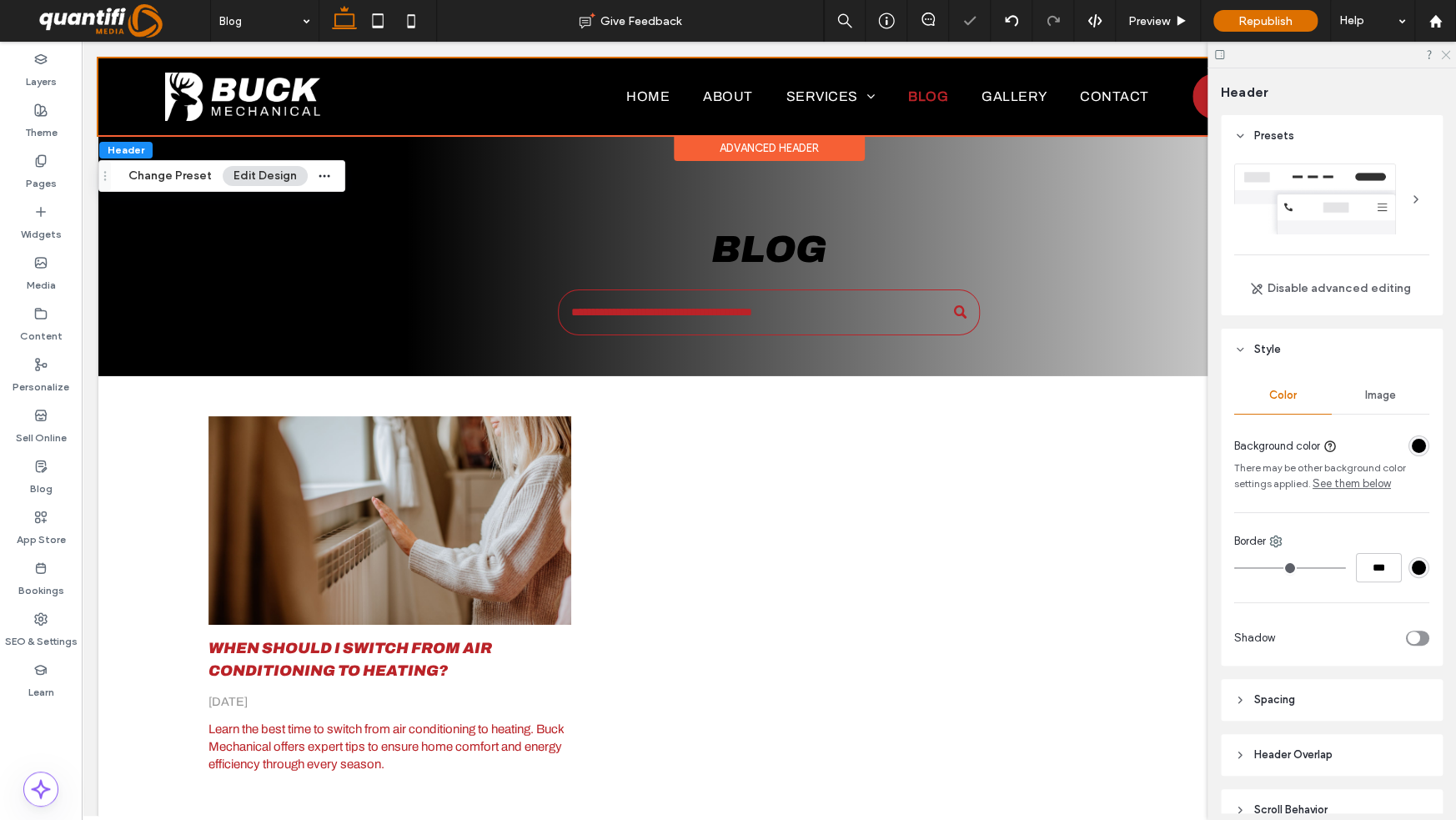
drag, startPoint x: 1445, startPoint y: 55, endPoint x: 1343, endPoint y: 24, distance: 106.6
click at [1445, 55] on icon at bounding box center [1445, 53] width 11 height 11
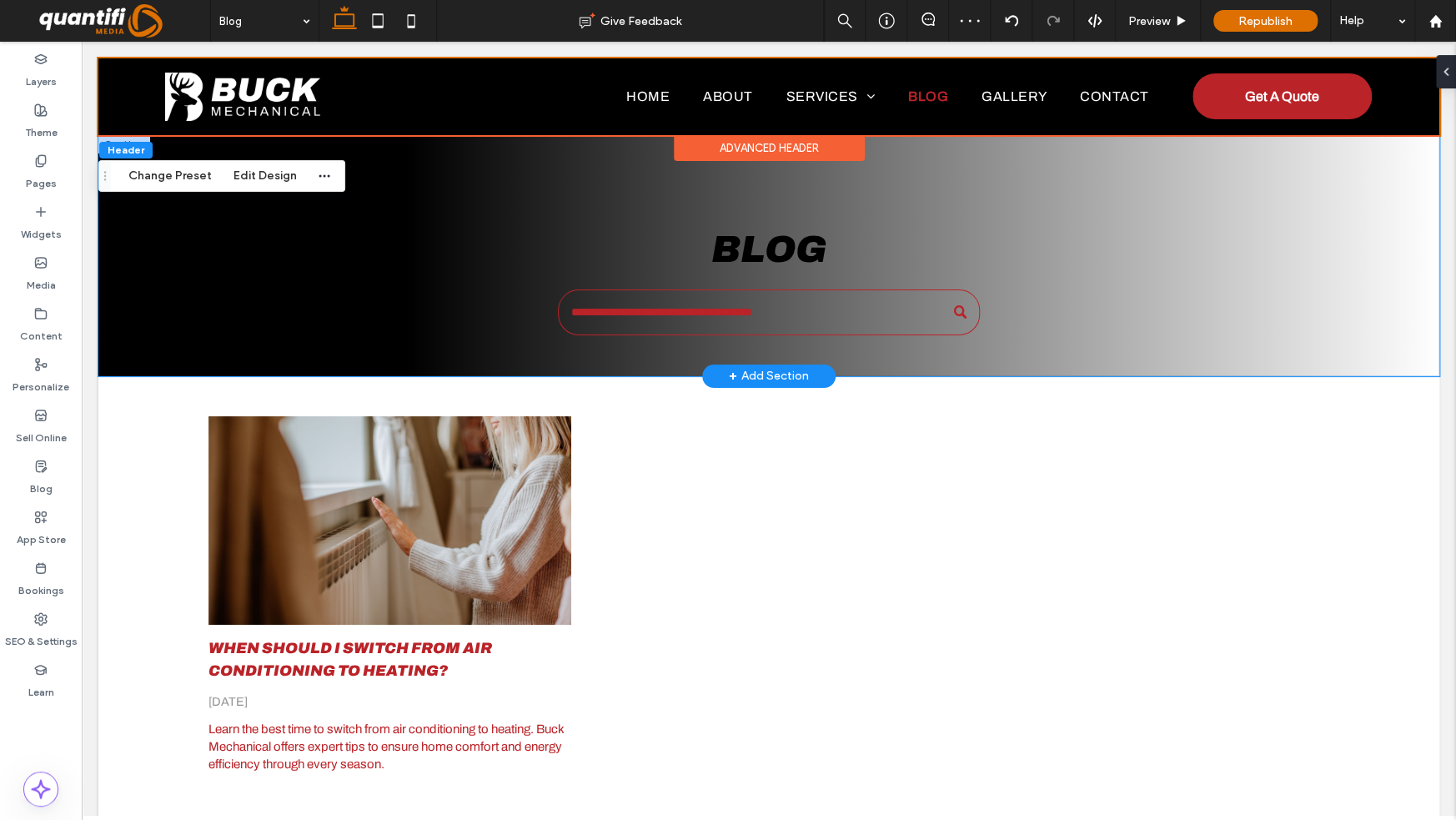
click at [144, 205] on div "Blog" at bounding box center [768, 256] width 1341 height 241
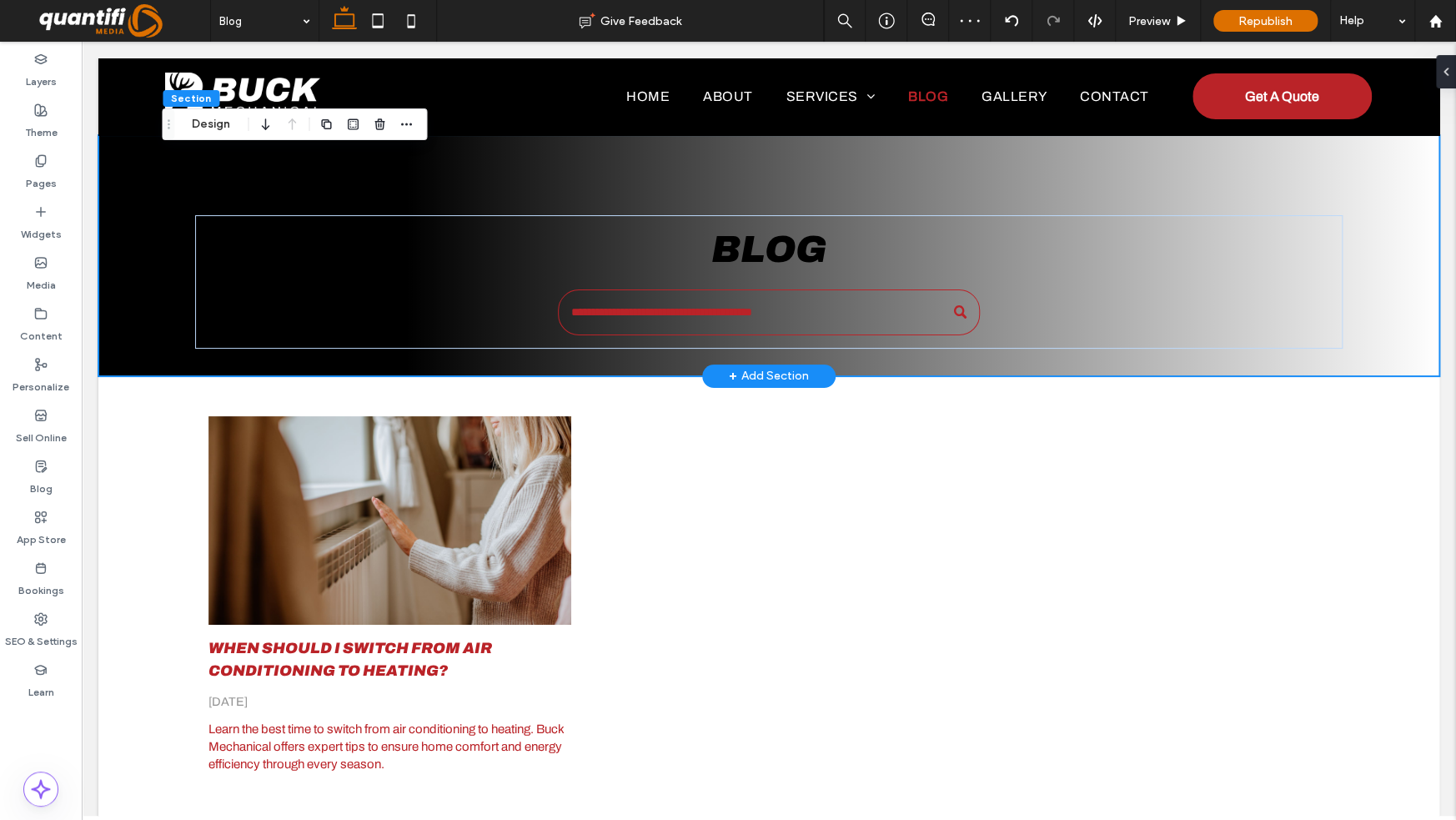
click at [140, 165] on div "Blog" at bounding box center [768, 256] width 1341 height 241
click at [202, 123] on button "Design" at bounding box center [211, 124] width 60 height 20
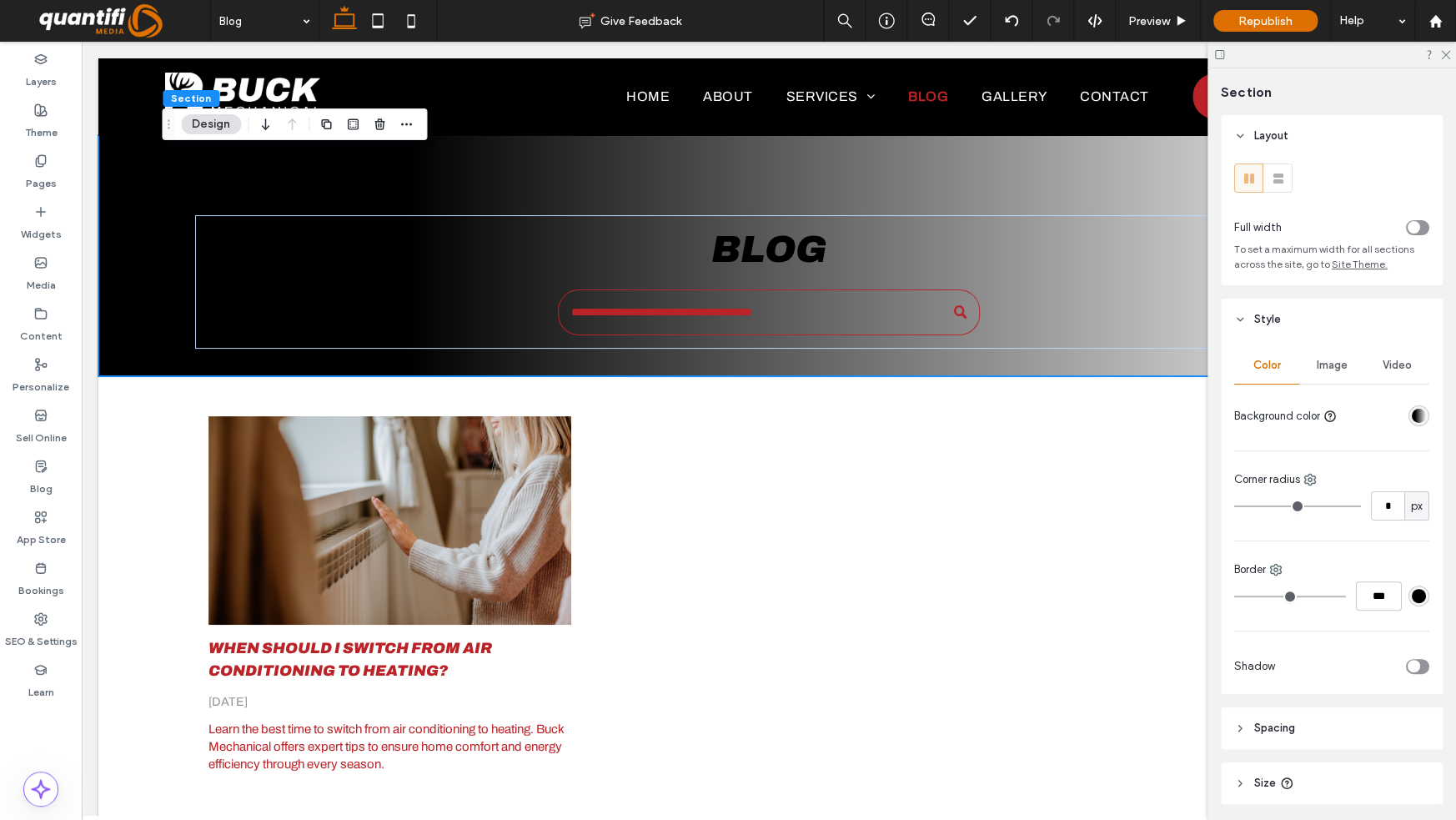
click at [1412, 415] on div "linear-gradient(90deg, rgba(0, 0, 0, 1) 23%, rgba(0, 0, 0, 0) 100%)" at bounding box center [1419, 415] width 14 height 14
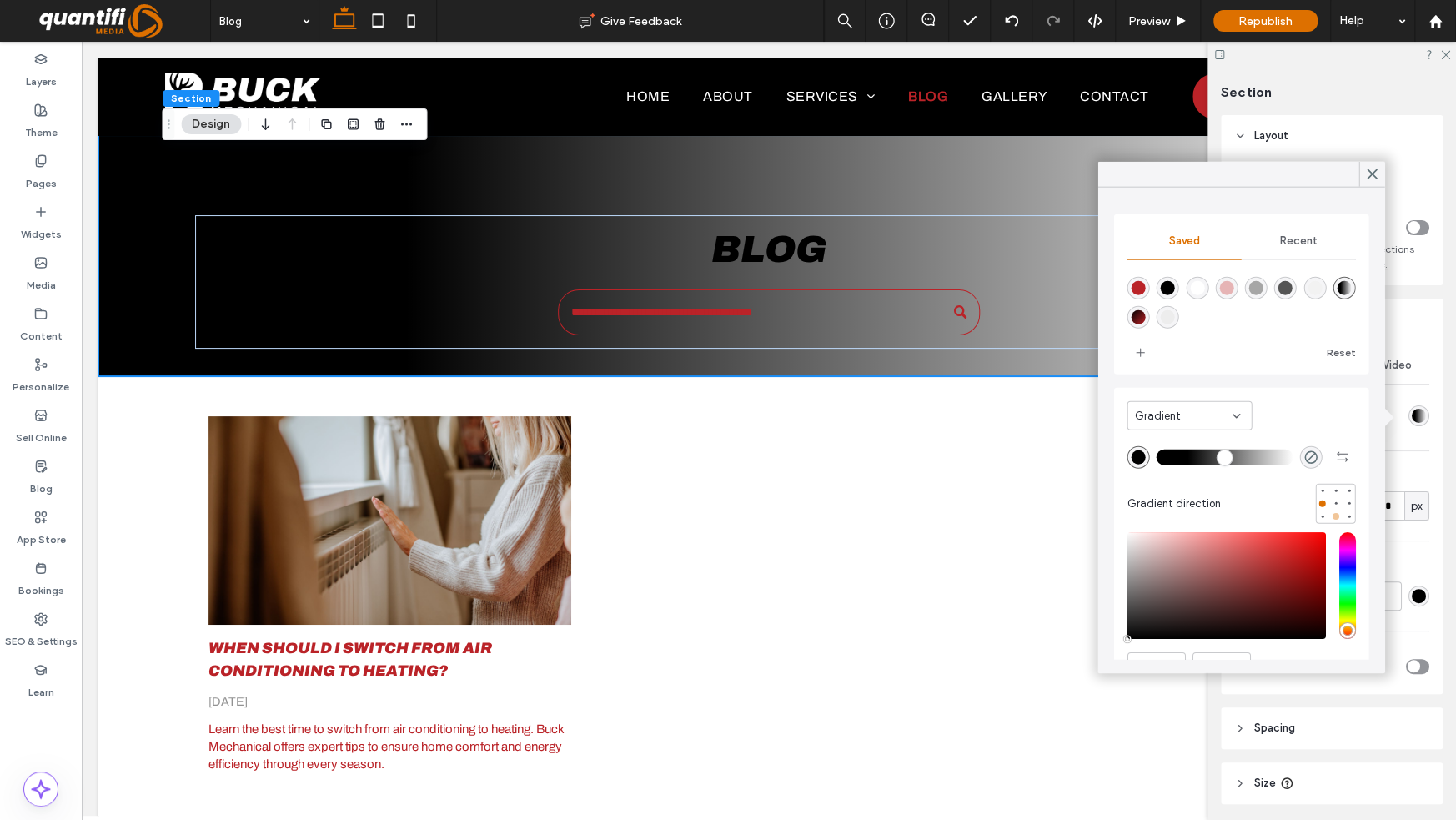
click at [1329, 519] on div at bounding box center [1335, 516] width 12 height 12
type input "*"
type input "**"
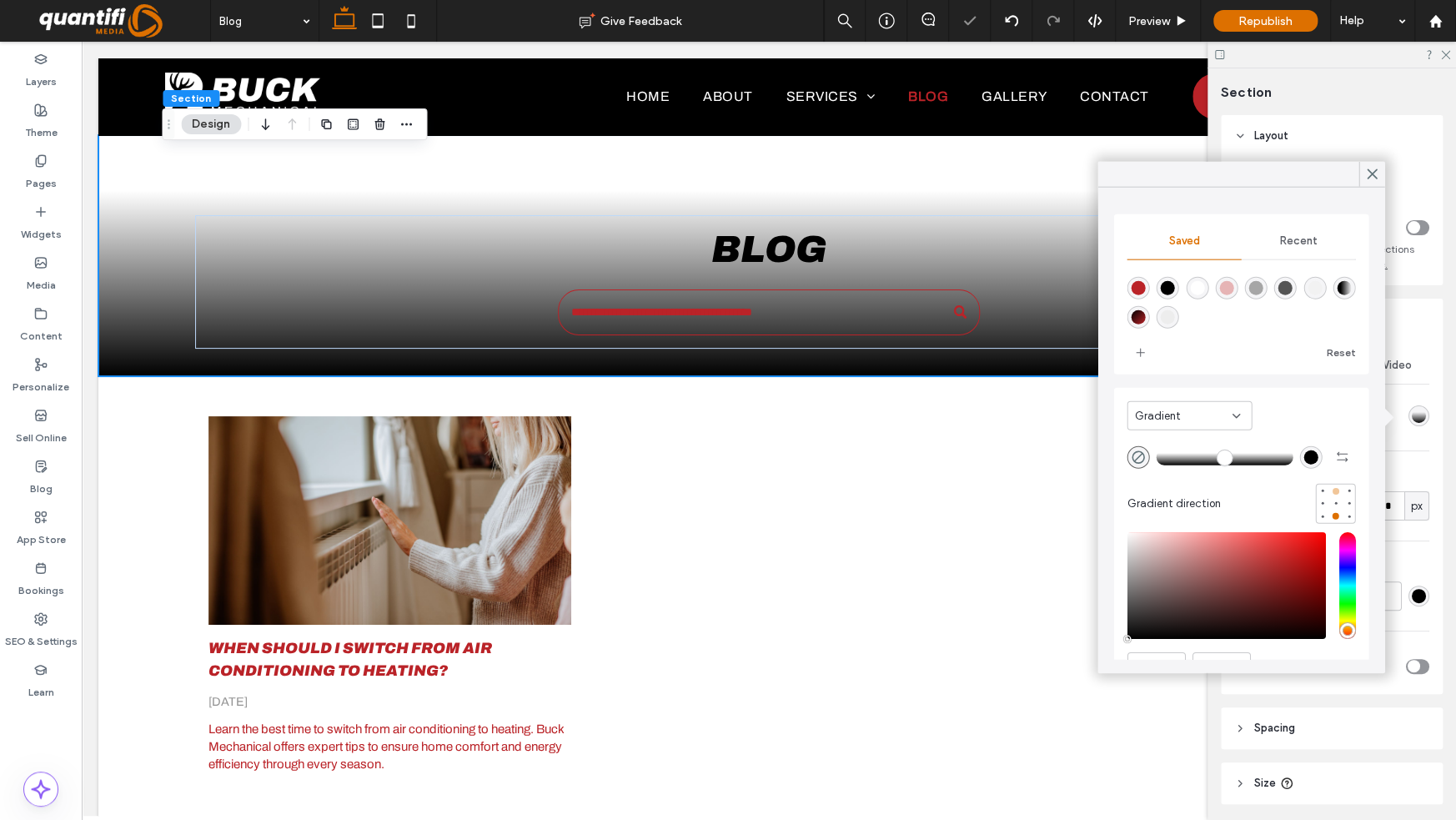
click at [1329, 490] on div at bounding box center [1335, 490] width 12 height 12
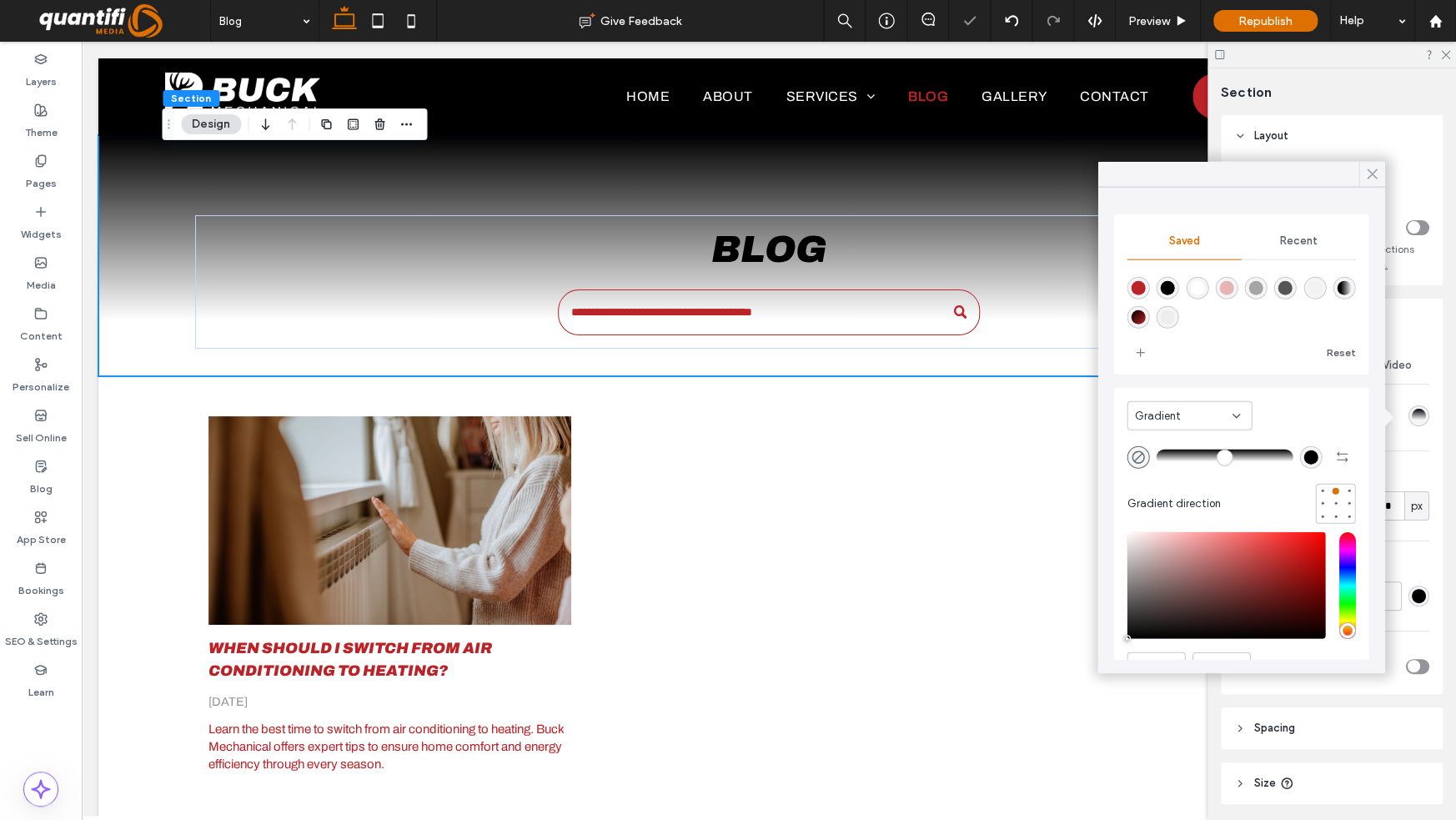
click at [1372, 176] on icon at bounding box center [1372, 174] width 15 height 15
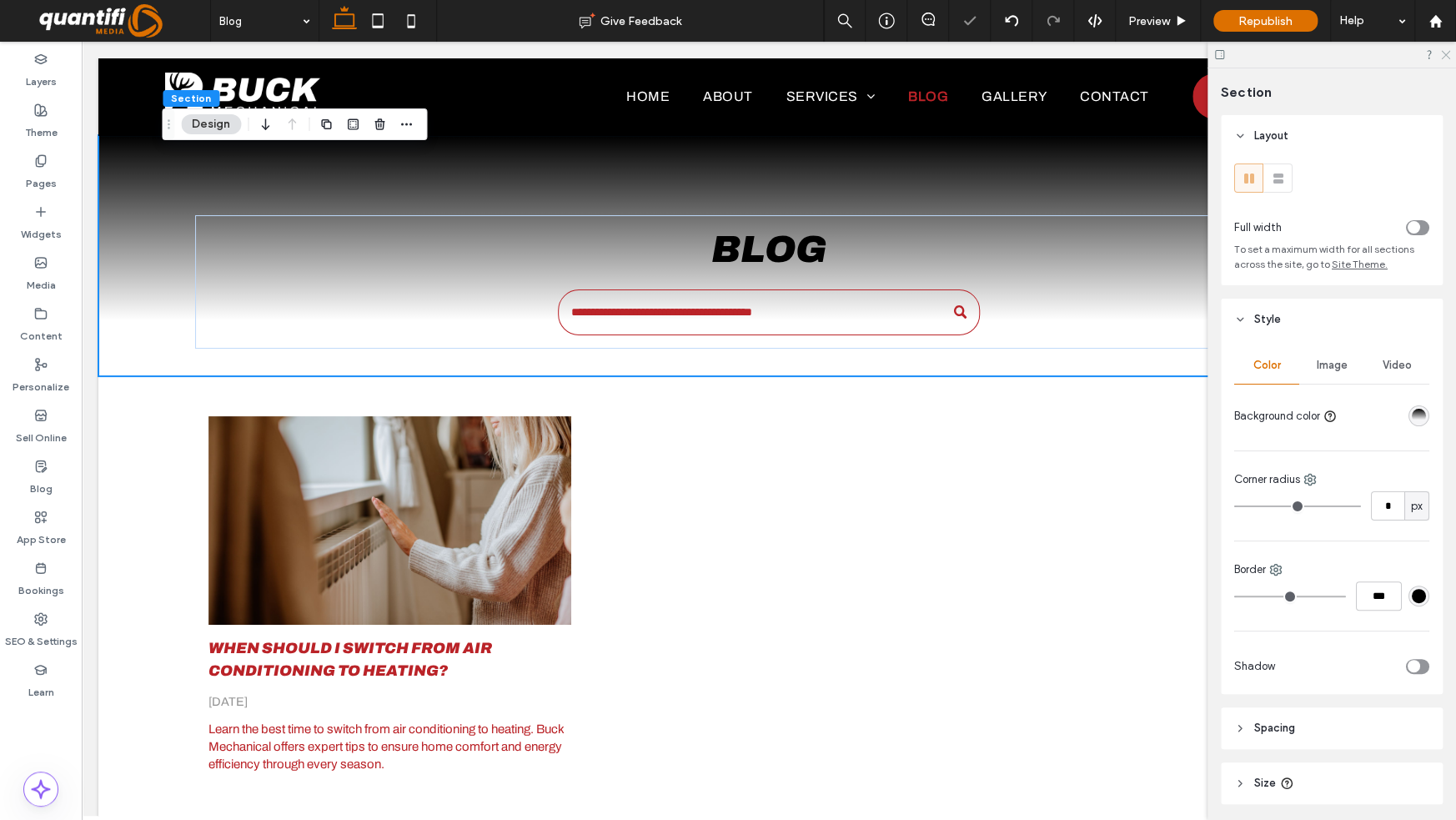
click at [1448, 58] on icon at bounding box center [1445, 53] width 11 height 11
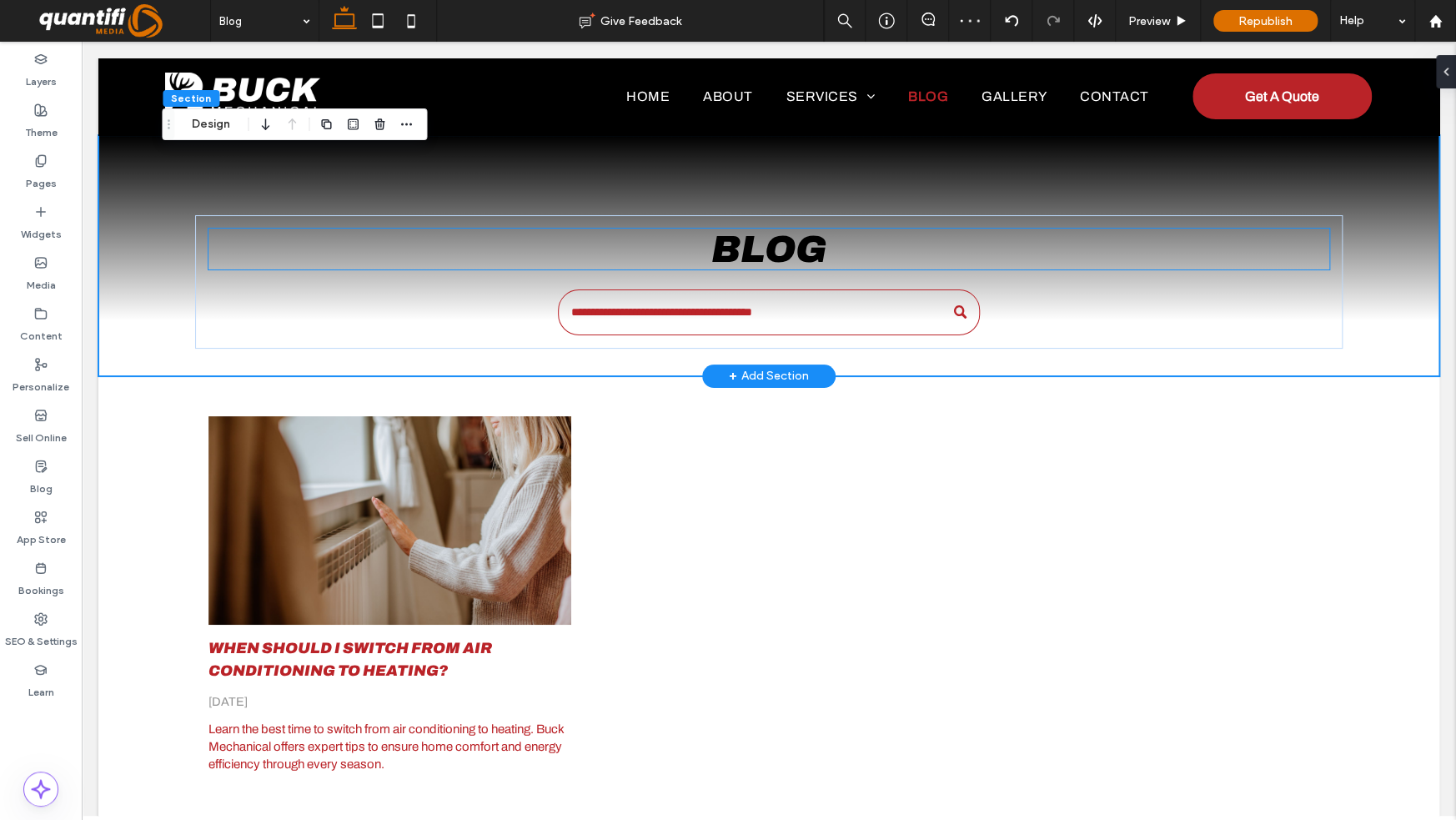
click at [701, 258] on h1 "Blog" at bounding box center [768, 248] width 1121 height 40
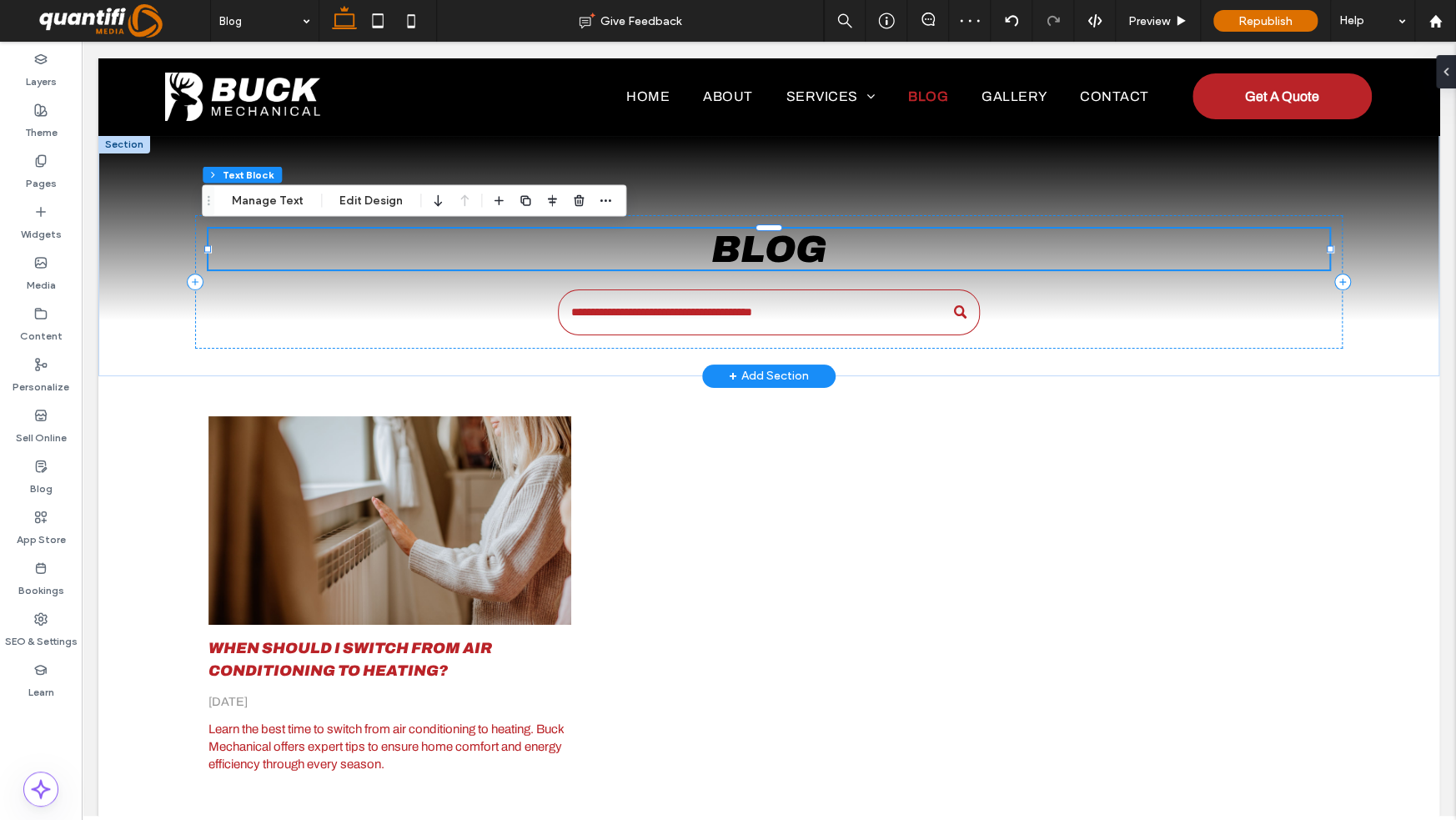
click at [750, 253] on span "Blog" at bounding box center [769, 248] width 115 height 40
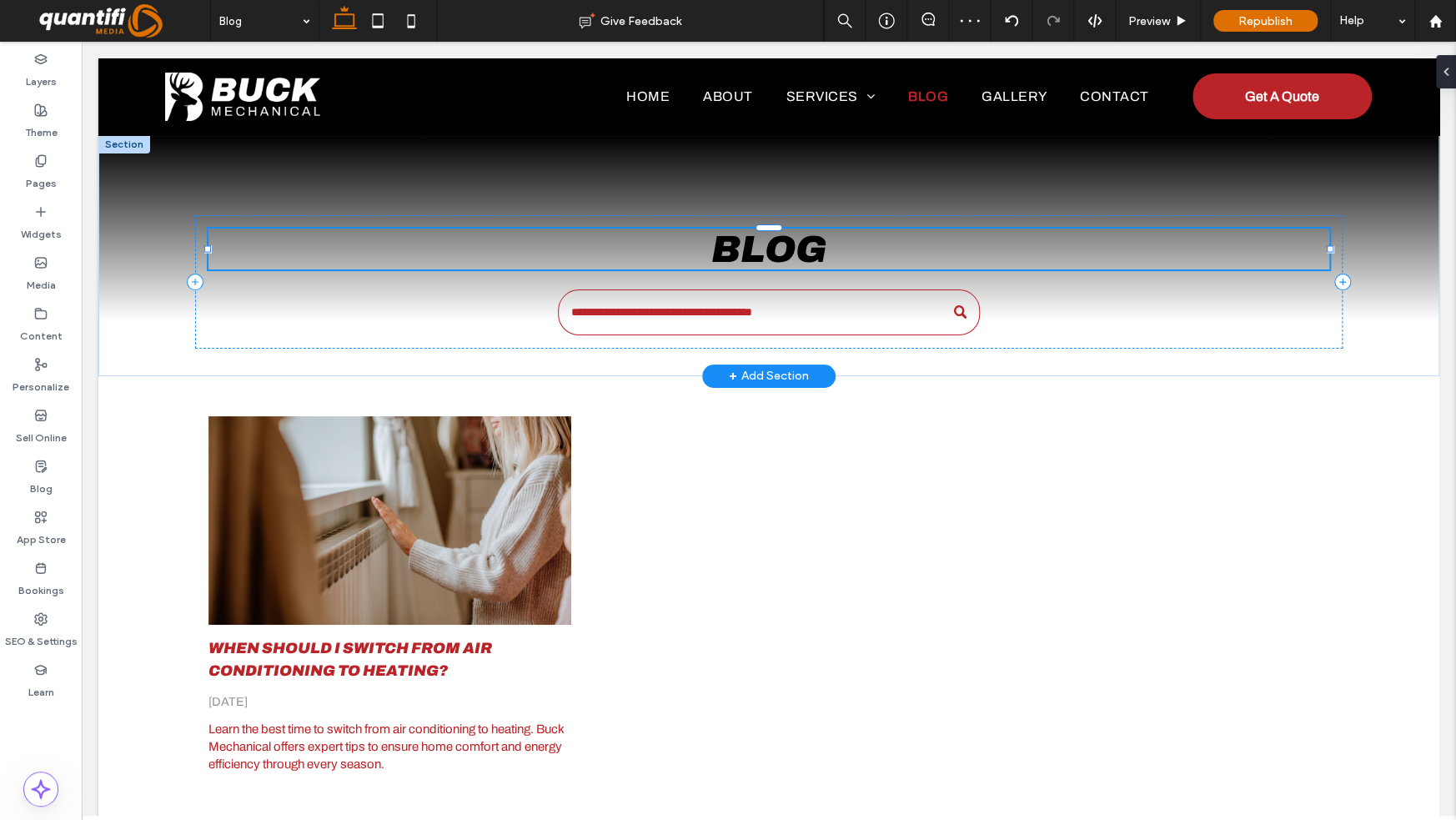
type input "**********"
type input "**"
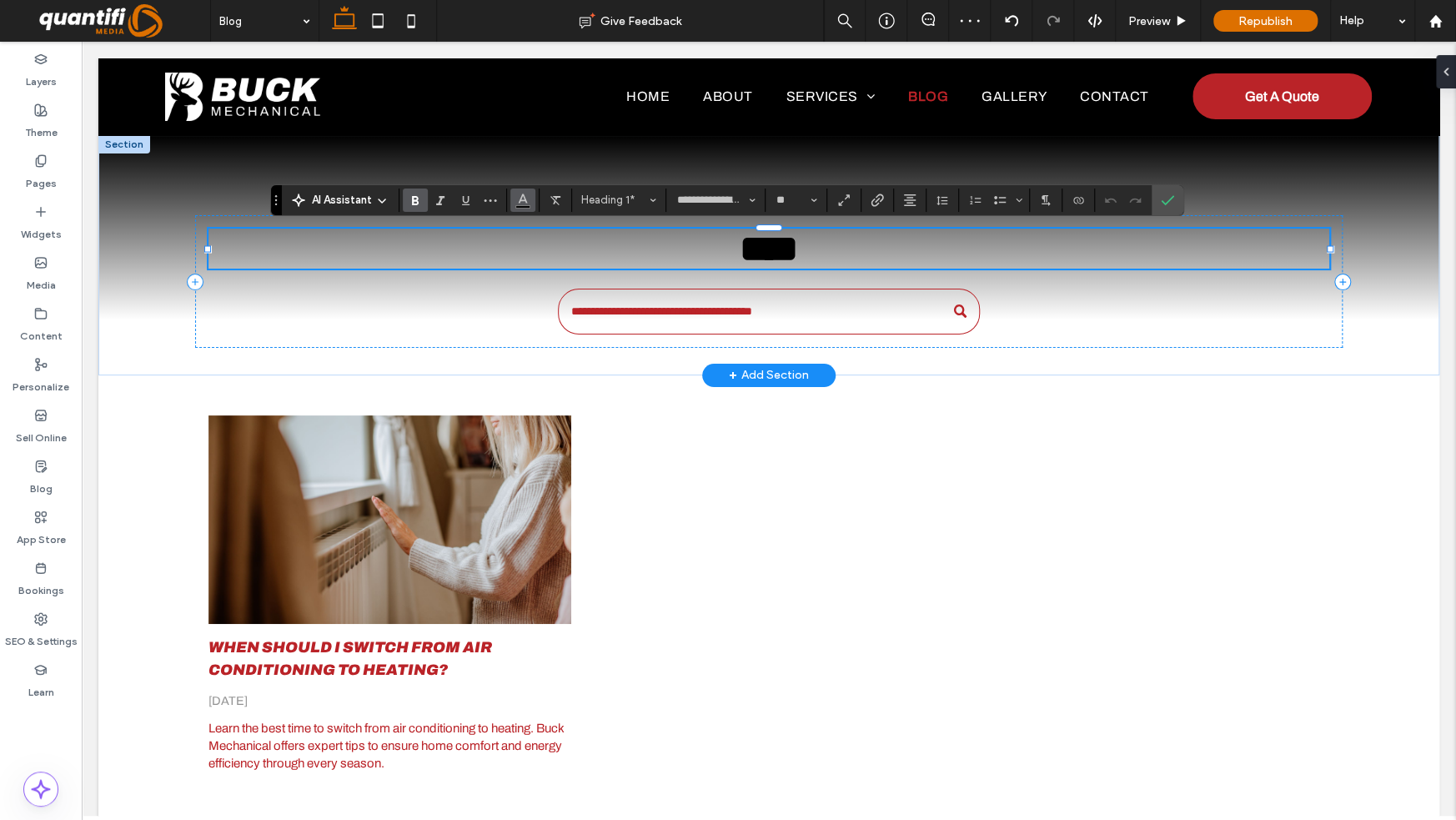
click at [521, 202] on icon "Color" at bounding box center [522, 198] width 13 height 13
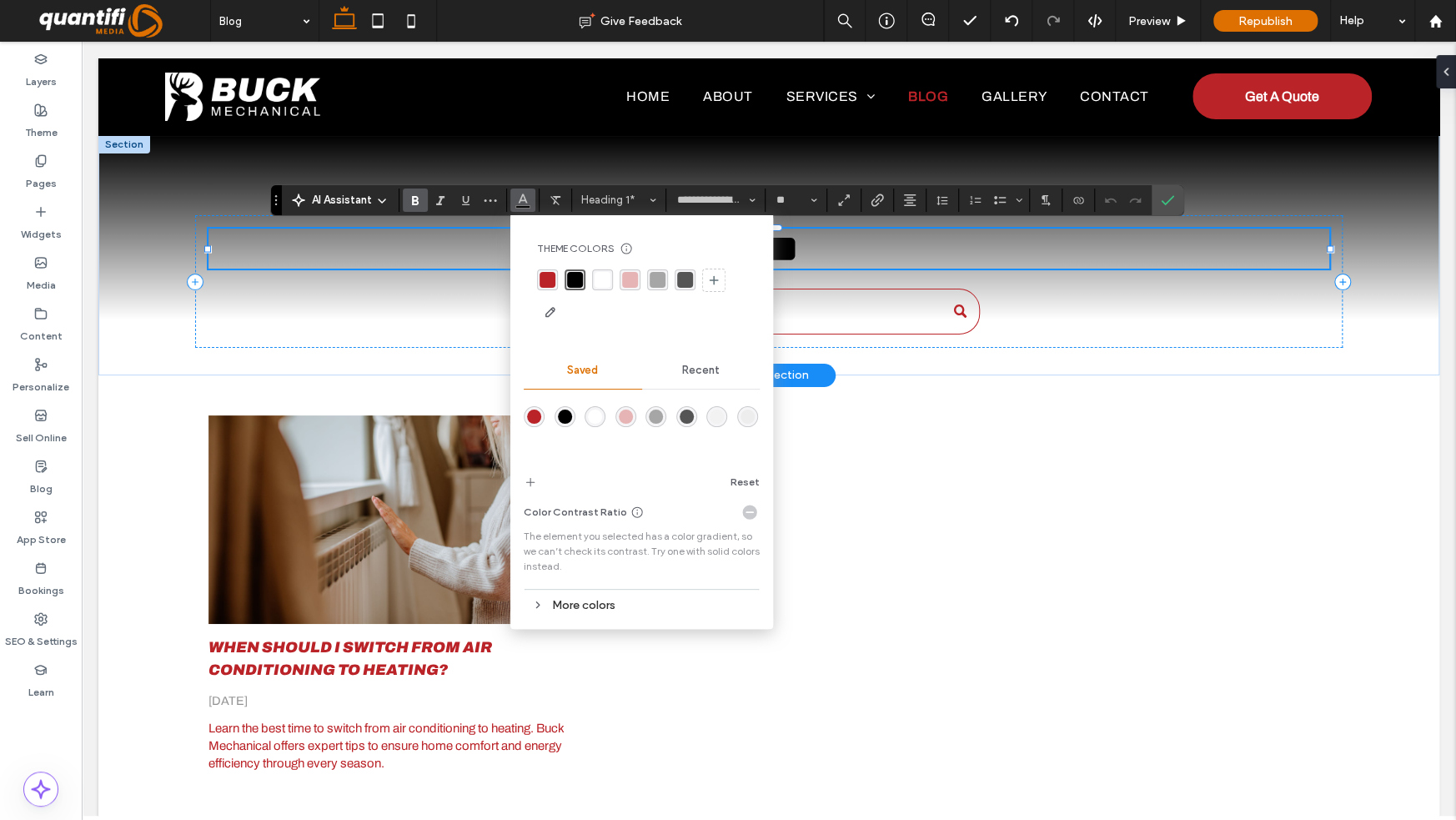
drag, startPoint x: 544, startPoint y: 286, endPoint x: 695, endPoint y: 233, distance: 160.0
click at [544, 286] on div "rgba(186, 35, 40, 1)" at bounding box center [547, 280] width 16 height 16
click at [862, 246] on h1 "****" at bounding box center [768, 248] width 1121 height 40
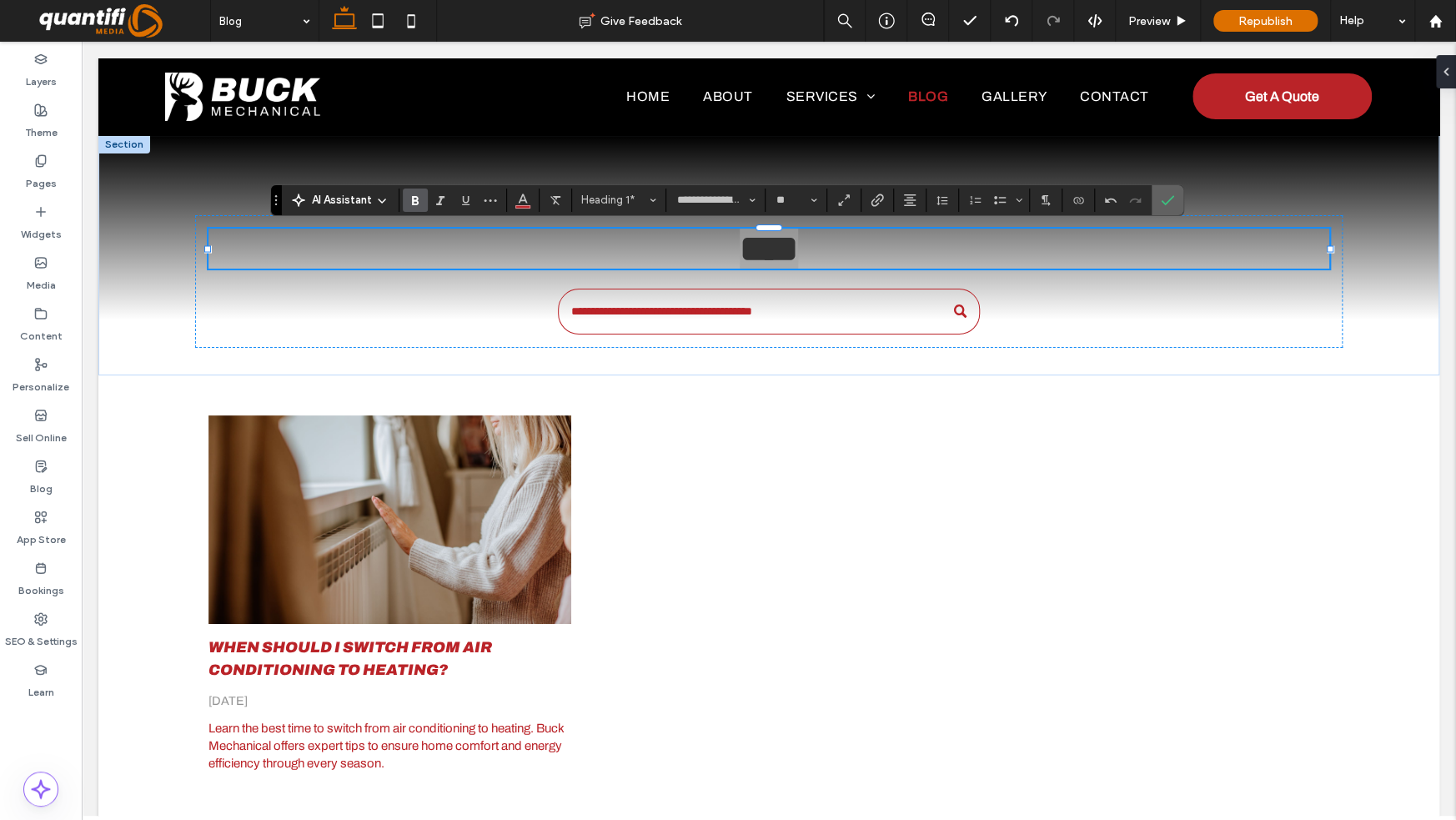
click at [1173, 202] on label "Confirm" at bounding box center [1167, 200] width 25 height 30
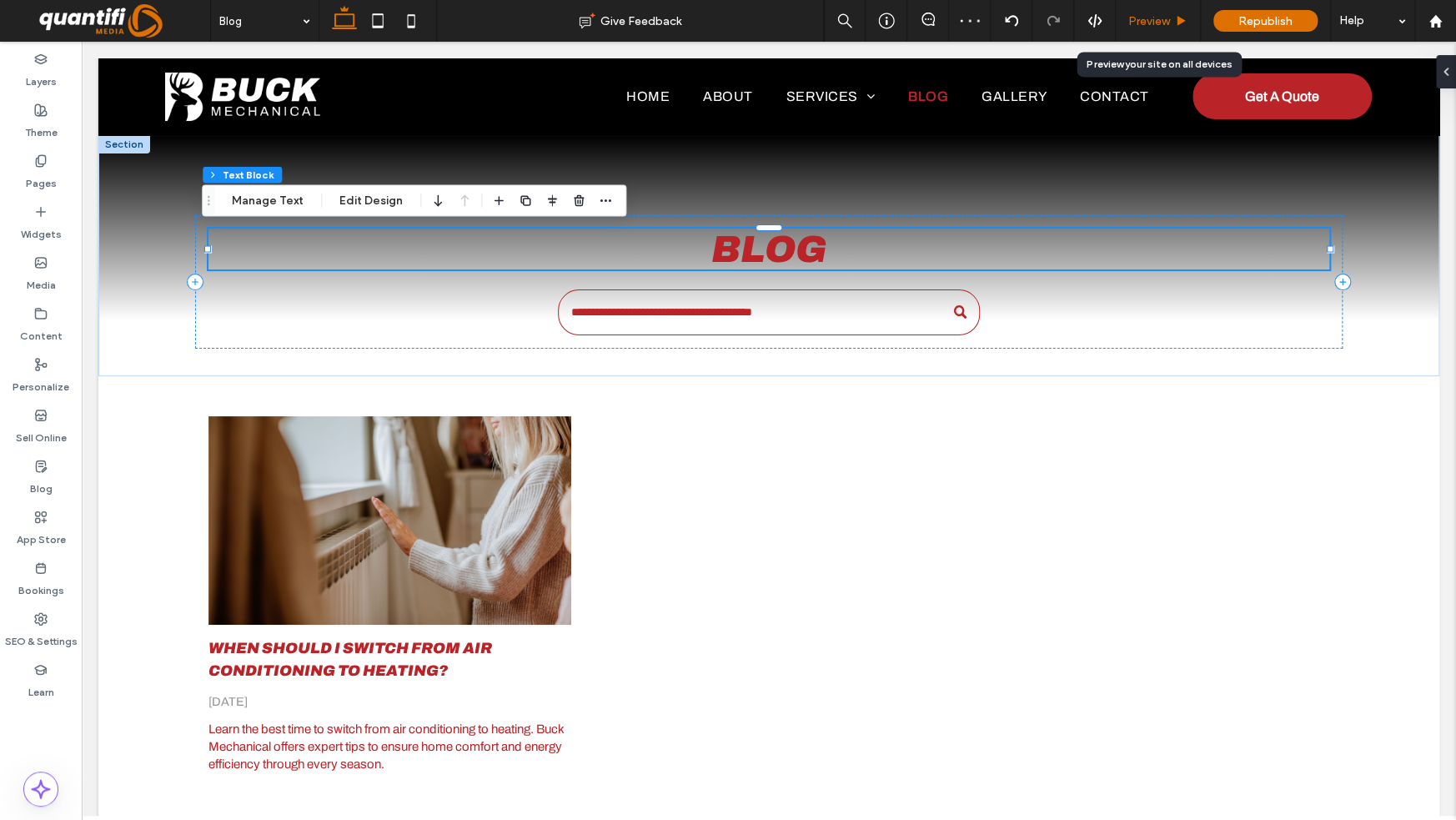
click at [1171, 30] on div "Preview" at bounding box center [1158, 21] width 85 height 41
click at [1161, 16] on span "Preview" at bounding box center [1149, 21] width 41 height 14
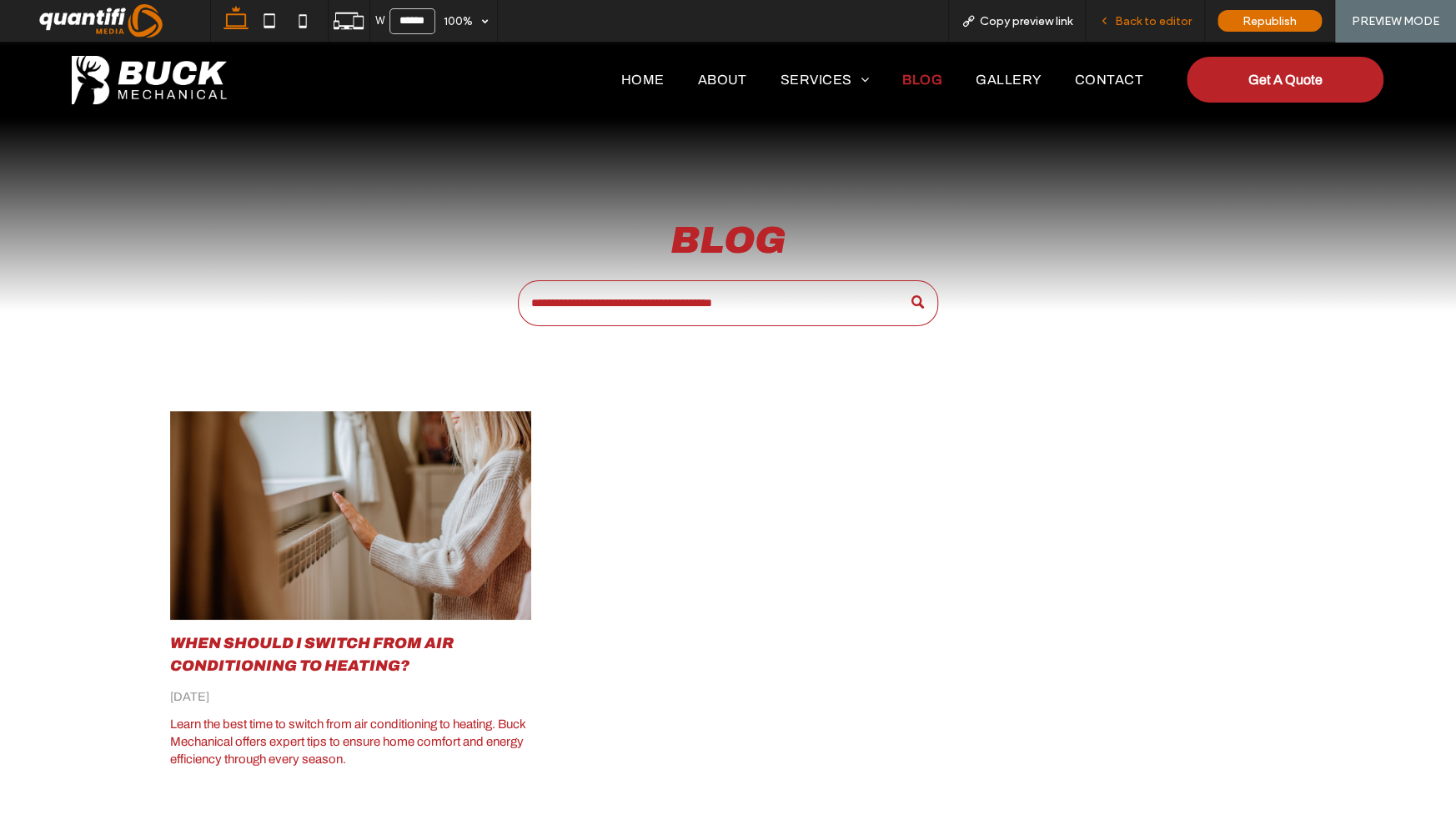
click at [1117, 26] on div "Back to editor" at bounding box center [1144, 21] width 118 height 14
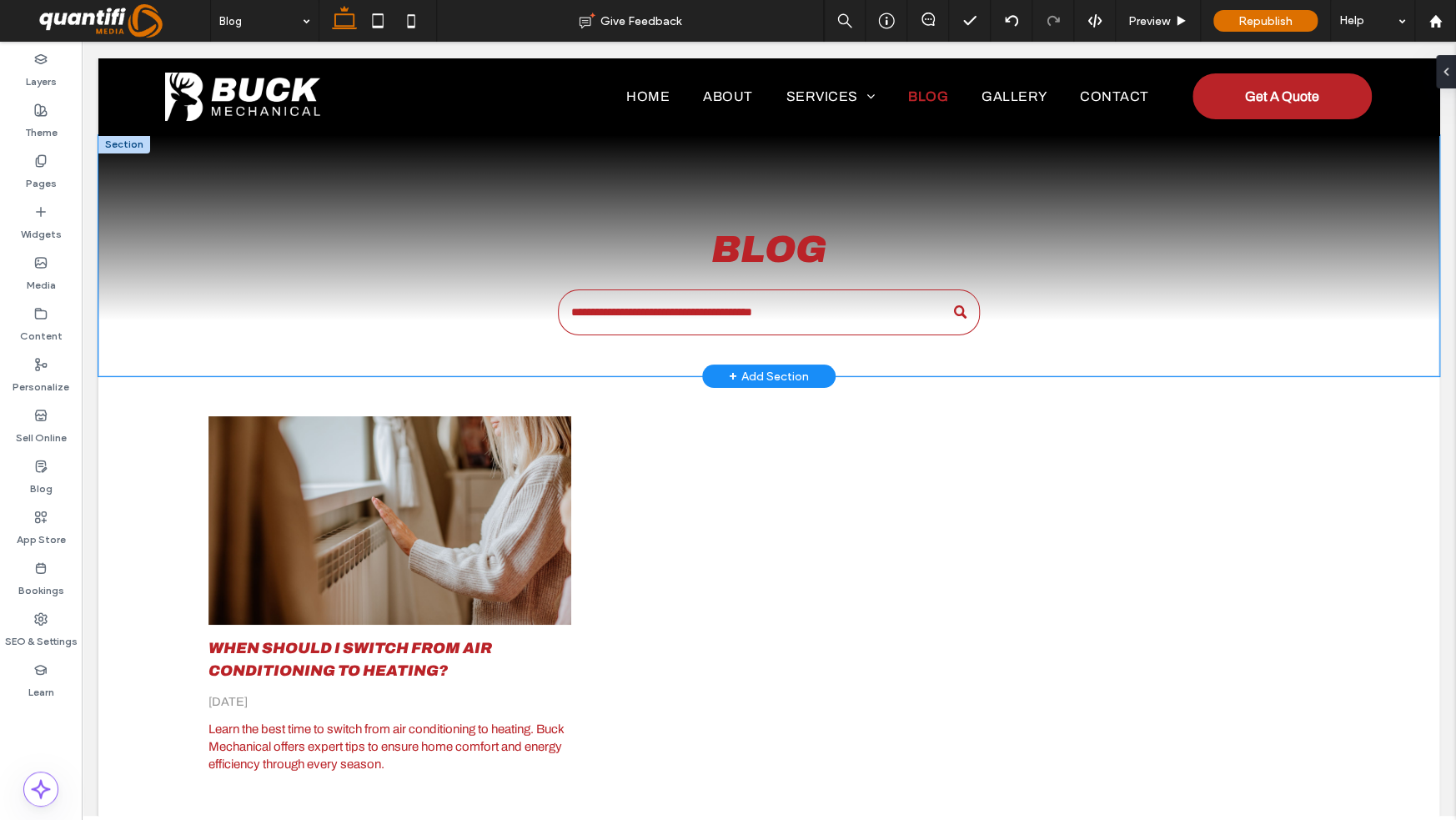
click at [169, 186] on div "Blog" at bounding box center [769, 256] width 1201 height 241
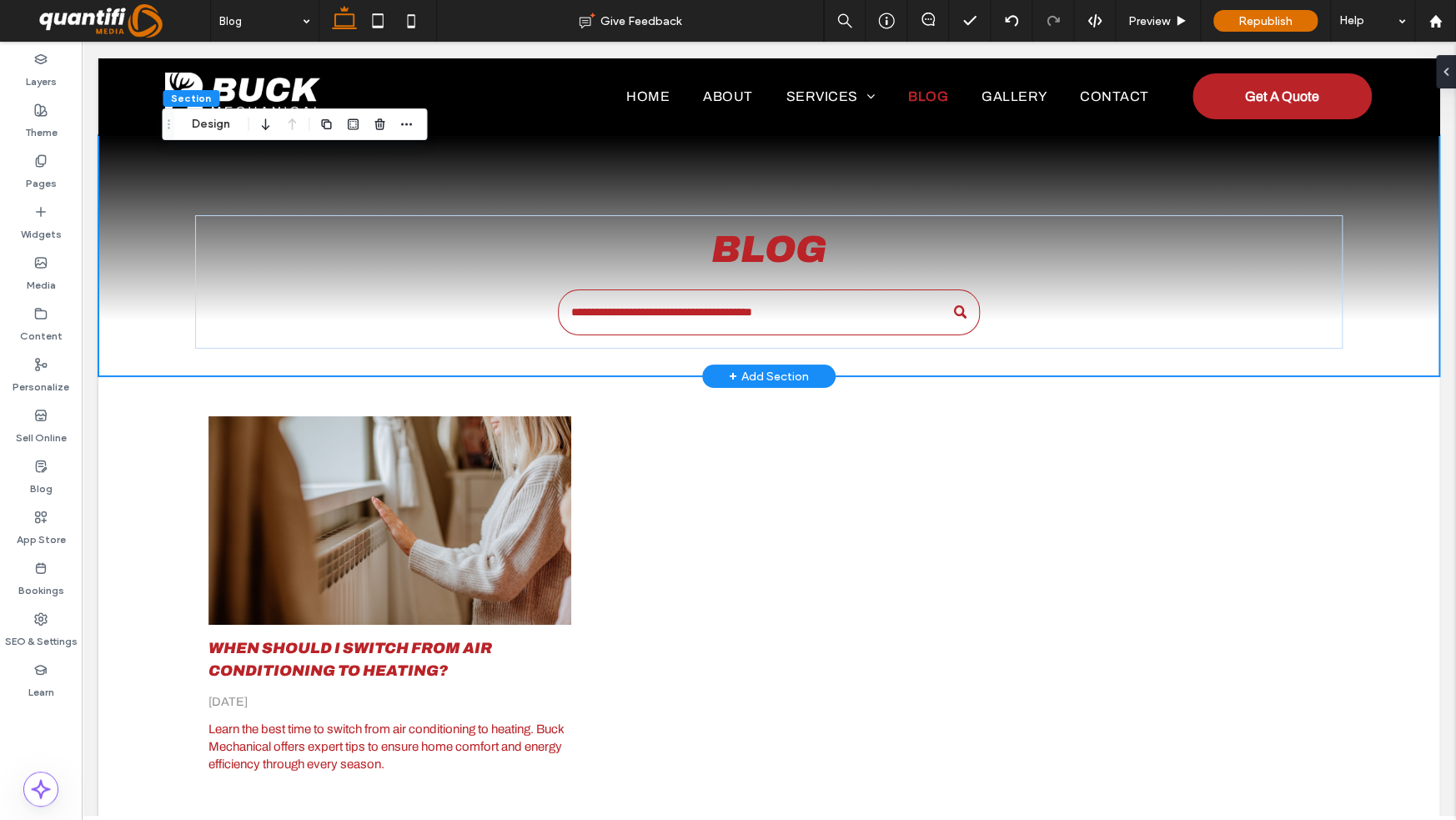
click at [135, 171] on div "Blog" at bounding box center [768, 256] width 1341 height 241
click at [218, 127] on button "Design" at bounding box center [211, 124] width 60 height 20
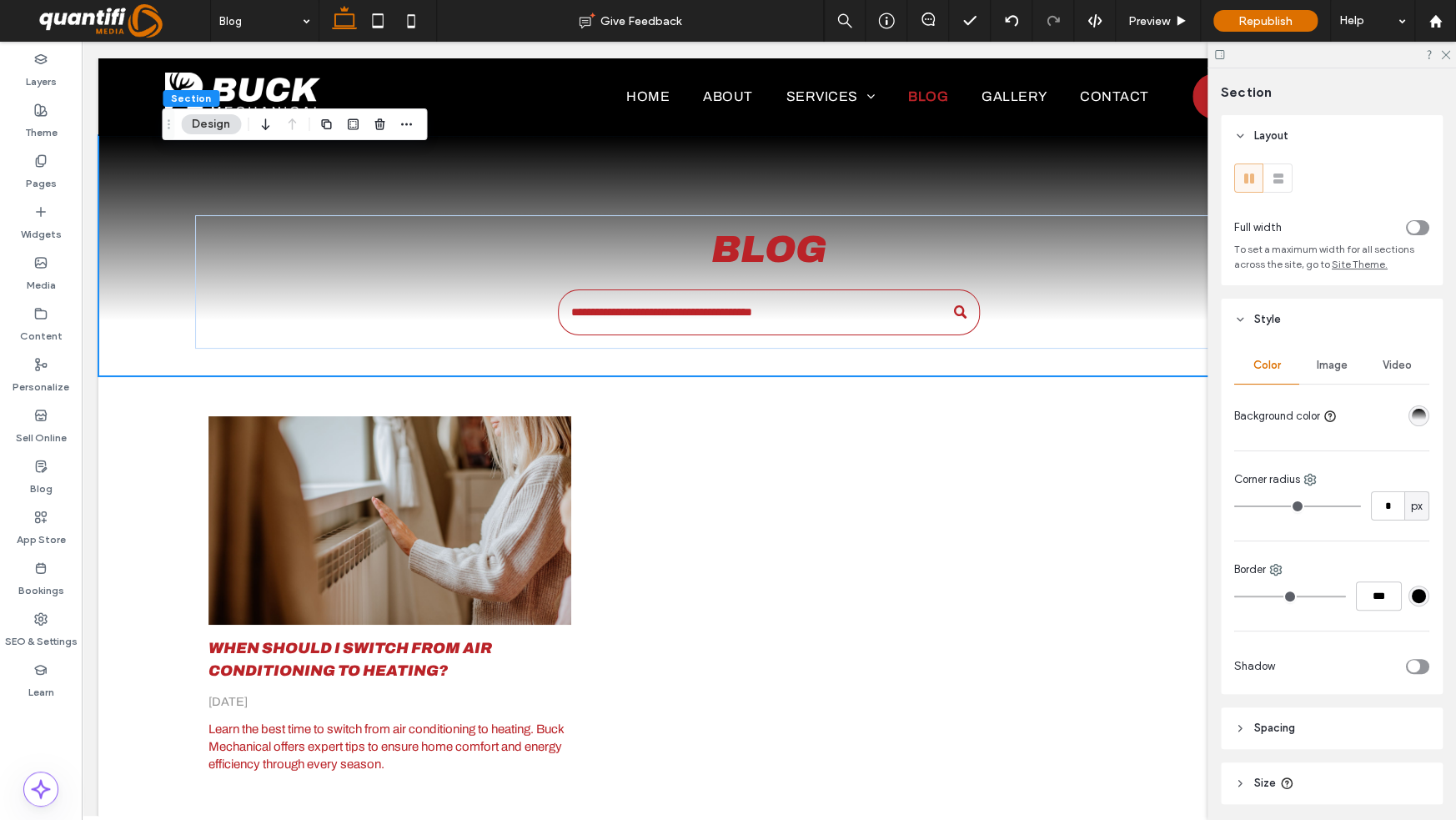
click at [1409, 420] on div "linear-gradient(0deg, rgba(0, 0, 0, 0) 23%, rgba(0, 0, 0, 1) 100%)" at bounding box center [1419, 416] width 21 height 21
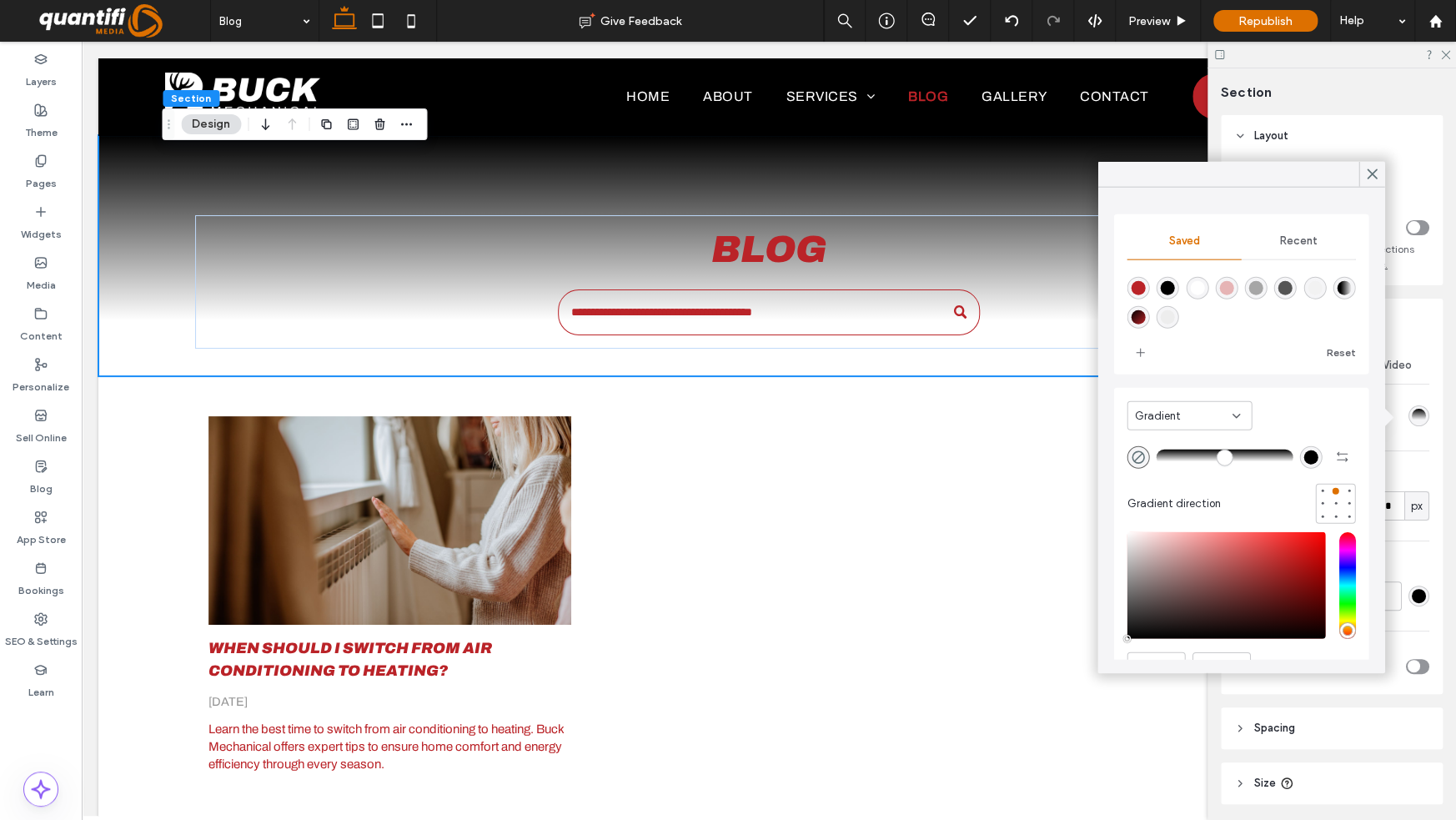
click at [1203, 289] on div "rgba(255,255,255,1)" at bounding box center [1197, 288] width 14 height 14
type input "*******"
type input "***"
type input "****"
click at [1204, 286] on div "rgba(255,255,255,1)" at bounding box center [1197, 288] width 14 height 14
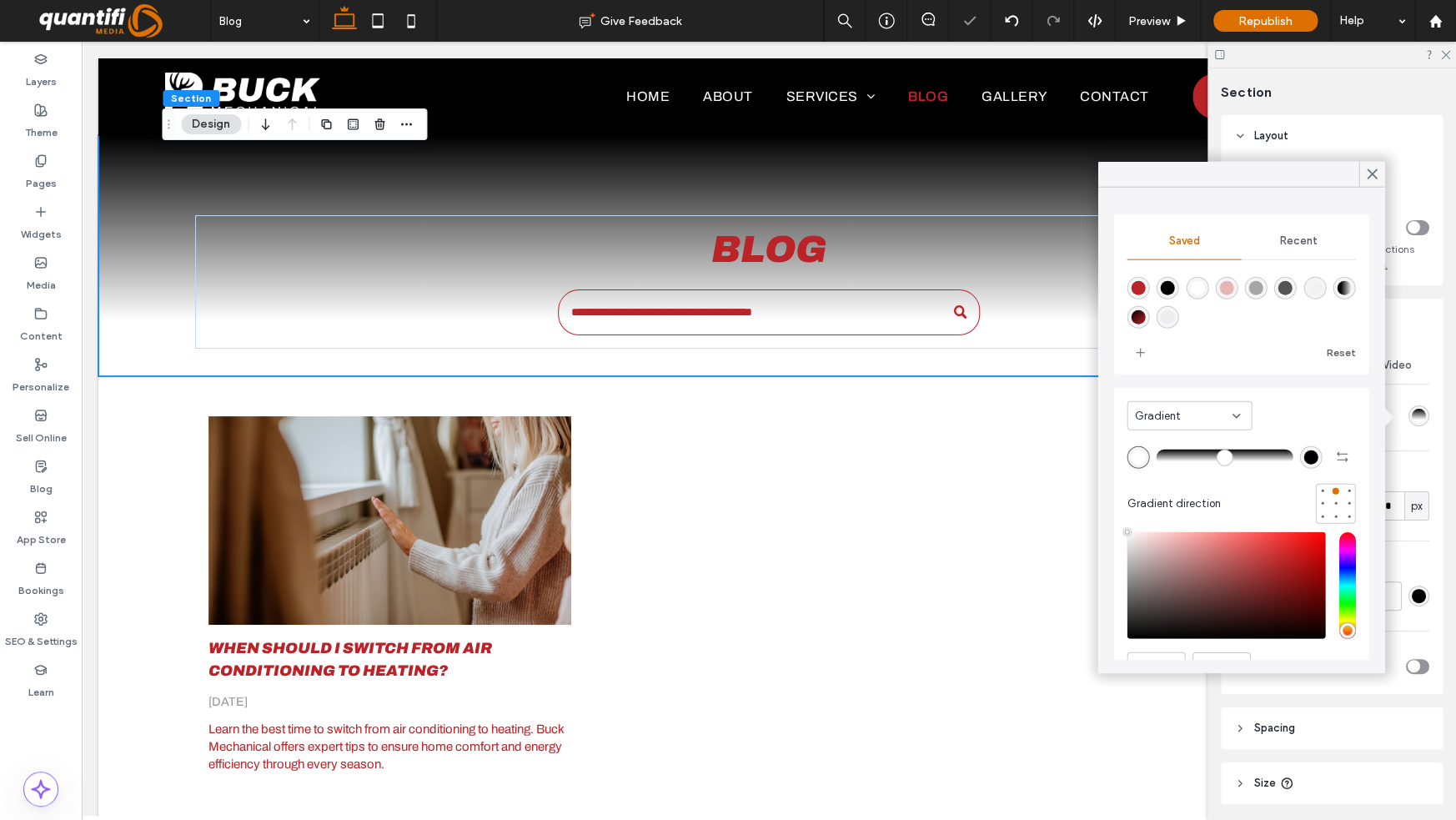
click at [1136, 418] on span "Gradient" at bounding box center [1157, 414] width 46 height 16
click at [1164, 445] on div "Color" at bounding box center [1189, 444] width 123 height 29
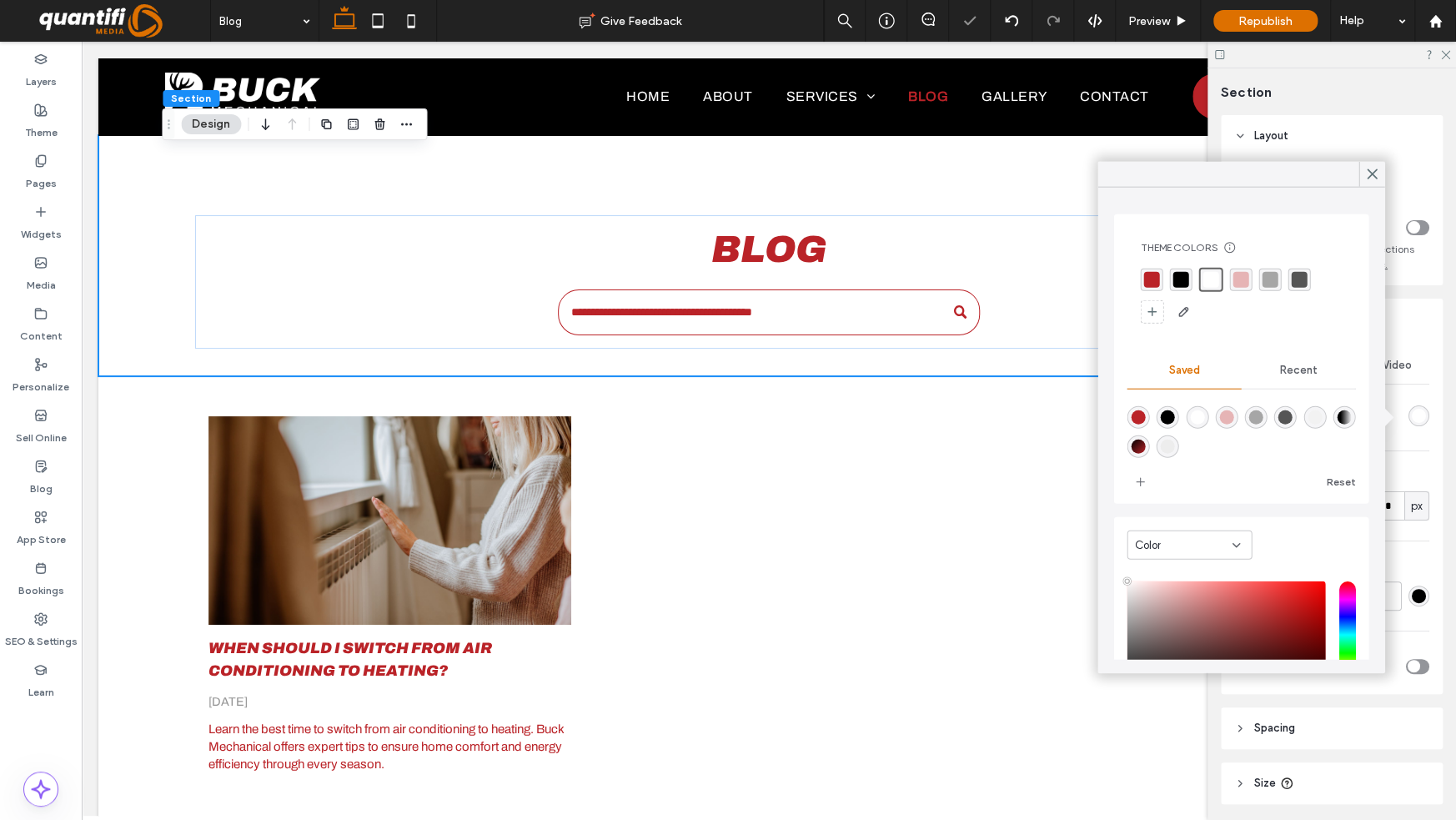
click at [1368, 173] on icon at bounding box center [1372, 174] width 15 height 15
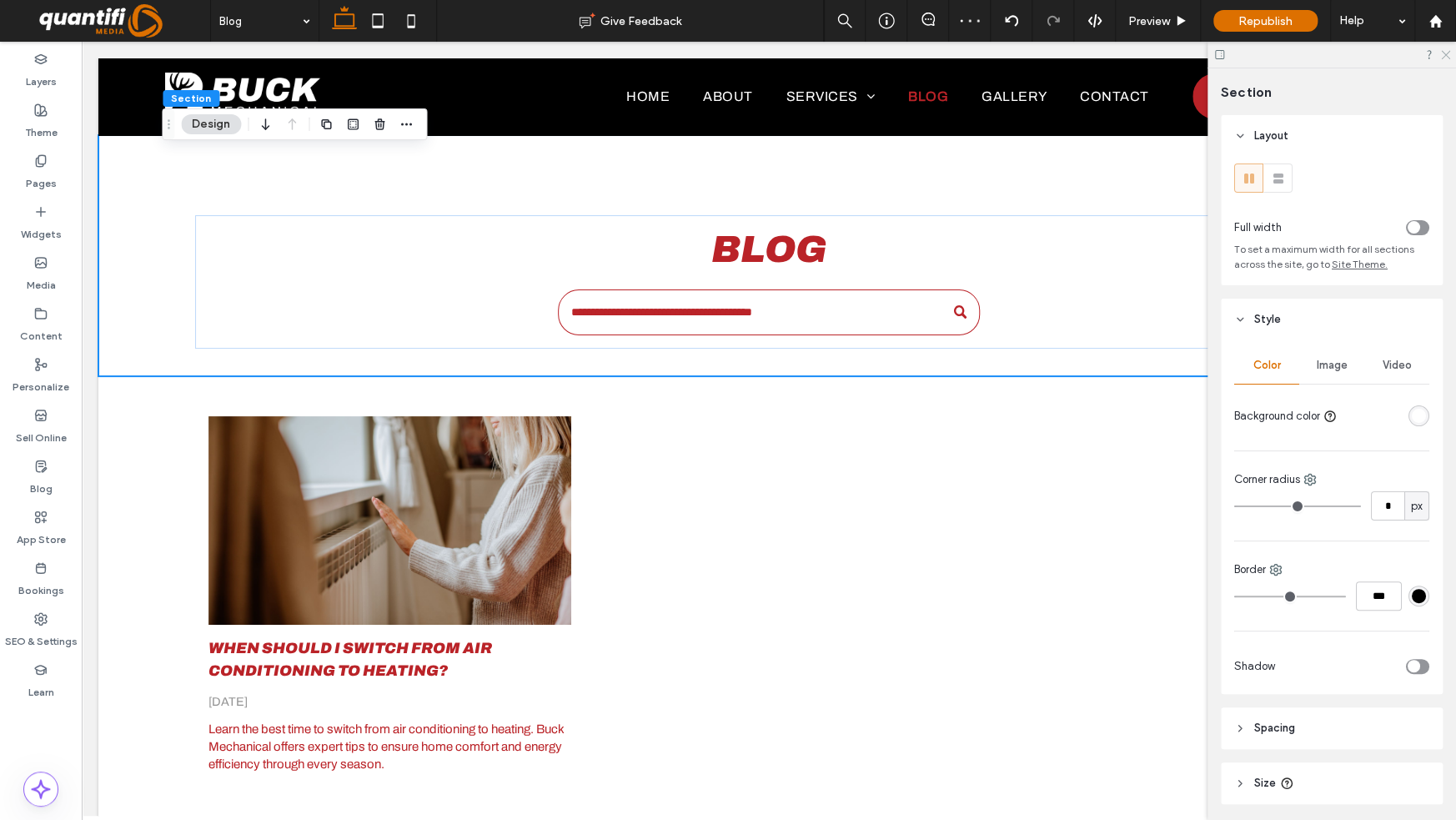
drag, startPoint x: 1325, startPoint y: 17, endPoint x: 1446, endPoint y: 51, distance: 125.7
click at [1446, 51] on icon at bounding box center [1445, 53] width 11 height 11
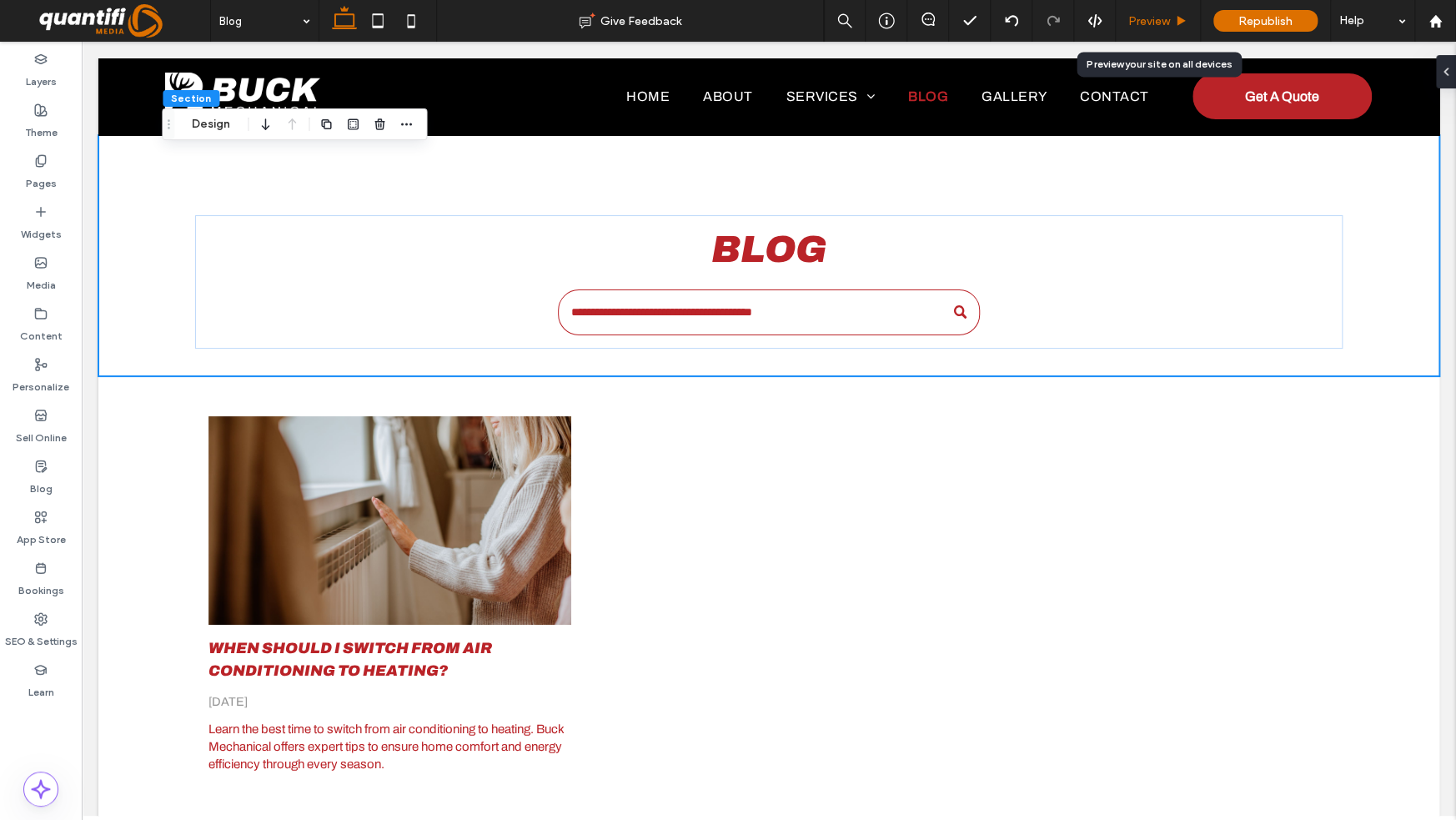
click at [1148, 25] on span "Preview" at bounding box center [1149, 21] width 41 height 14
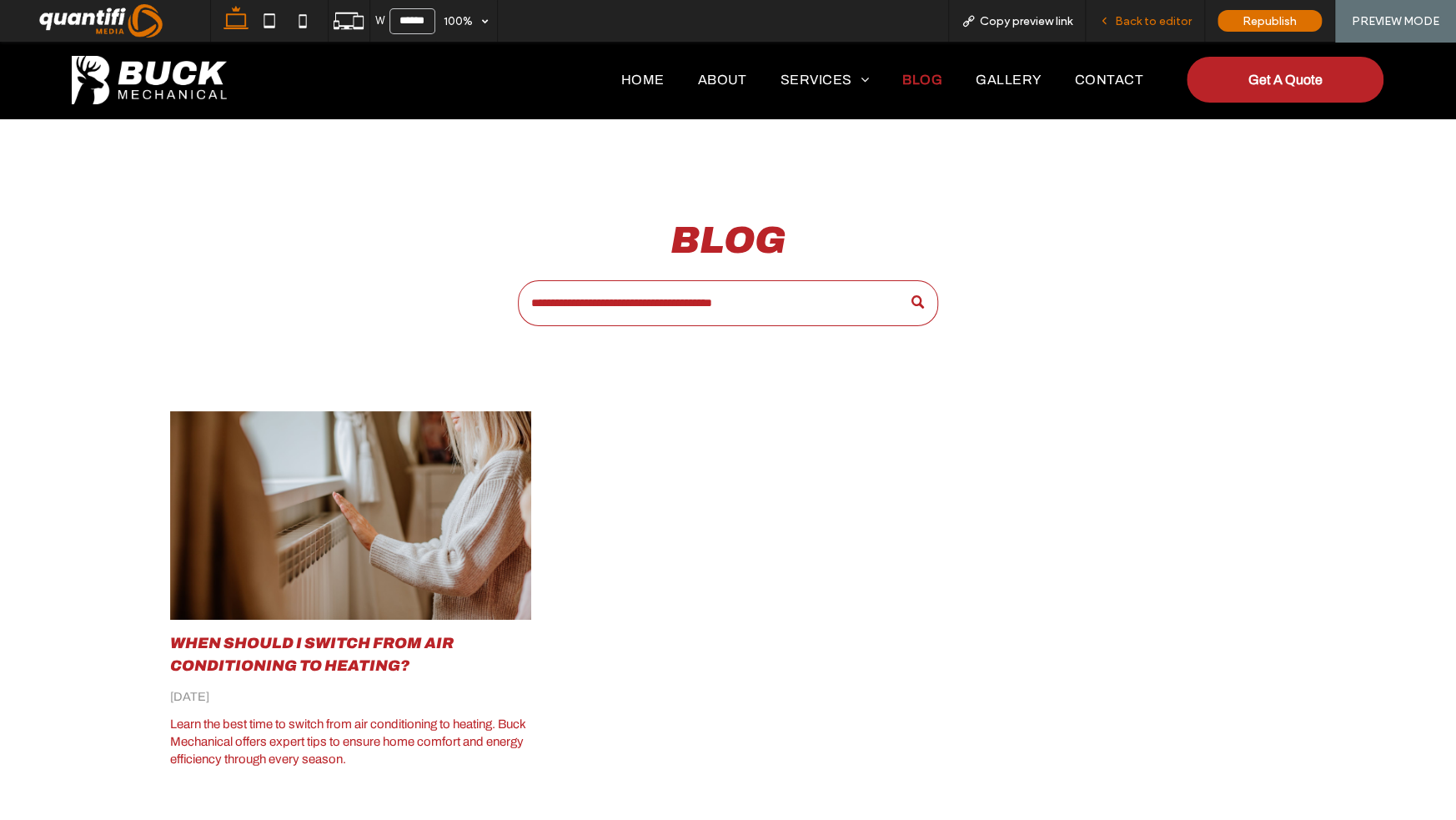
click at [1117, 25] on div "Back to editor" at bounding box center [1144, 21] width 118 height 14
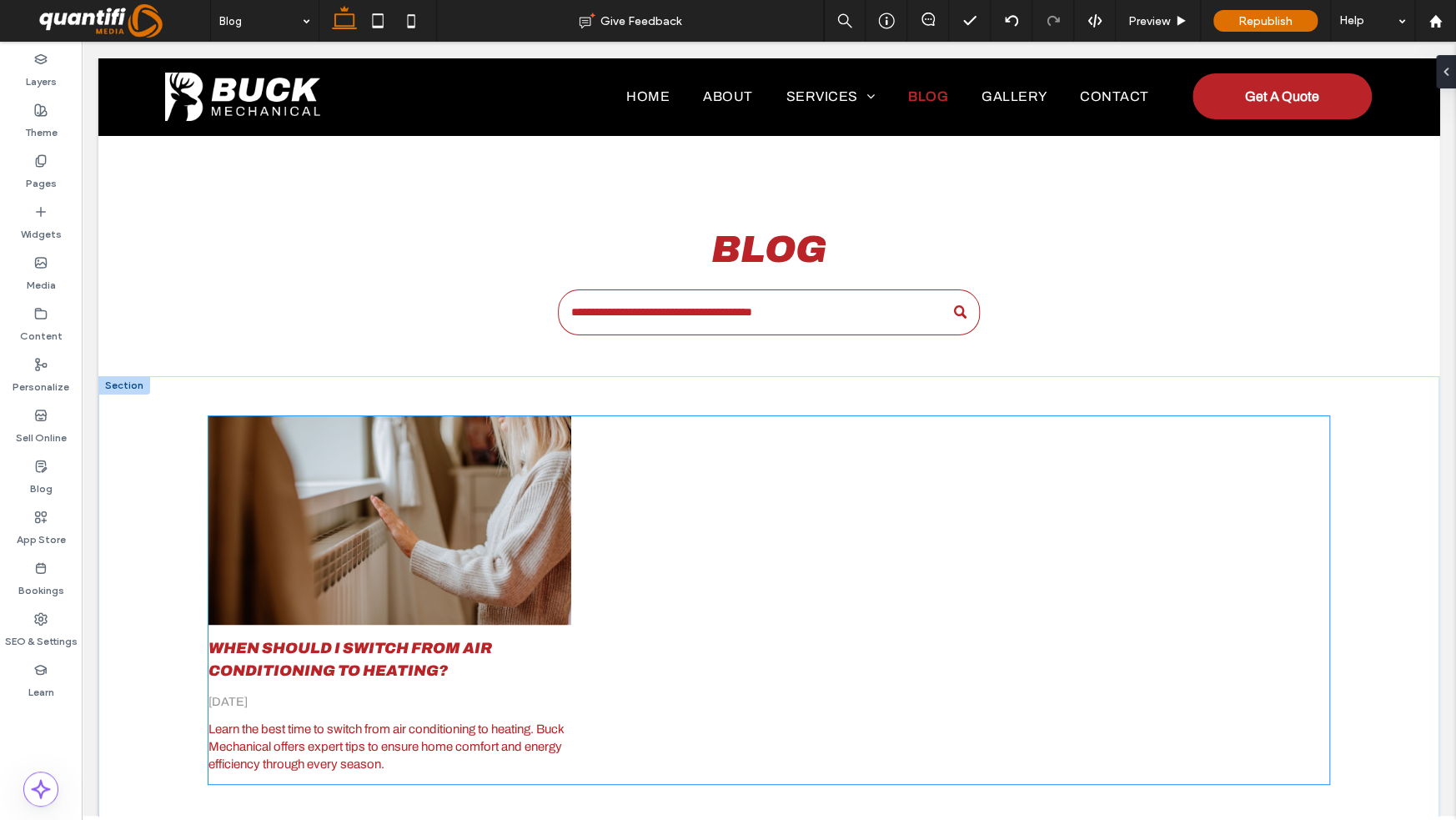
click at [387, 523] on div at bounding box center [389, 519] width 384 height 221
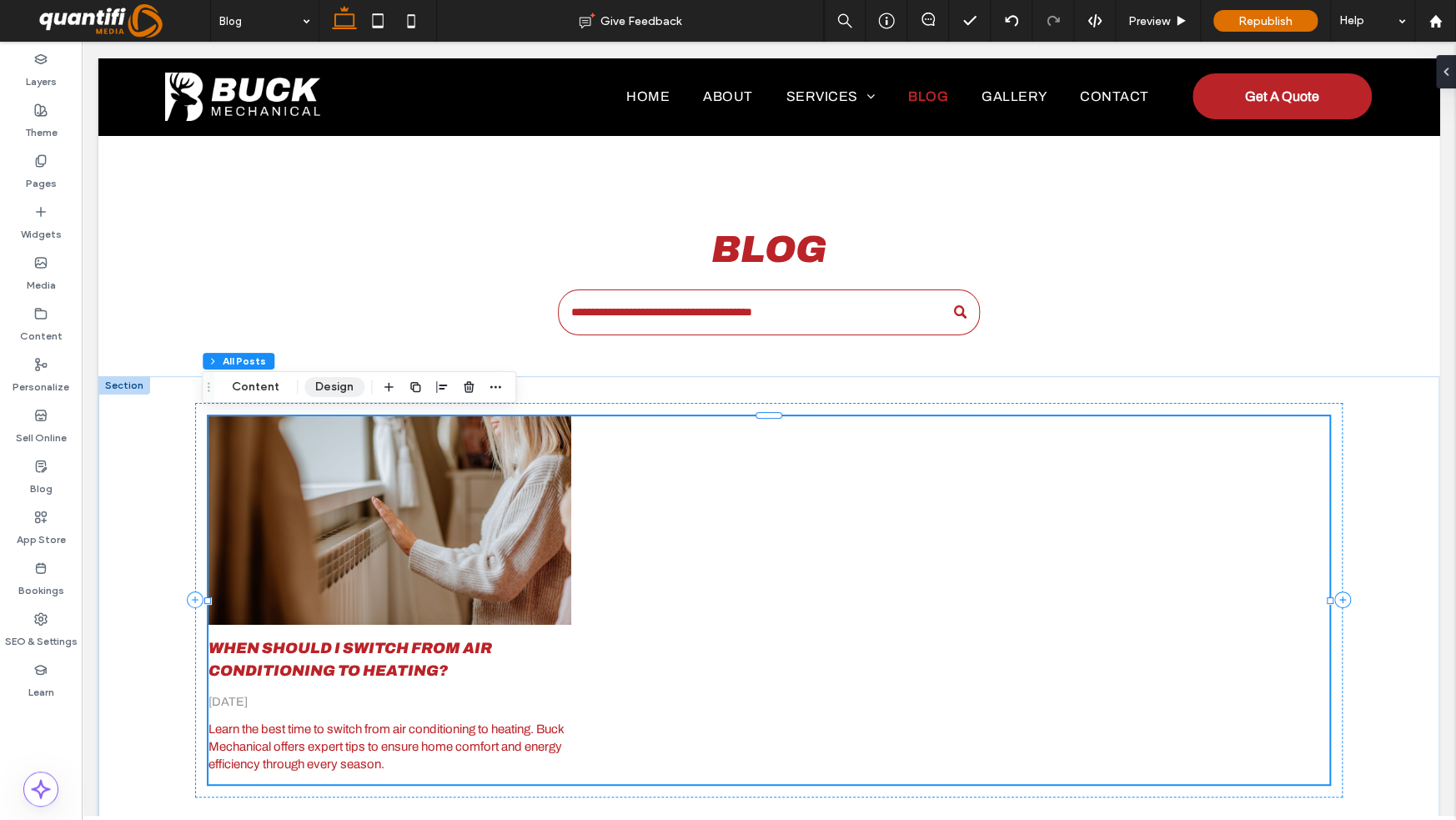
click at [323, 383] on button "Design" at bounding box center [334, 387] width 60 height 20
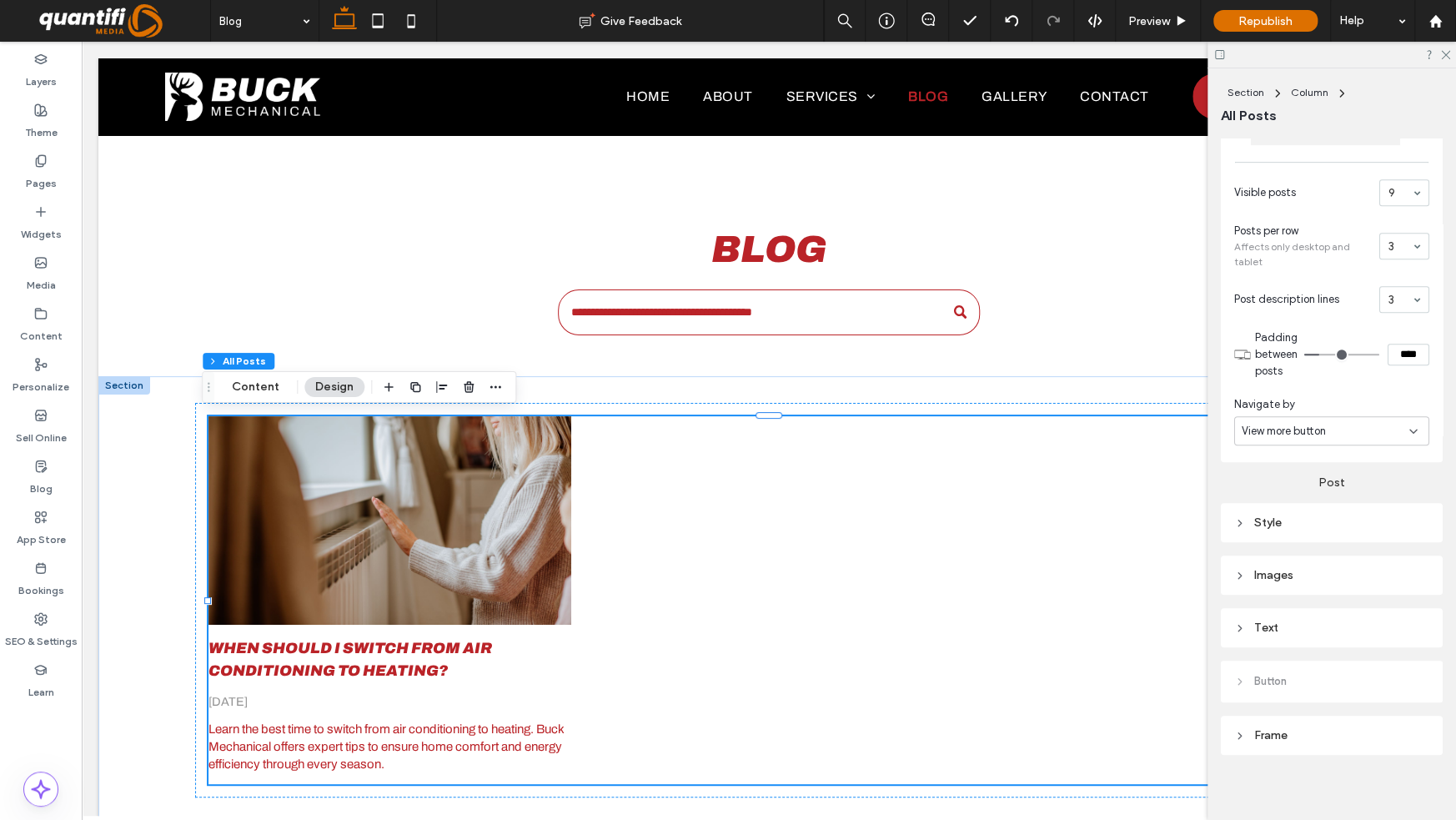
scroll to position [435, 0]
click at [1293, 511] on div "Style" at bounding box center [1332, 517] width 196 height 14
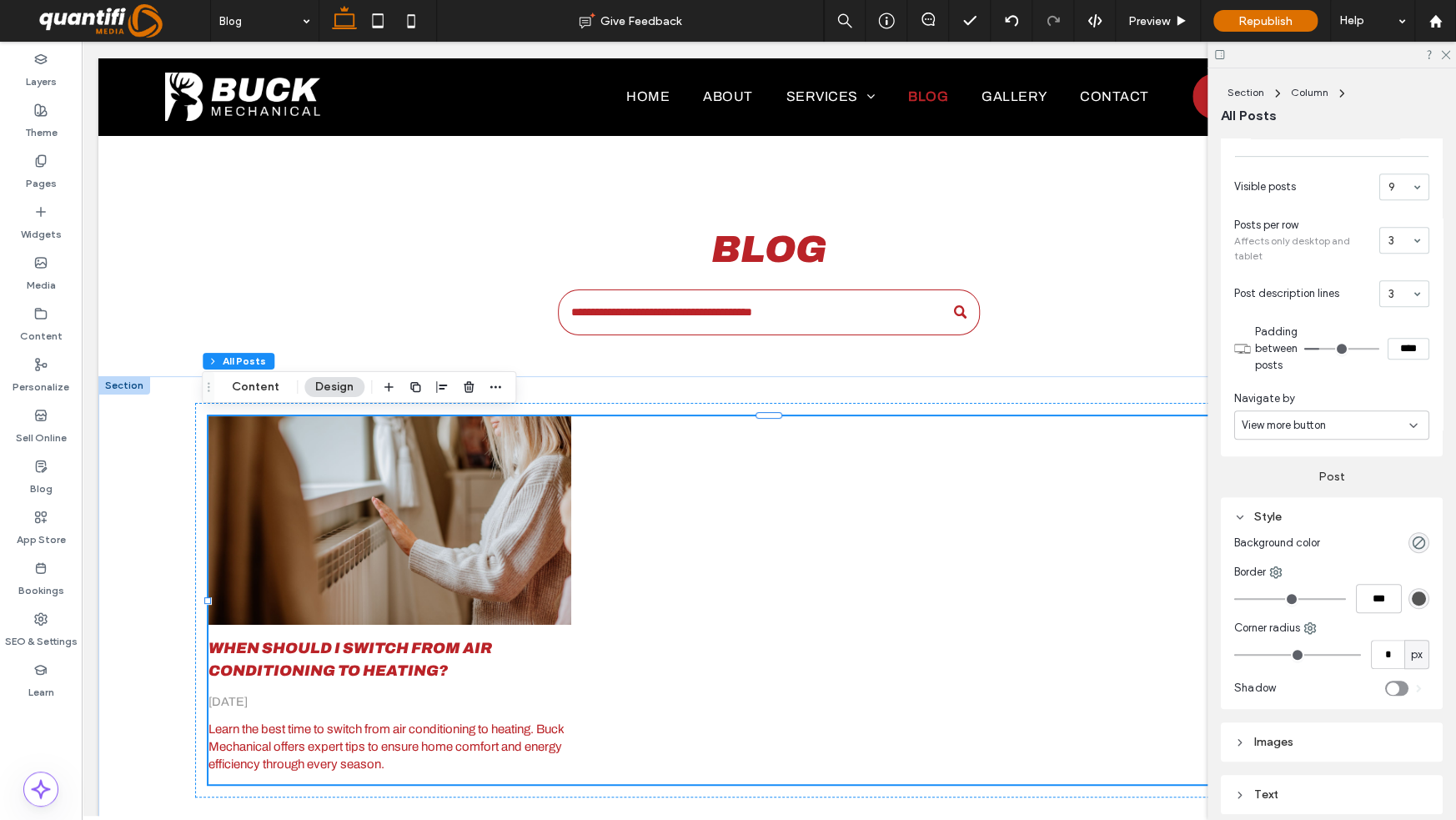
click at [1293, 511] on div "Style" at bounding box center [1332, 517] width 196 height 14
click at [1262, 619] on div "Text" at bounding box center [1332, 622] width 196 height 14
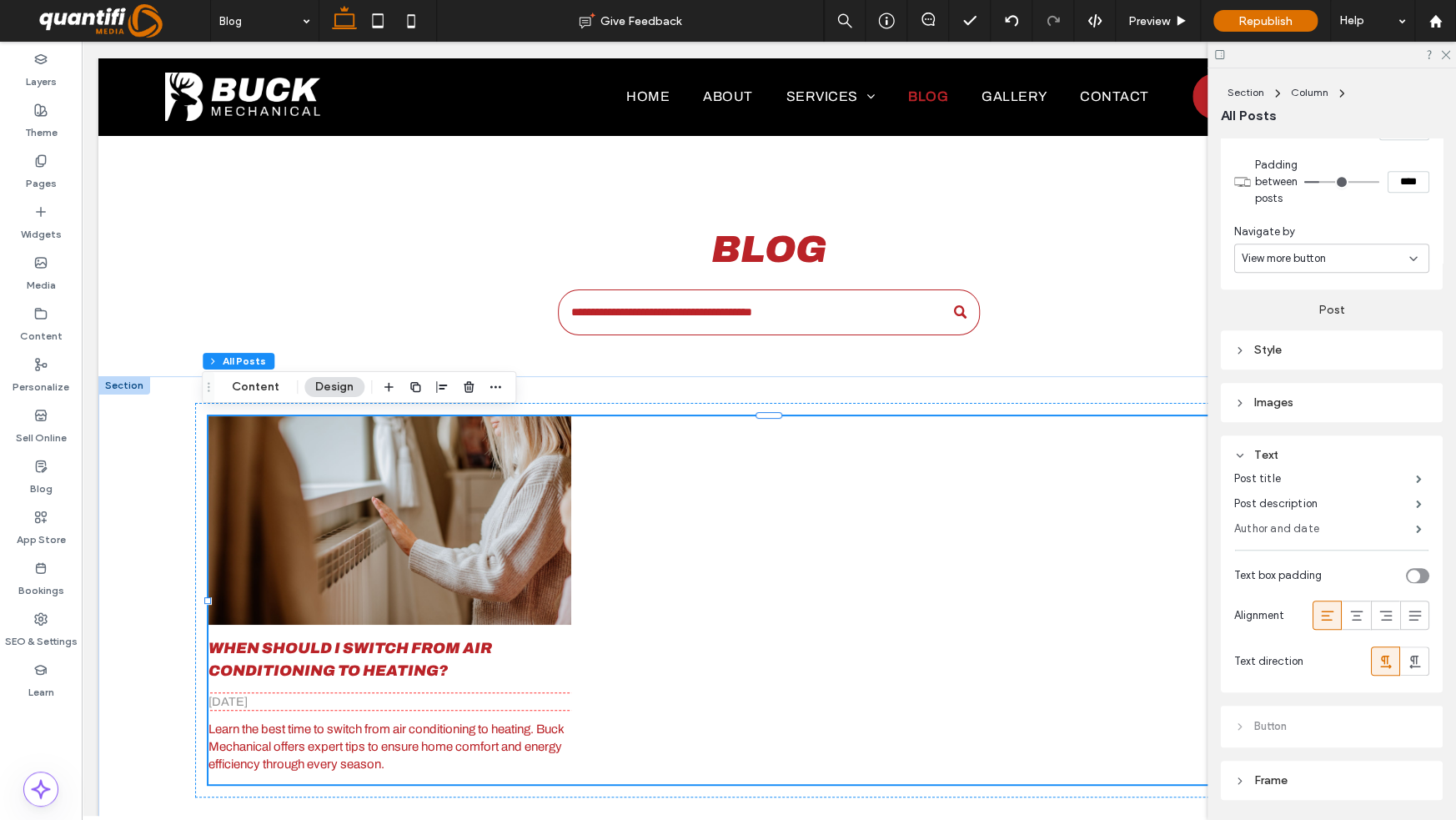
click at [1279, 523] on label "Author and date" at bounding box center [1325, 528] width 182 height 34
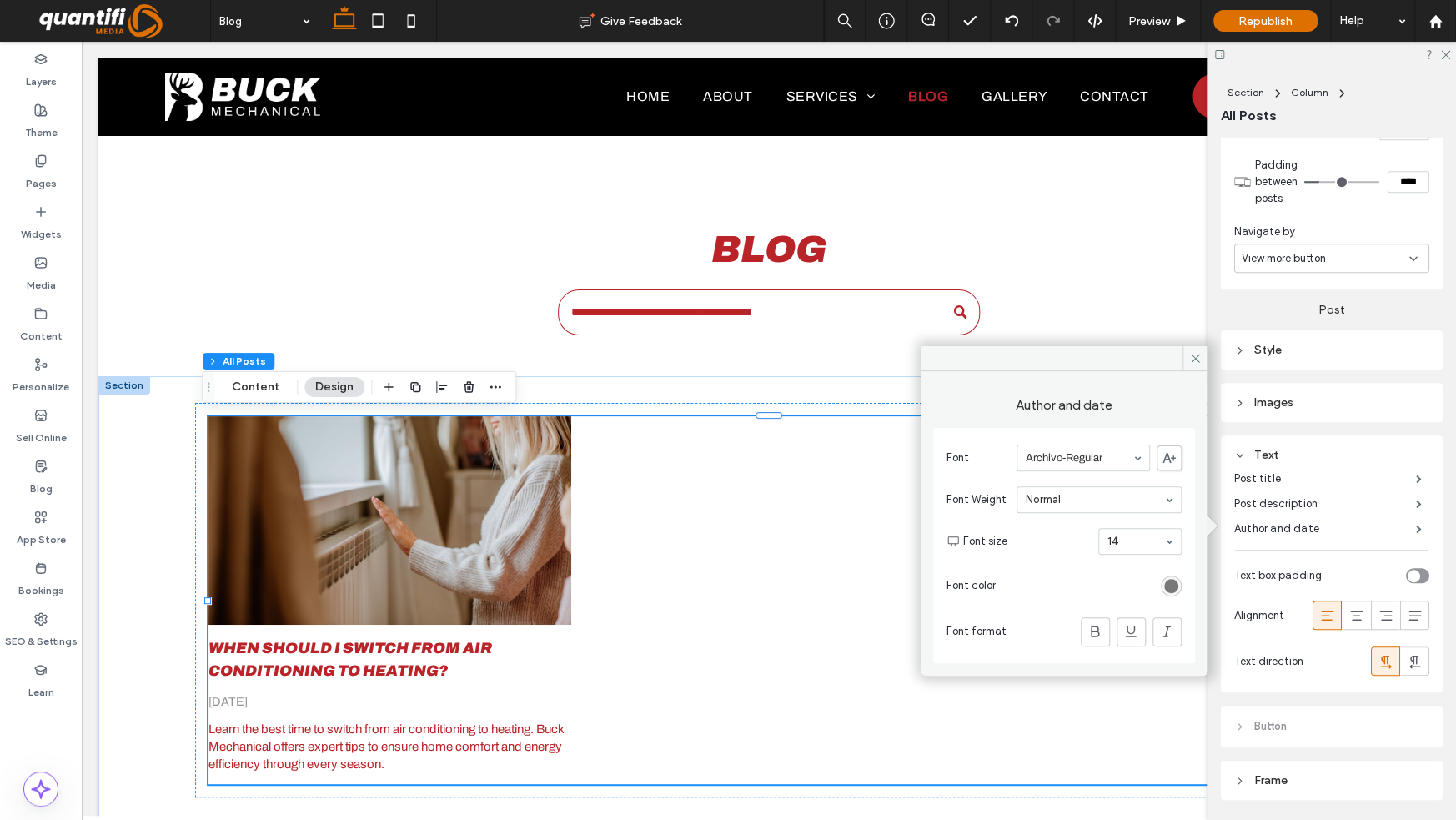
click at [1173, 579] on div "rgb(120, 120, 120)" at bounding box center [1171, 586] width 14 height 14
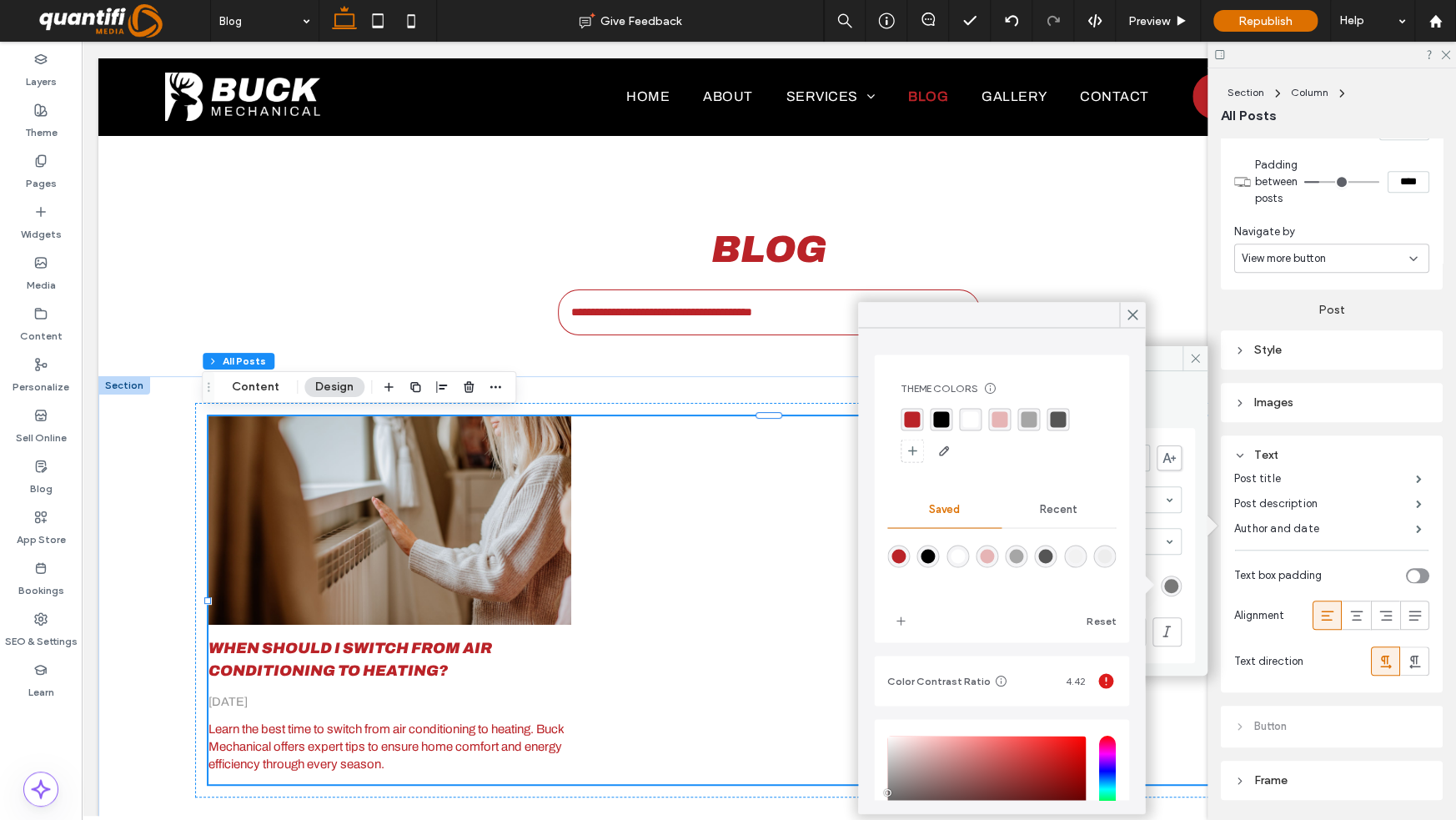
click at [895, 553] on div "rgba(186,35,40,1)" at bounding box center [899, 556] width 14 height 14
type input "*******"
click at [942, 421] on div "rgba(0, 0, 0, 1)" at bounding box center [941, 419] width 16 height 16
click at [896, 559] on div "rgba(186,35,40,1)" at bounding box center [899, 557] width 14 height 14
click at [1129, 313] on icon at bounding box center [1132, 314] width 15 height 15
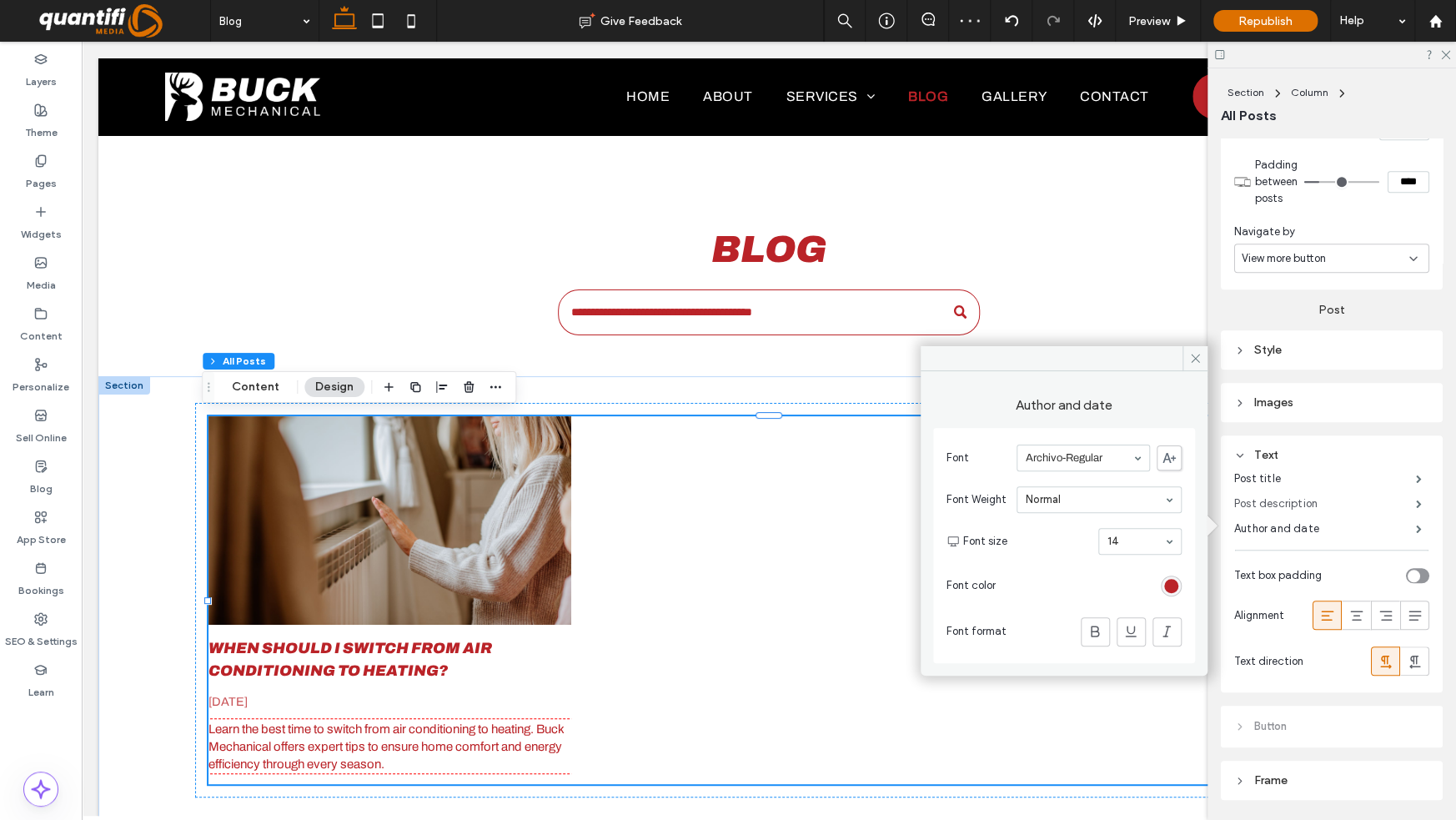
click at [1304, 500] on label "Post description" at bounding box center [1325, 503] width 182 height 34
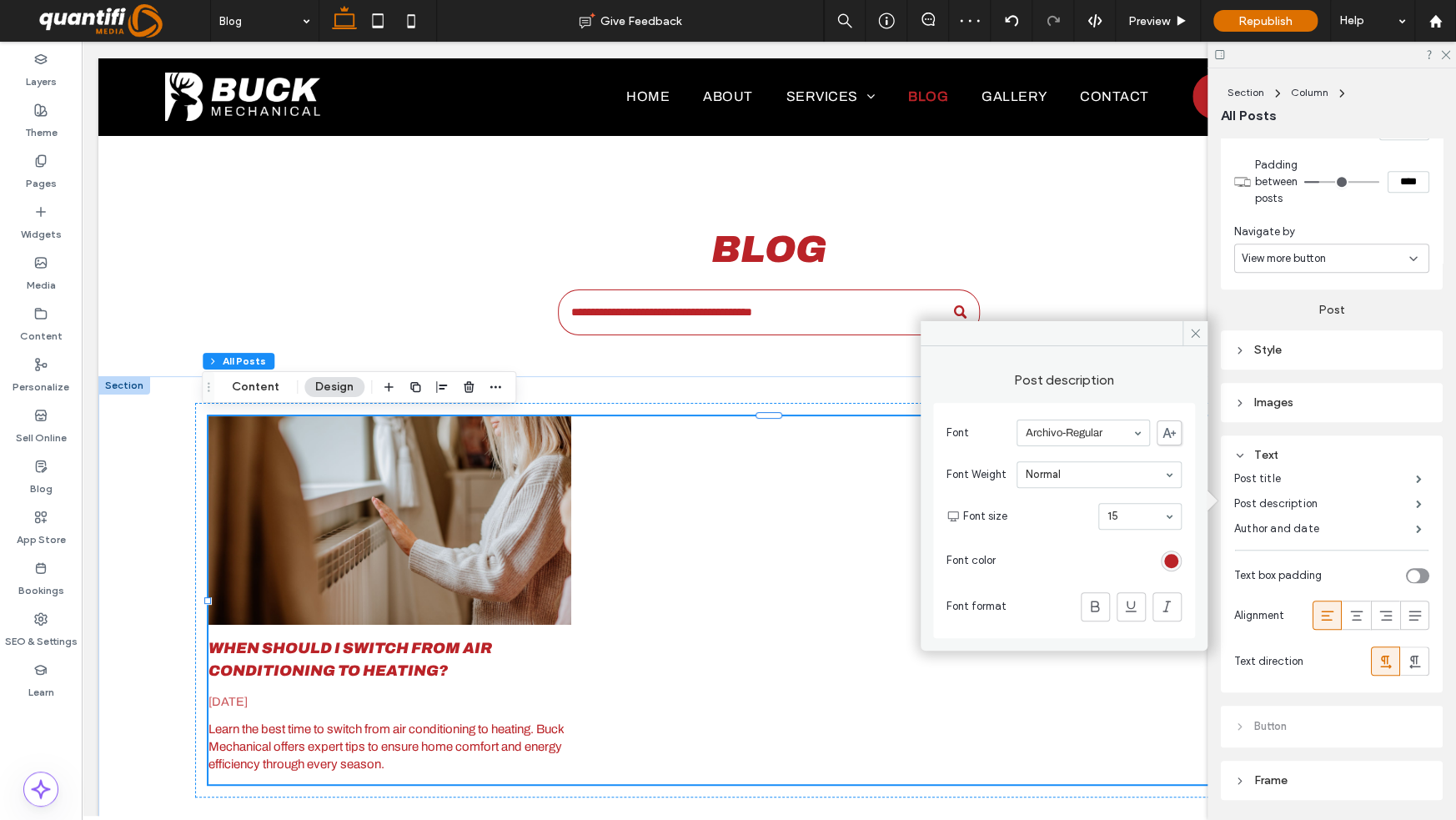
click at [1167, 550] on div "rgb(186, 35, 40)" at bounding box center [1172, 561] width 21 height 21
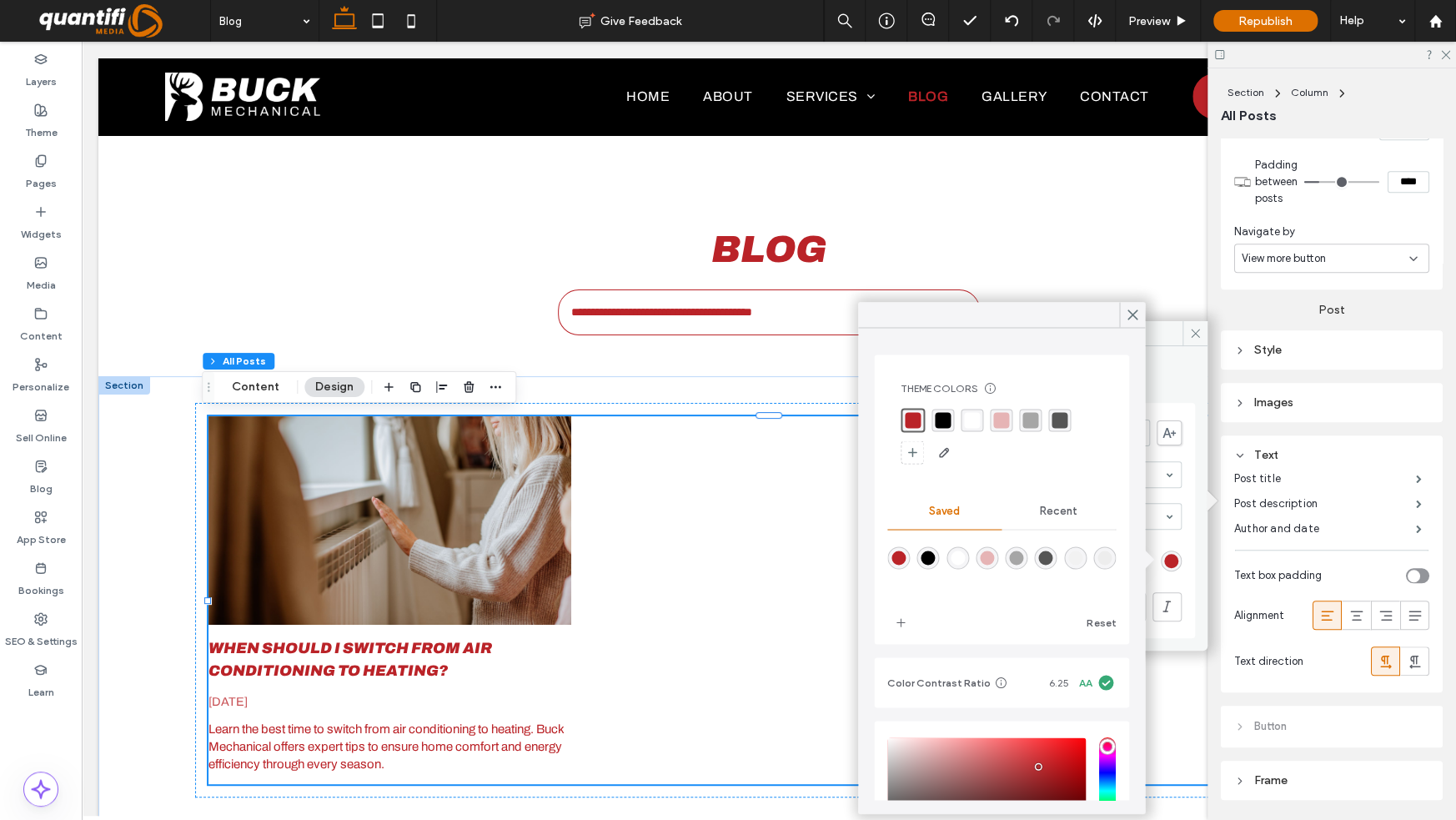
click at [924, 552] on div "rgba(0,0,0,1)" at bounding box center [928, 557] width 14 height 14
type input "*******"
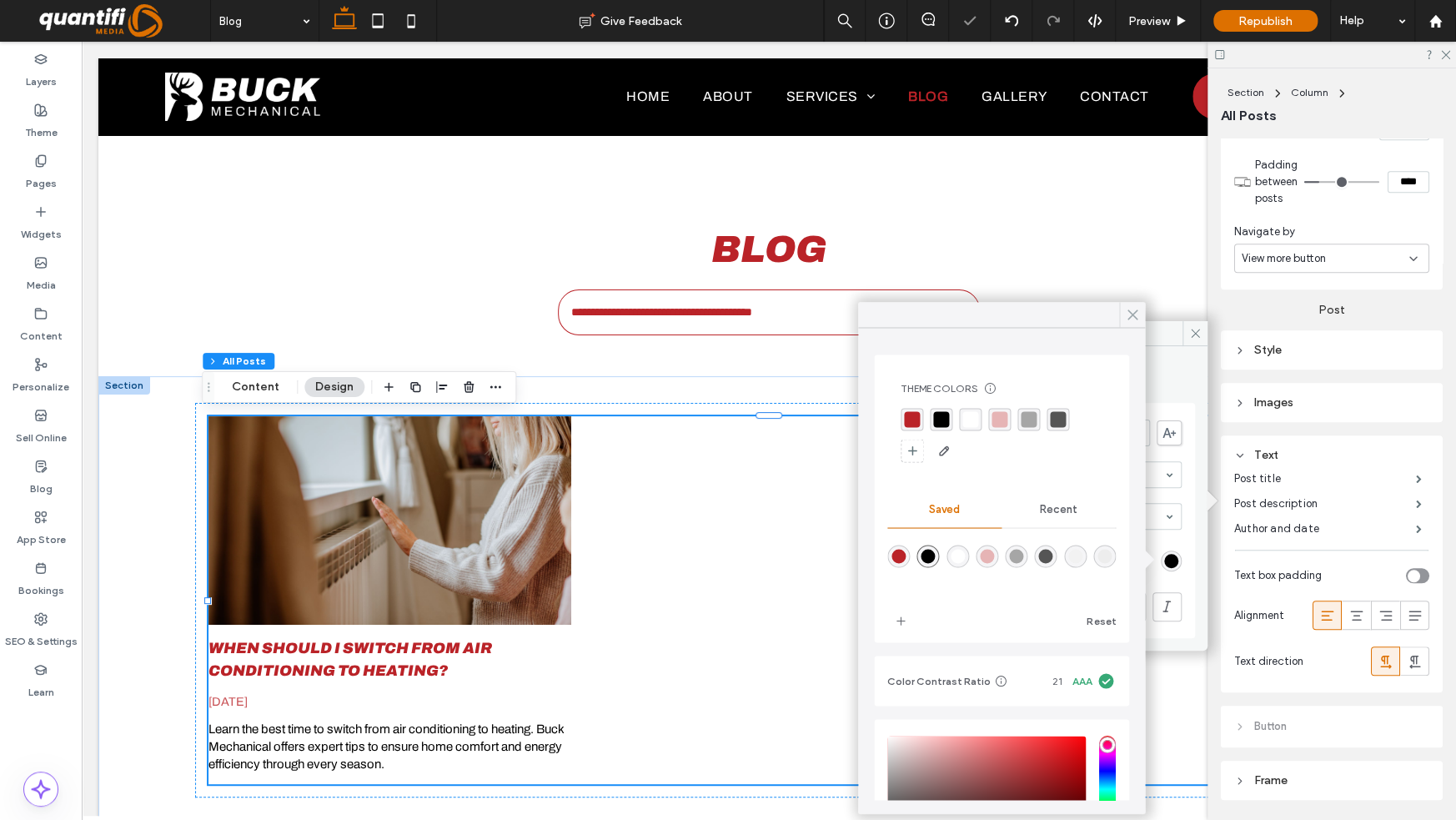
click at [1132, 314] on use at bounding box center [1133, 314] width 9 height 9
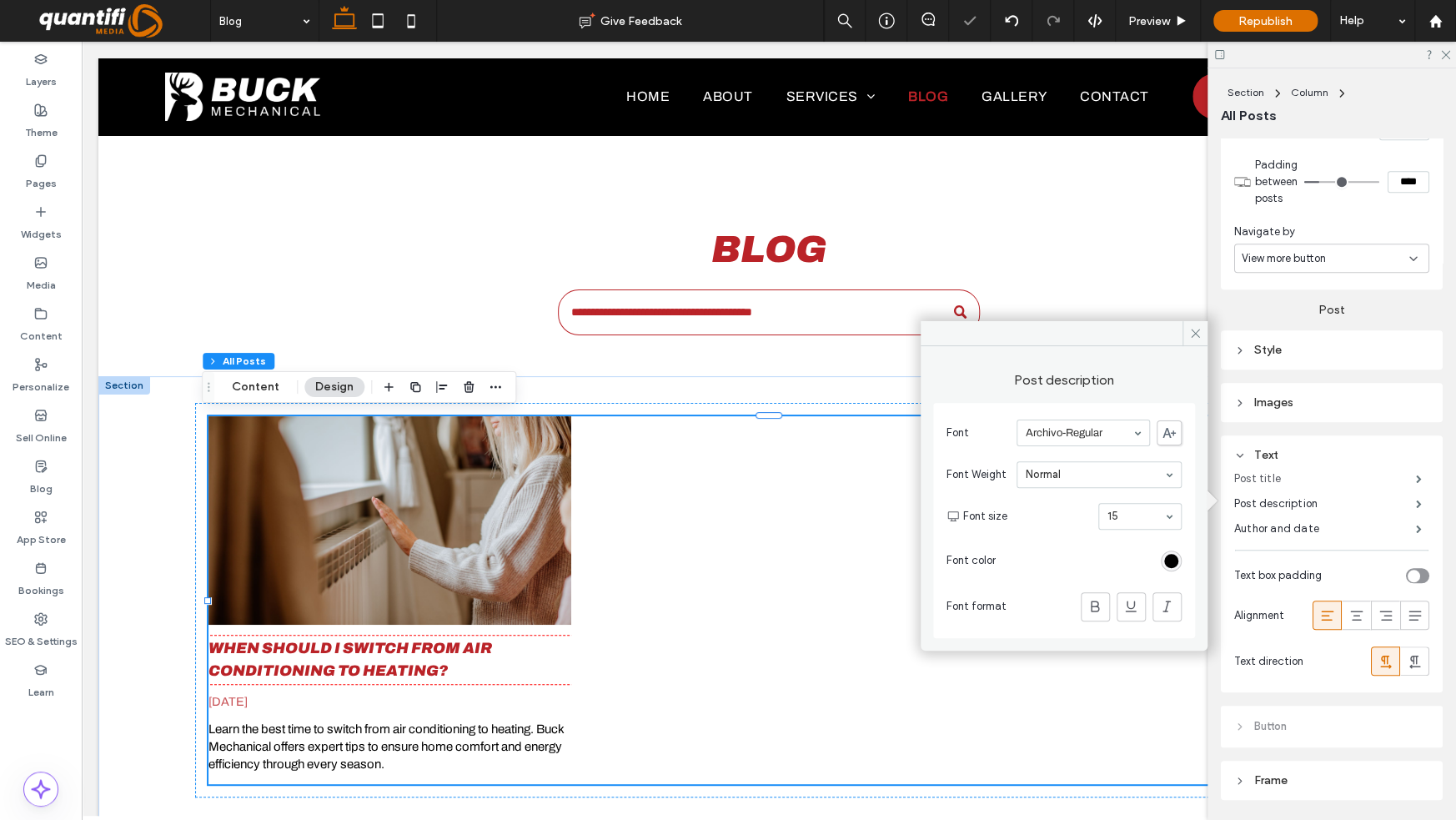
click at [1271, 471] on label "Post title" at bounding box center [1325, 478] width 182 height 34
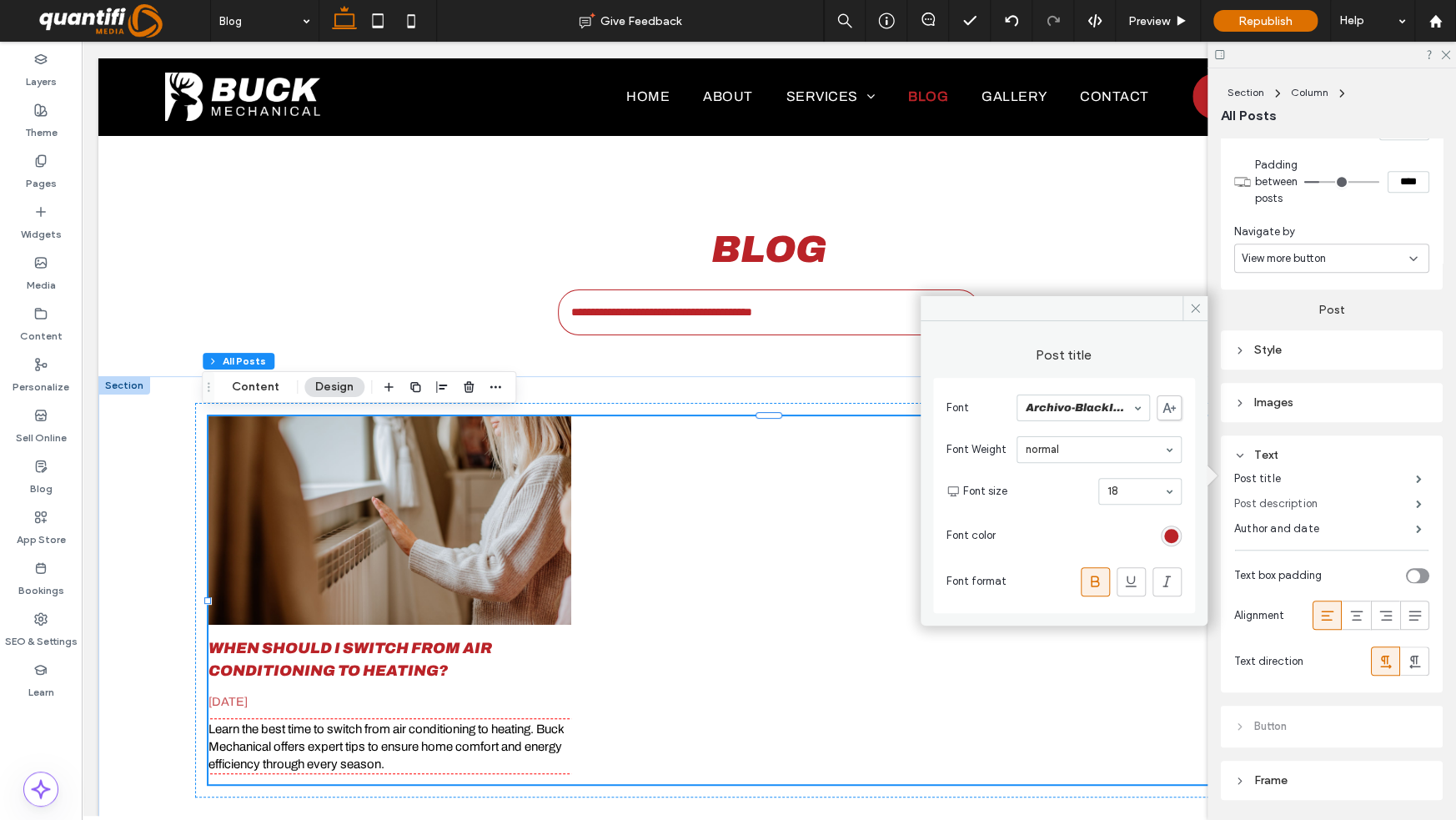
click at [1244, 500] on label "Post description" at bounding box center [1325, 503] width 182 height 34
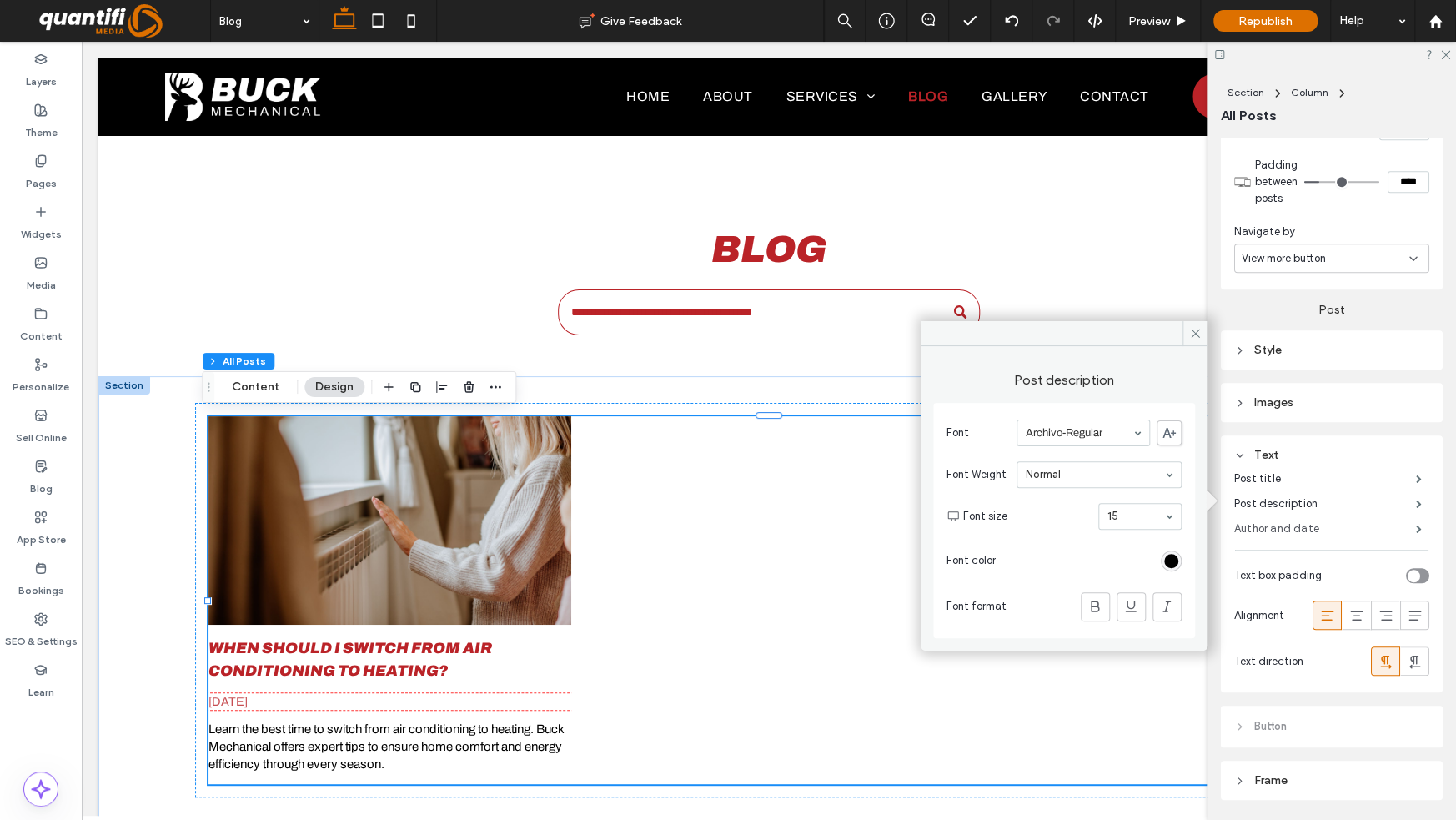
click at [1281, 521] on label "Author and date" at bounding box center [1325, 528] width 182 height 34
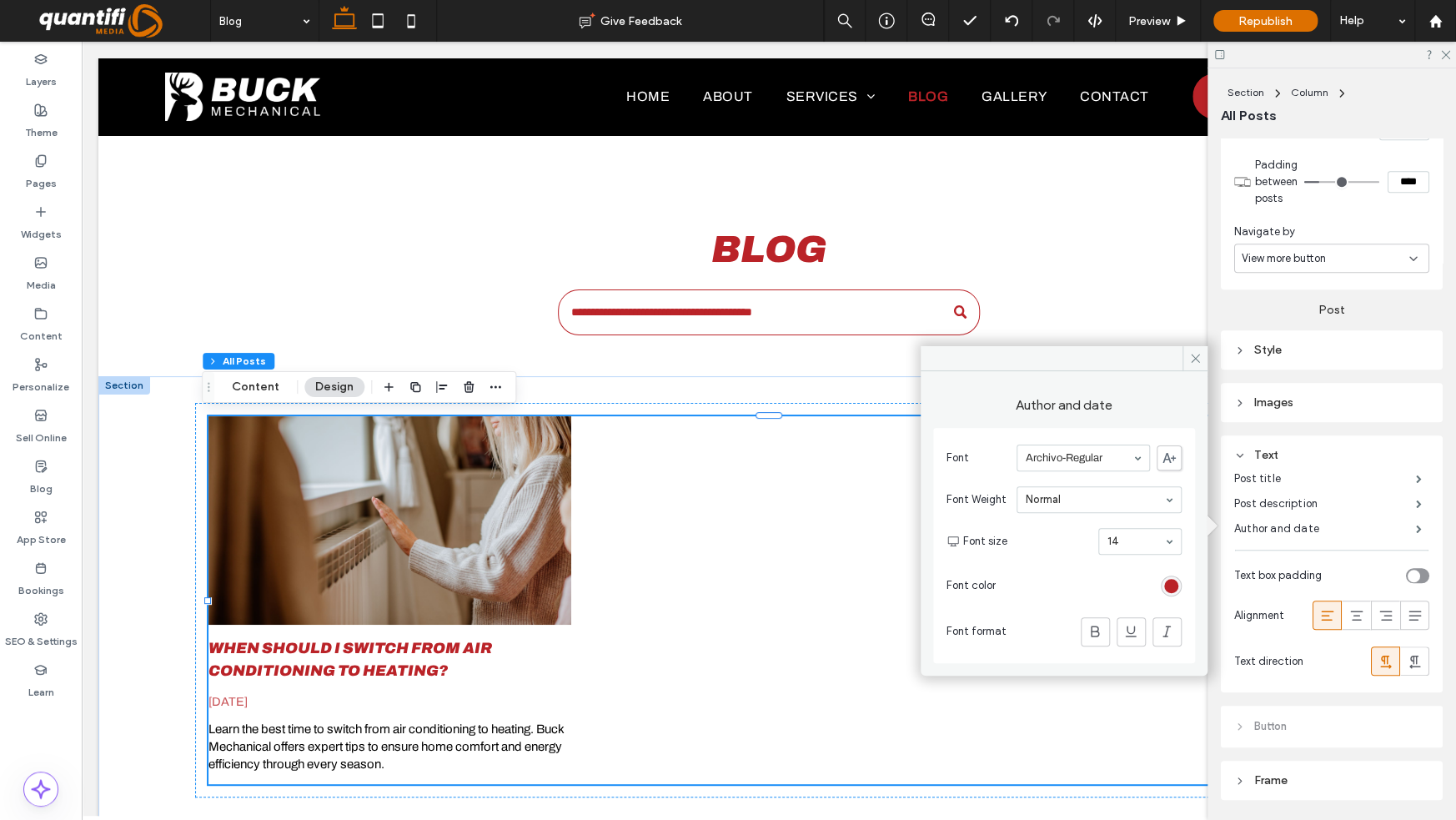
click at [1163, 587] on div "rgb(186, 35, 40)" at bounding box center [1172, 586] width 21 height 21
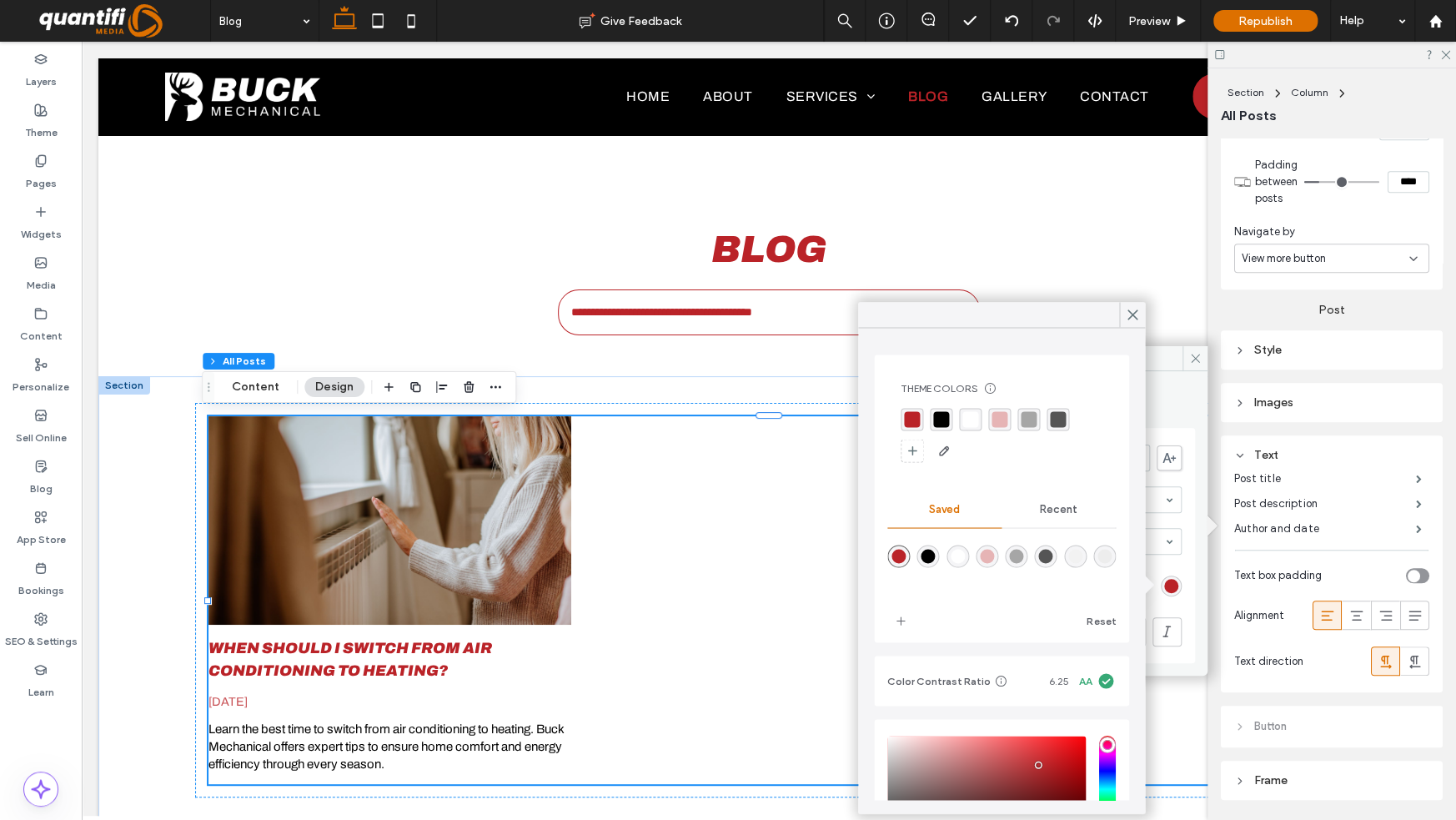
click at [935, 557] on div "rgba(0,0,0,1)" at bounding box center [928, 556] width 14 height 14
type input "*******"
click at [1132, 320] on icon at bounding box center [1132, 314] width 15 height 15
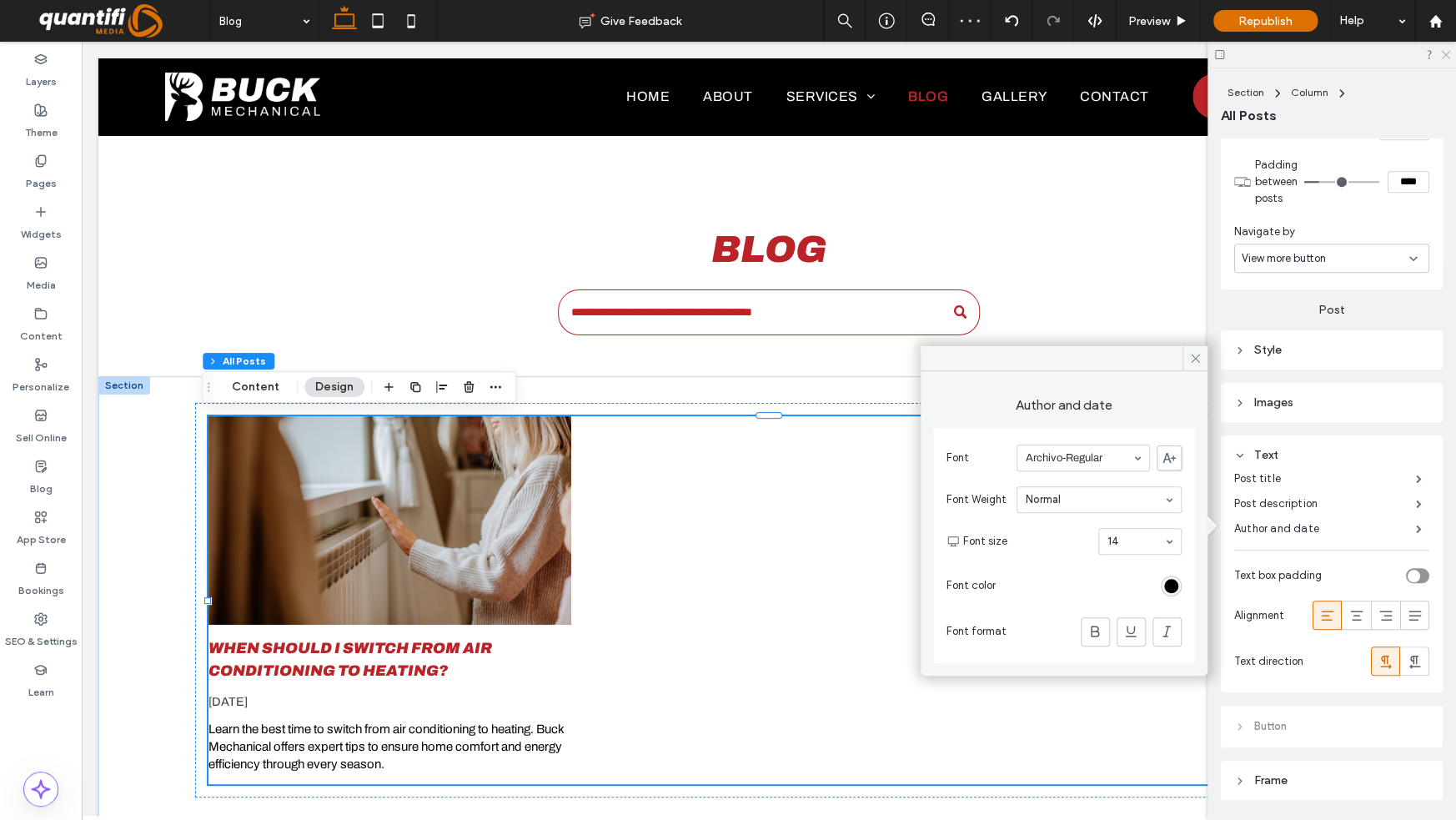
click at [1447, 53] on icon at bounding box center [1445, 53] width 11 height 11
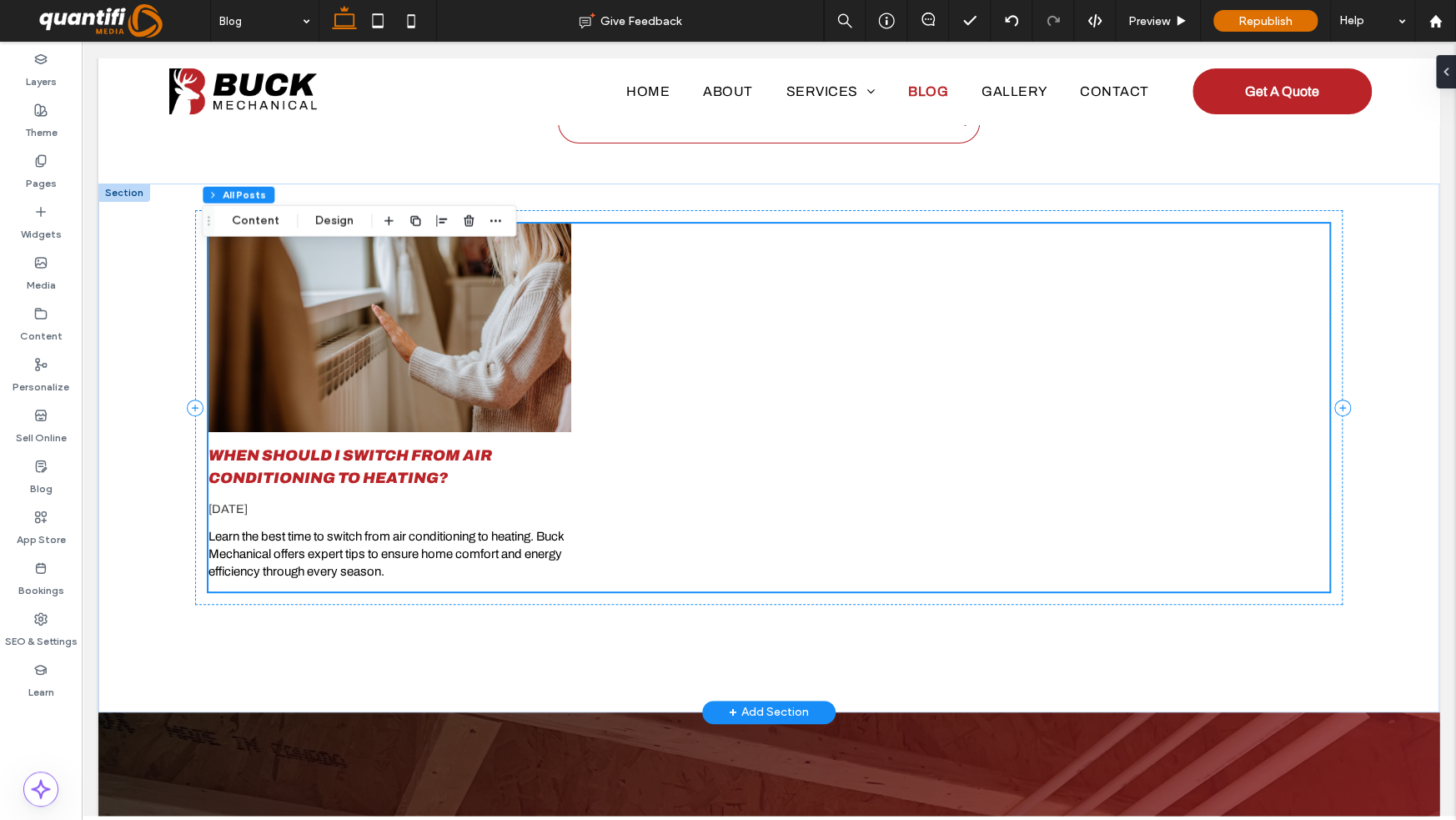
scroll to position [155, 0]
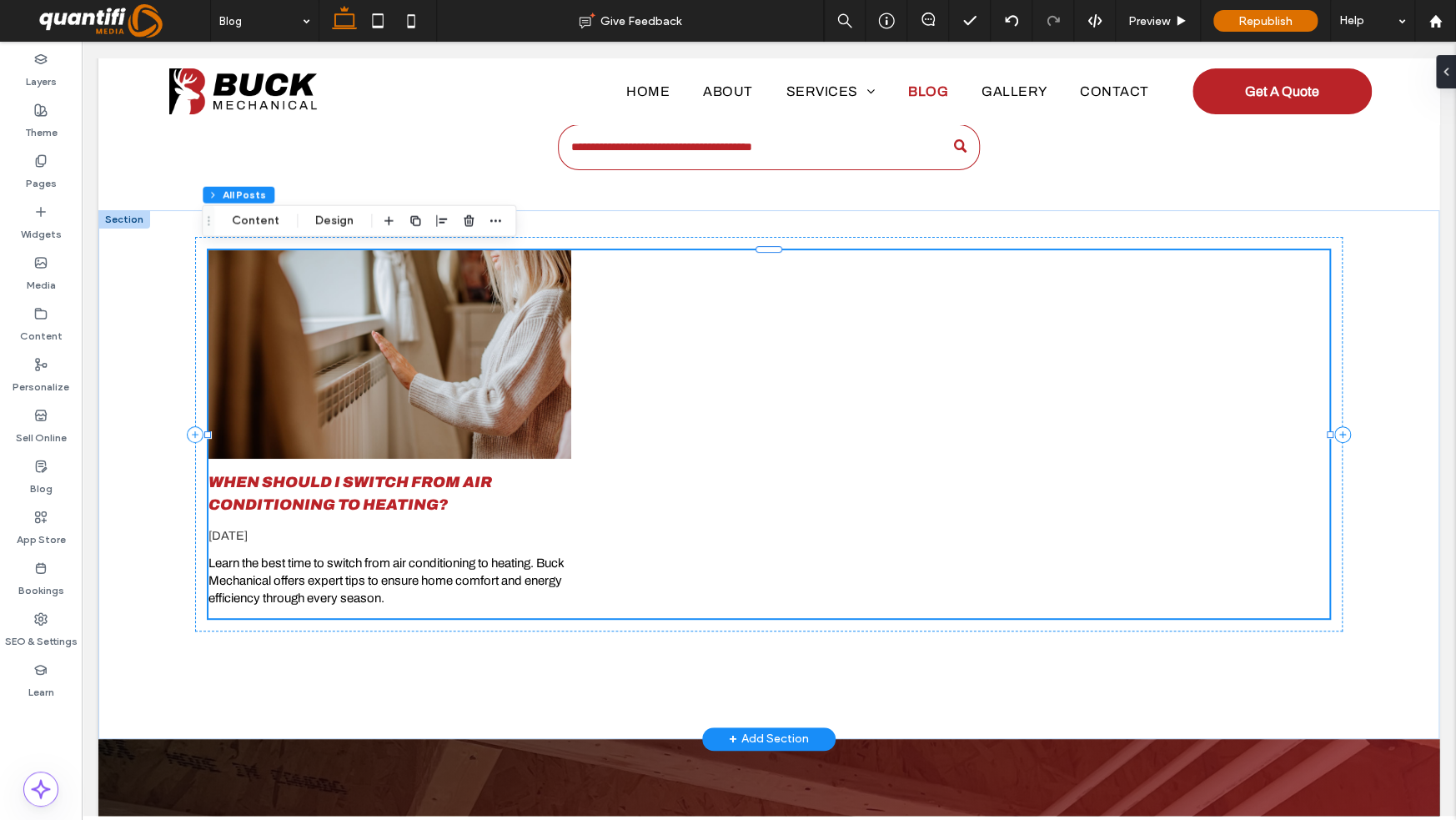
click at [857, 387] on div "When Should I Switch from Air Conditioning to Heating? October 9, 2025 Learn th…" at bounding box center [768, 434] width 1121 height 369
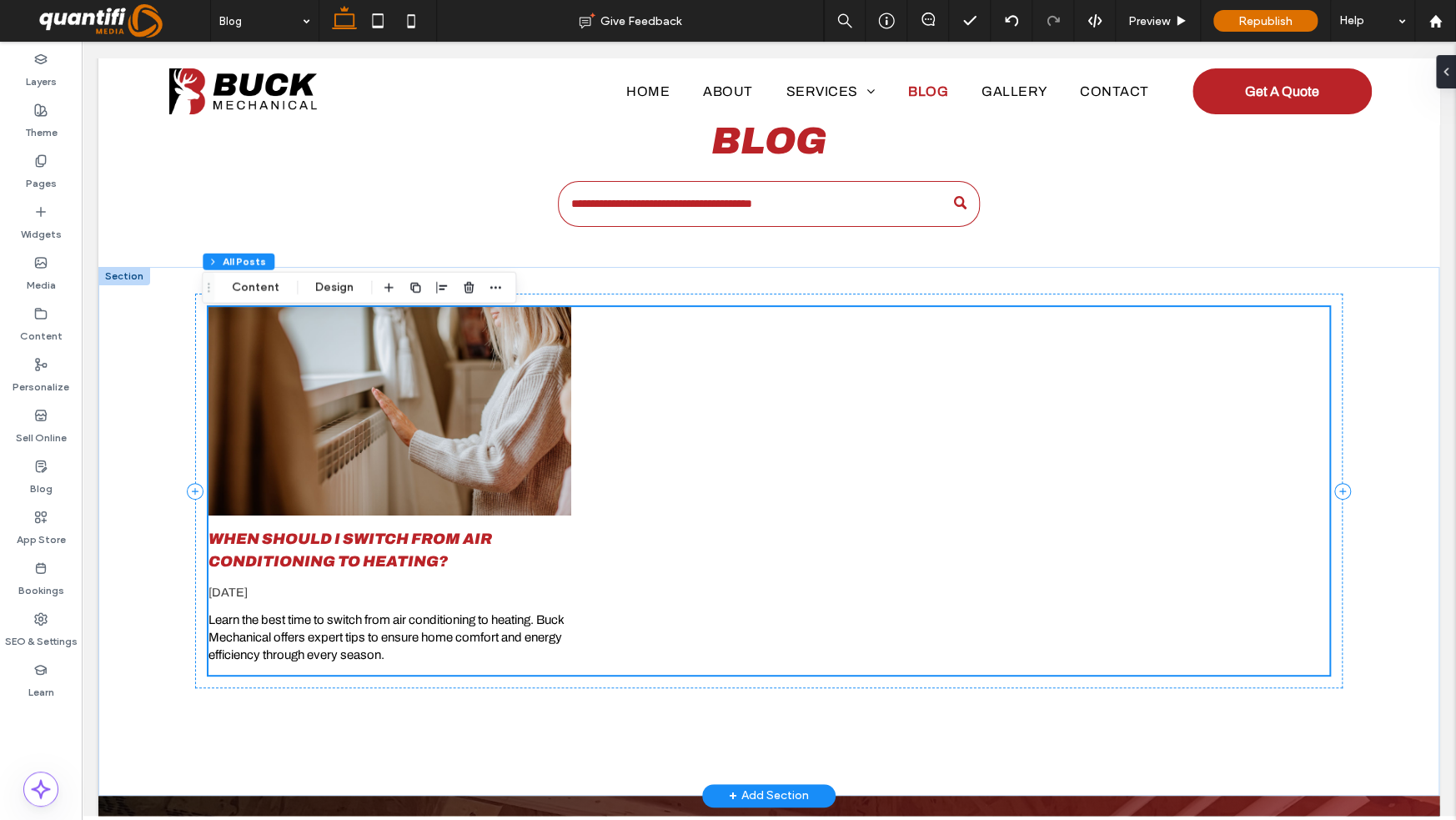
scroll to position [71, 0]
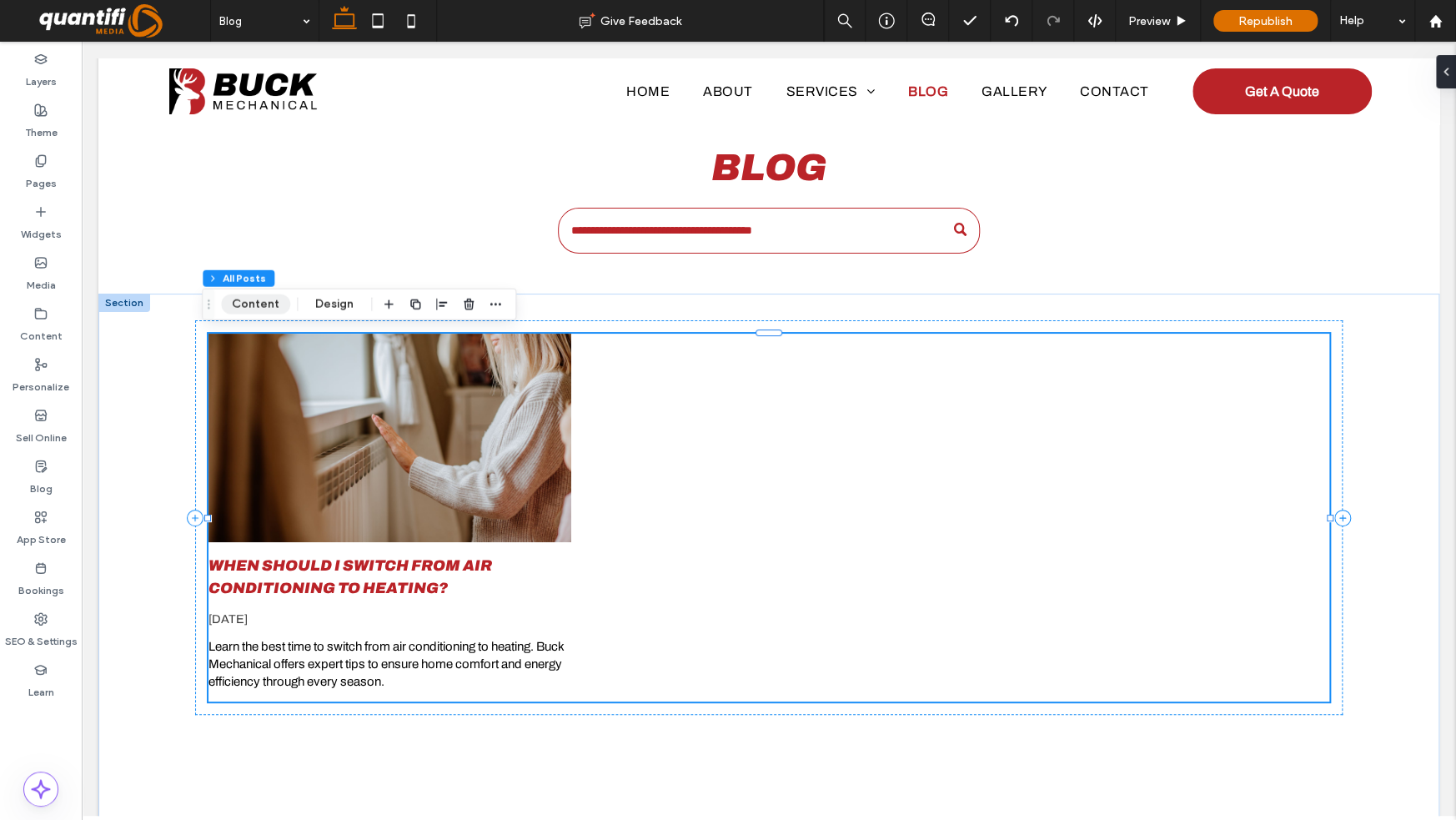
click at [274, 300] on button "Content" at bounding box center [256, 304] width 69 height 20
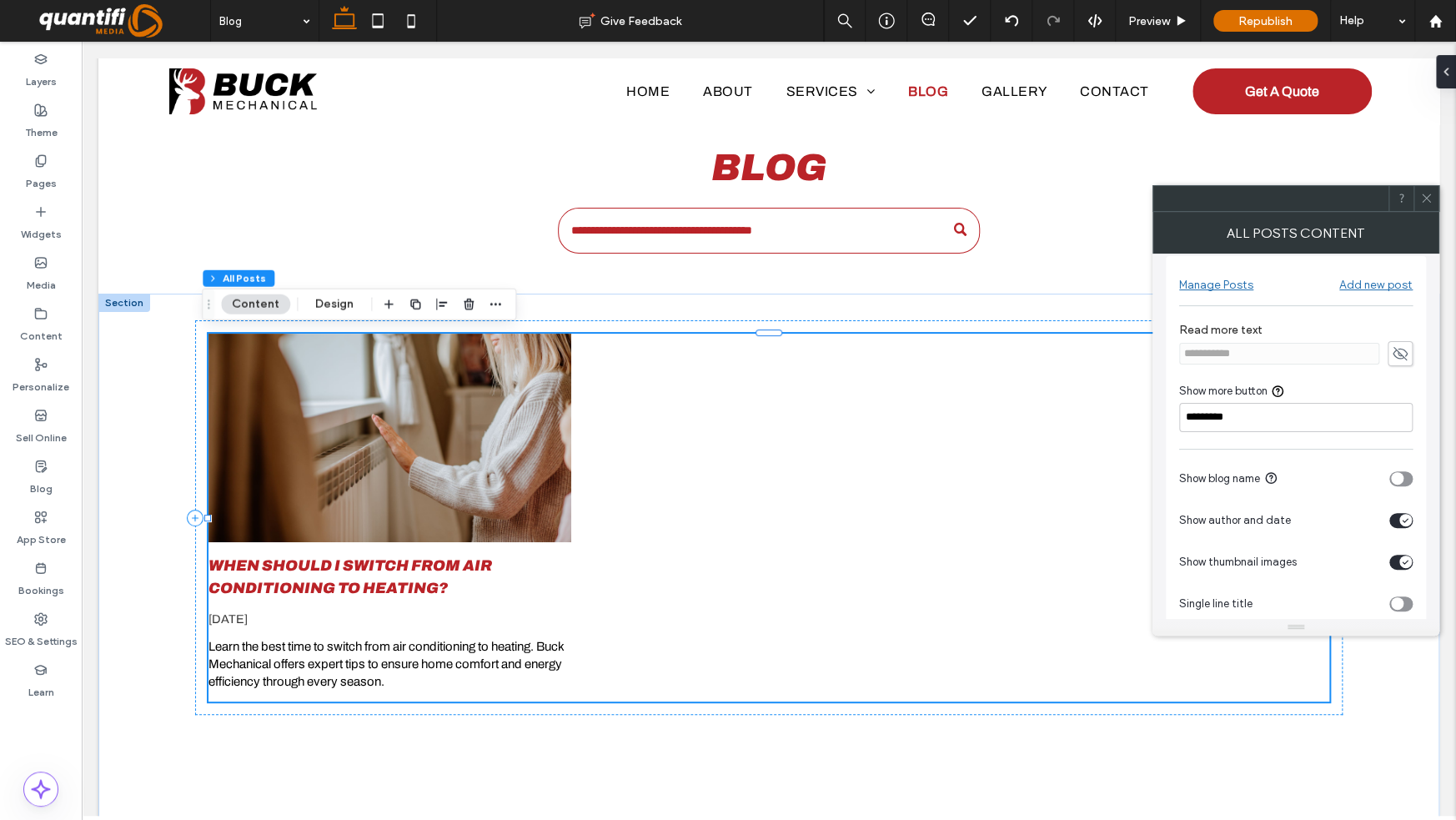
scroll to position [0, 0]
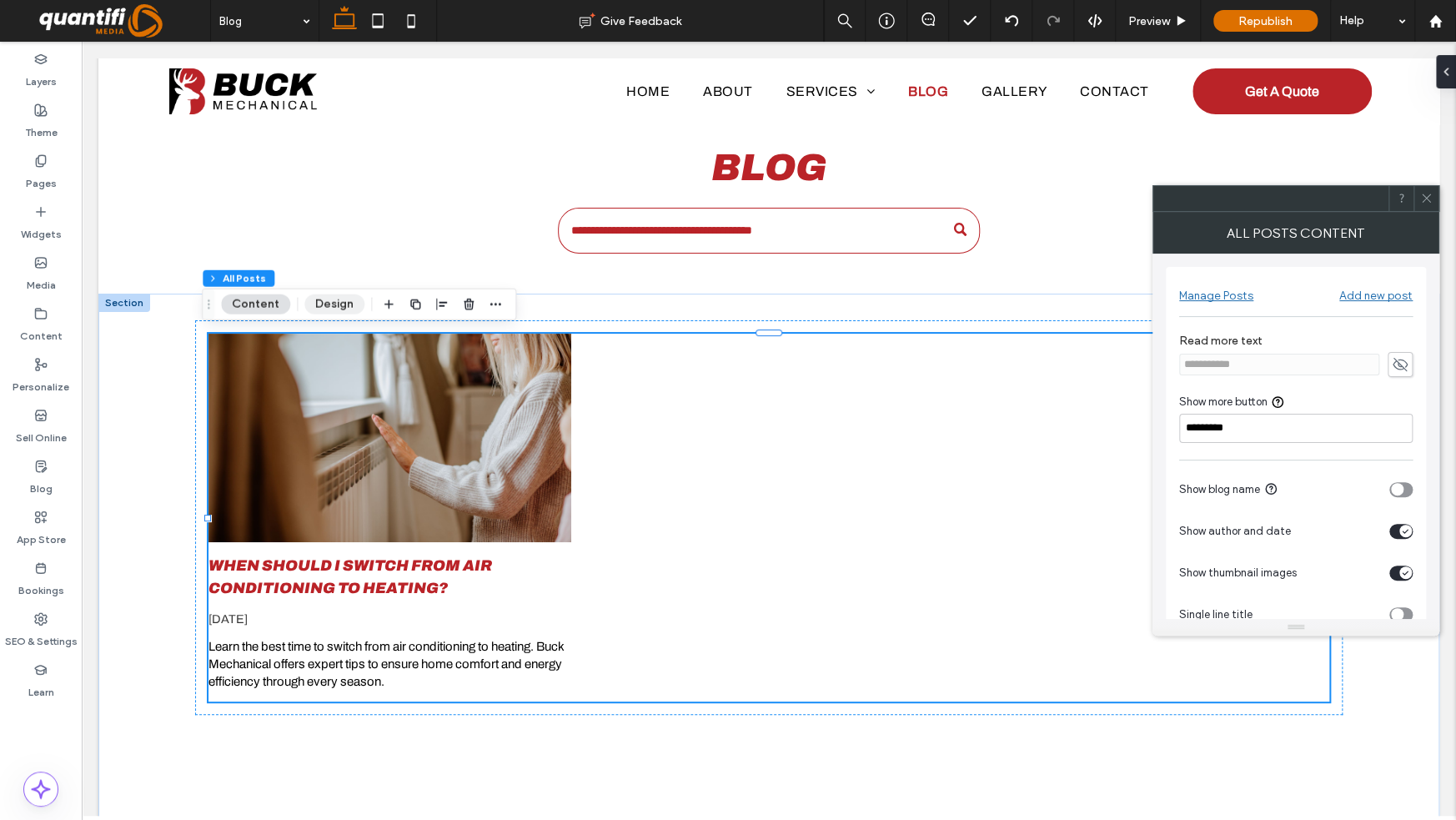
drag, startPoint x: 337, startPoint y: 294, endPoint x: 397, endPoint y: 281, distance: 61.4
click at [337, 295] on button "Design" at bounding box center [334, 304] width 60 height 20
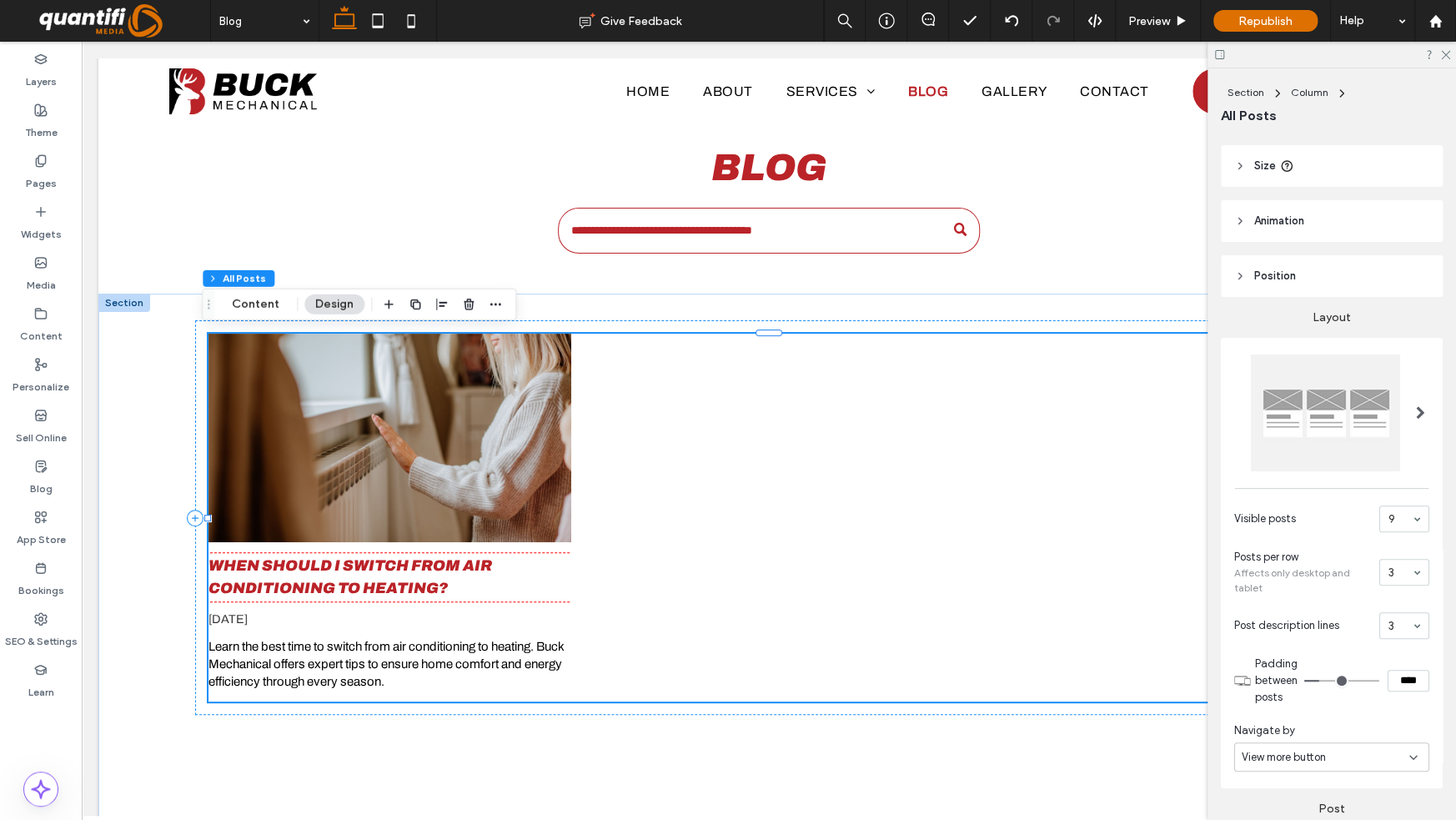
scroll to position [102, 0]
click at [1446, 56] on icon at bounding box center [1445, 53] width 11 height 11
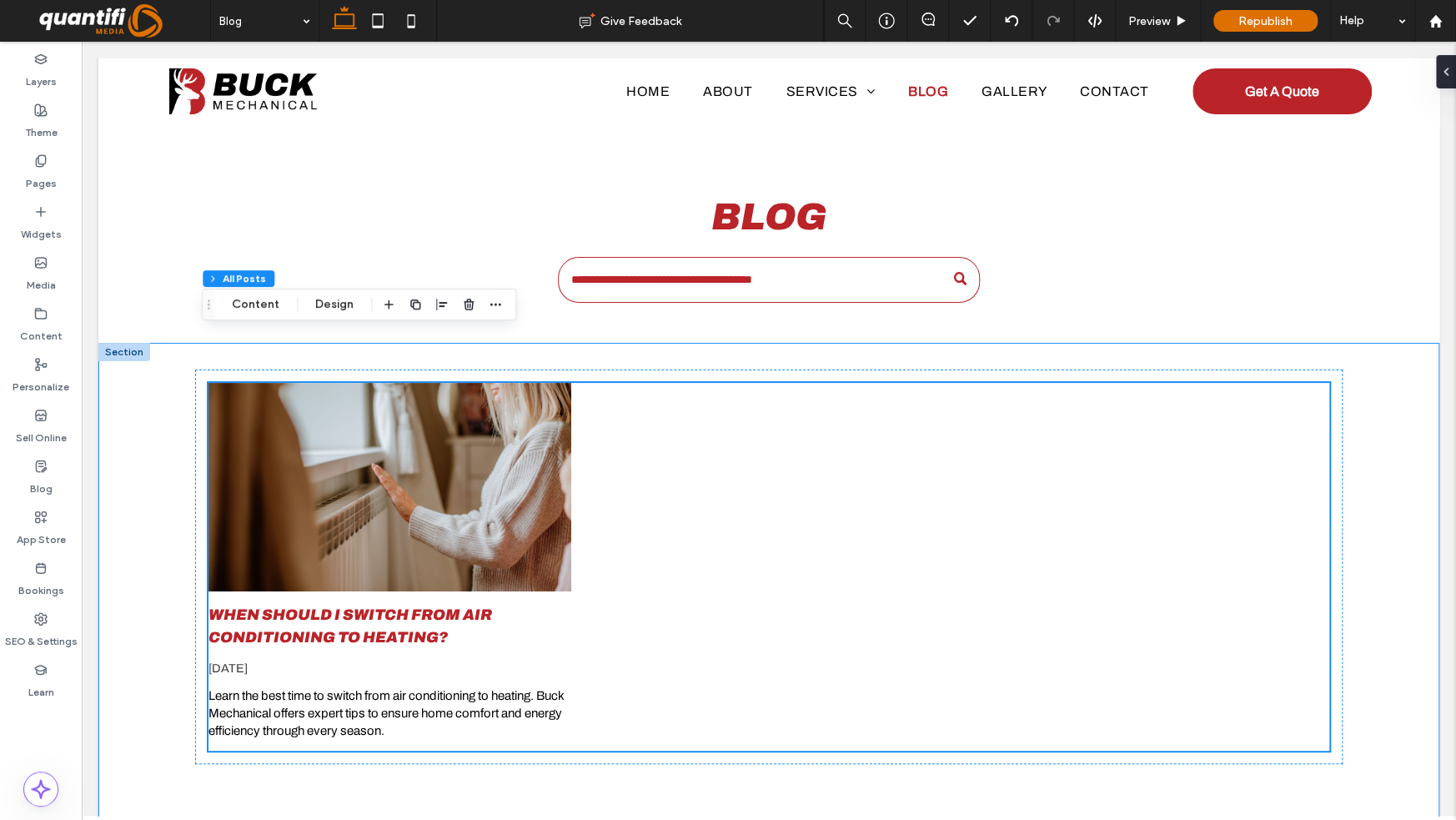
scroll to position [0, 0]
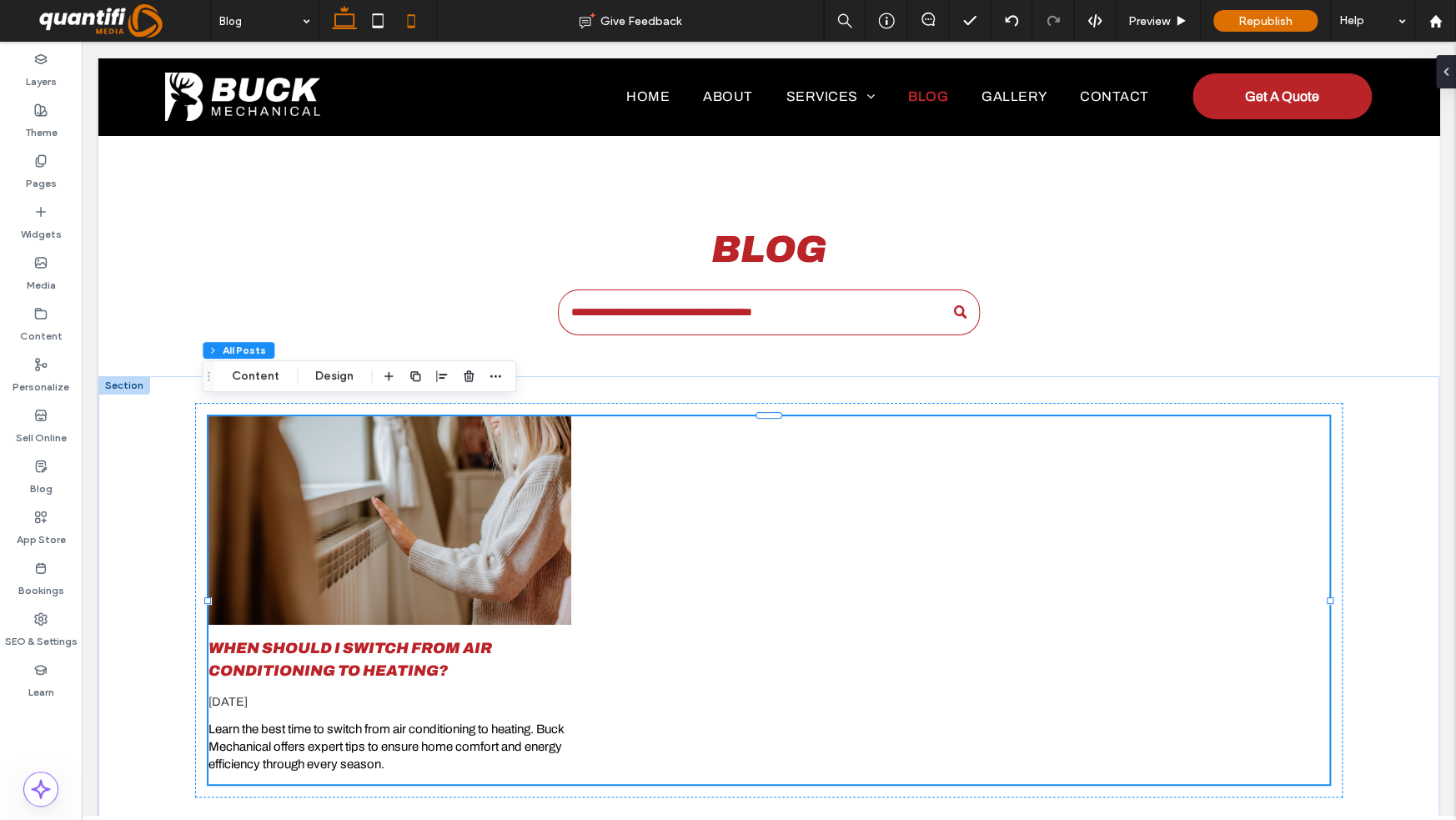
click at [404, 24] on icon at bounding box center [411, 21] width 34 height 34
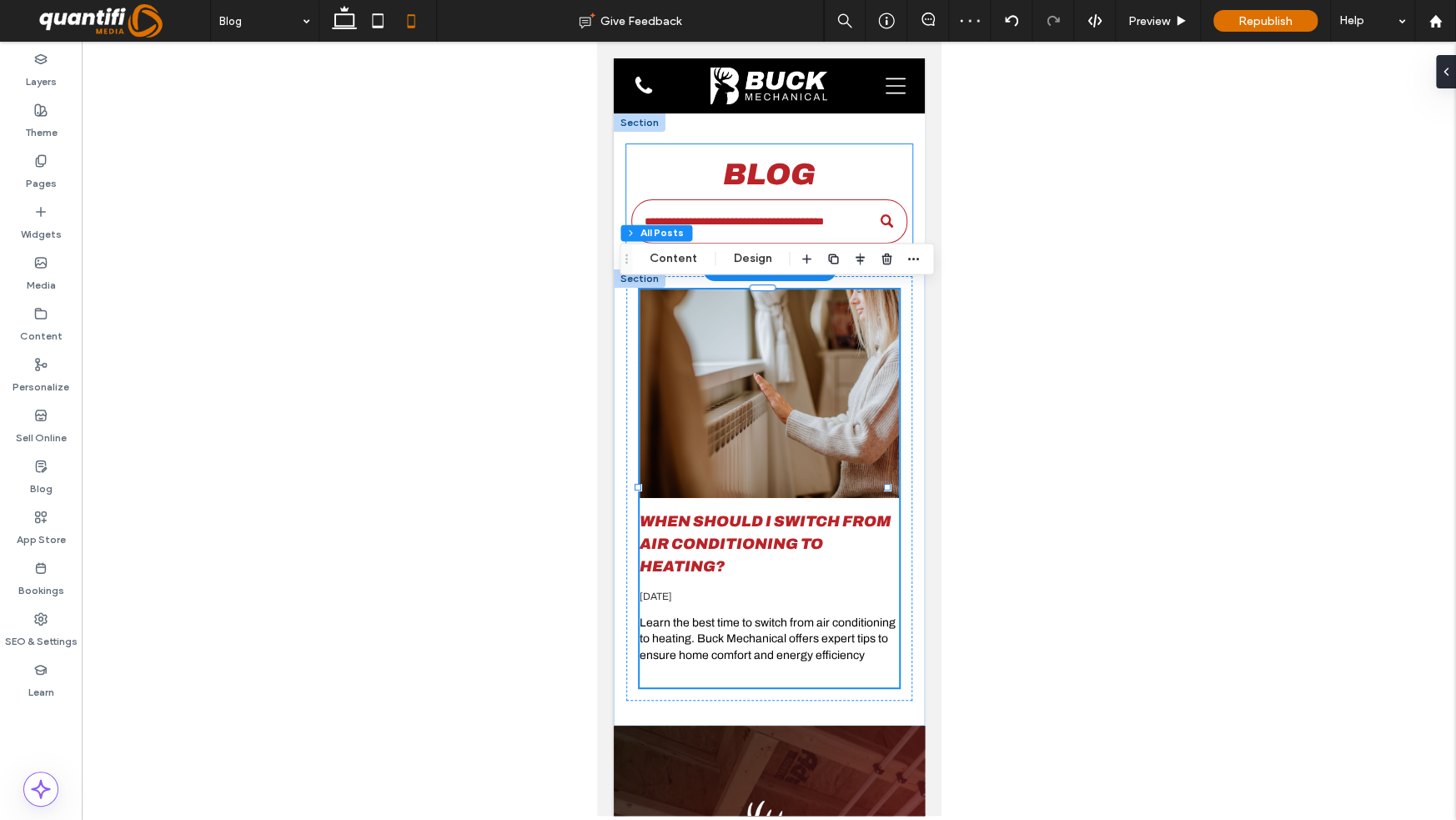
click at [827, 150] on div "Blog" at bounding box center [768, 200] width 286 height 113
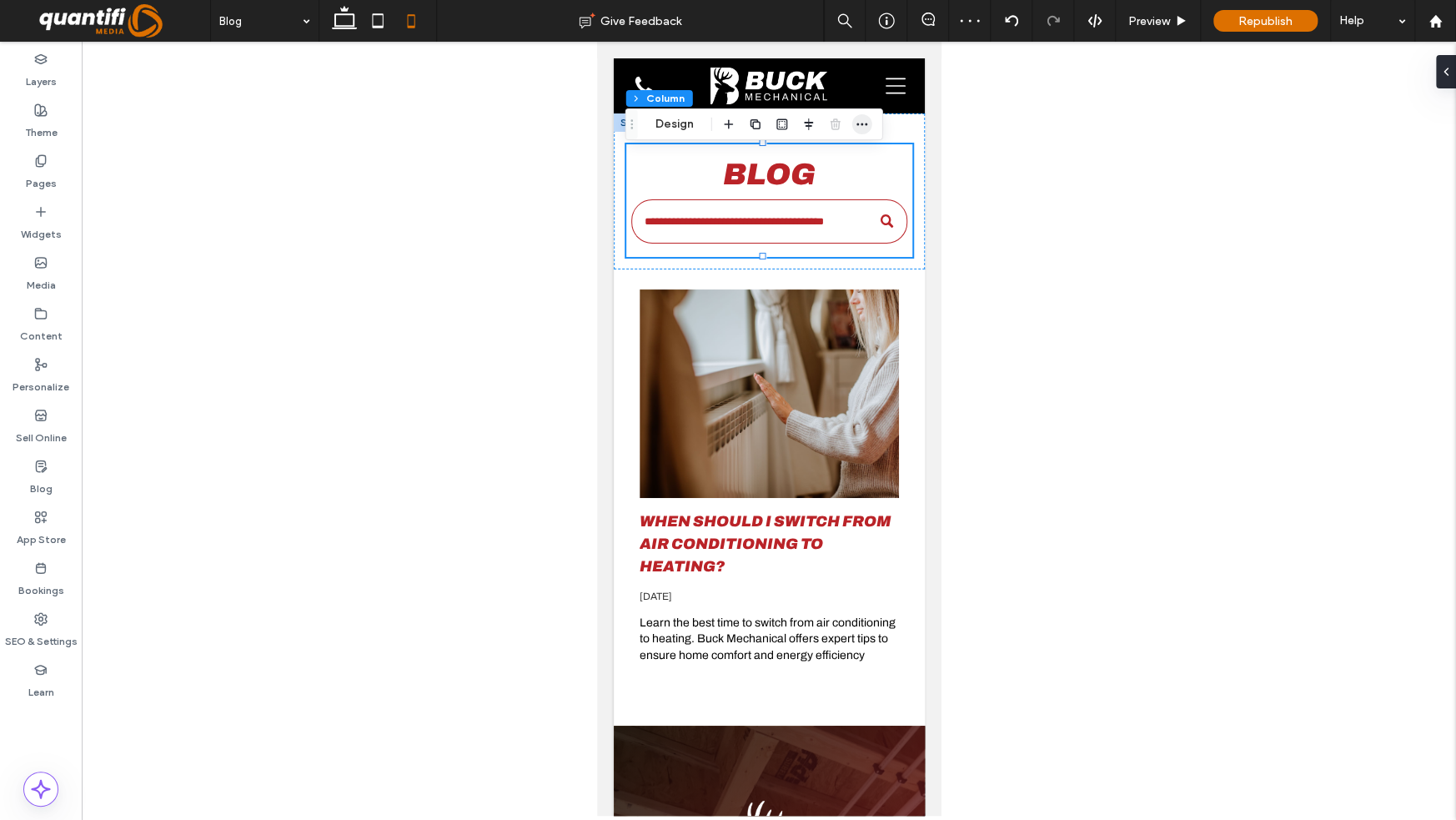
click at [858, 126] on icon "button" at bounding box center [862, 124] width 13 height 13
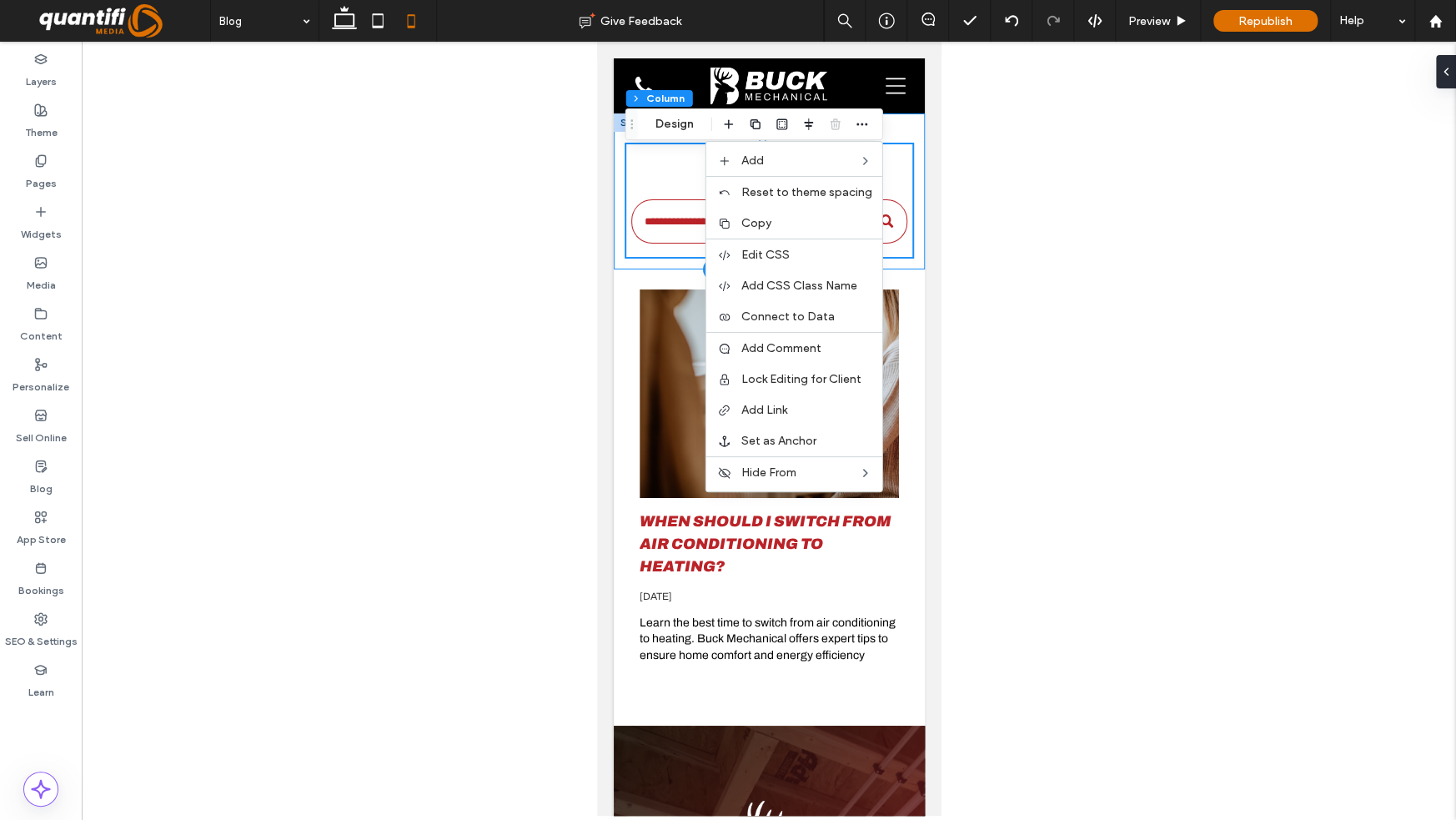
click at [895, 130] on div "Blog" at bounding box center [768, 191] width 311 height 156
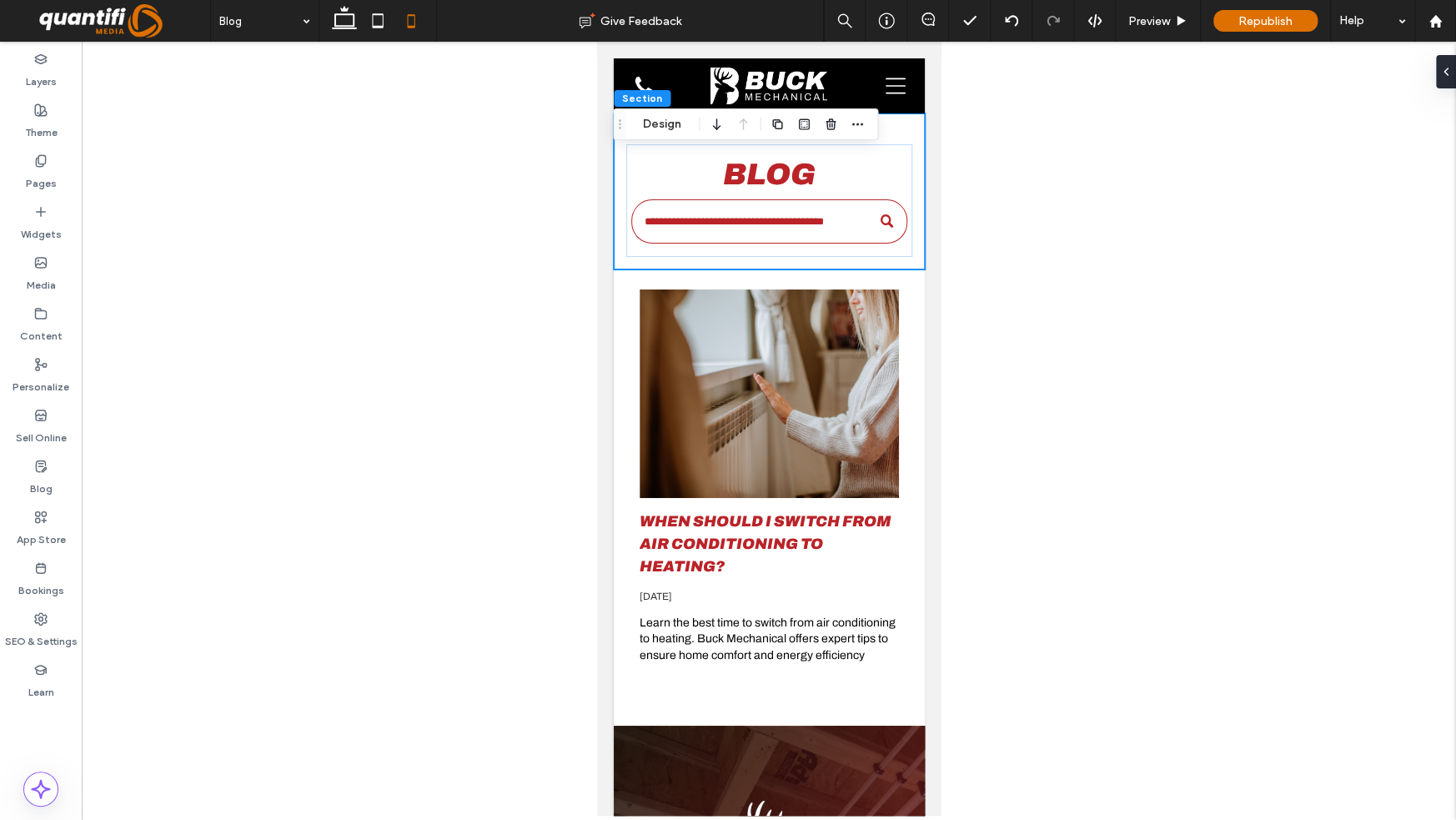
click at [1028, 183] on div at bounding box center [768, 428] width 1374 height 773
click at [583, 295] on div at bounding box center [768, 428] width 1374 height 773
click at [486, 363] on div at bounding box center [768, 428] width 1374 height 773
click at [1023, 243] on div at bounding box center [768, 428] width 1374 height 773
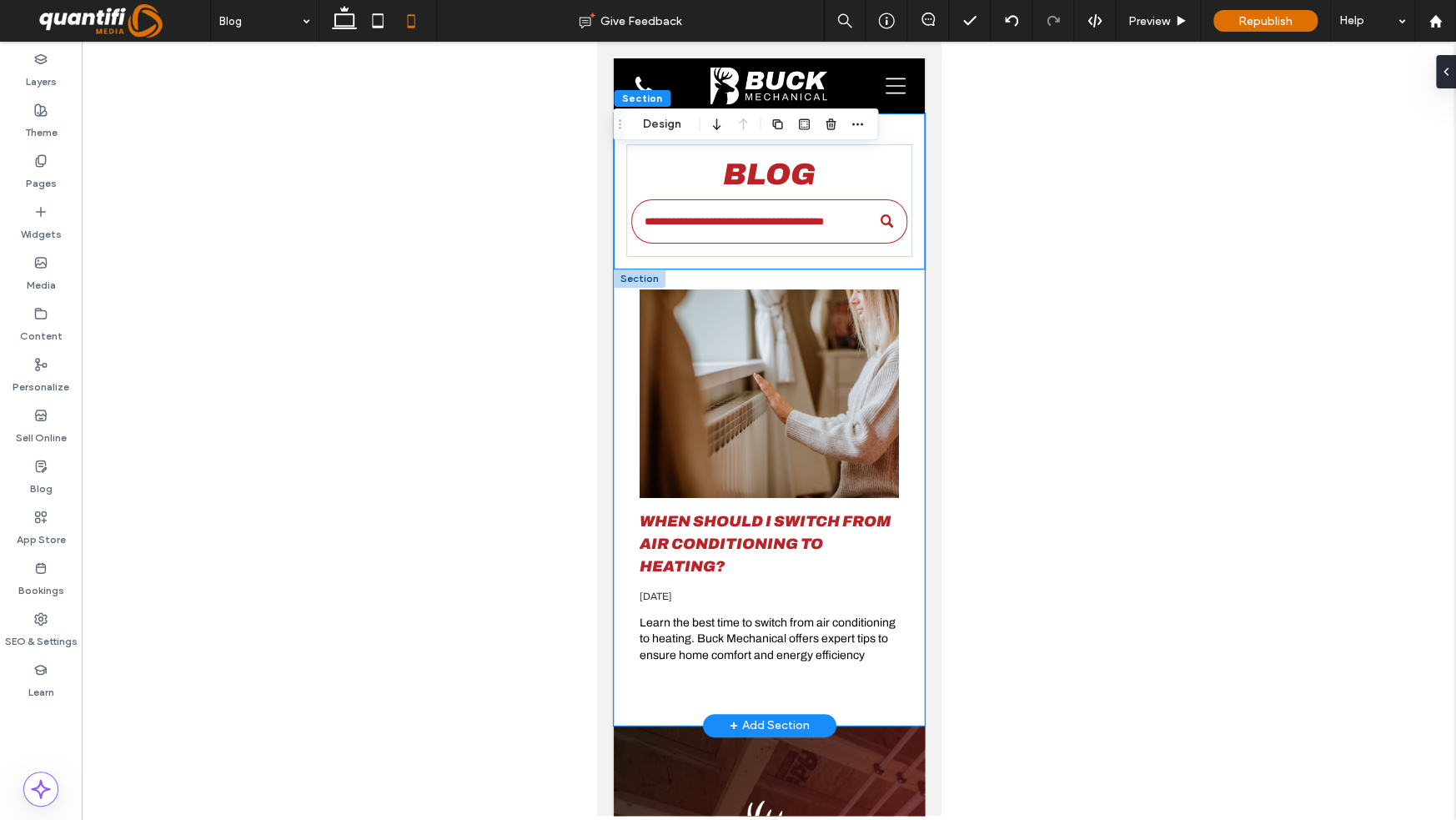
click at [622, 320] on div "When Should I Switch from Air Conditioning to Heating? October 9, 2025 Learn th…" at bounding box center [768, 498] width 311 height 457
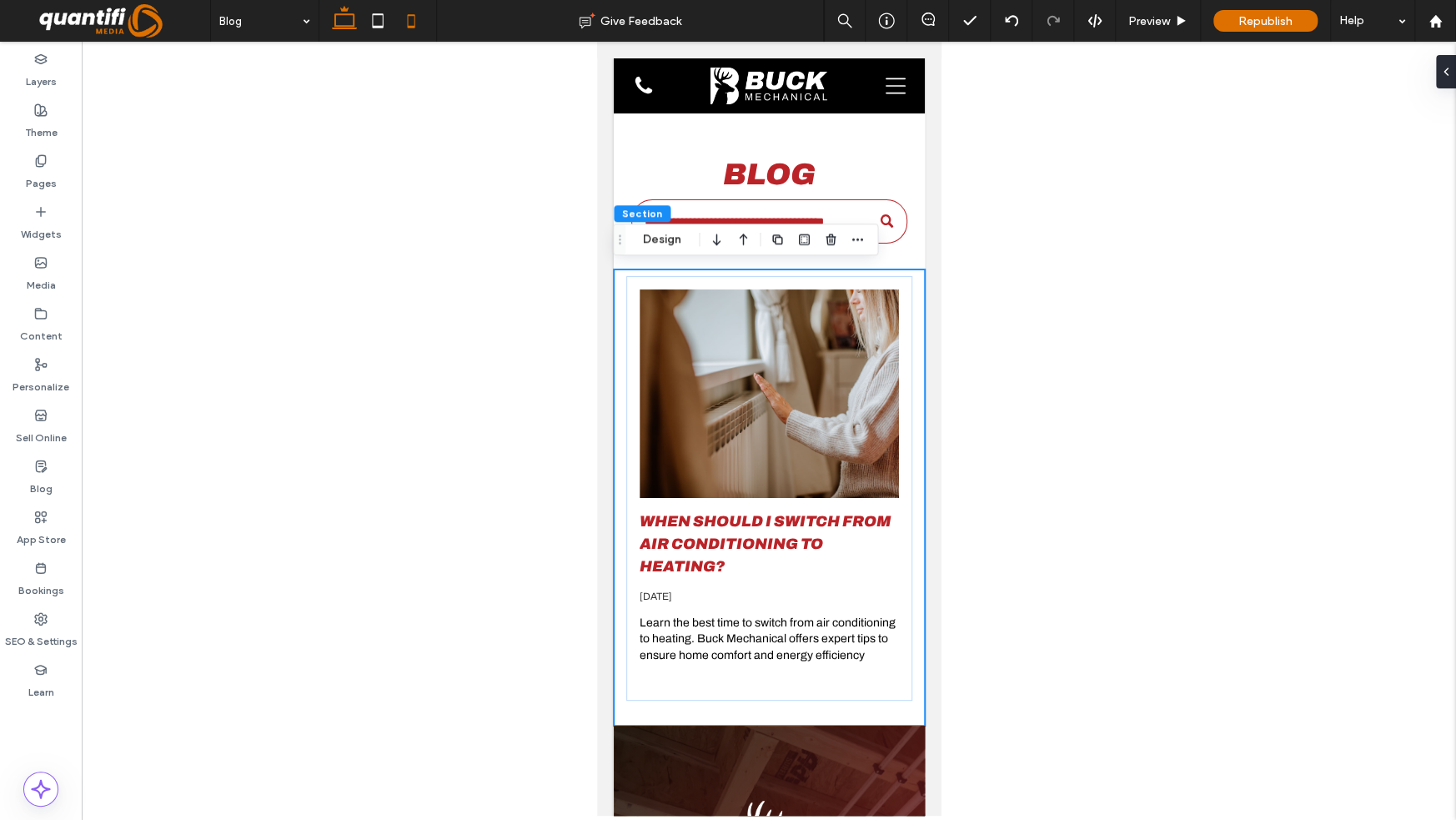
click at [339, 31] on icon at bounding box center [344, 21] width 34 height 34
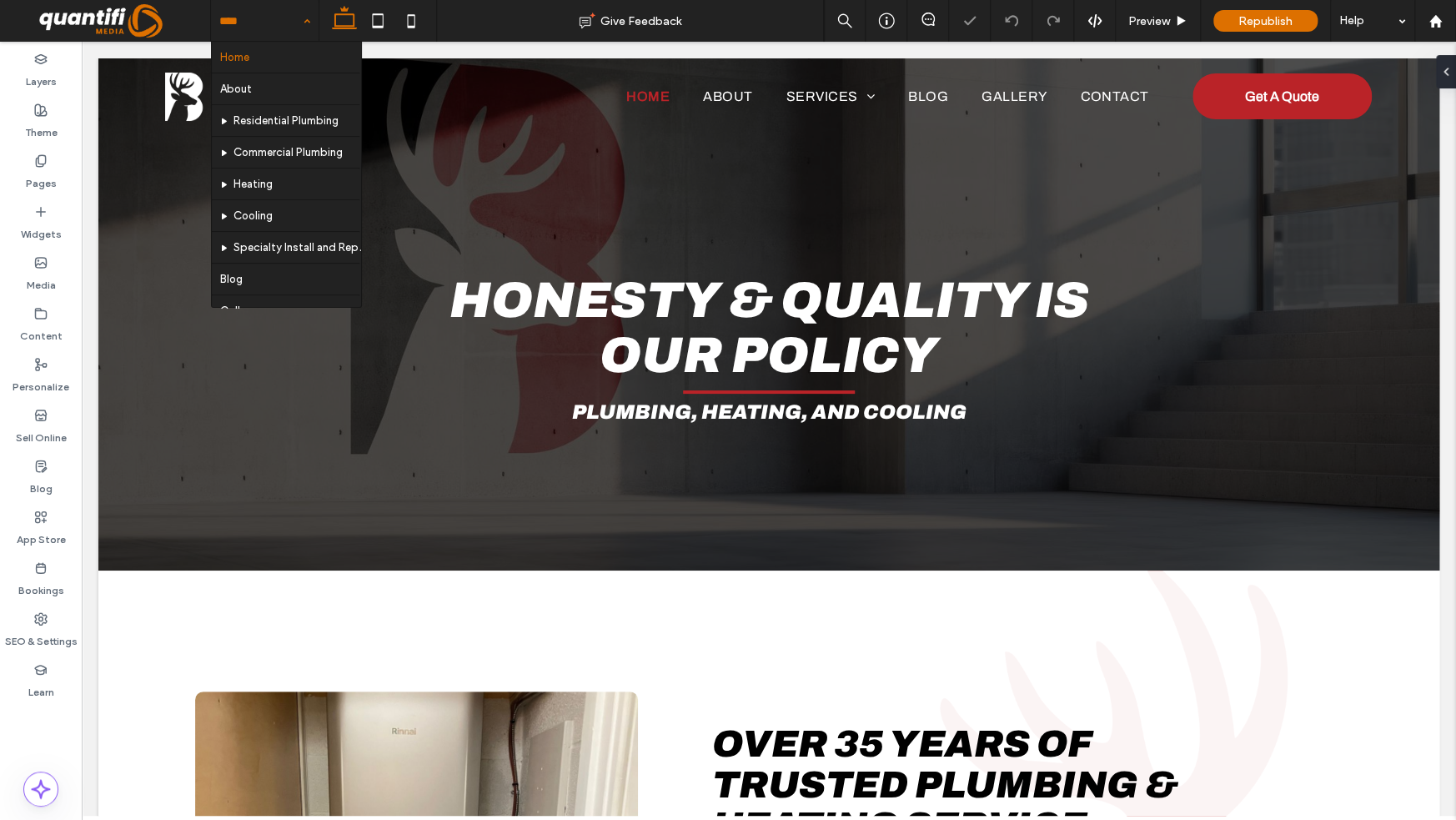
click at [277, 34] on input at bounding box center [261, 21] width 83 height 41
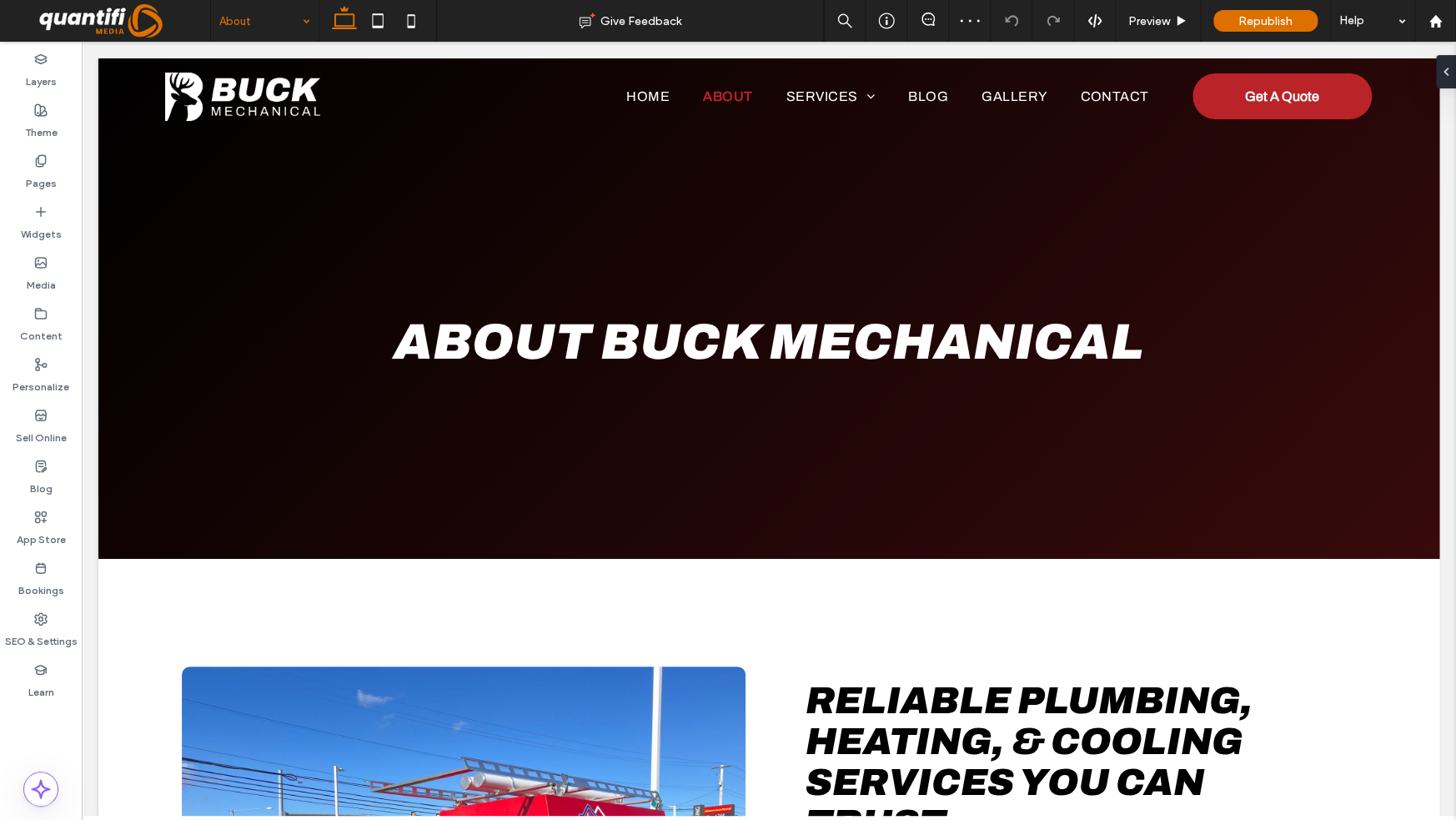
click at [258, 22] on input at bounding box center [261, 21] width 83 height 41
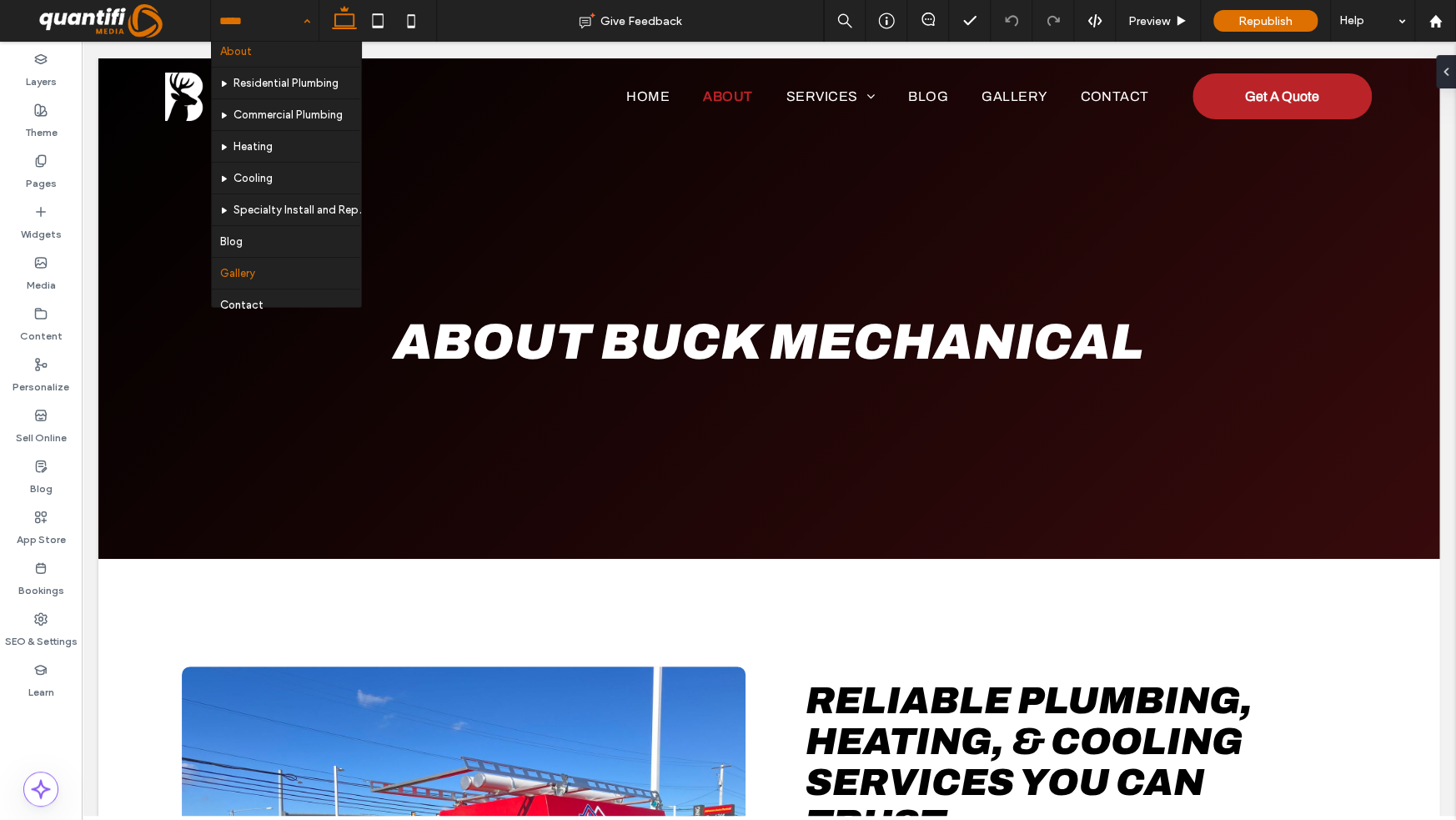
scroll to position [56, 0]
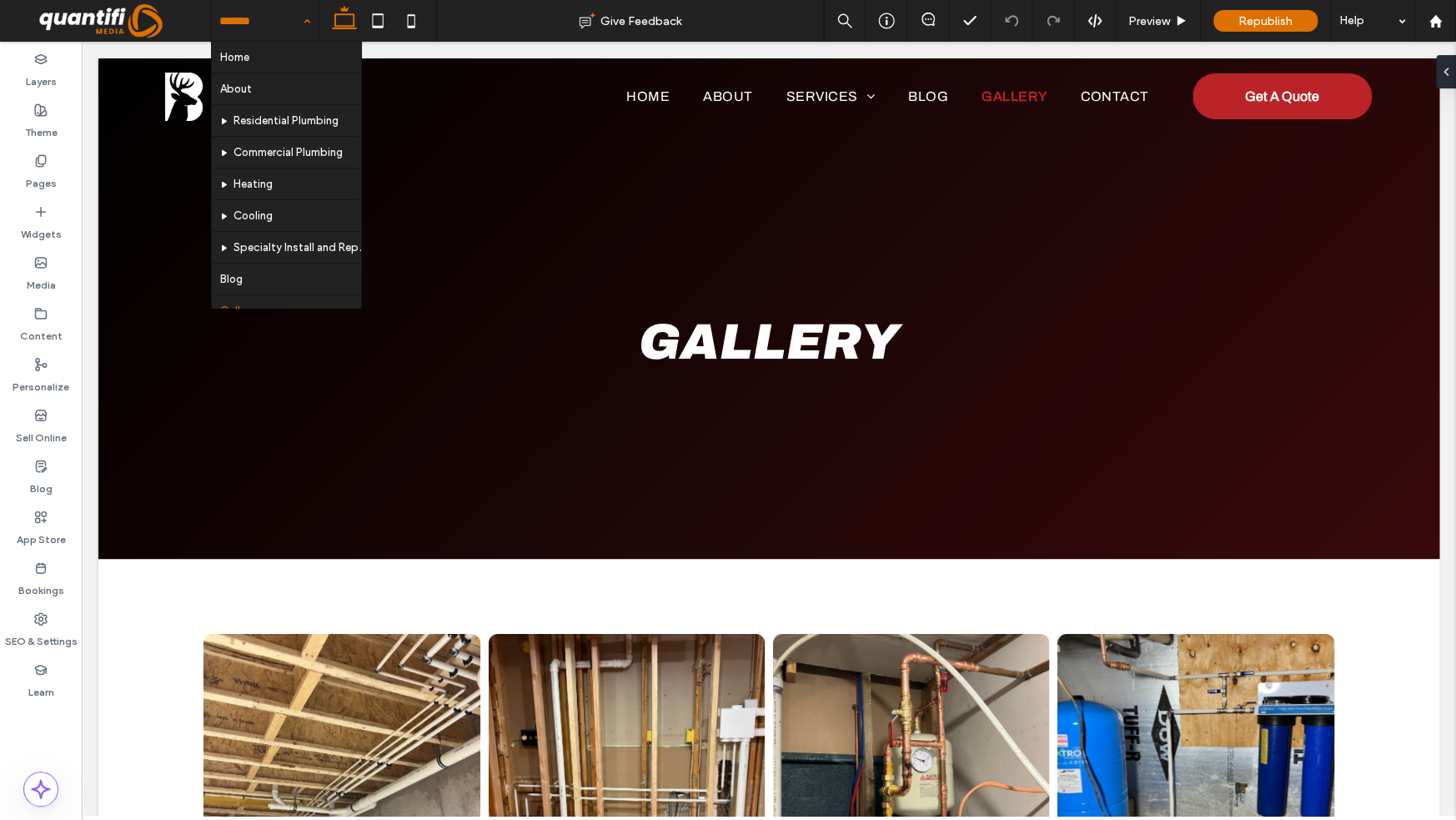
click at [217, 25] on div at bounding box center [264, 21] width 108 height 41
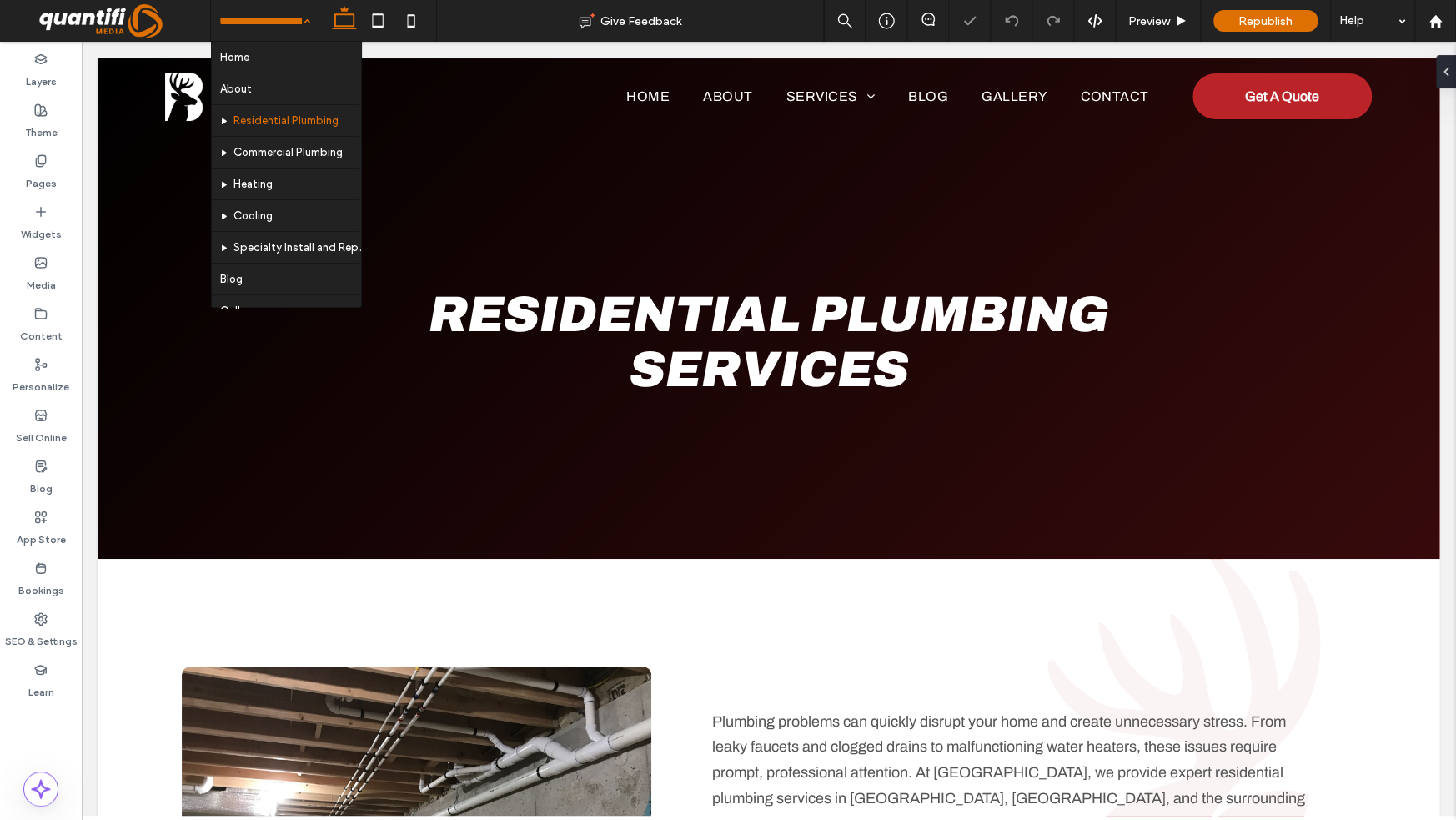
click at [270, 23] on input at bounding box center [261, 21] width 83 height 41
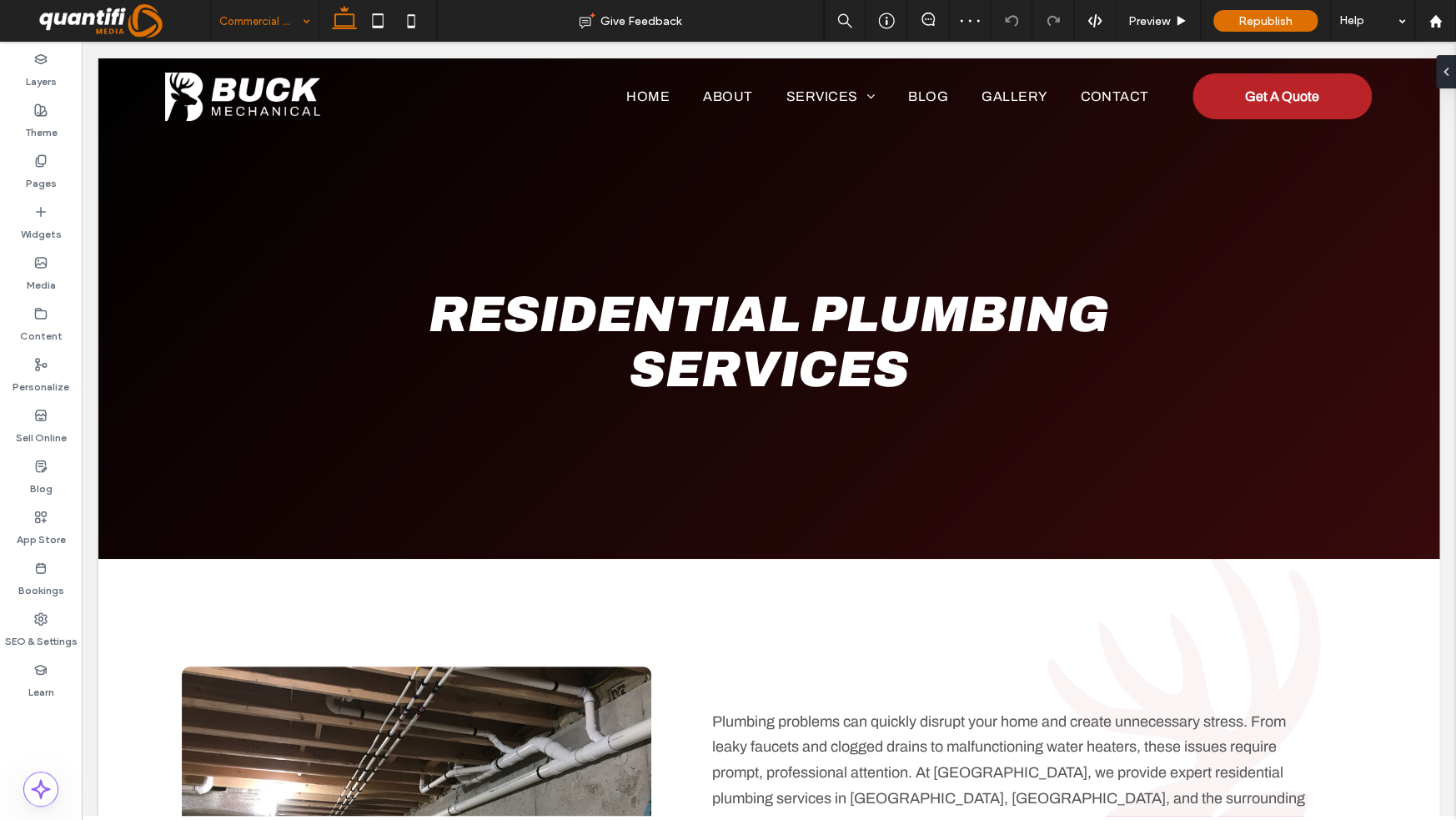
click at [263, 21] on input at bounding box center [261, 21] width 83 height 41
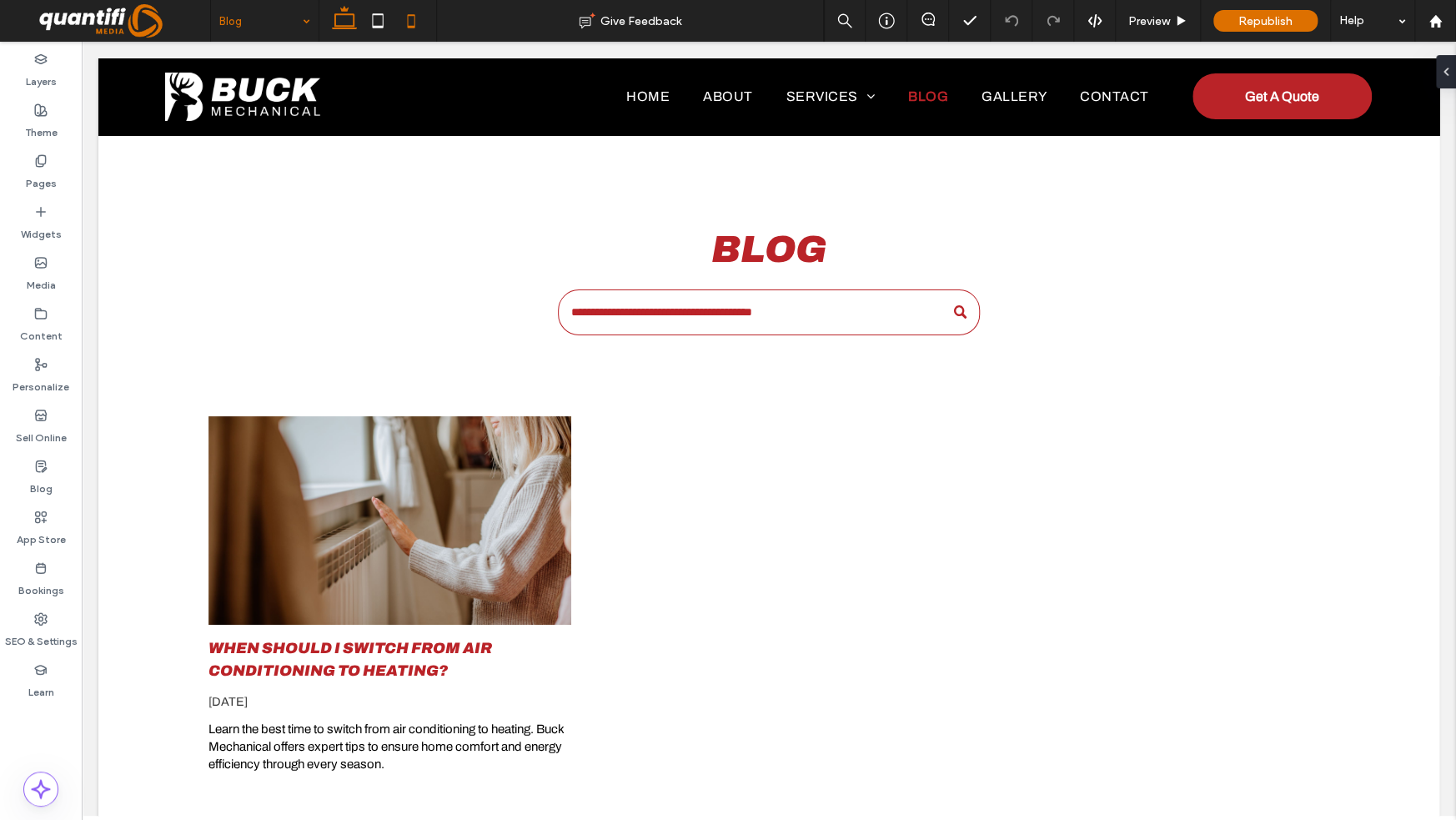
click at [408, 23] on icon at bounding box center [411, 21] width 34 height 34
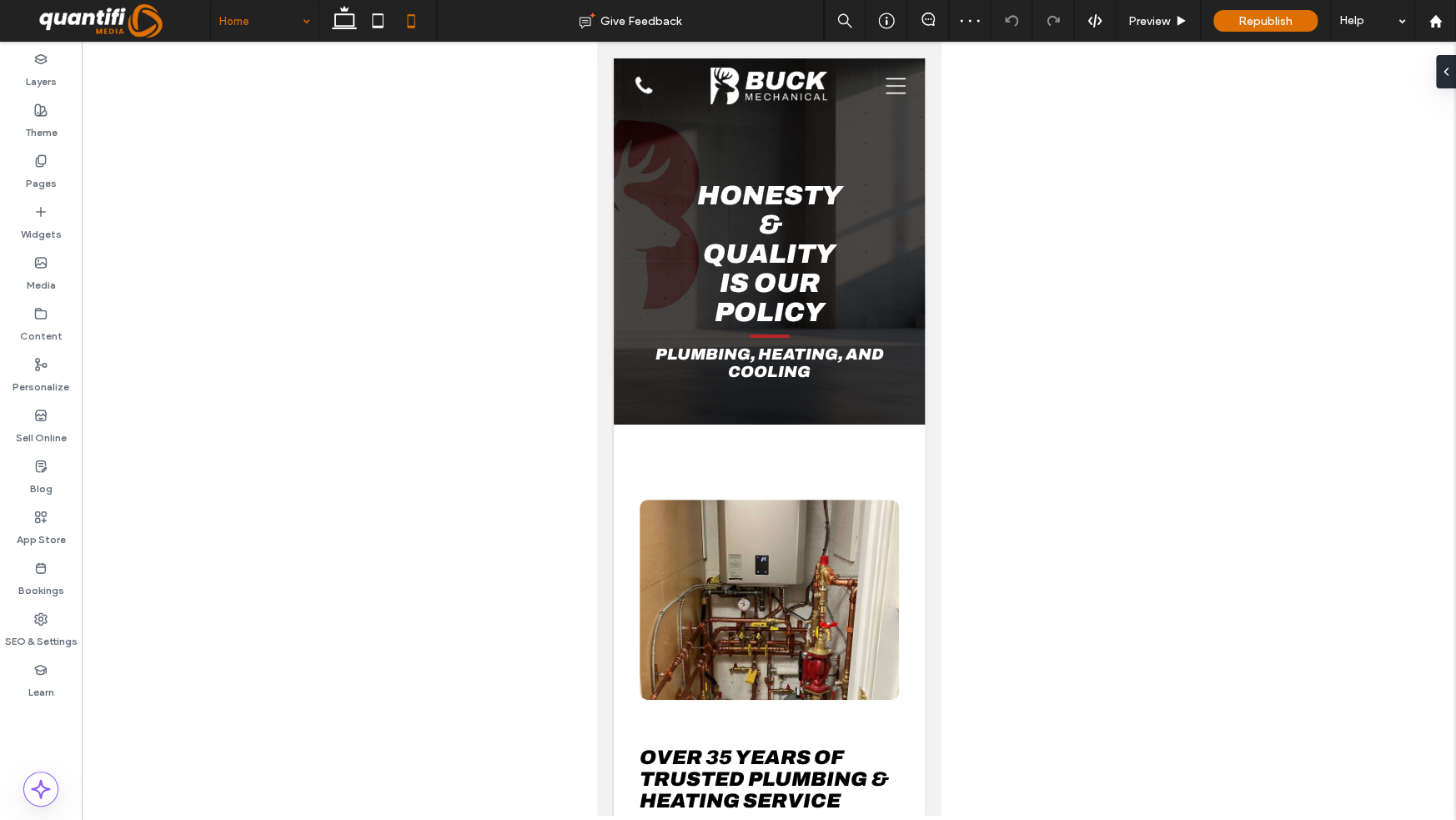
click at [259, 21] on input at bounding box center [261, 21] width 83 height 41
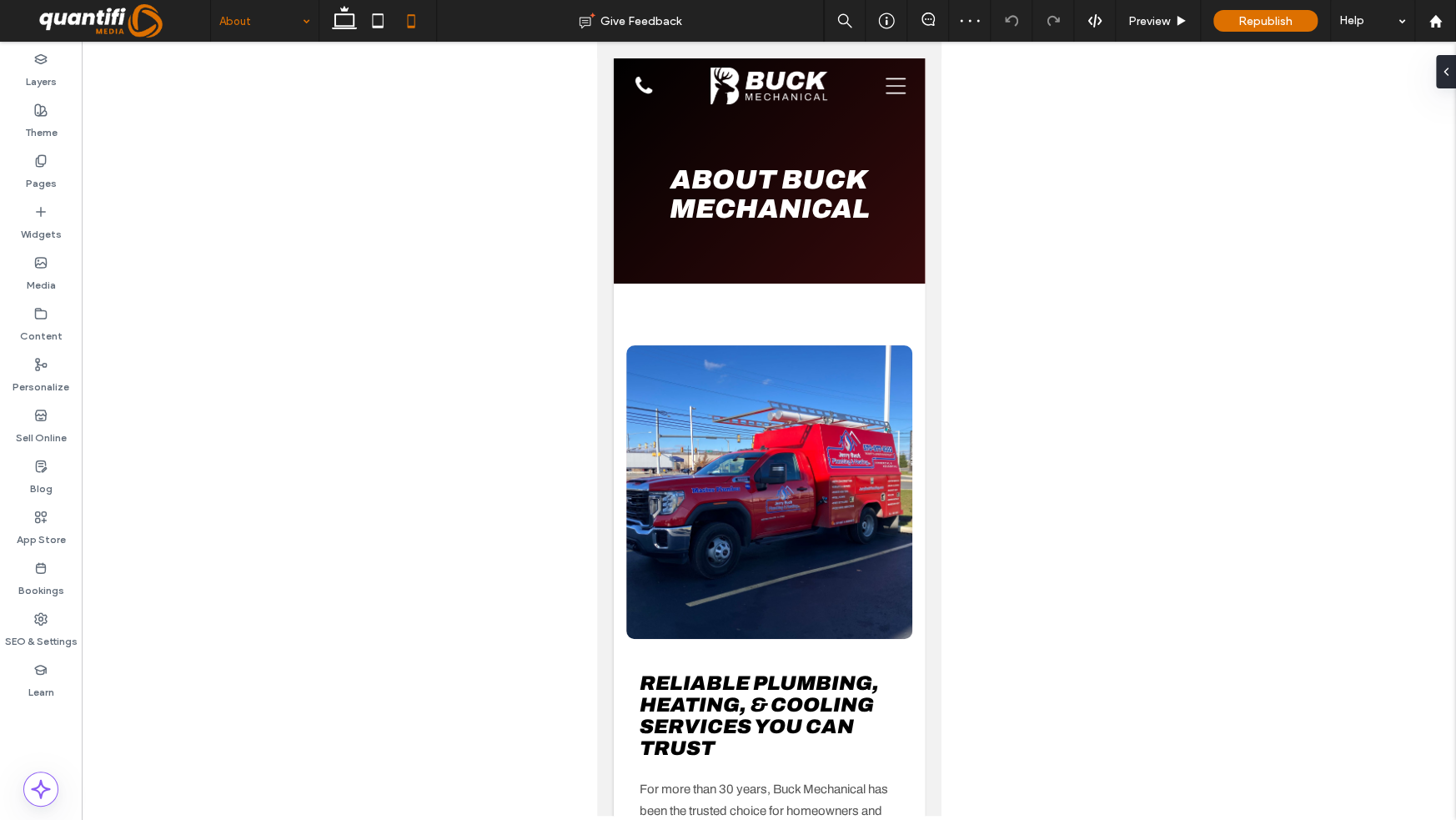
click at [272, 19] on input at bounding box center [261, 21] width 83 height 41
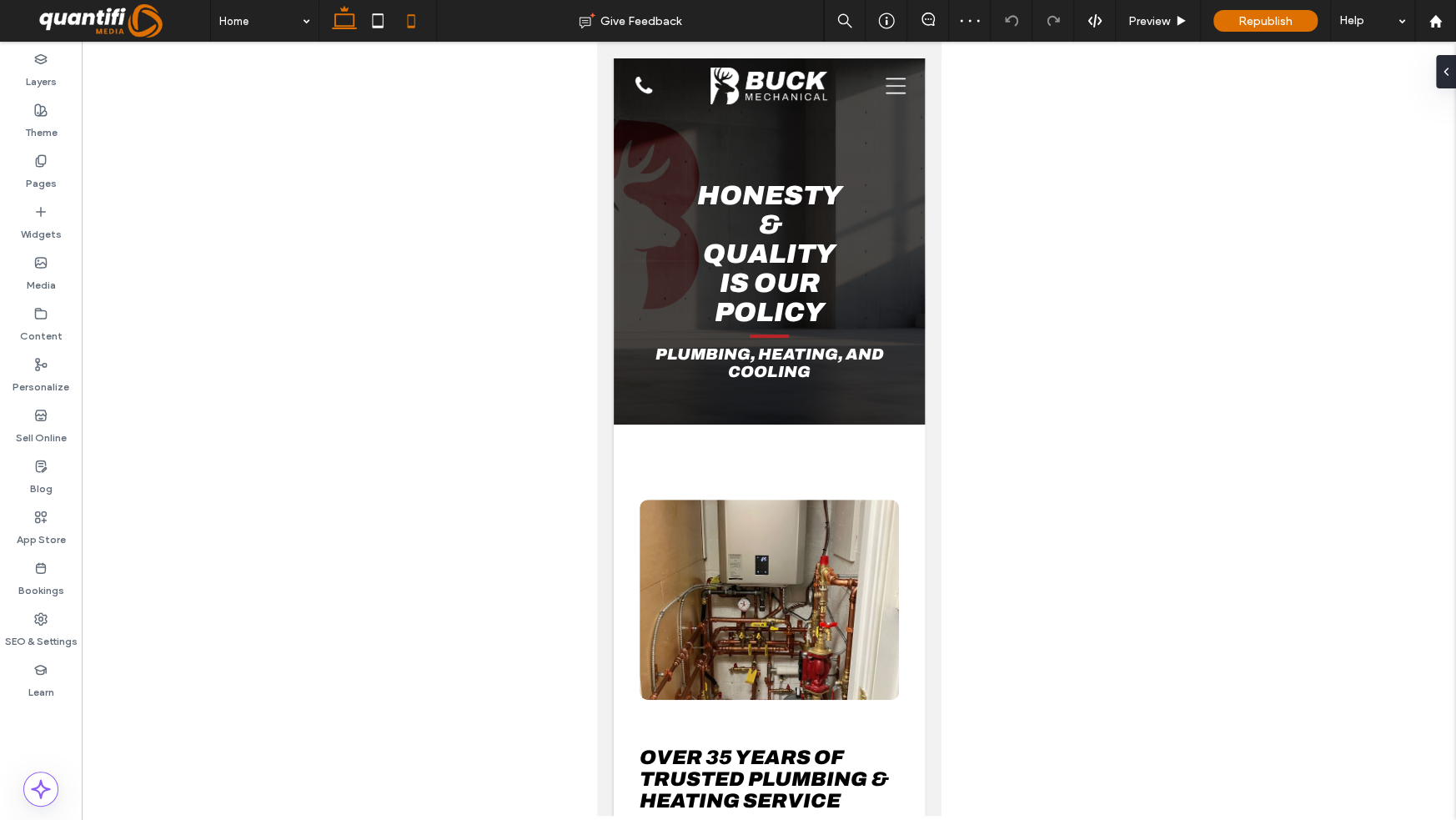
click at [340, 30] on icon at bounding box center [344, 21] width 34 height 34
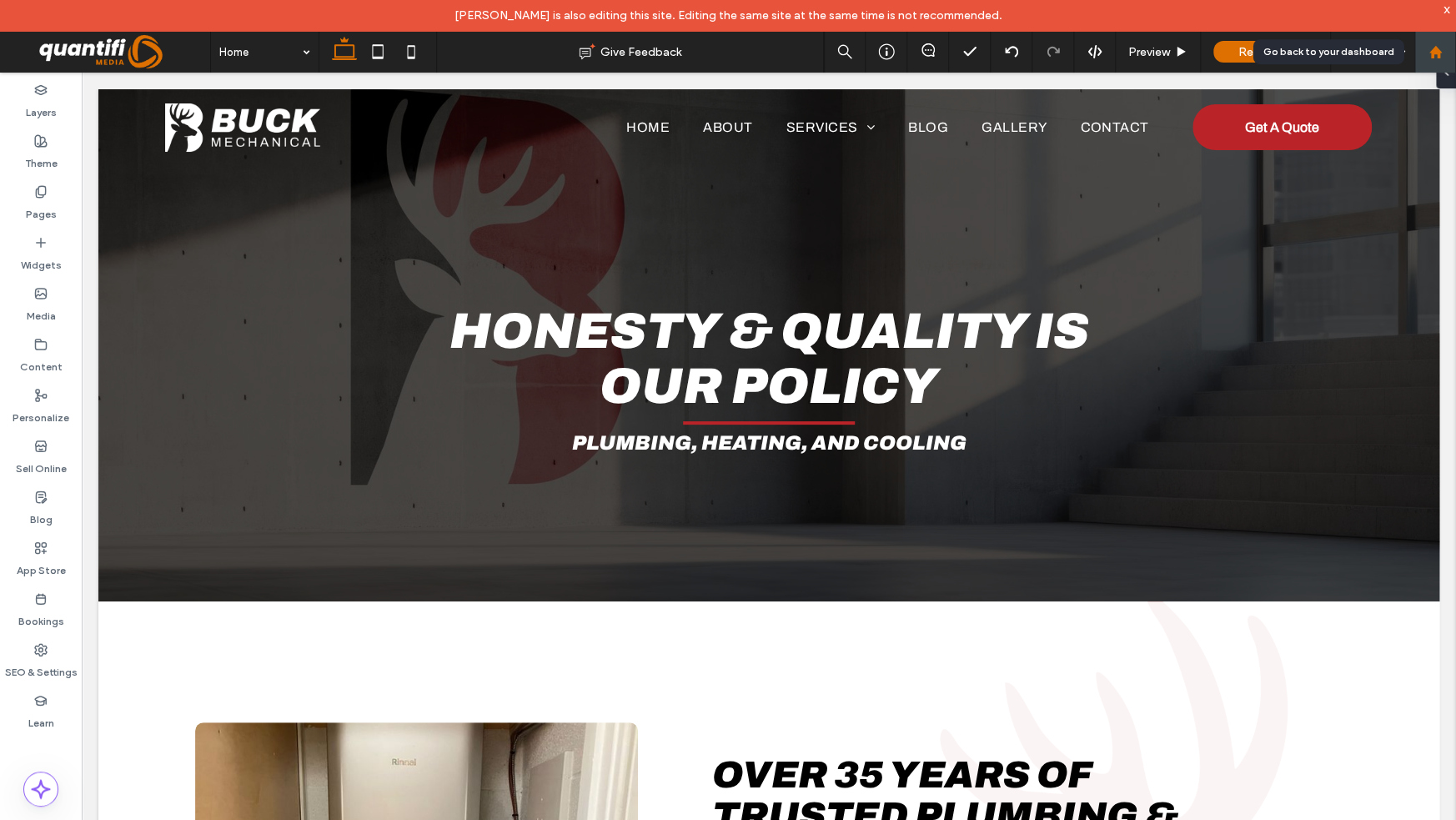
click at [1439, 43] on div at bounding box center [1435, 52] width 41 height 41
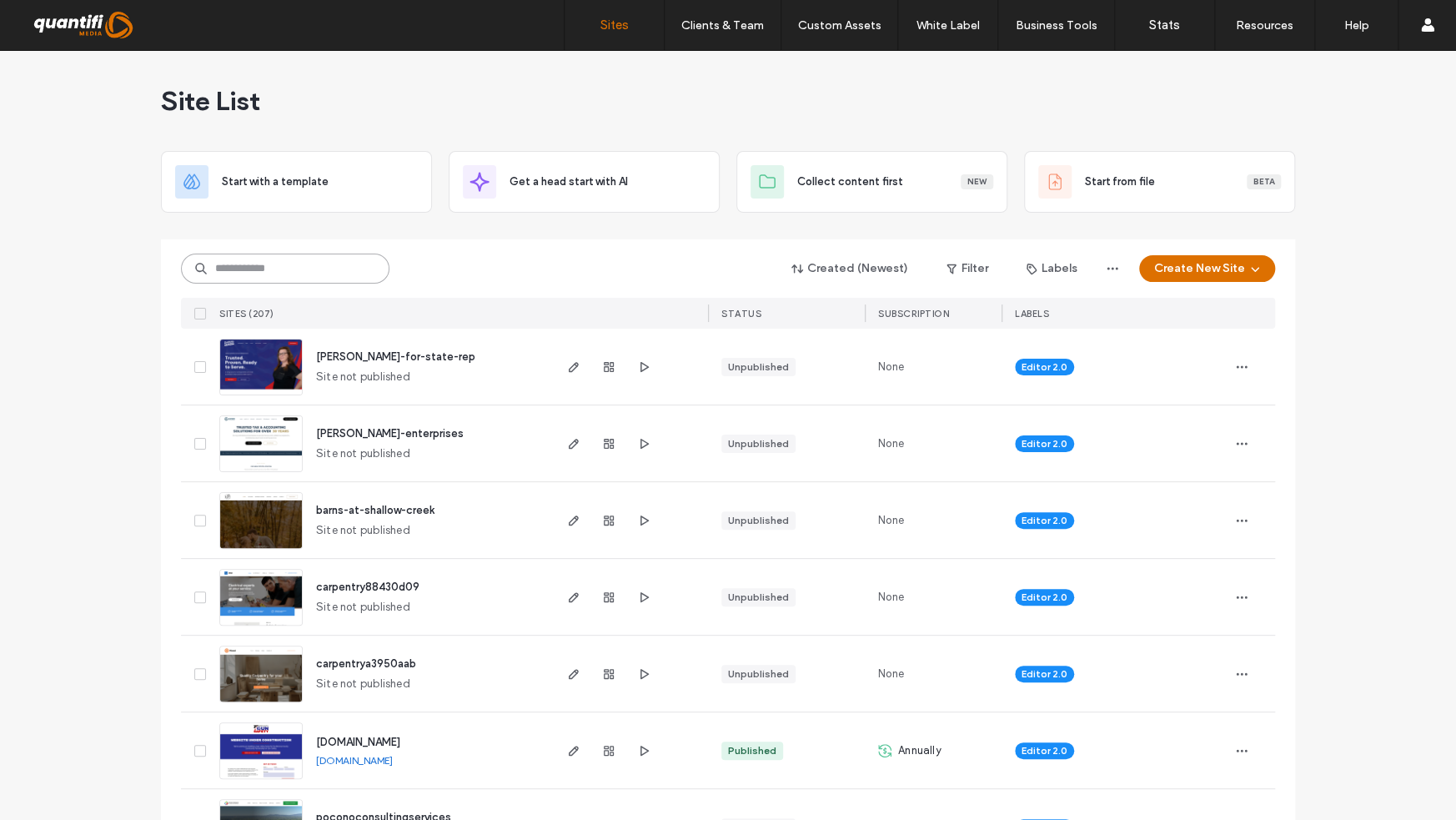
click at [299, 264] on input at bounding box center [285, 268] width 208 height 30
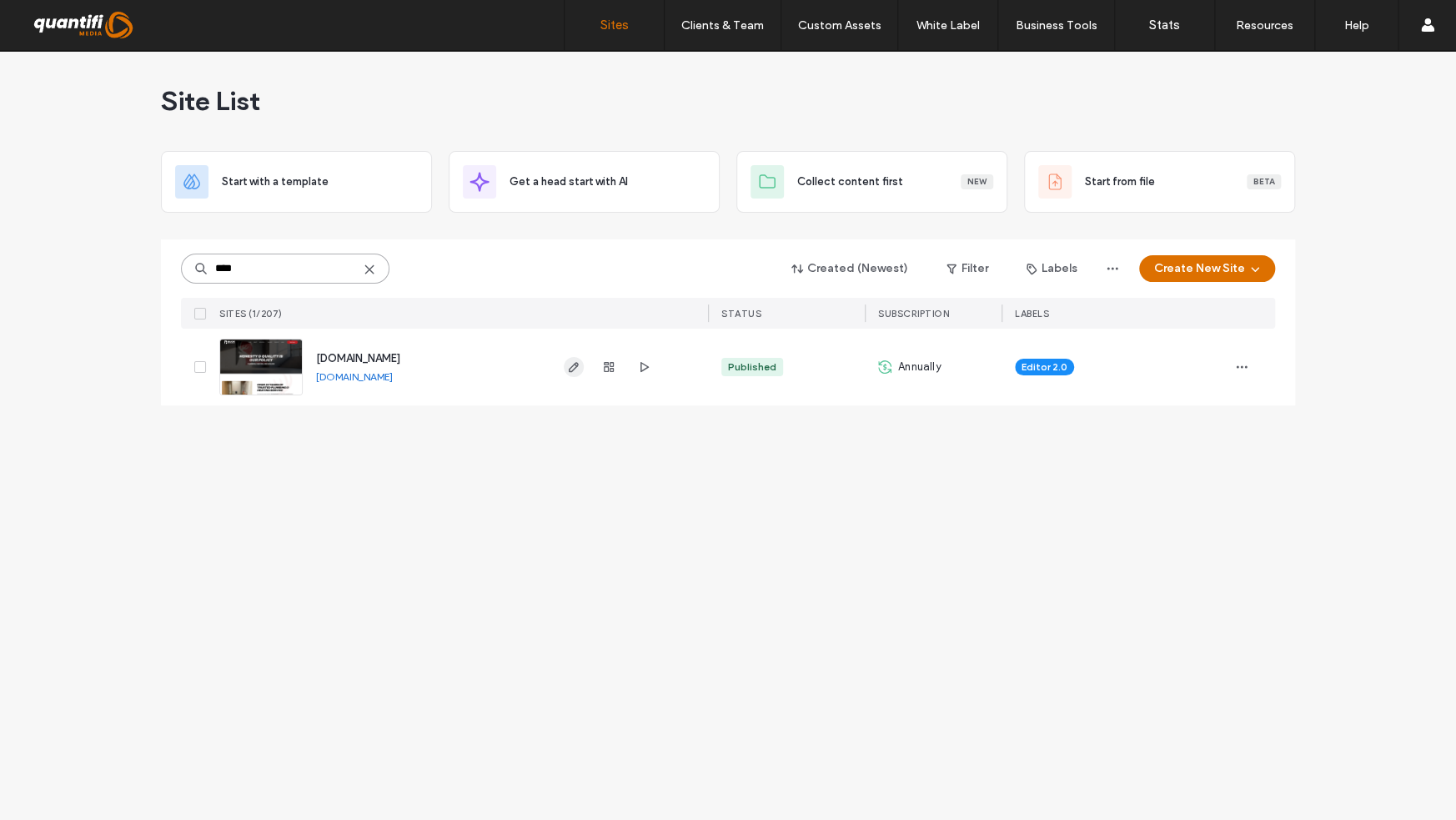
type input "****"
click at [573, 367] on icon "button" at bounding box center [573, 366] width 13 height 13
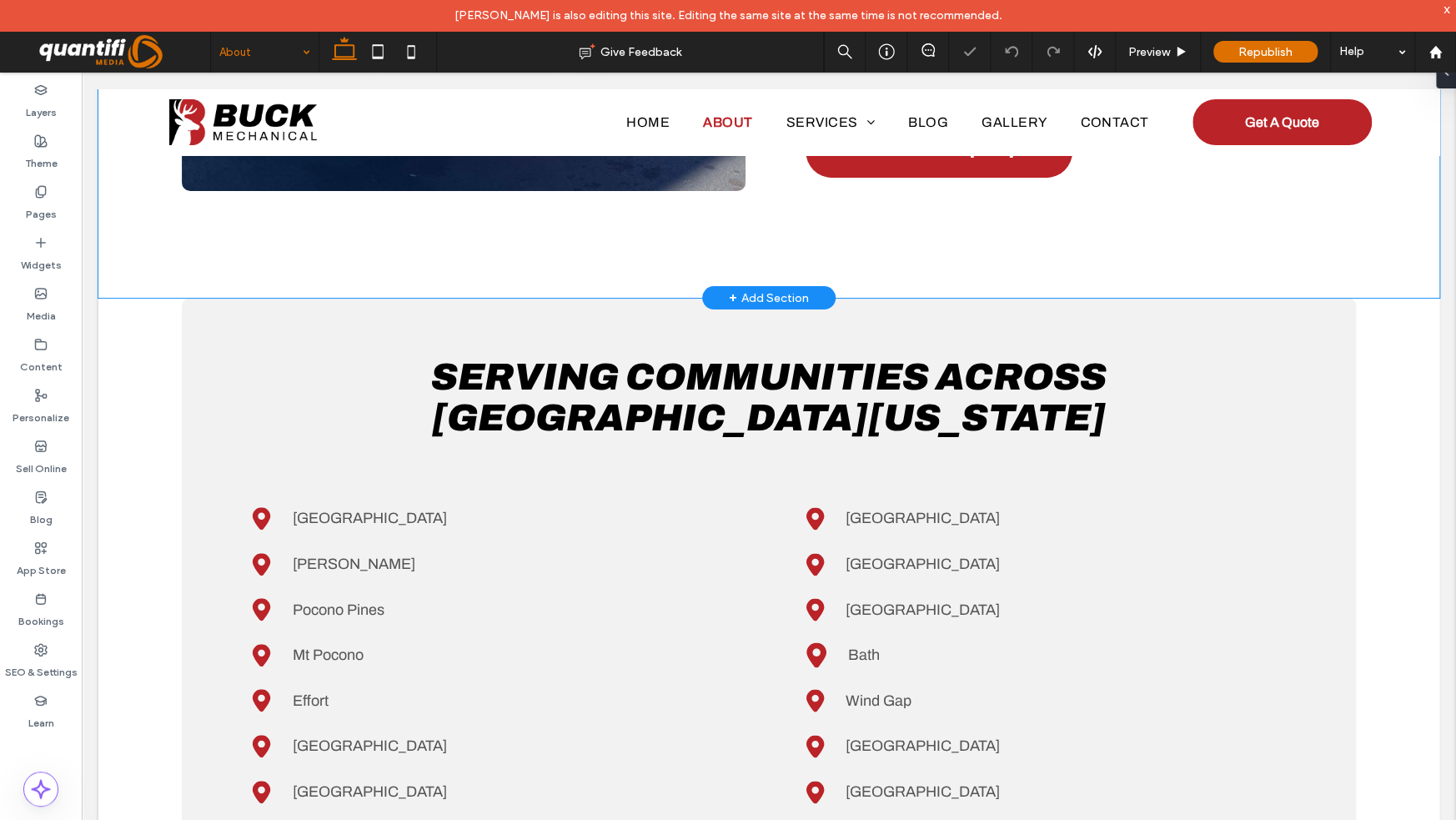
scroll to position [1167, 0]
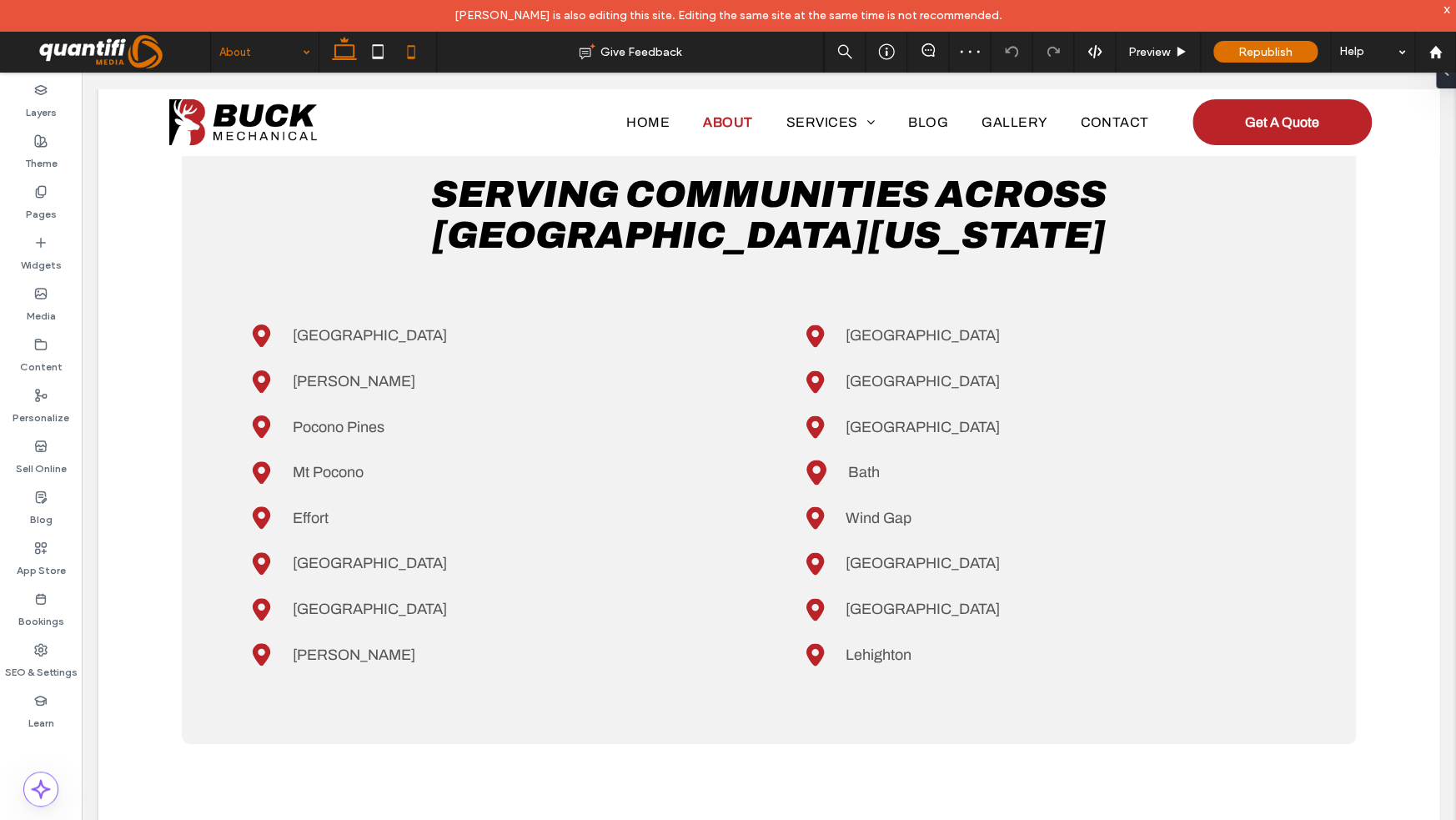
click at [401, 41] on icon at bounding box center [411, 52] width 34 height 34
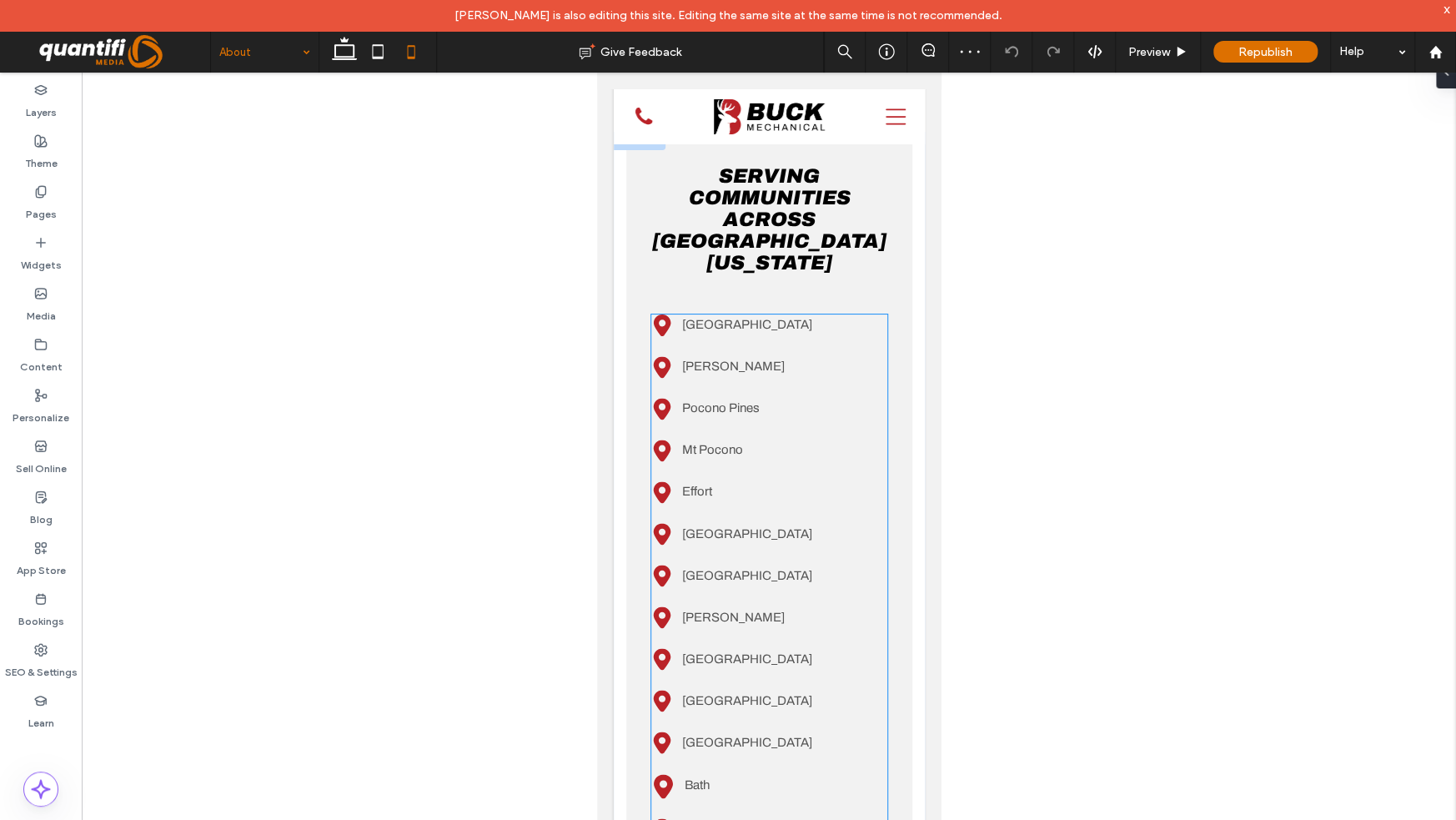
scroll to position [1064, 0]
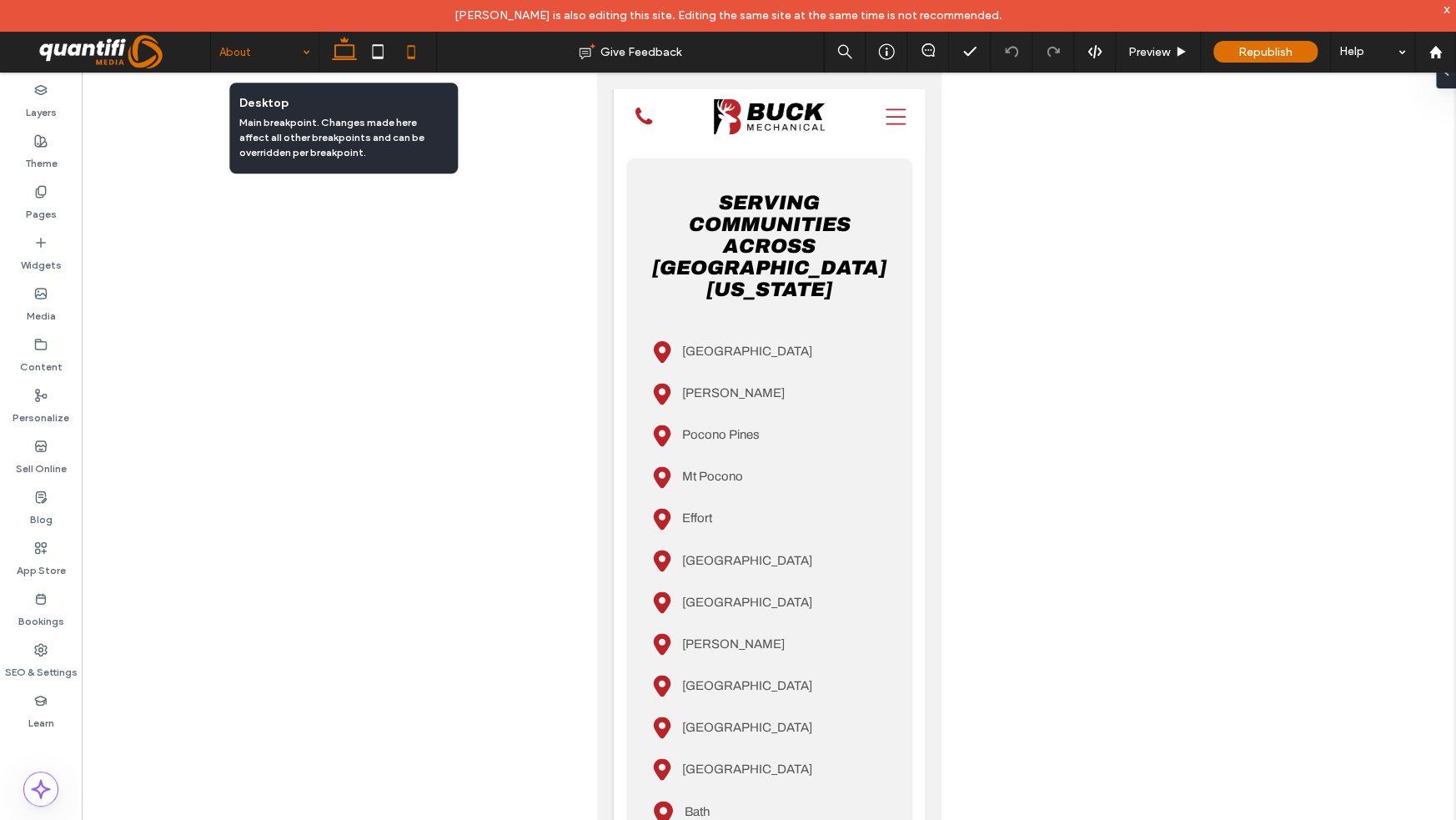
click at [352, 56] on icon at bounding box center [344, 52] width 34 height 34
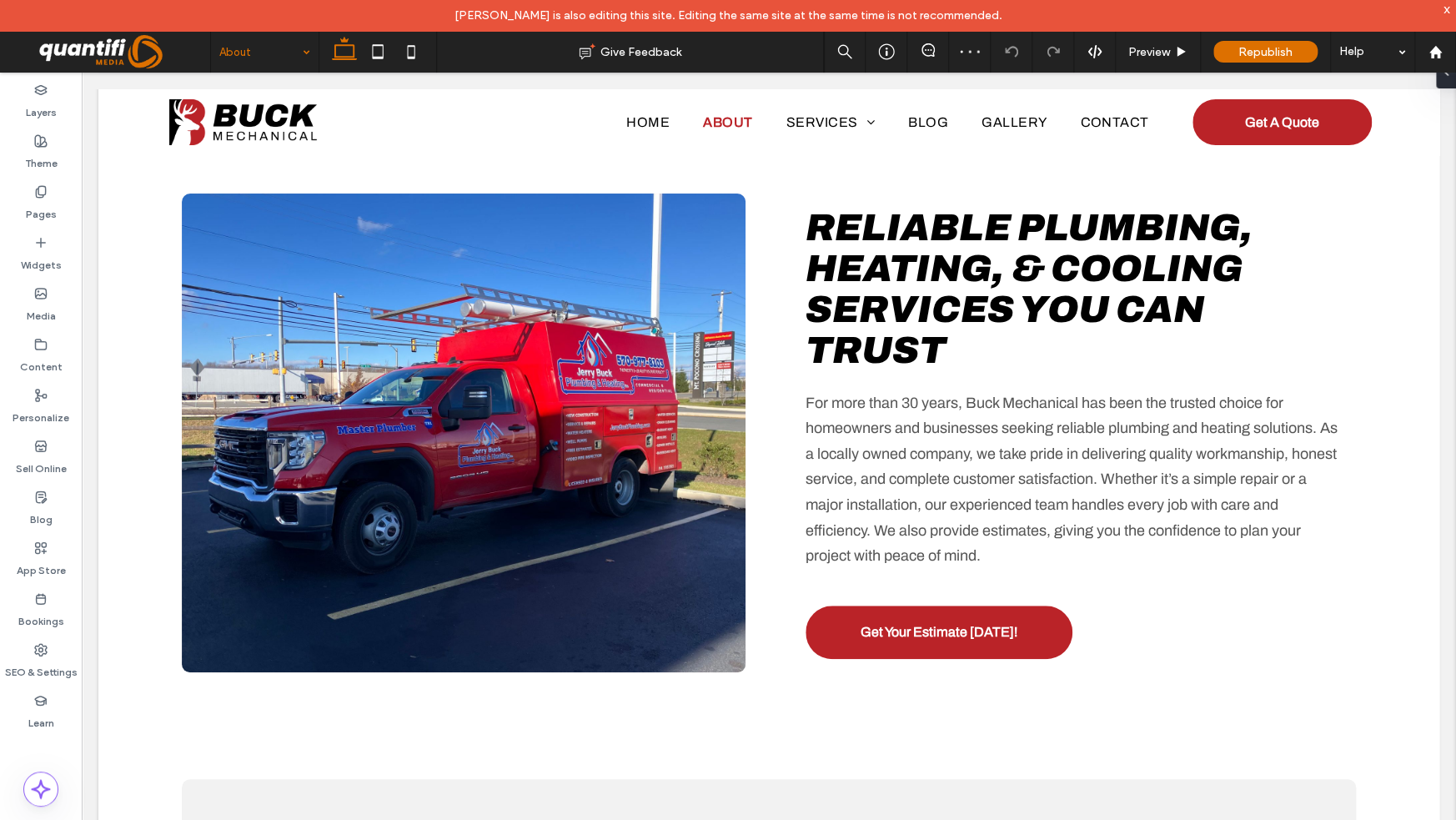
scroll to position [0, 0]
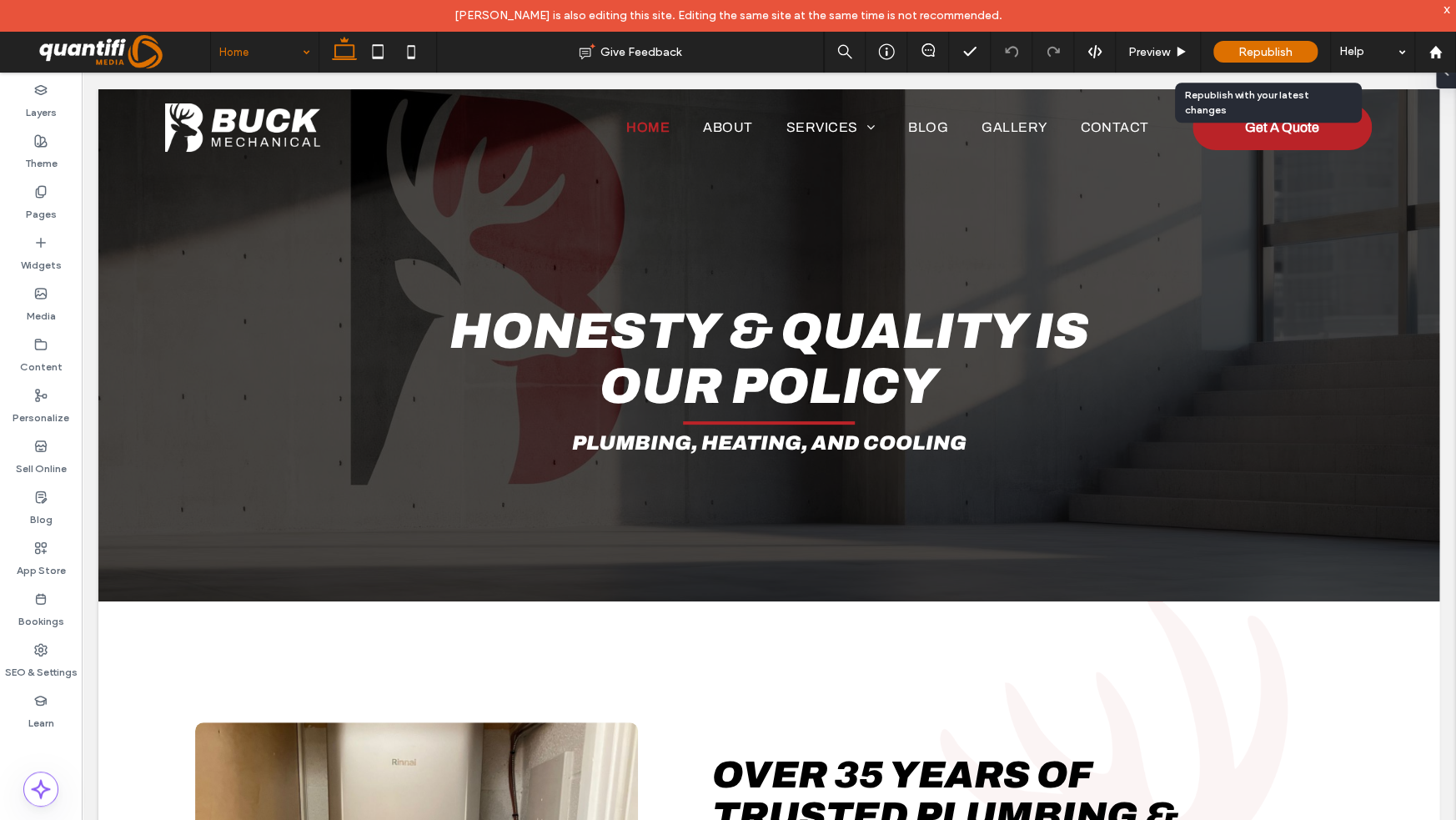
click at [1245, 50] on span "Republish" at bounding box center [1266, 52] width 54 height 14
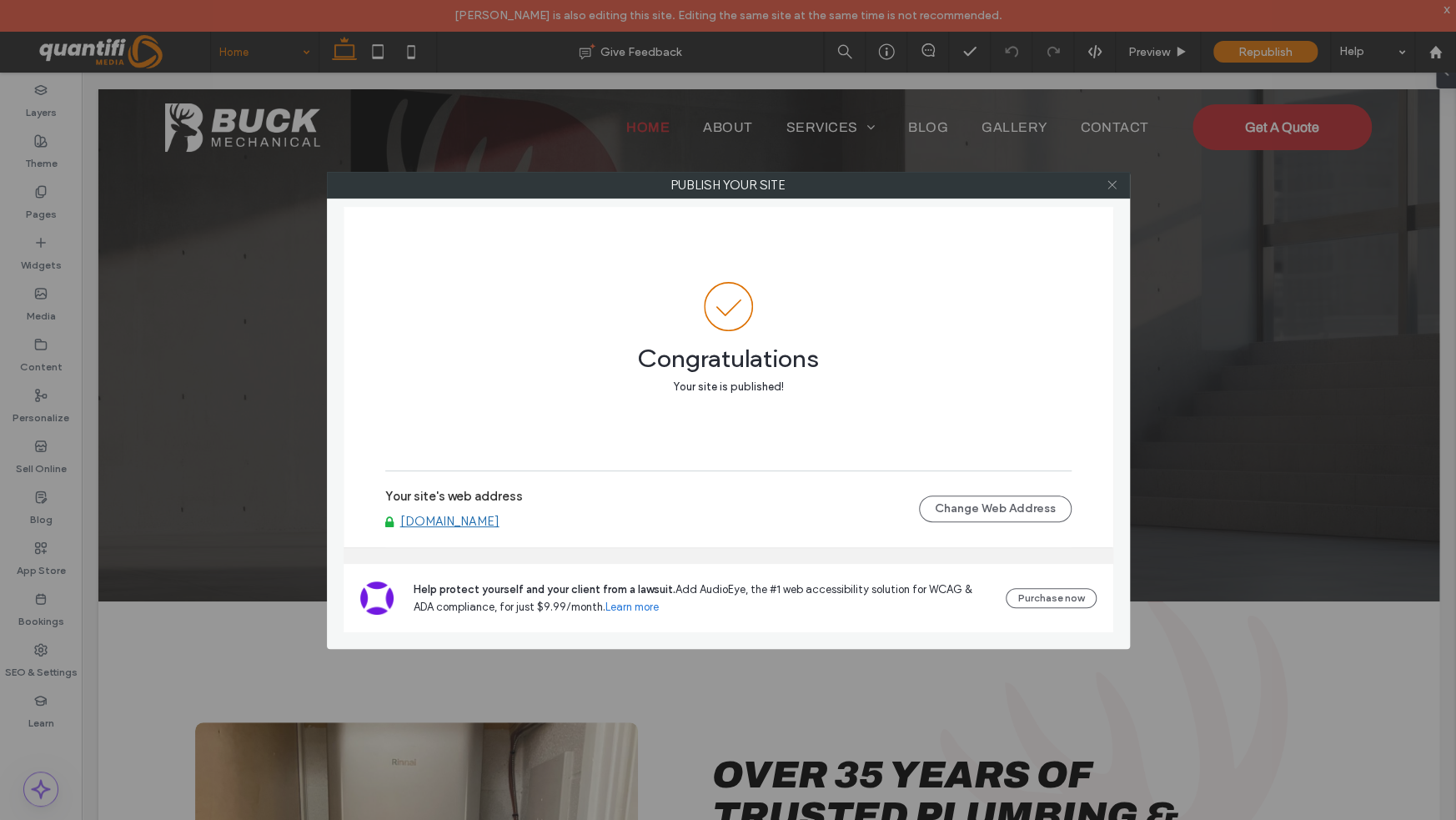
click at [1108, 189] on icon at bounding box center [1112, 184] width 13 height 13
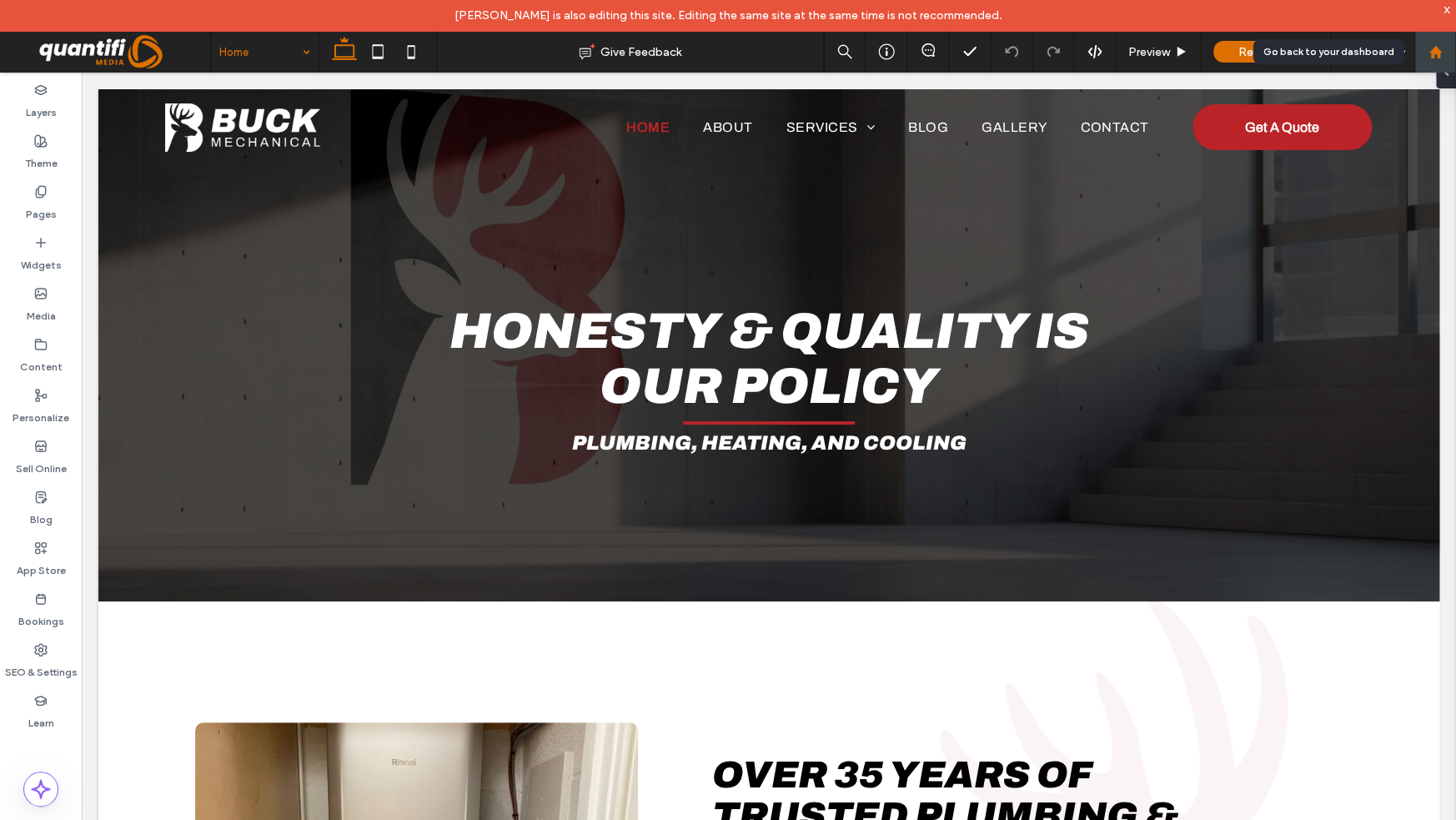
click at [1431, 40] on div at bounding box center [1435, 52] width 41 height 41
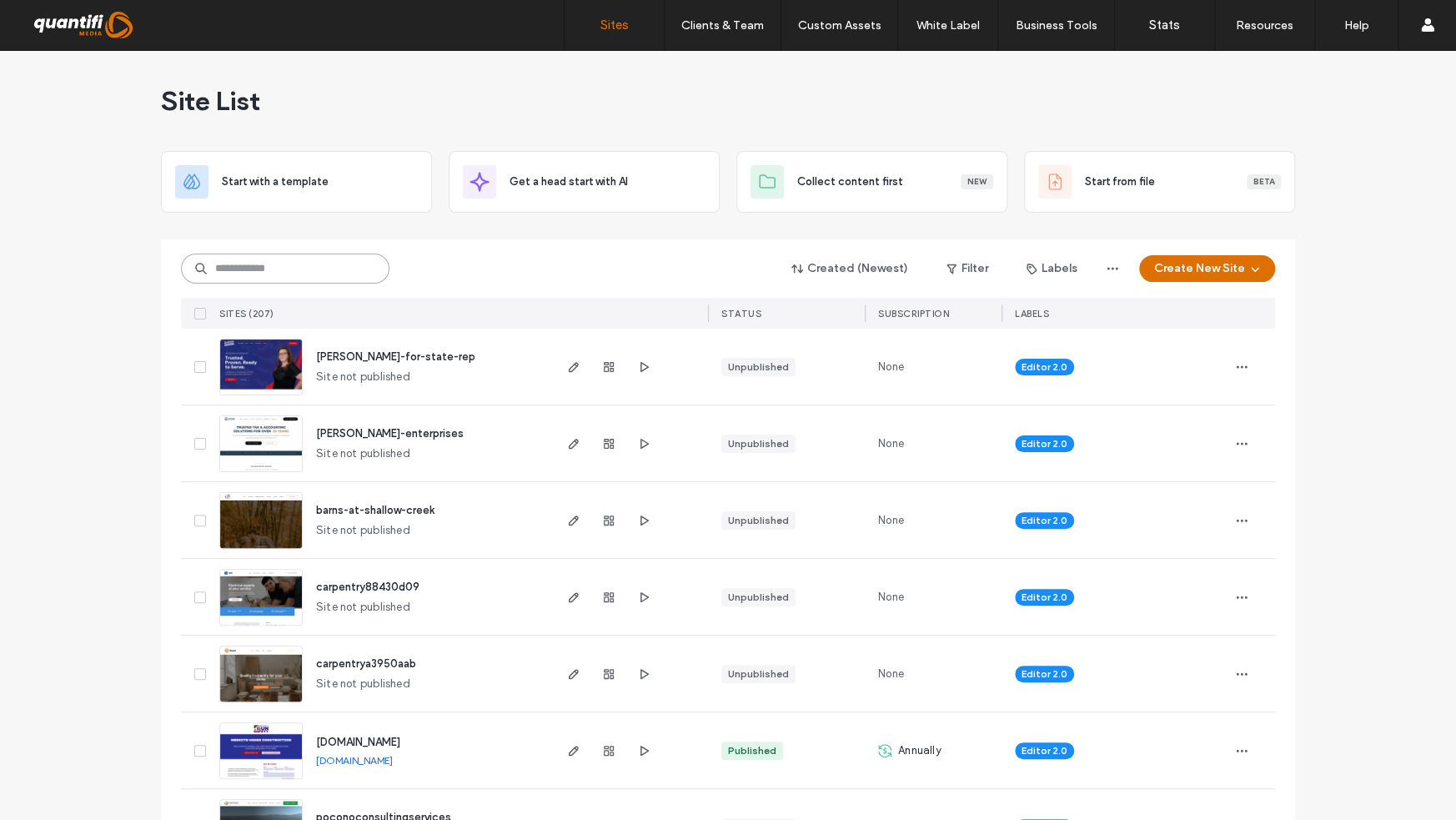
click at [355, 270] on input at bounding box center [285, 268] width 208 height 30
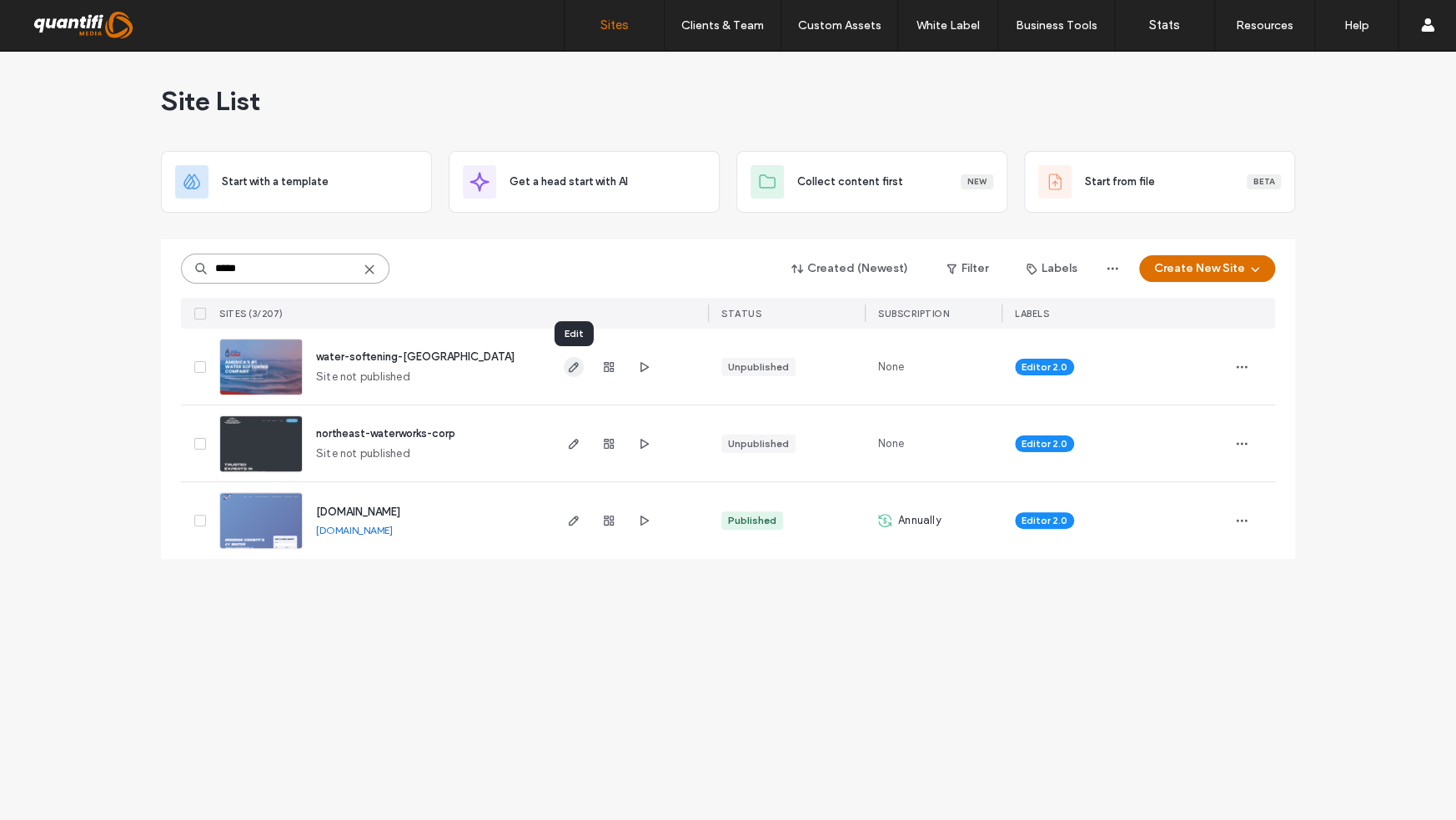
type input "*****"
click at [570, 371] on icon "button" at bounding box center [573, 366] width 13 height 13
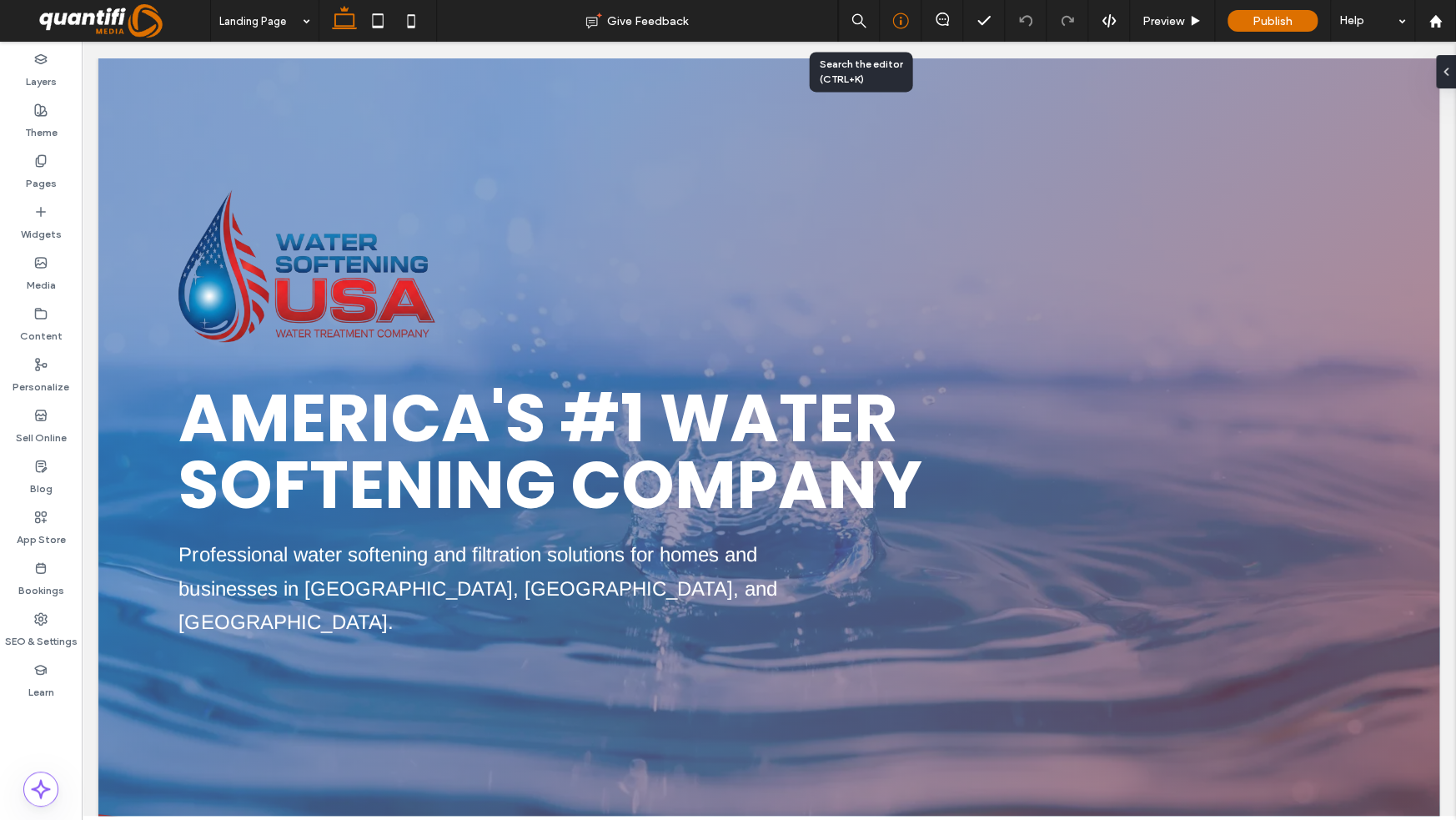
click at [907, 21] on icon at bounding box center [900, 21] width 16 height 16
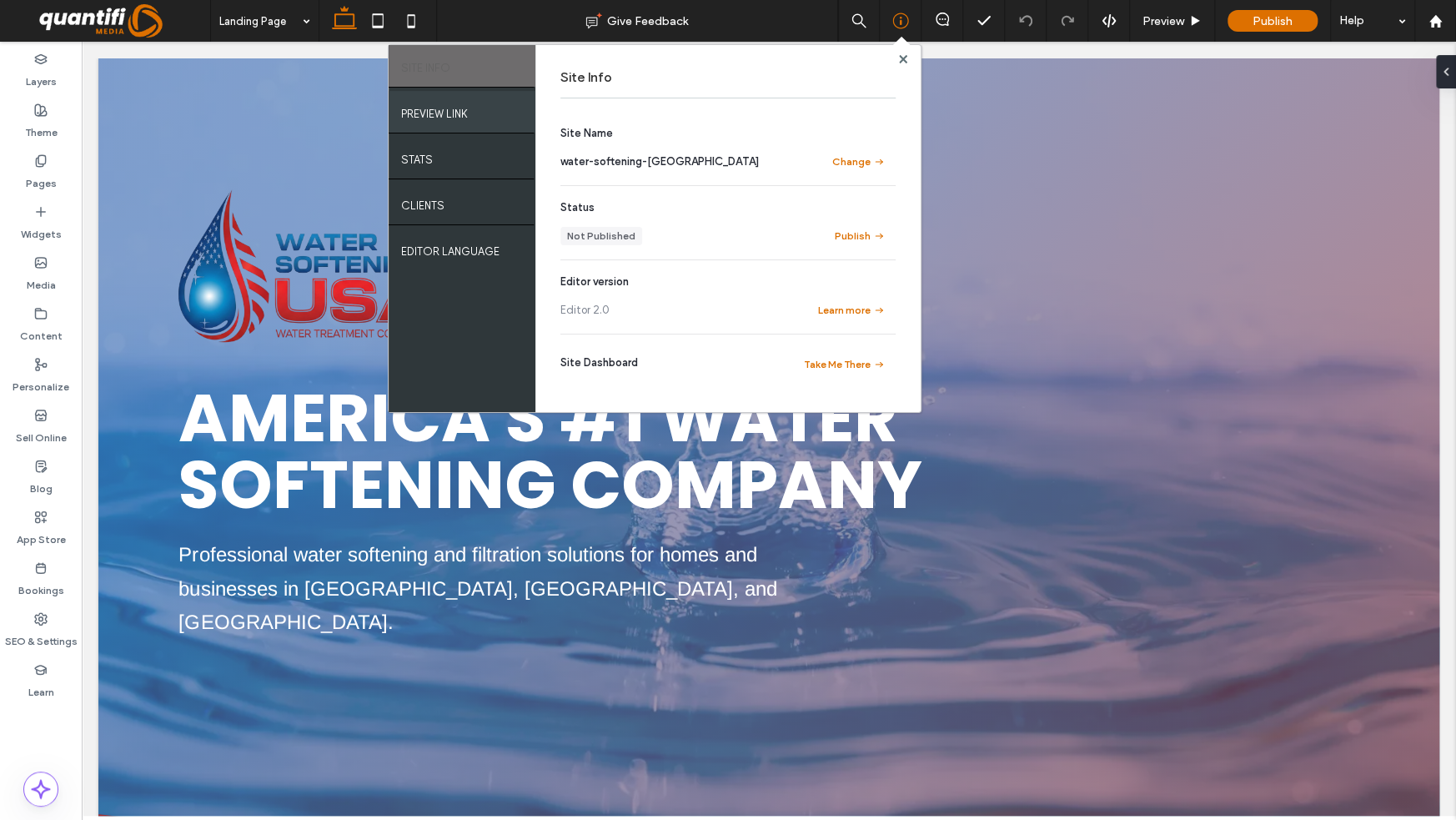
click at [456, 117] on label "PREVIEW LINK" at bounding box center [434, 109] width 66 height 21
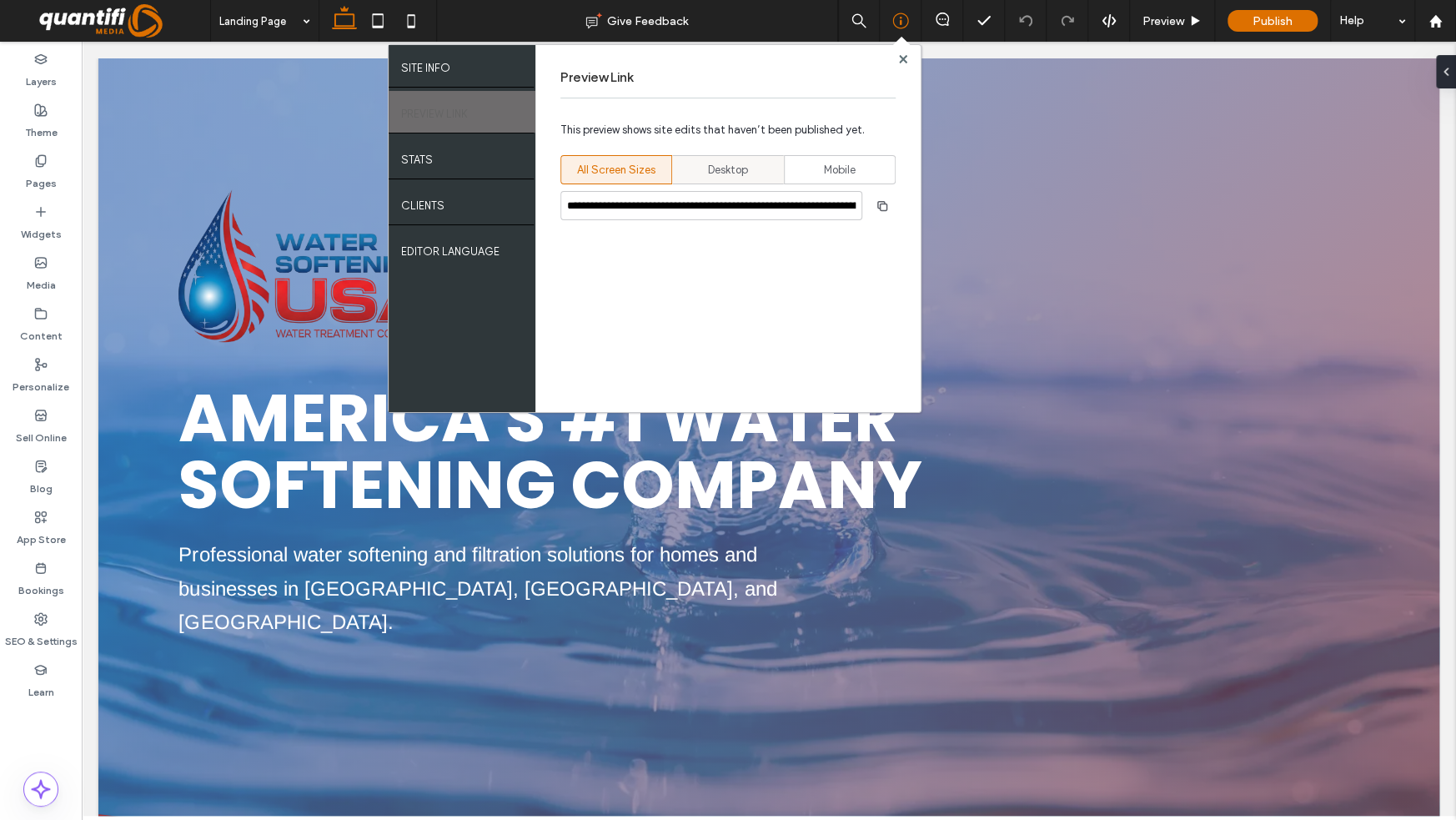
click at [741, 170] on span "Desktop" at bounding box center [728, 170] width 40 height 16
type input "**********"
click at [887, 206] on use "button" at bounding box center [882, 205] width 10 height 10
drag, startPoint x: 901, startPoint y: 60, endPoint x: 982, endPoint y: 13, distance: 93.6
click at [902, 60] on use at bounding box center [903, 59] width 9 height 9
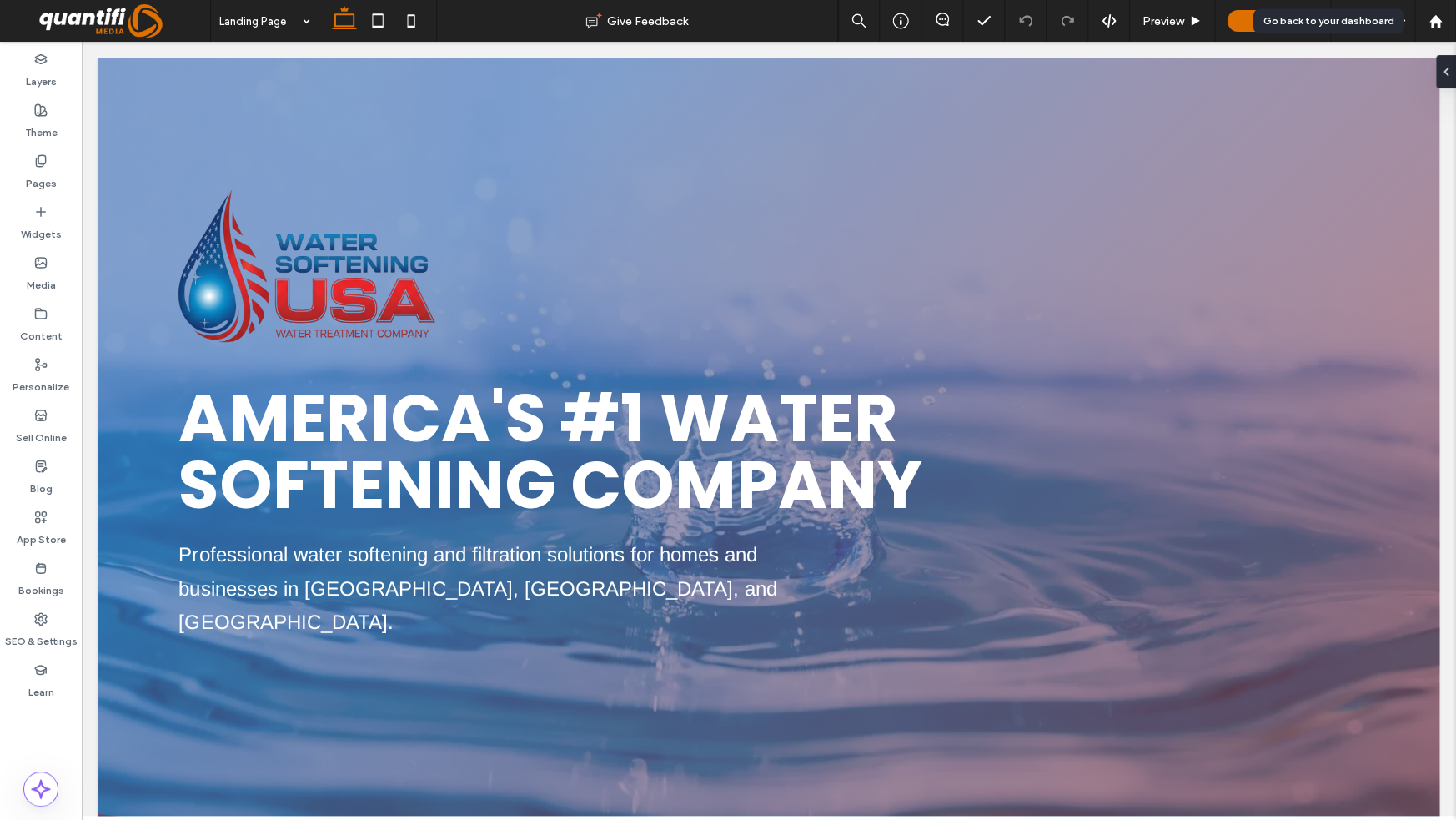
drag, startPoint x: 1425, startPoint y: 18, endPoint x: 1374, endPoint y: 12, distance: 51.4
click at [1425, 18] on div at bounding box center [1435, 21] width 40 height 14
